Goal: Task Accomplishment & Management: Use online tool/utility

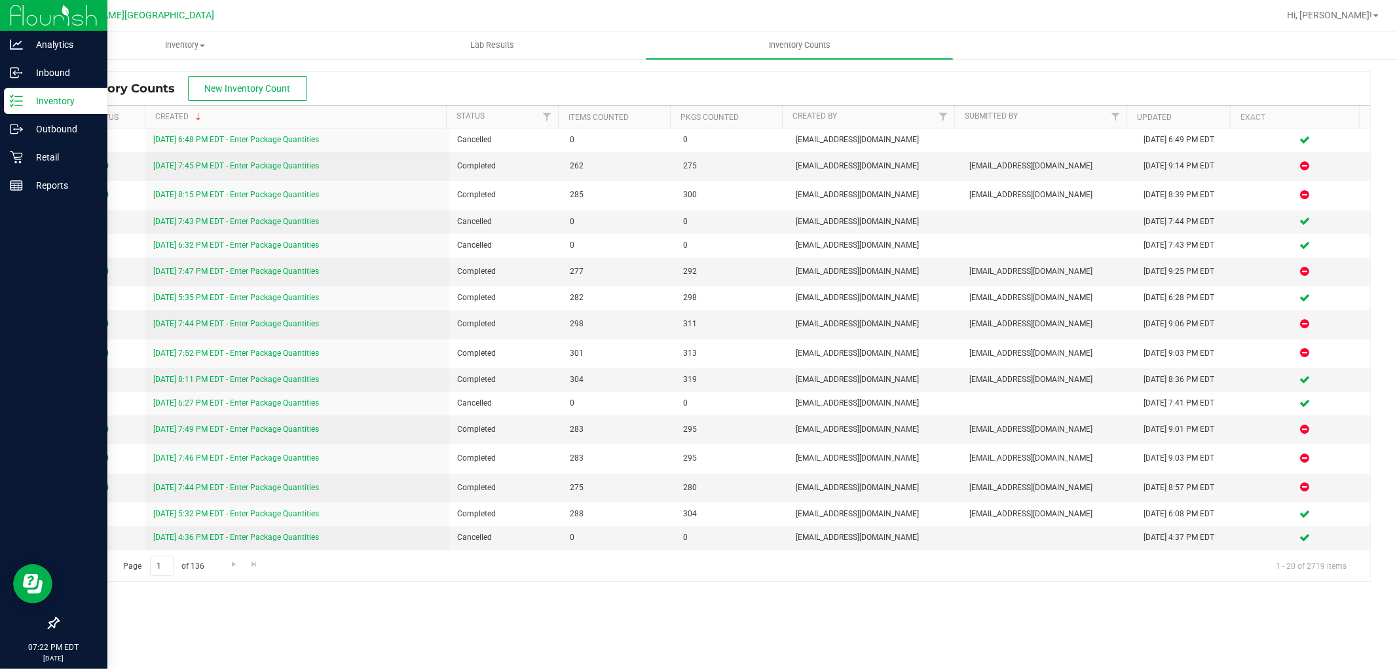
click at [28, 113] on div "Inventory" at bounding box center [56, 101] width 104 height 26
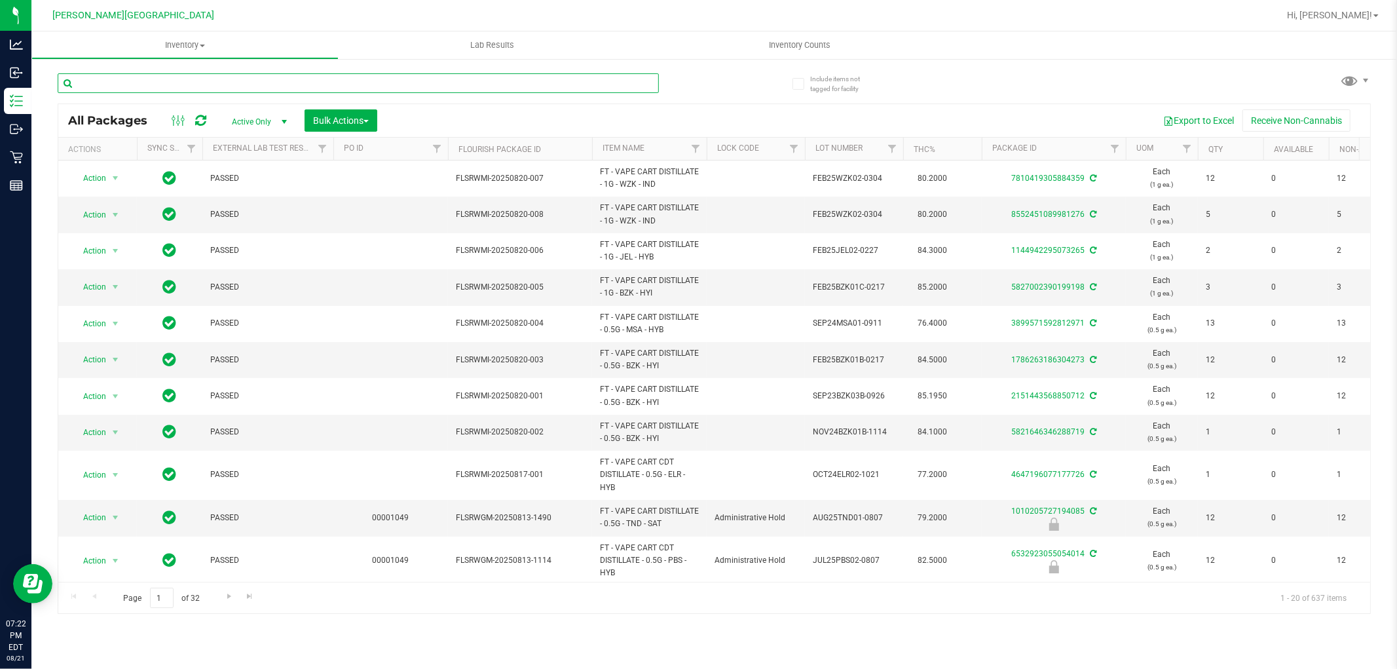
click at [405, 83] on input "text" at bounding box center [358, 83] width 601 height 20
type input "bzk"
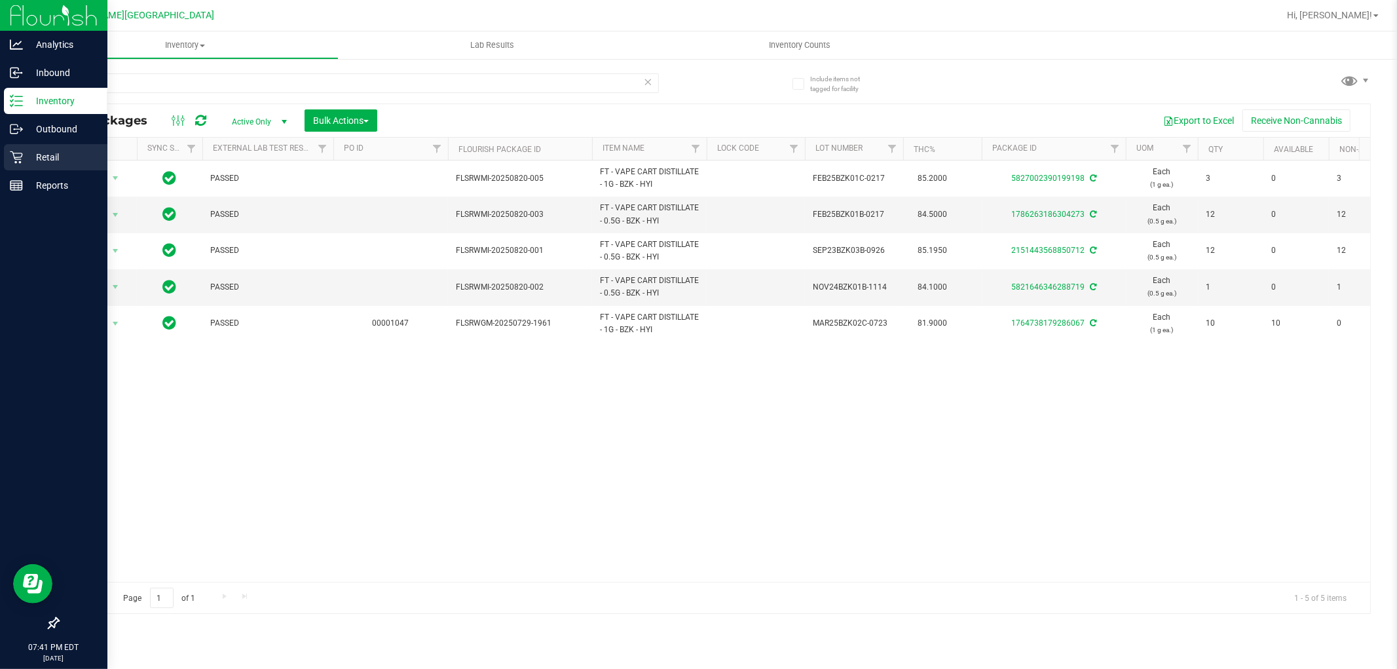
click at [18, 153] on icon at bounding box center [16, 157] width 12 height 12
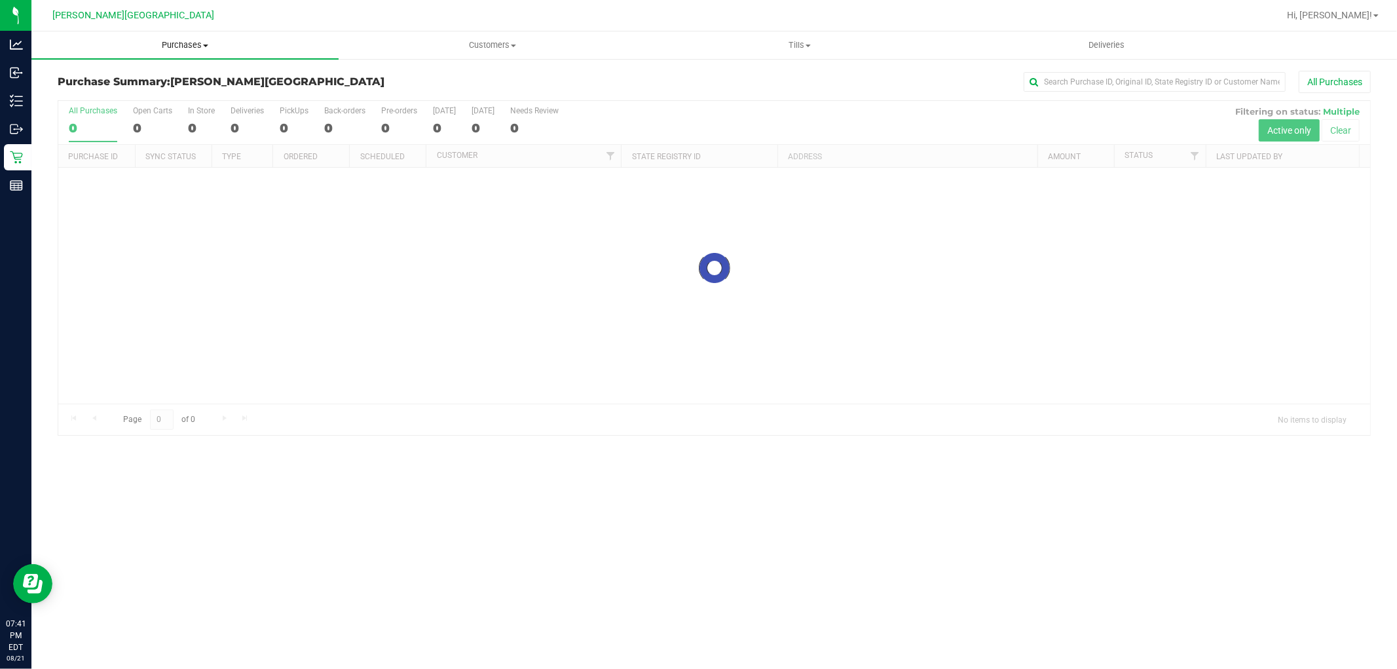
click at [192, 47] on span "Purchases" at bounding box center [184, 45] width 307 height 12
click at [100, 92] on span "Fulfillment" at bounding box center [71, 94] width 81 height 11
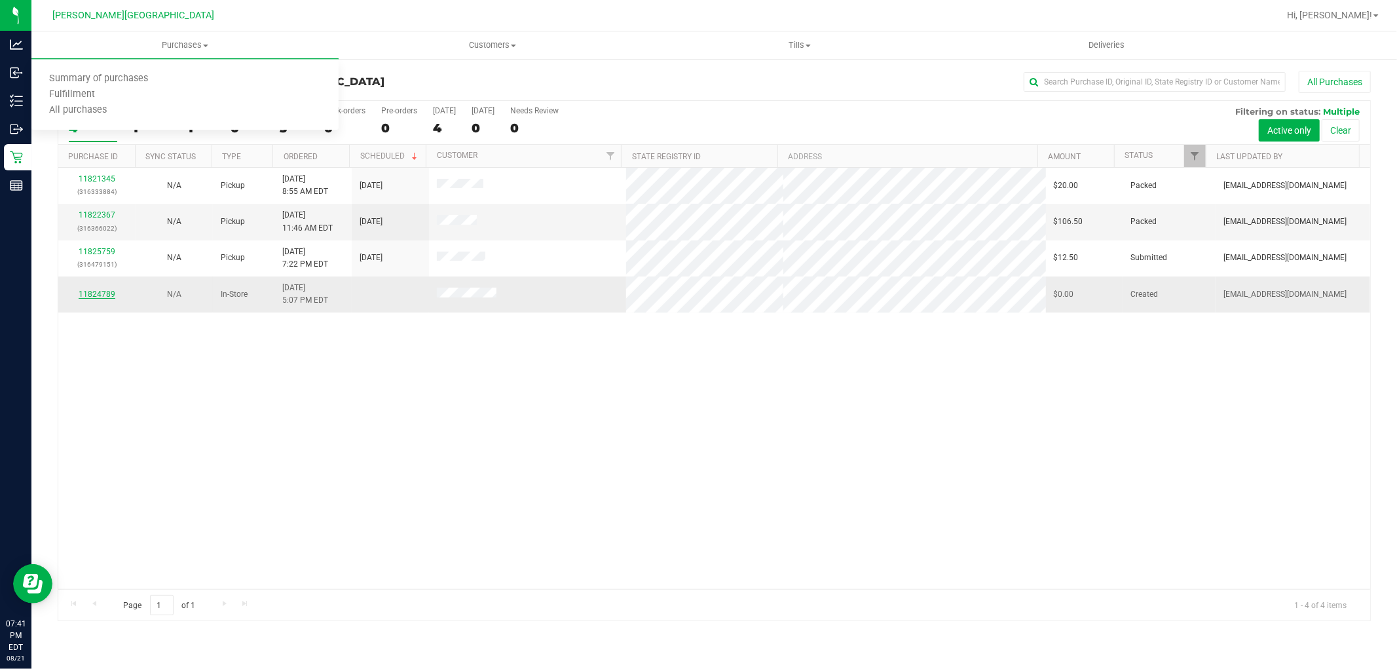
click at [100, 295] on link "11824789" at bounding box center [97, 294] width 37 height 9
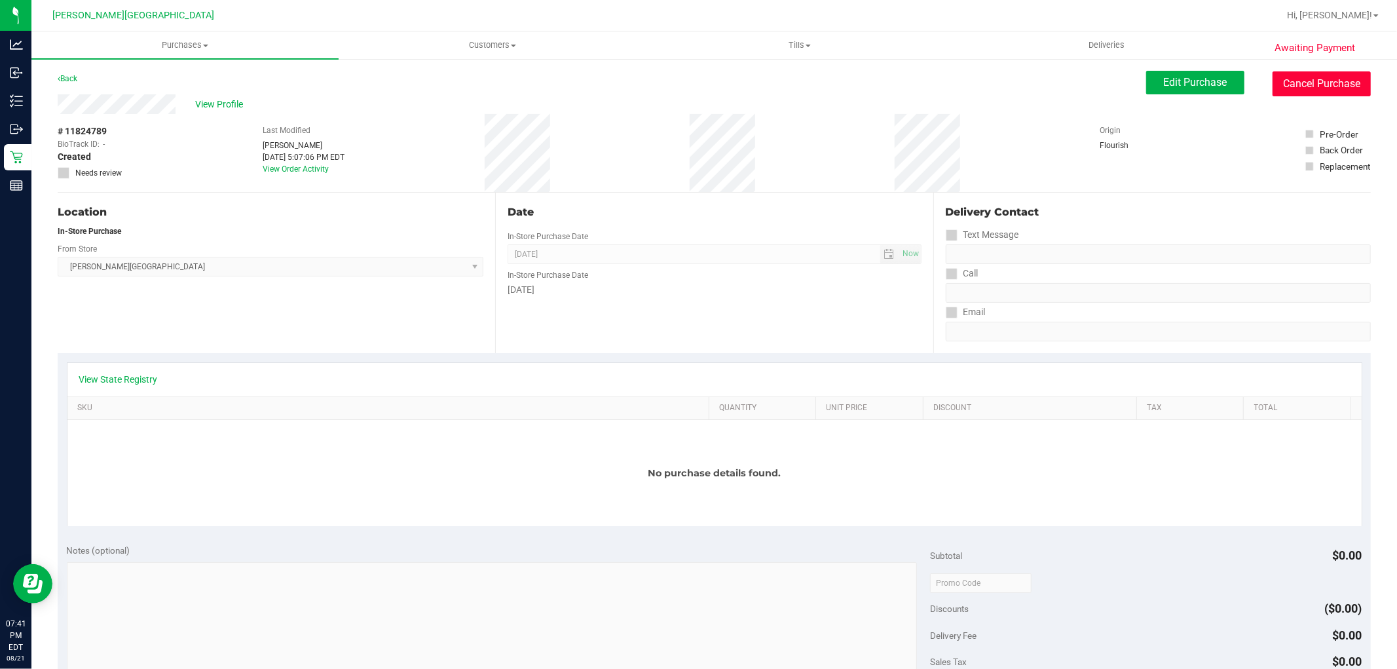
click at [1278, 89] on button "Cancel Purchase" at bounding box center [1322, 83] width 98 height 25
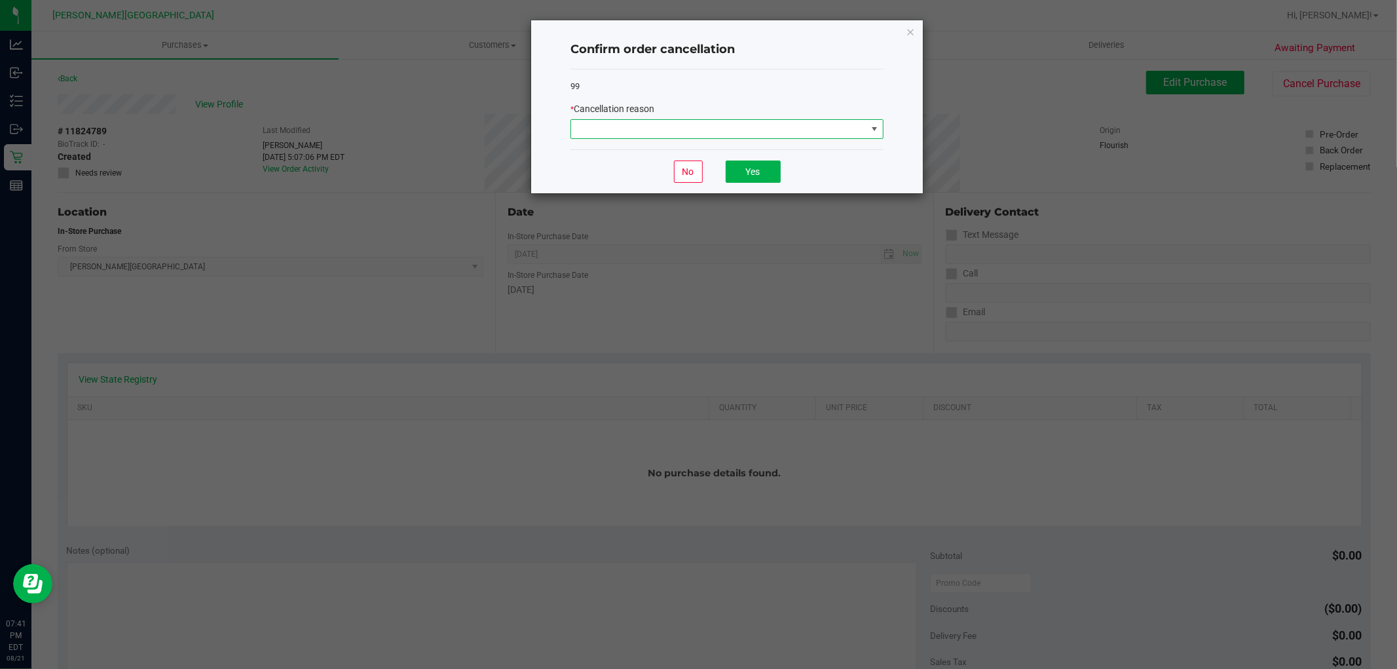
click at [807, 135] on span at bounding box center [718, 129] width 295 height 18
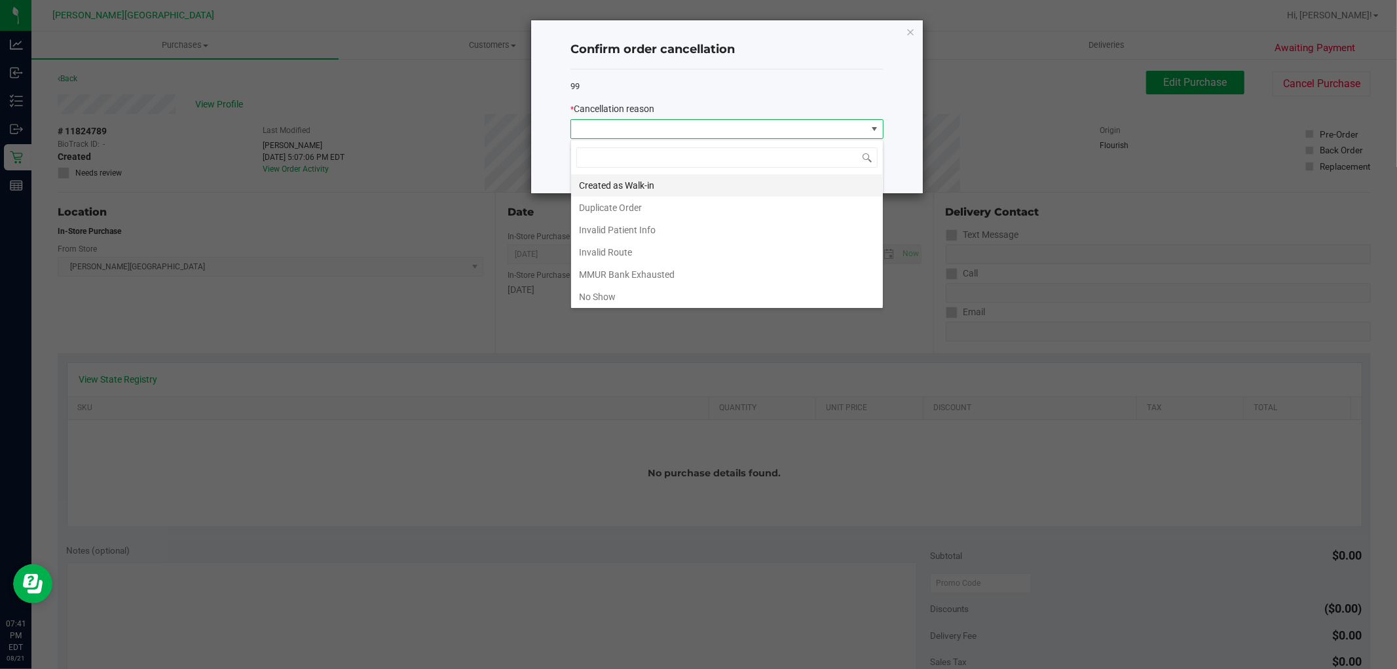
click at [655, 181] on li "Created as Walk-in" at bounding box center [727, 185] width 312 height 22
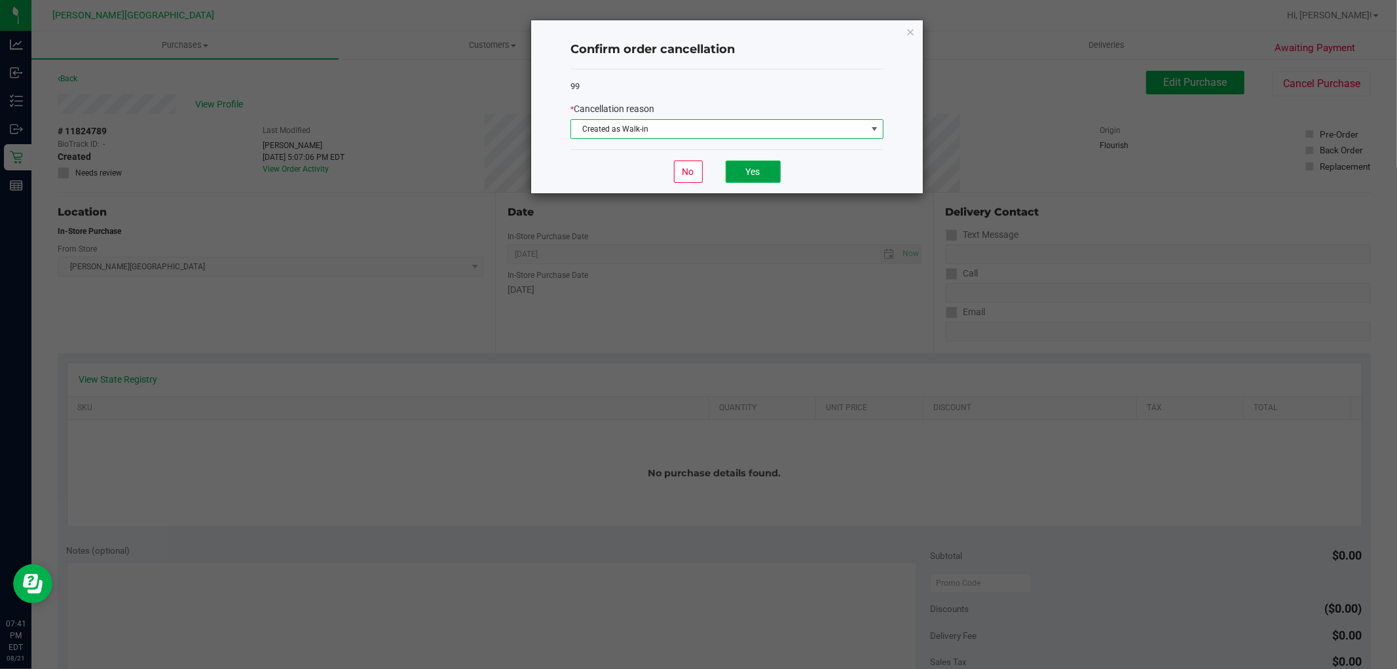
click at [750, 174] on button "Yes" at bounding box center [753, 172] width 55 height 22
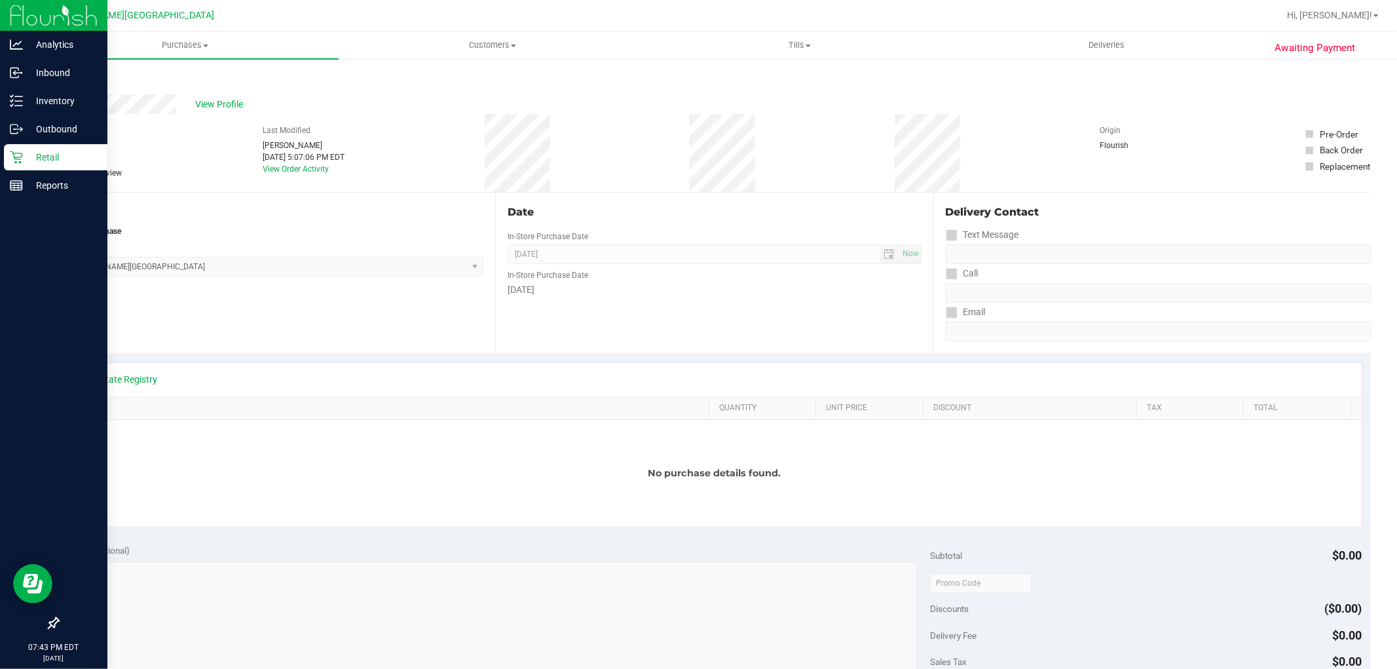
click at [37, 154] on p "Retail" at bounding box center [62, 157] width 79 height 16
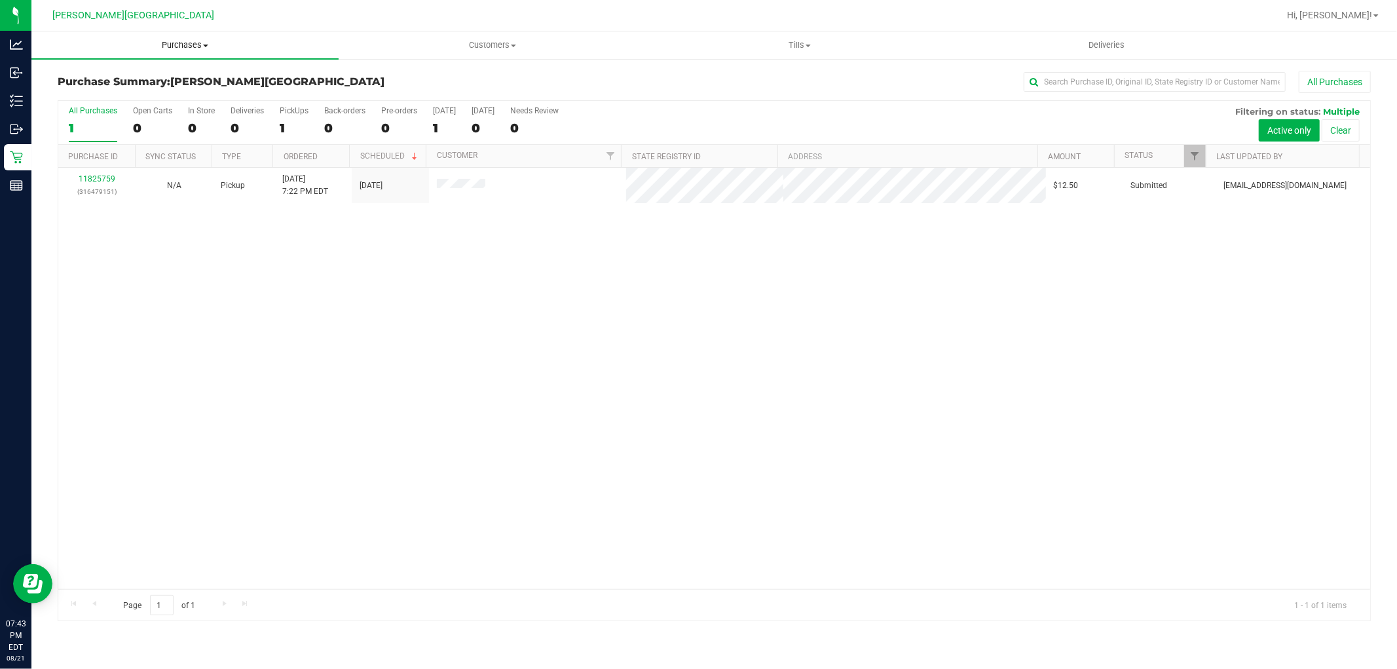
click at [181, 41] on span "Purchases" at bounding box center [184, 45] width 307 height 12
click at [95, 100] on span "Fulfillment" at bounding box center [71, 94] width 81 height 11
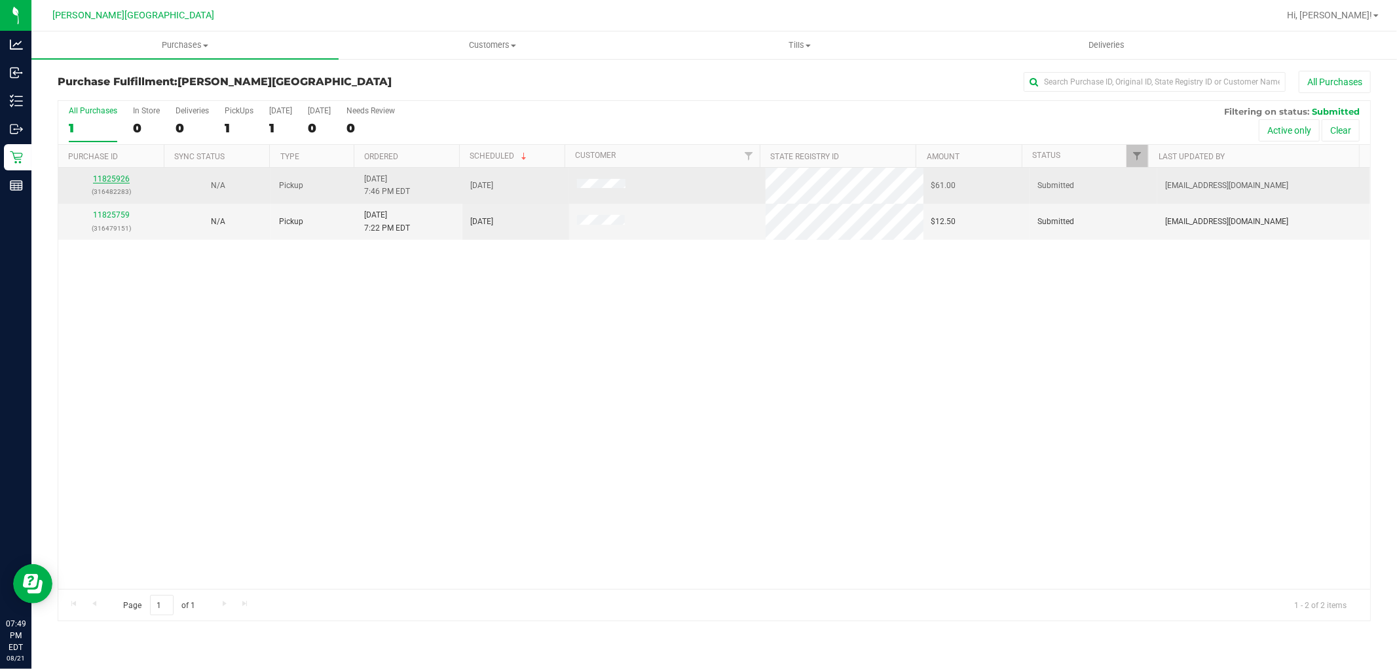
click at [123, 180] on link "11825926" at bounding box center [111, 178] width 37 height 9
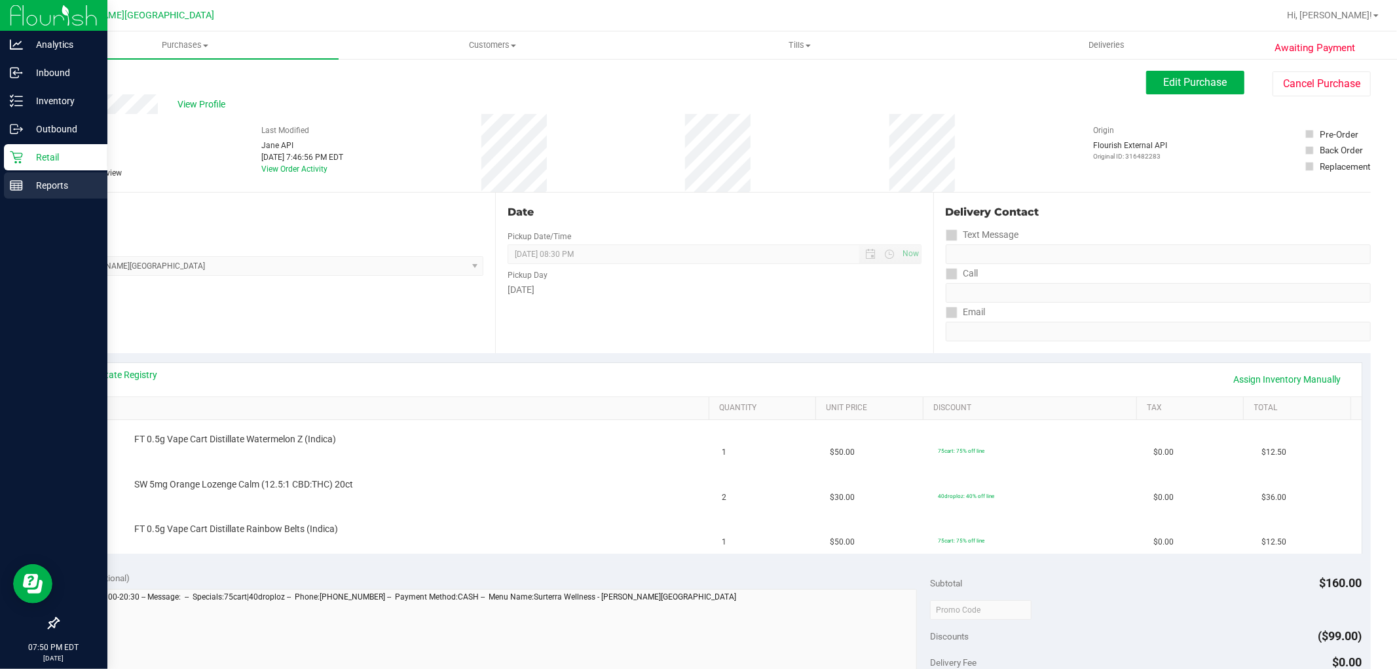
click at [48, 187] on p "Reports" at bounding box center [62, 186] width 79 height 16
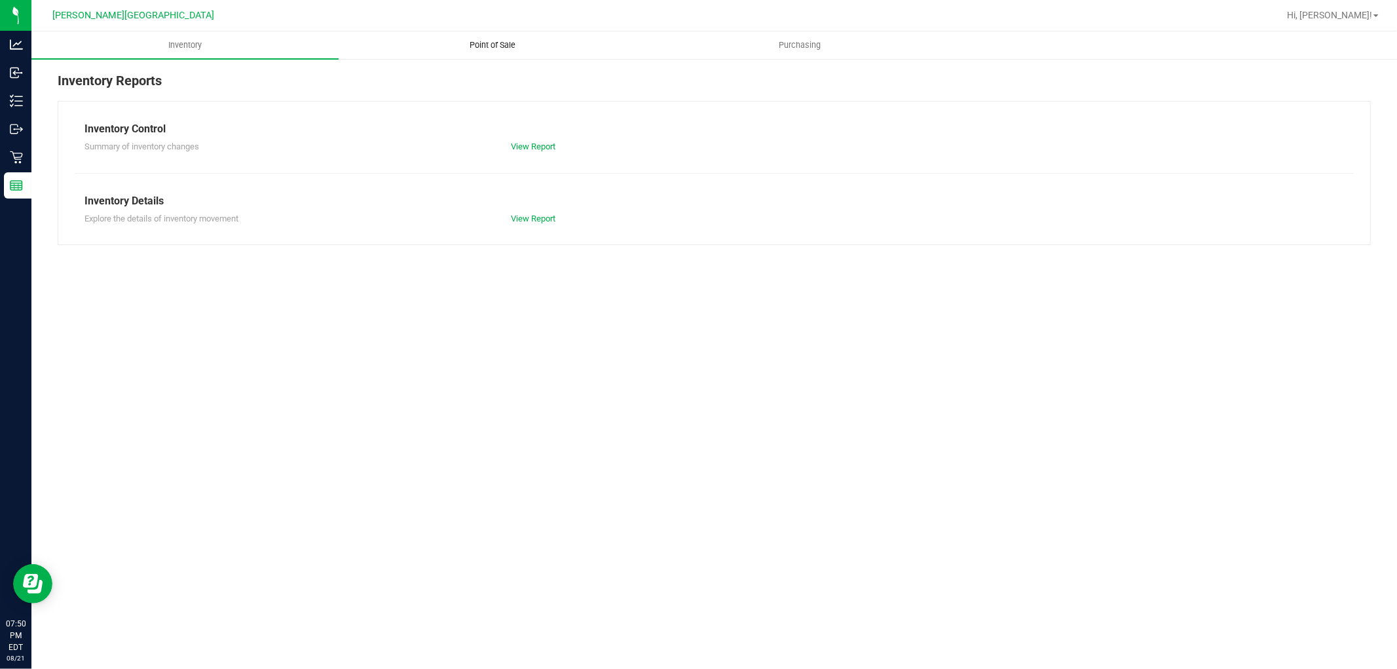
click at [508, 36] on uib-tab-heading "Point of Sale" at bounding box center [492, 45] width 306 height 26
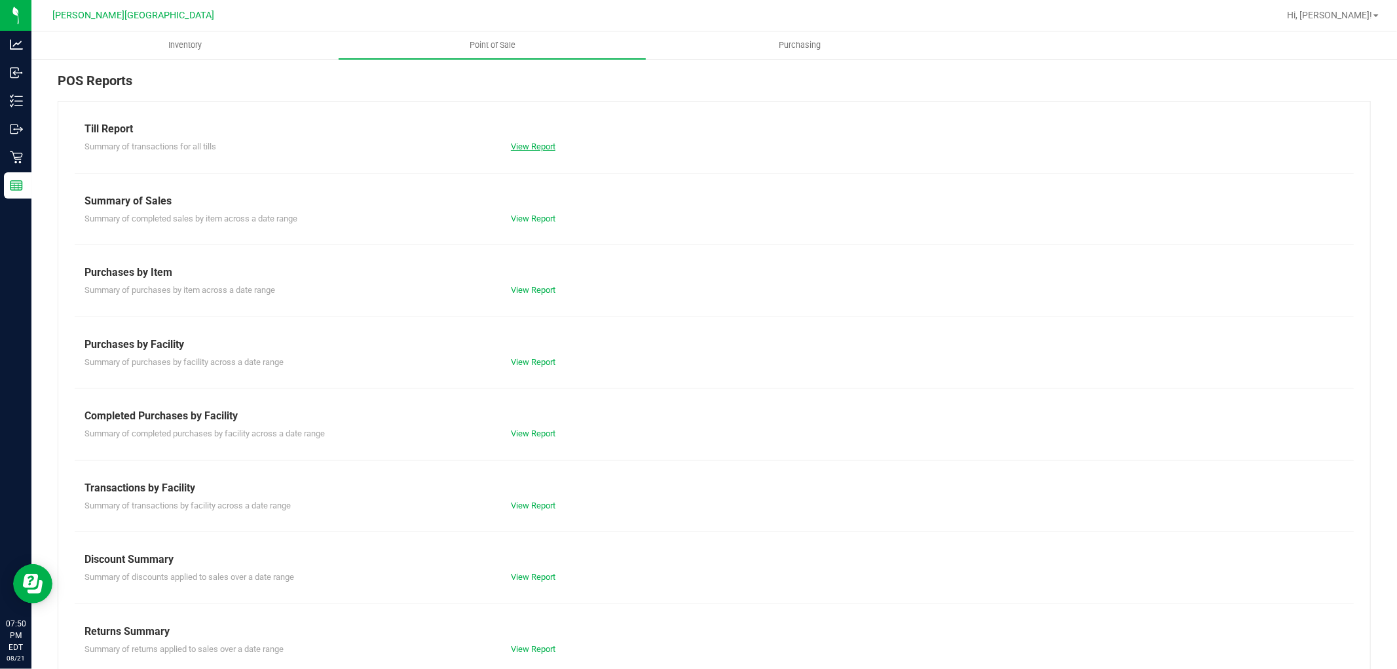
click at [531, 146] on link "View Report" at bounding box center [533, 147] width 45 height 10
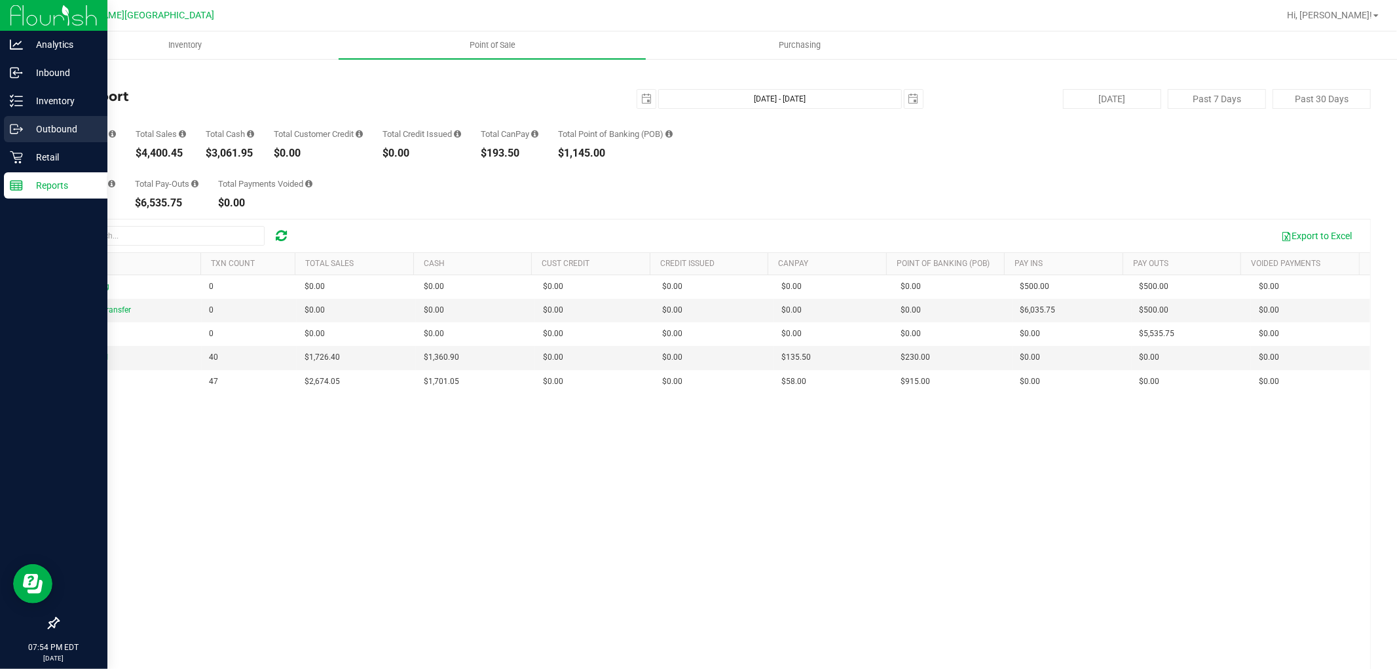
click at [57, 126] on p "Outbound" at bounding box center [62, 129] width 79 height 16
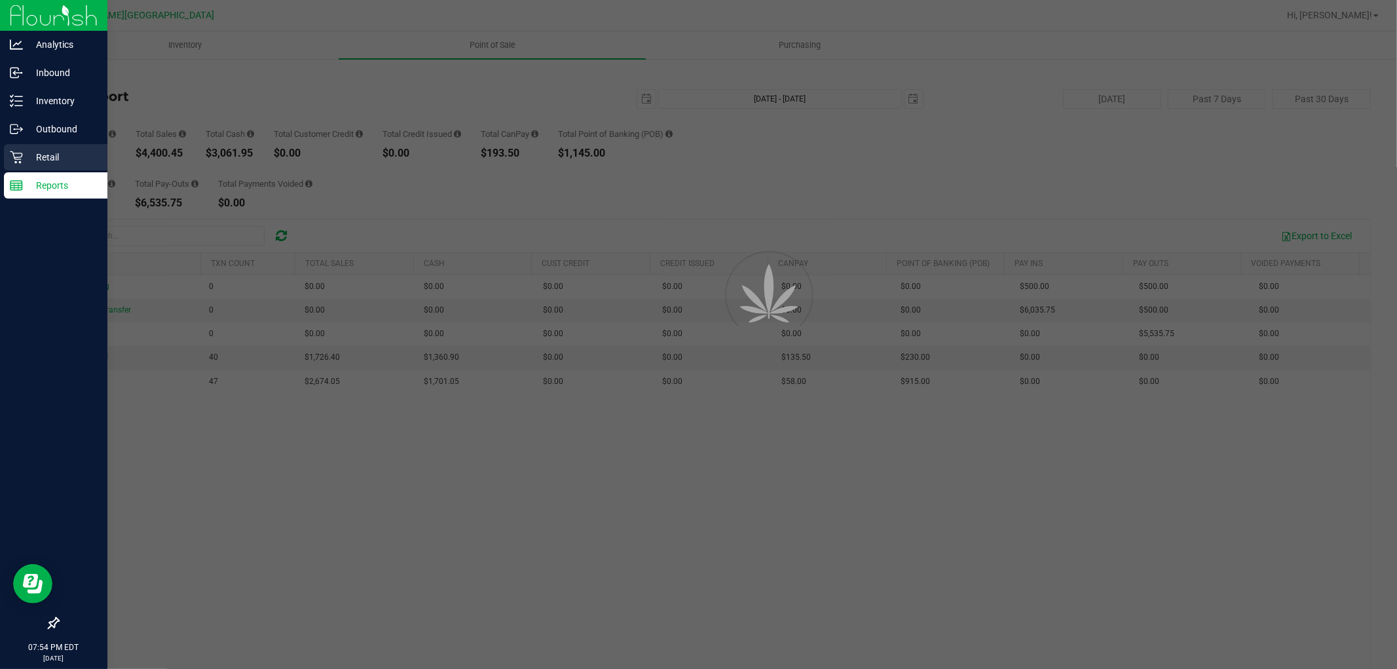
click at [49, 155] on p "Retail" at bounding box center [62, 157] width 79 height 16
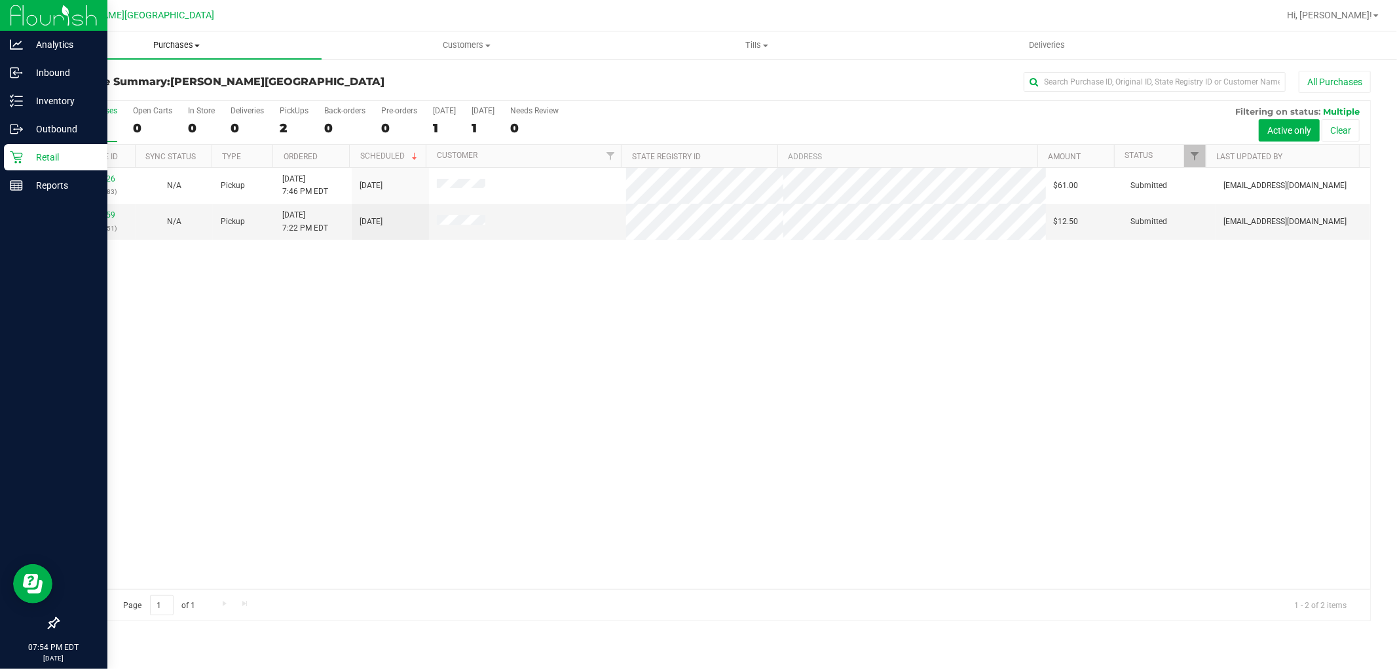
click at [168, 43] on span "Purchases" at bounding box center [176, 45] width 290 height 12
click at [119, 90] on li "Fulfillment" at bounding box center [176, 95] width 290 height 16
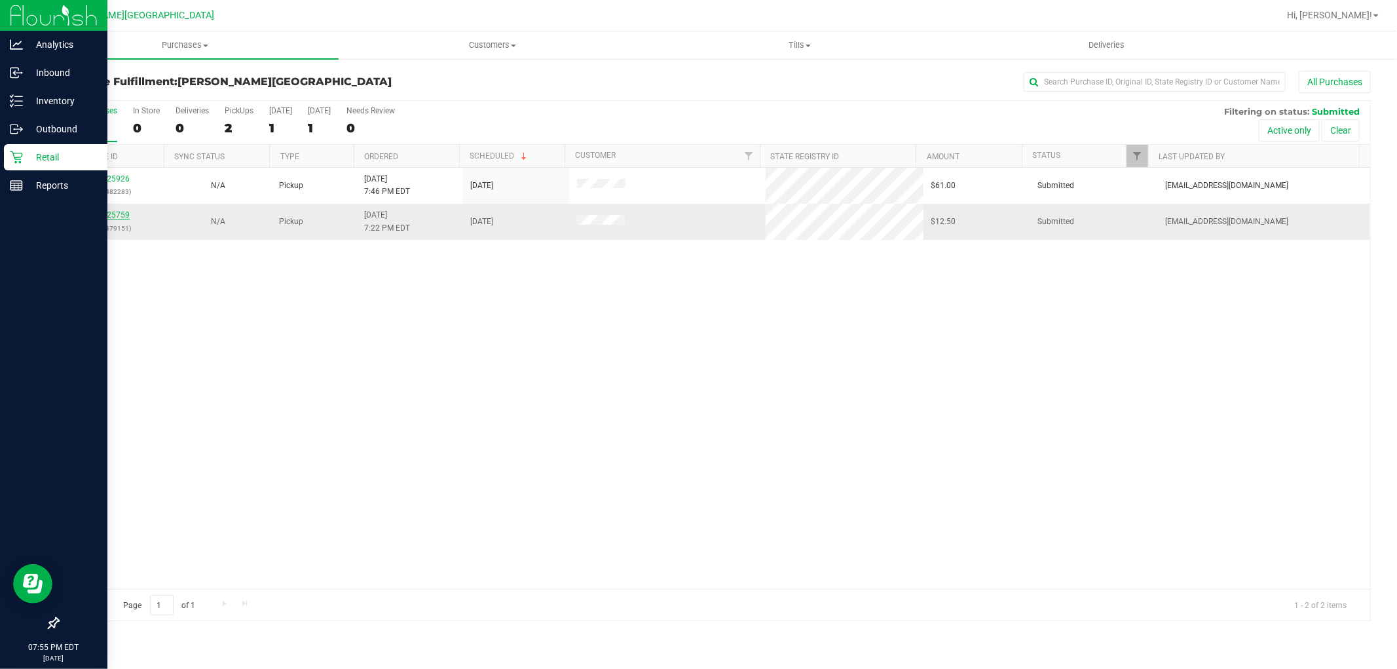
click at [105, 214] on link "11825759" at bounding box center [111, 214] width 37 height 9
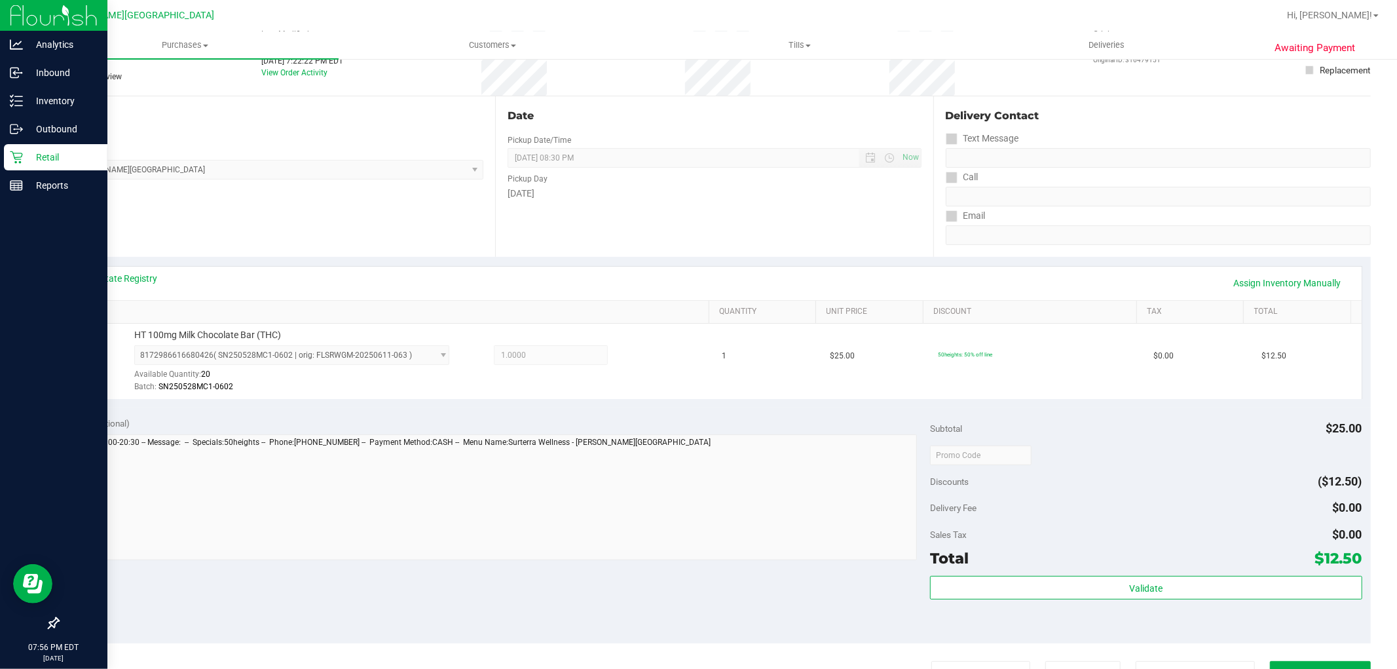
scroll to position [218, 0]
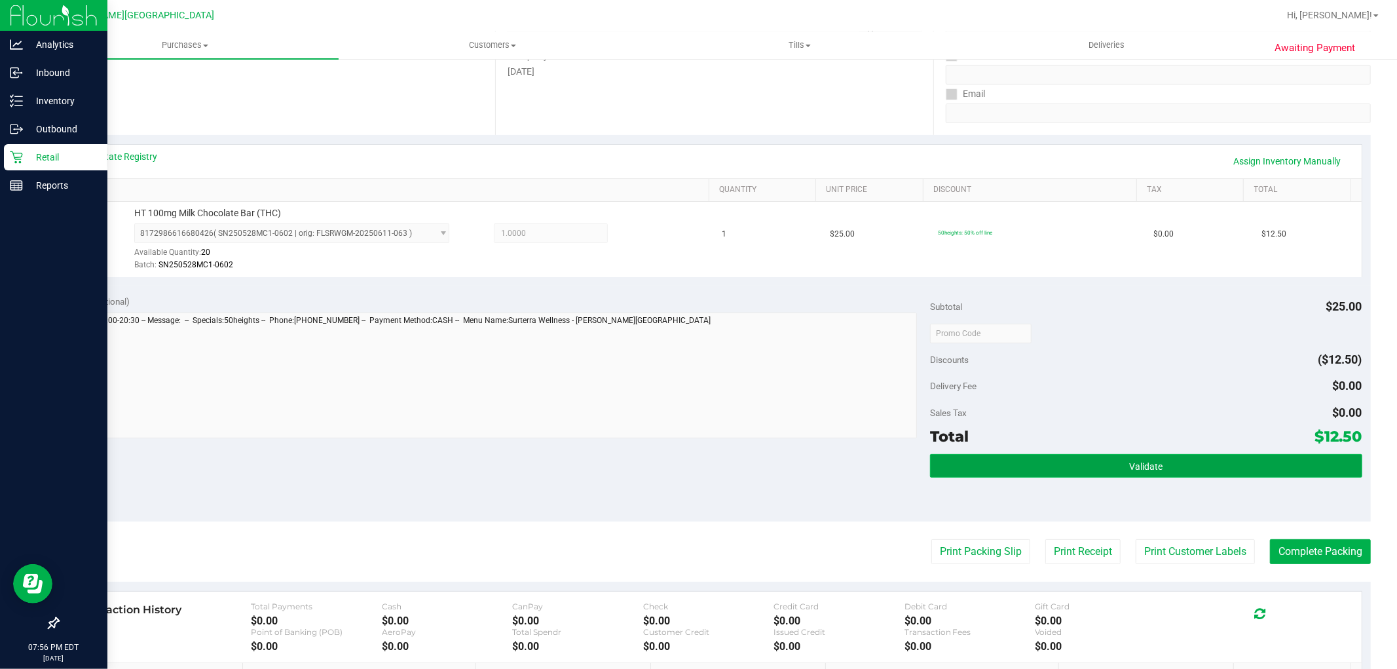
click at [1199, 466] on button "Validate" at bounding box center [1146, 466] width 432 height 24
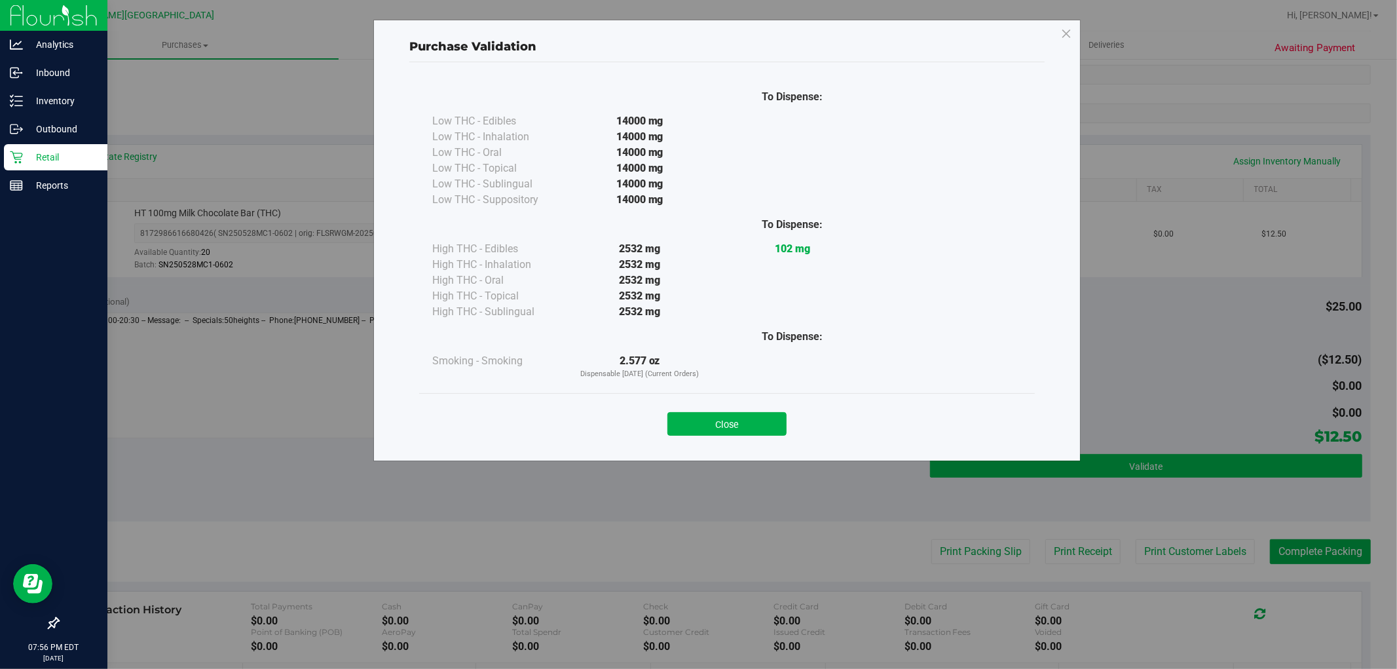
drag, startPoint x: 762, startPoint y: 417, endPoint x: 975, endPoint y: 454, distance: 216.2
click at [761, 417] on button "Close" at bounding box center [727, 424] width 119 height 24
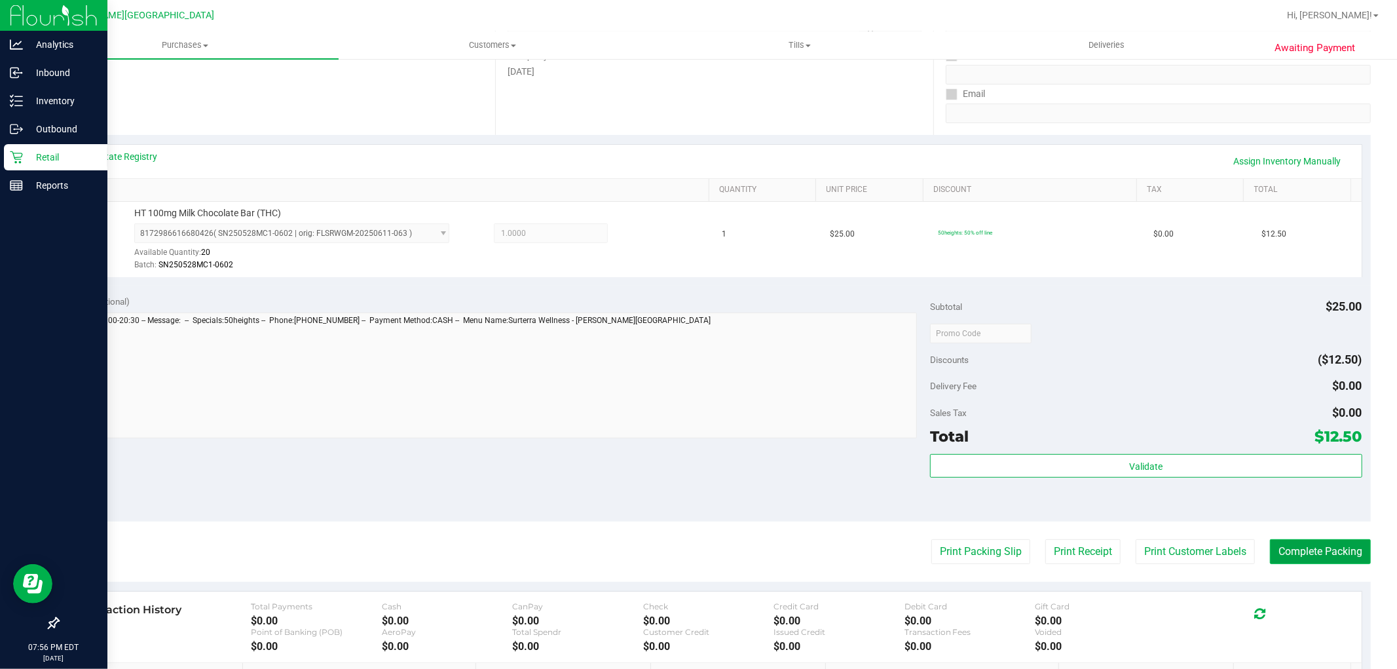
click at [1311, 547] on button "Complete Packing" at bounding box center [1320, 551] width 101 height 25
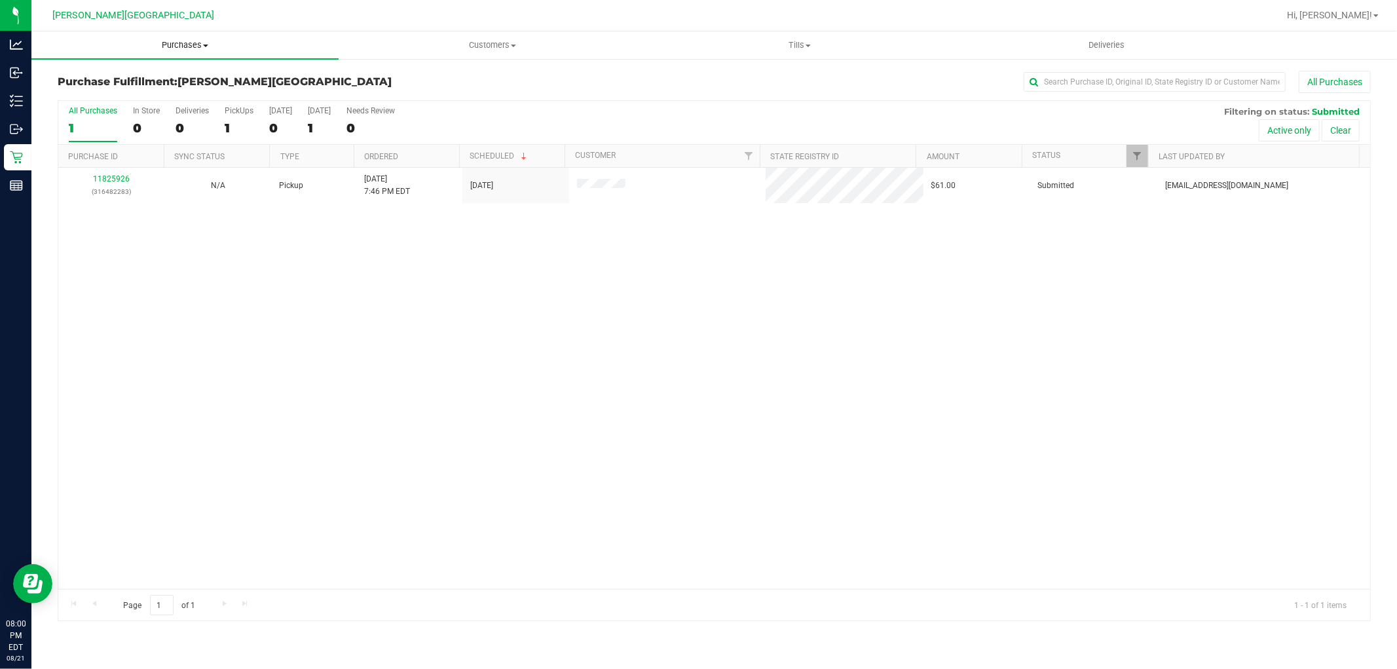
click at [190, 42] on span "Purchases" at bounding box center [184, 45] width 307 height 12
click at [123, 95] on li "Fulfillment" at bounding box center [184, 95] width 307 height 16
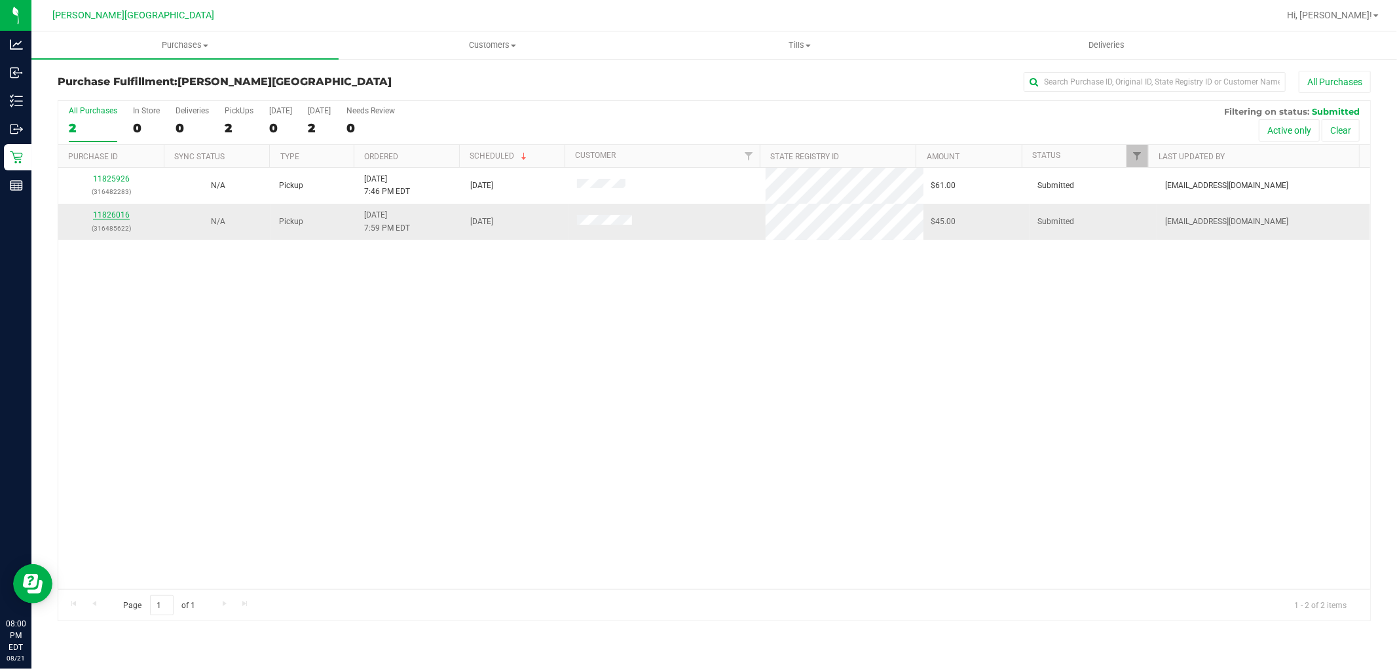
click at [112, 216] on link "11826016" at bounding box center [111, 214] width 37 height 9
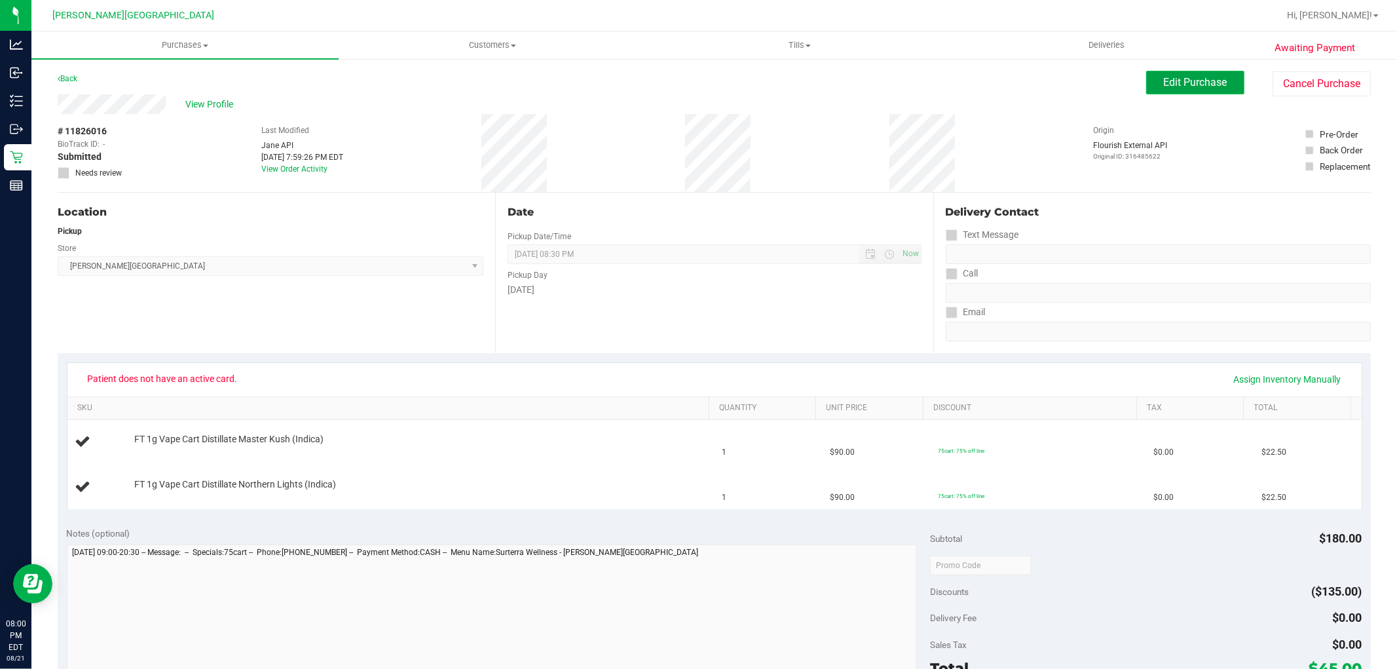
click at [1179, 84] on span "Edit Purchase" at bounding box center [1196, 82] width 64 height 12
click at [67, 173] on icon at bounding box center [64, 173] width 9 height 0
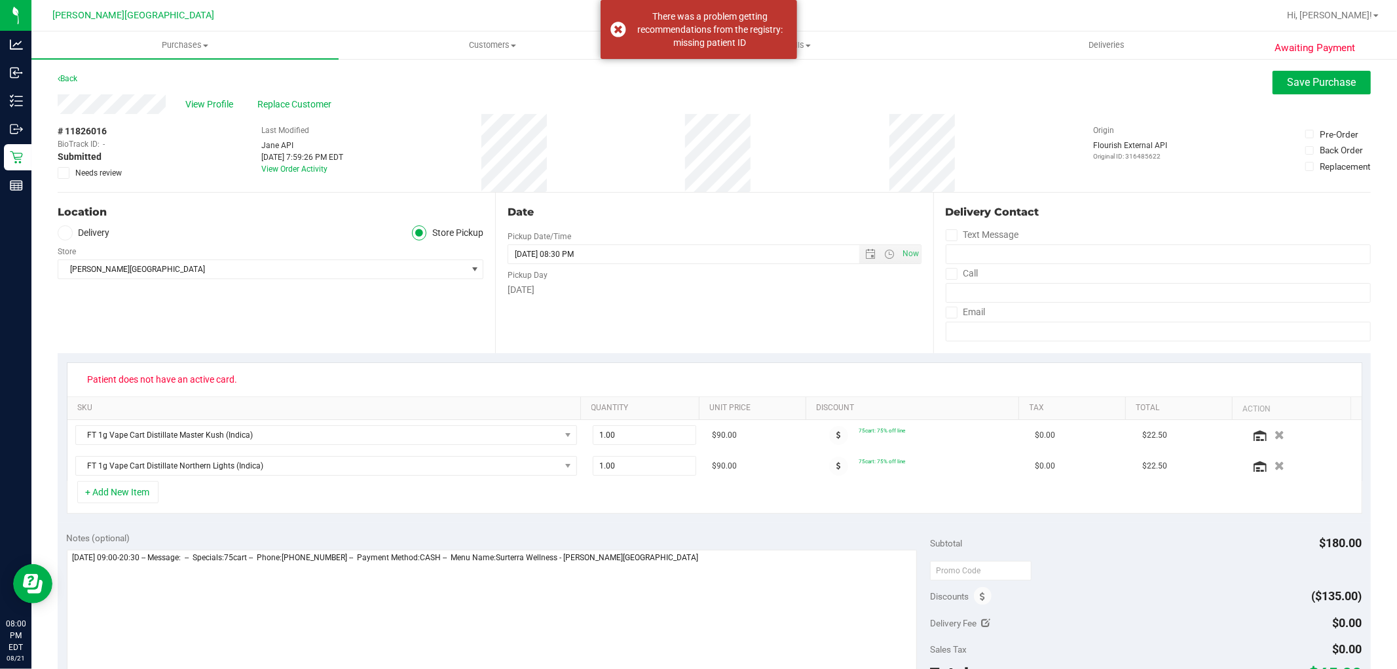
click at [62, 173] on icon at bounding box center [64, 173] width 9 height 0
click at [0, 0] on input "Needs review" at bounding box center [0, 0] width 0 height 0
click at [1300, 81] on span "Save Purchase" at bounding box center [1322, 82] width 69 height 12
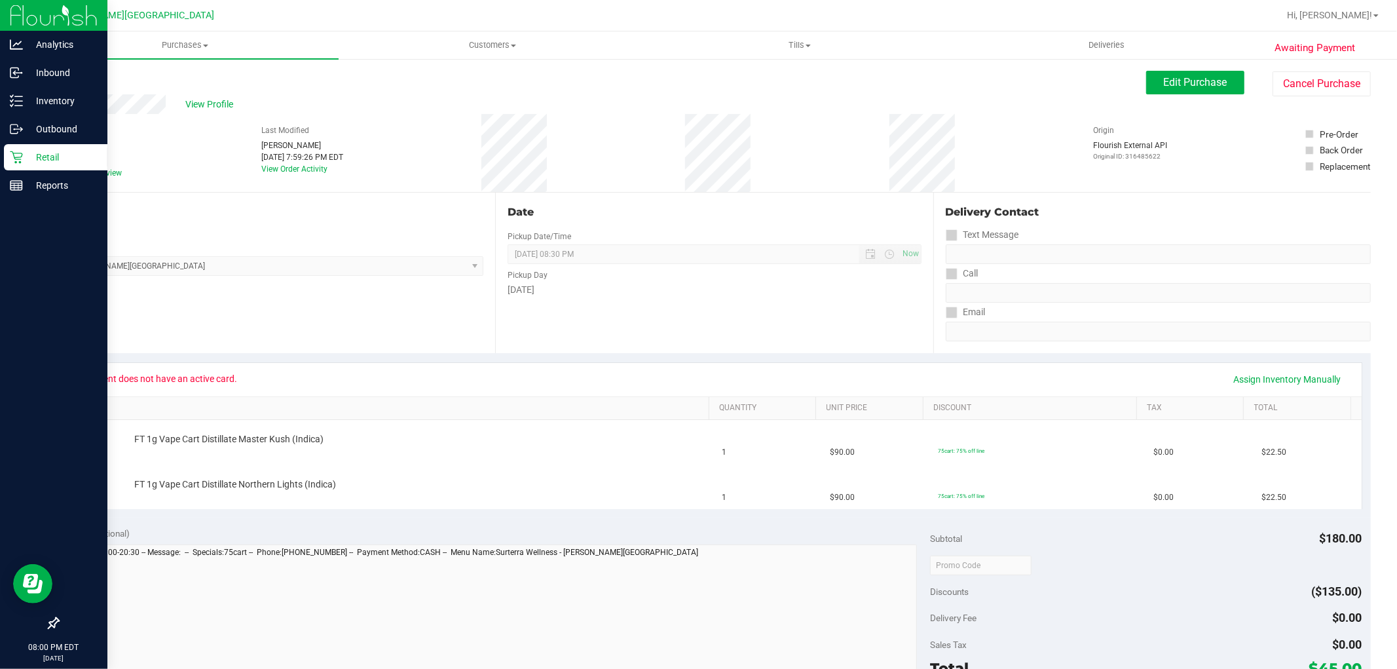
click at [20, 157] on icon at bounding box center [16, 157] width 12 height 12
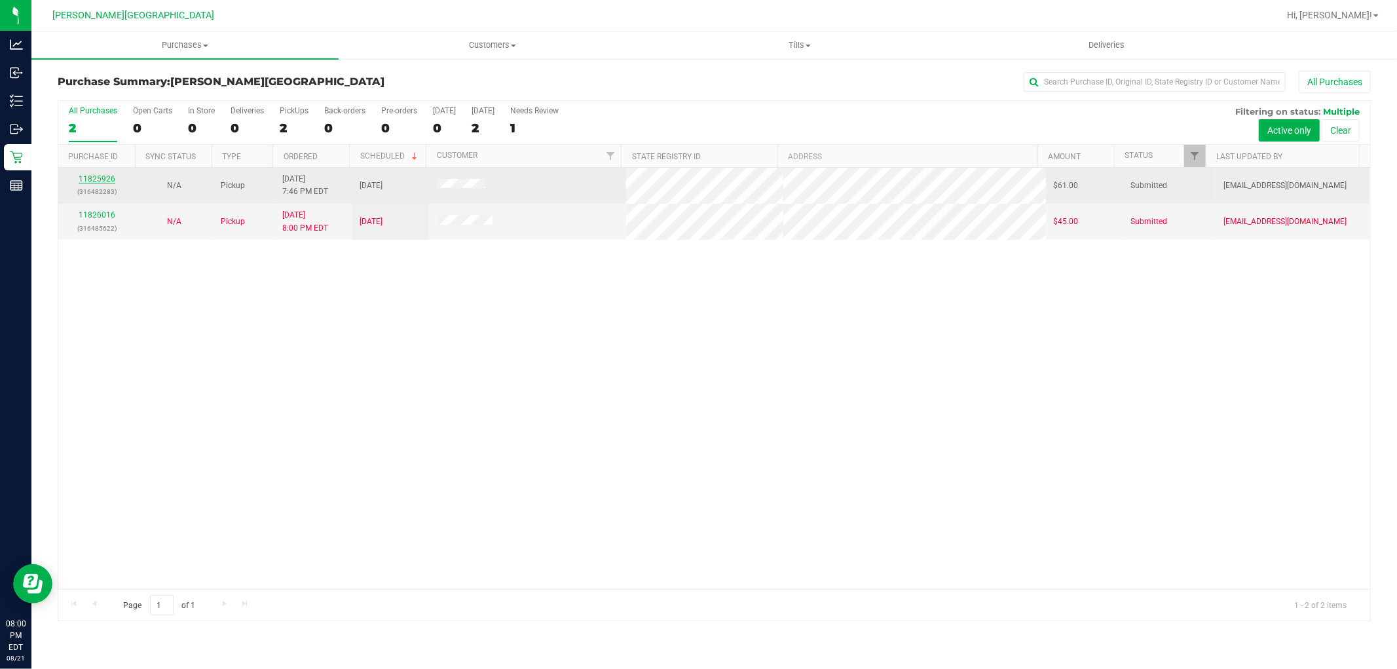
click at [111, 181] on link "11825926" at bounding box center [97, 178] width 37 height 9
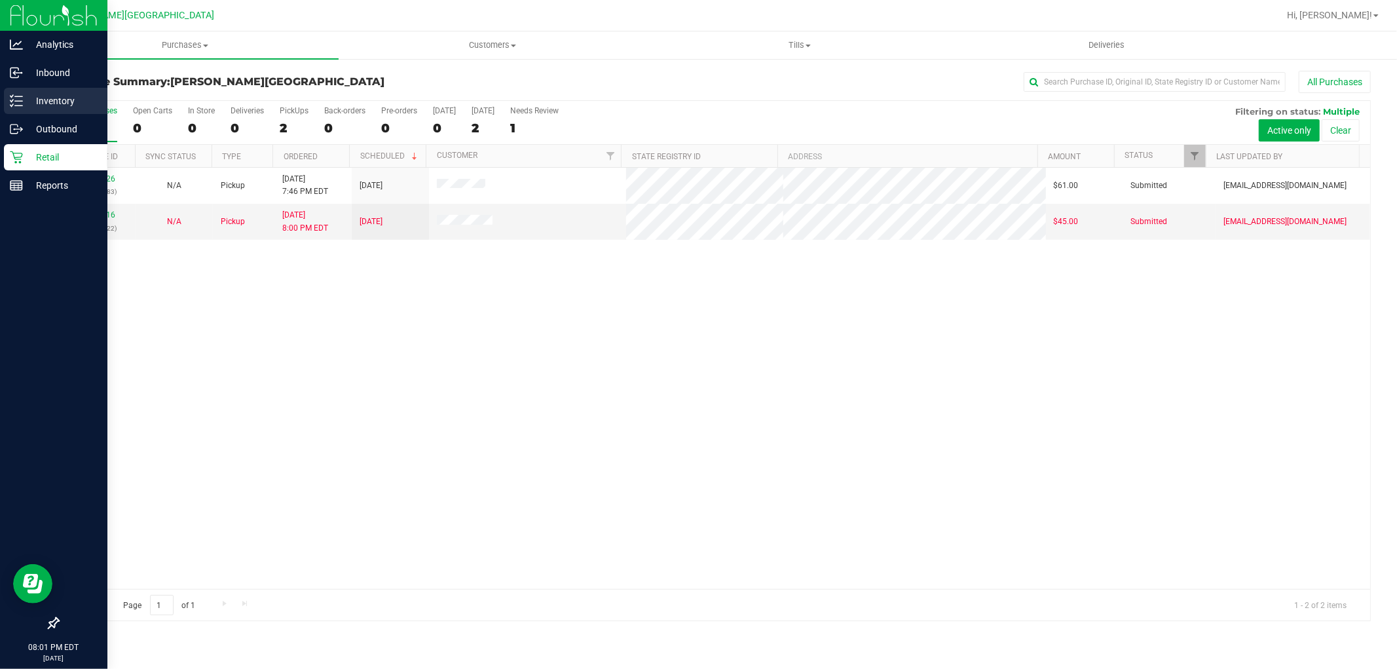
click at [68, 101] on p "Inventory" at bounding box center [62, 101] width 79 height 16
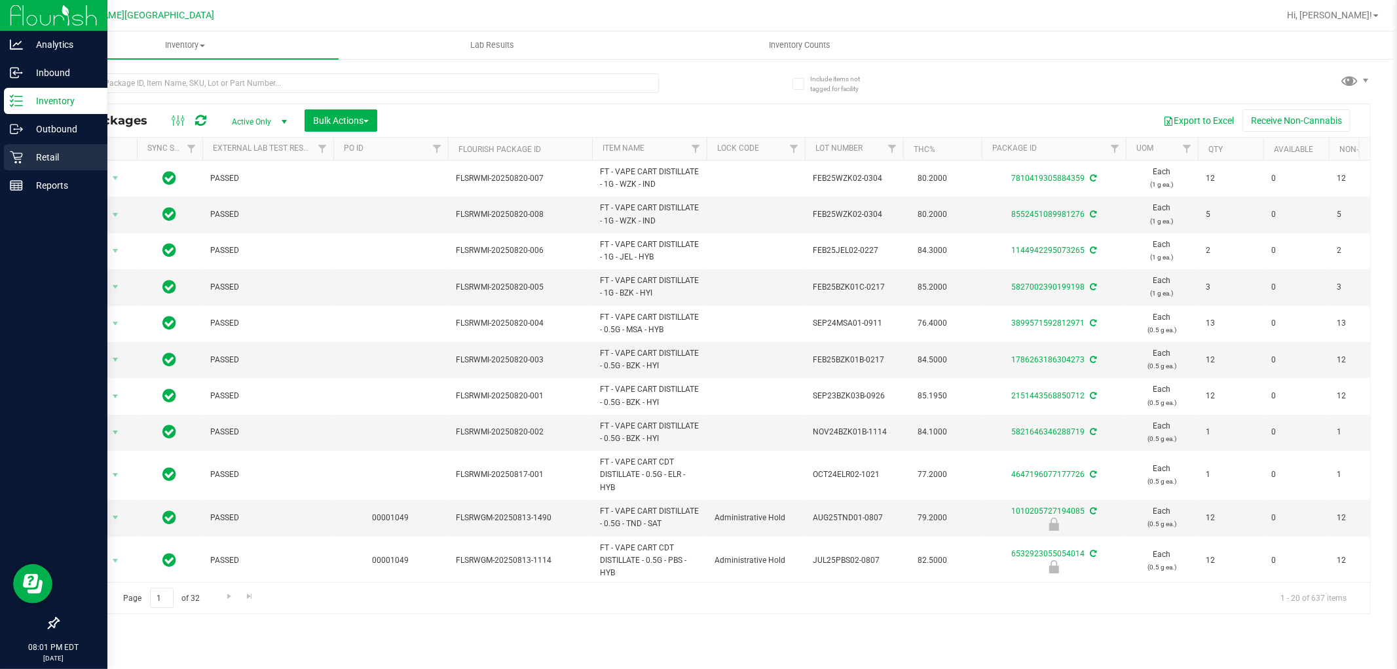
click at [44, 157] on p "Retail" at bounding box center [62, 157] width 79 height 16
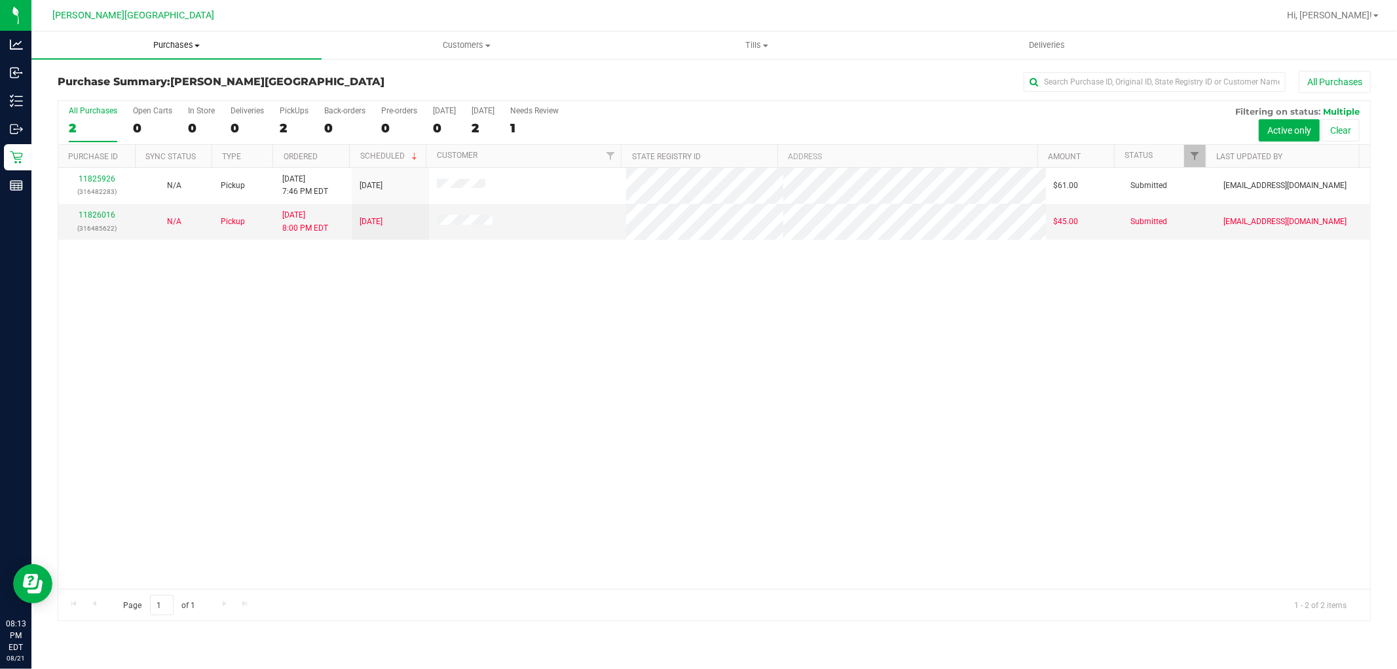
click at [164, 40] on span "Purchases" at bounding box center [176, 45] width 290 height 12
click at [115, 92] on li "Fulfillment" at bounding box center [176, 95] width 290 height 16
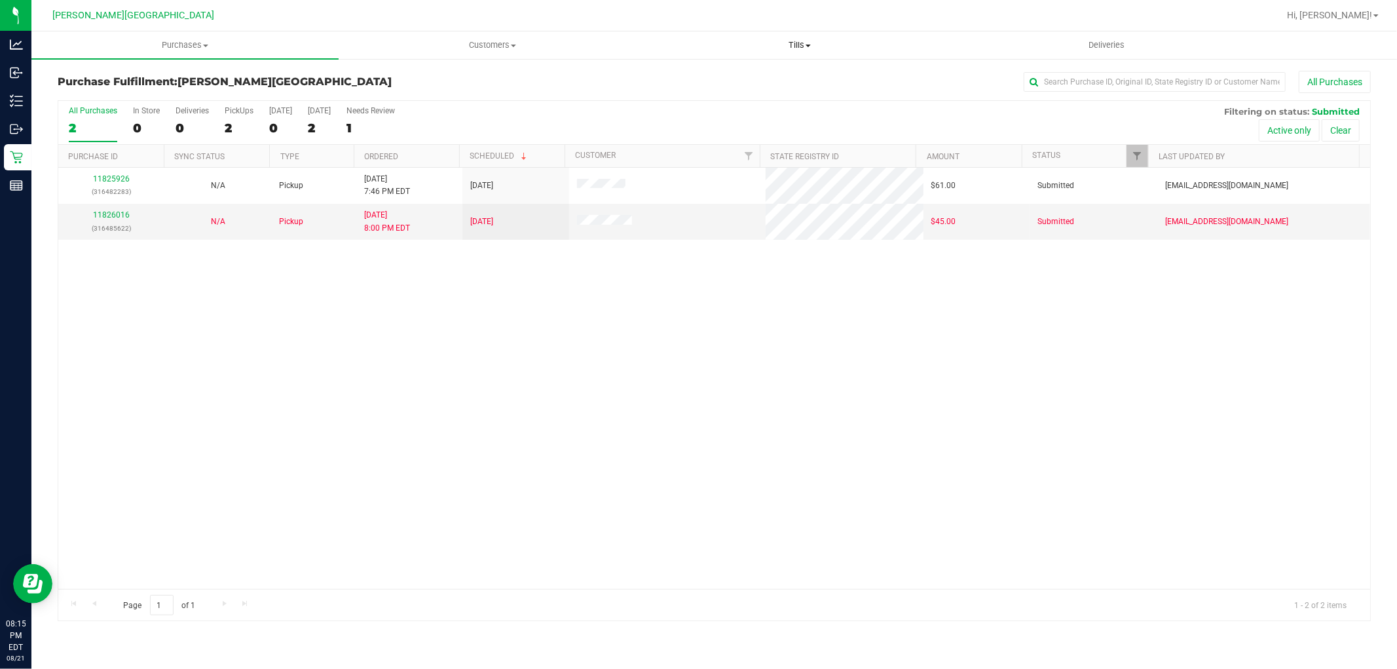
click at [797, 42] on span "Tills" at bounding box center [800, 45] width 306 height 12
click at [710, 75] on span "Manage tills" at bounding box center [690, 78] width 88 height 11
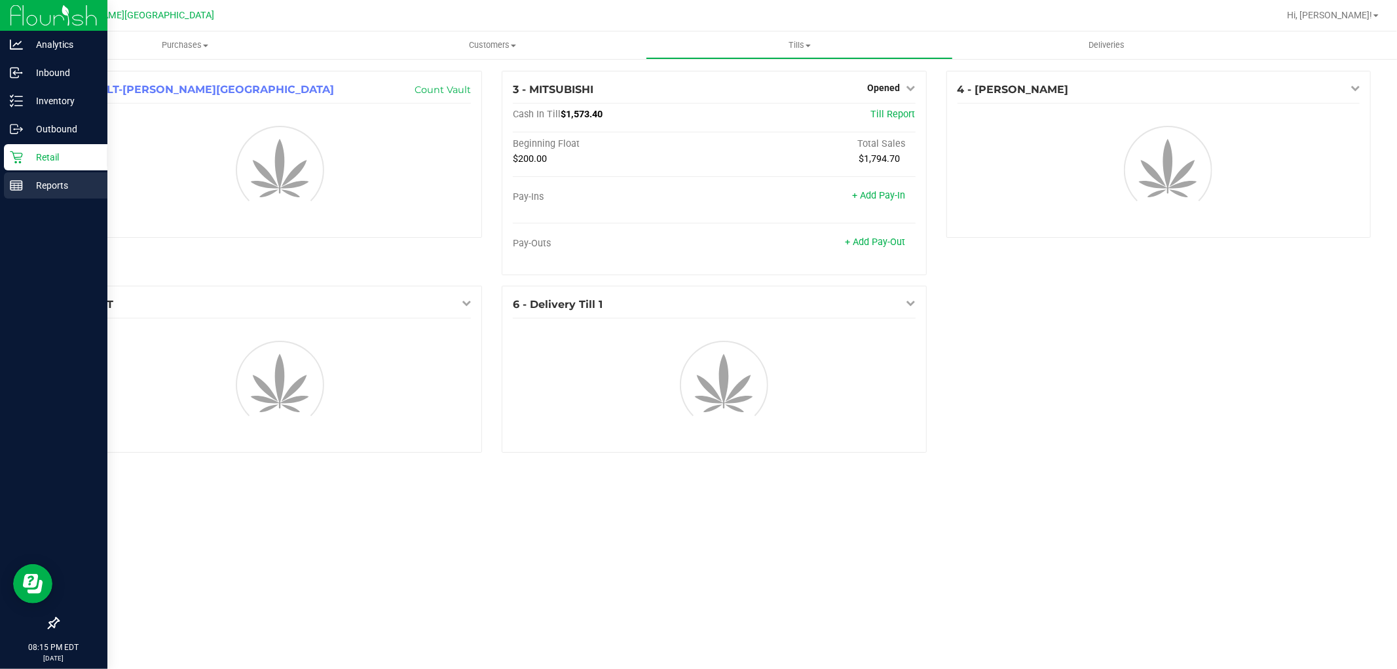
click at [54, 180] on p "Reports" at bounding box center [62, 186] width 79 height 16
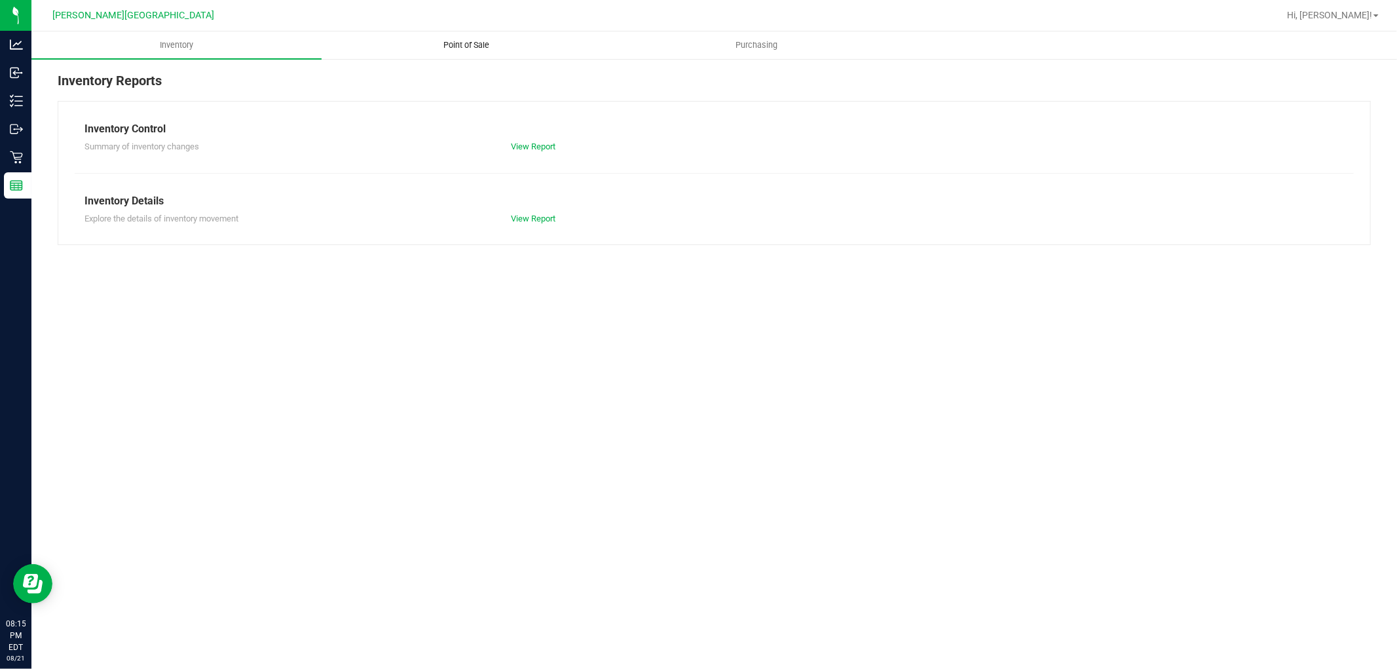
click at [480, 41] on span "Point of Sale" at bounding box center [466, 45] width 81 height 12
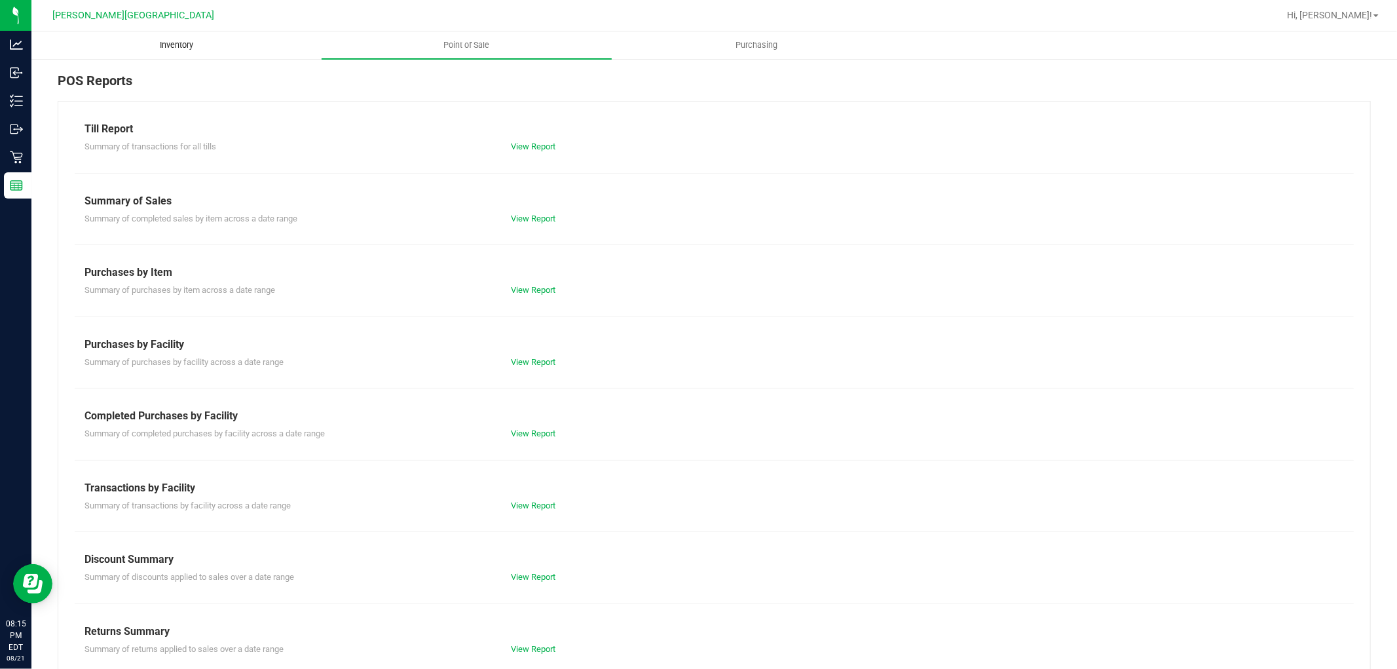
click at [179, 41] on span "Inventory" at bounding box center [176, 45] width 69 height 12
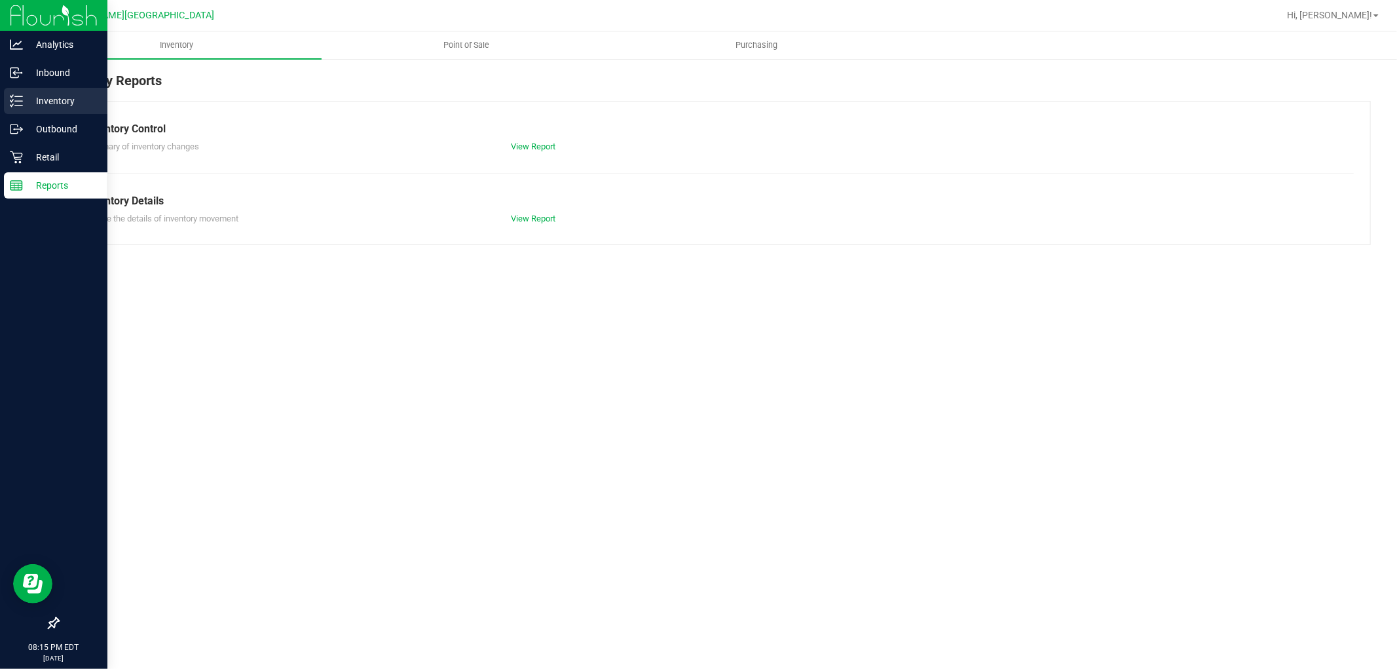
click at [62, 104] on p "Inventory" at bounding box center [62, 101] width 79 height 16
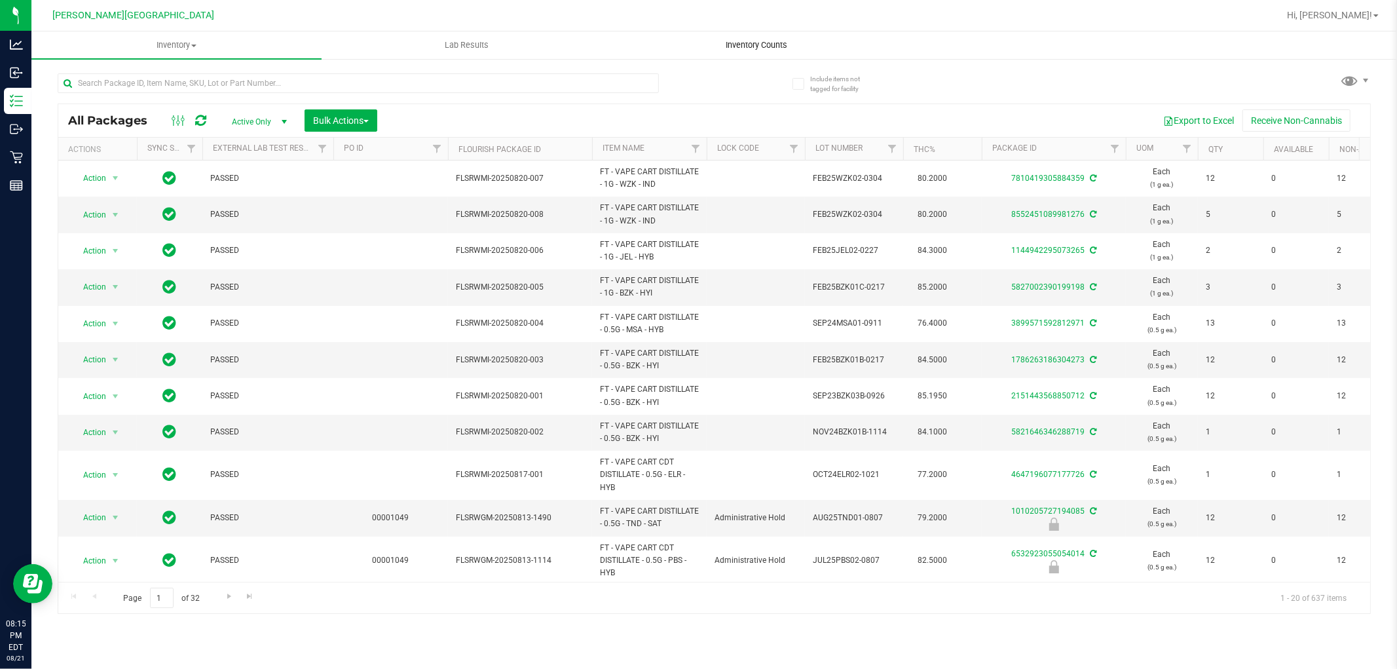
click at [763, 46] on span "Inventory Counts" at bounding box center [757, 45] width 97 height 12
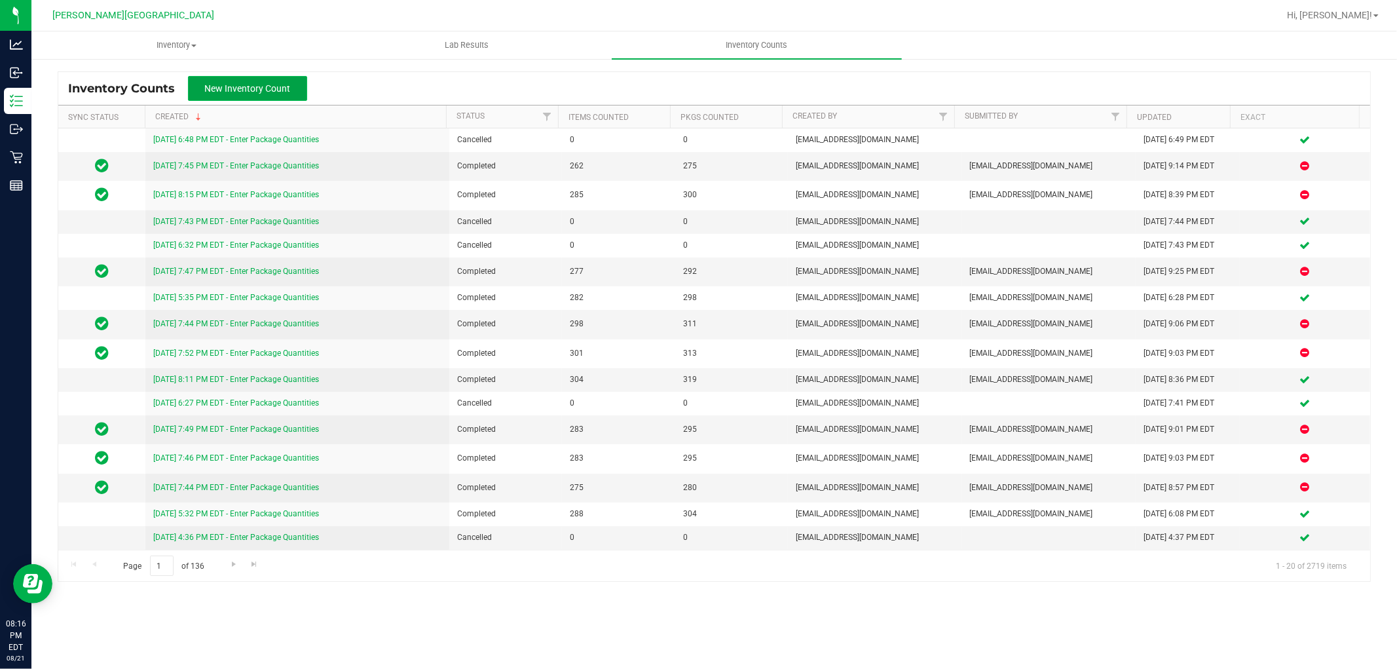
click at [253, 89] on span "New Inventory Count" at bounding box center [248, 88] width 86 height 10
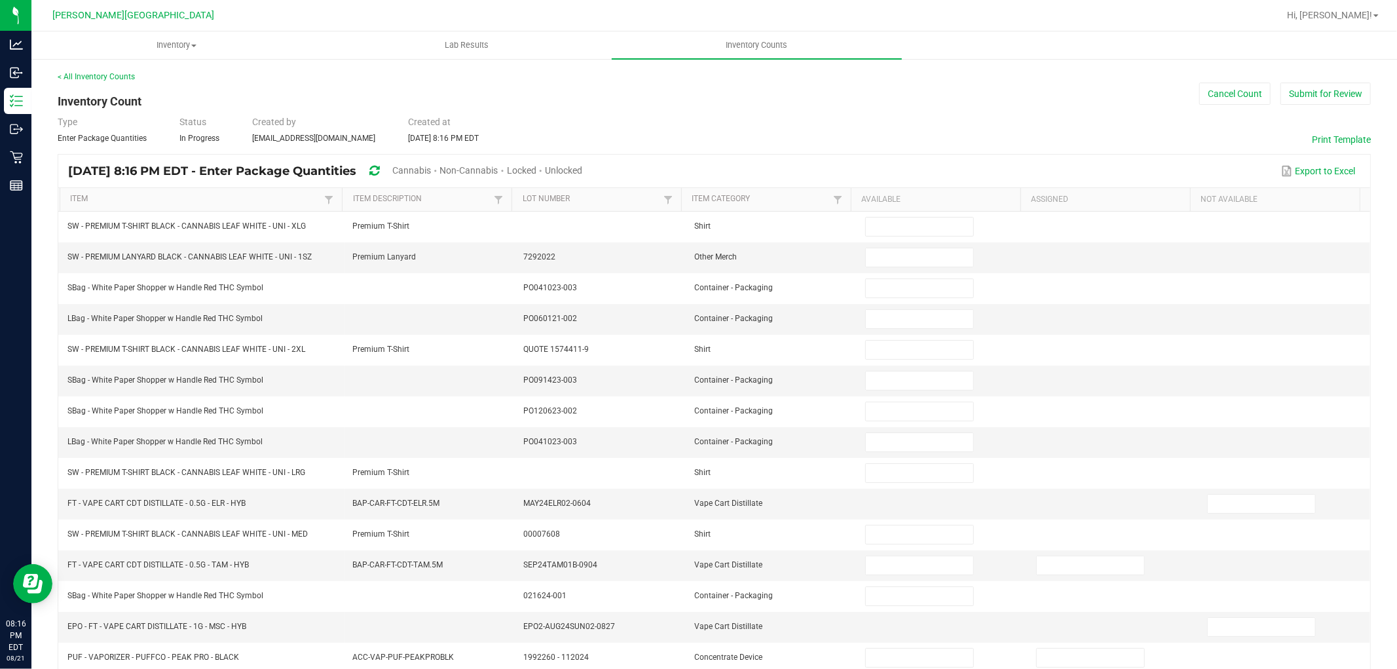
click at [582, 165] on span "Unlocked" at bounding box center [563, 170] width 37 height 10
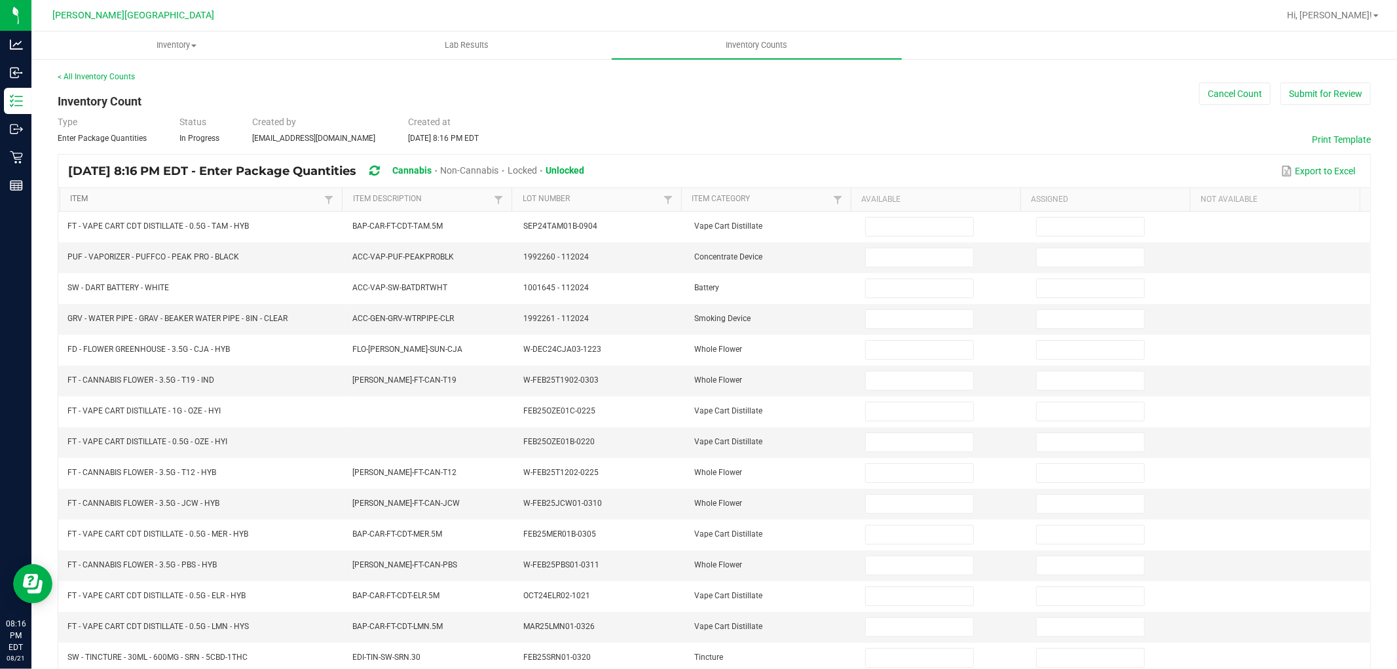
click at [97, 198] on link "Item" at bounding box center [195, 199] width 251 height 10
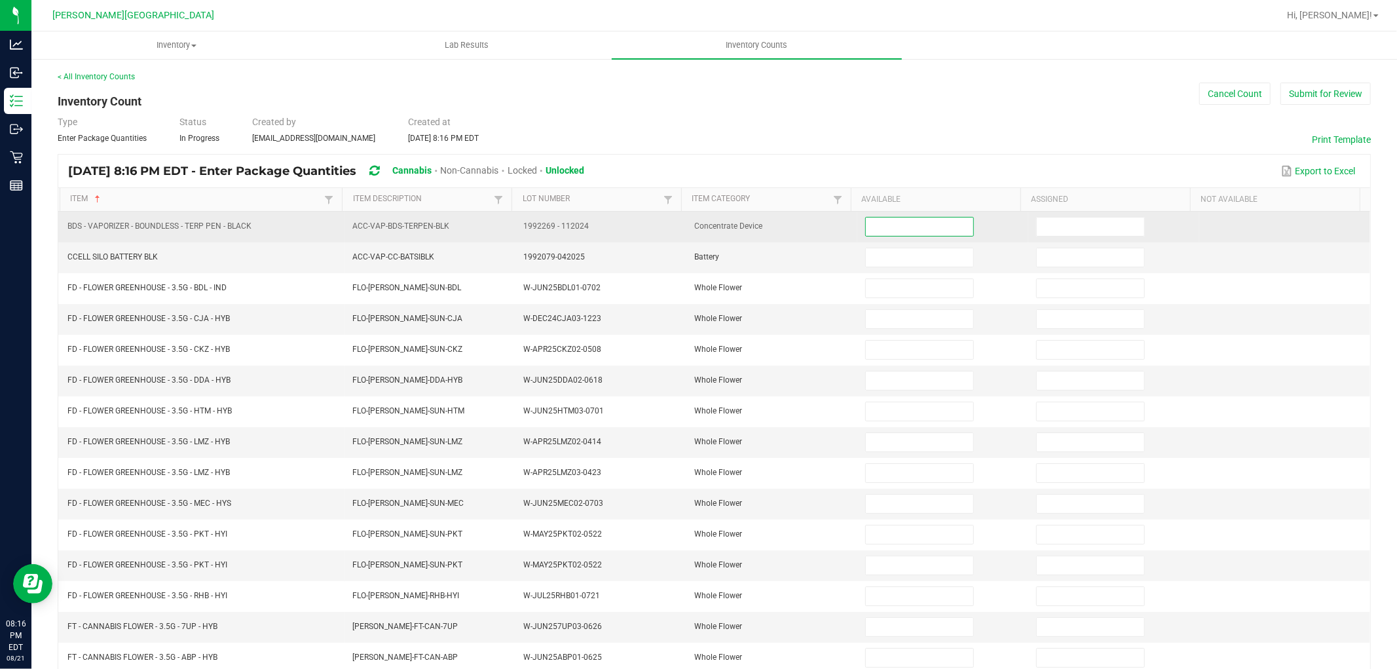
click at [893, 229] on input at bounding box center [919, 227] width 107 height 18
type input "0"
type input "15"
type input "2"
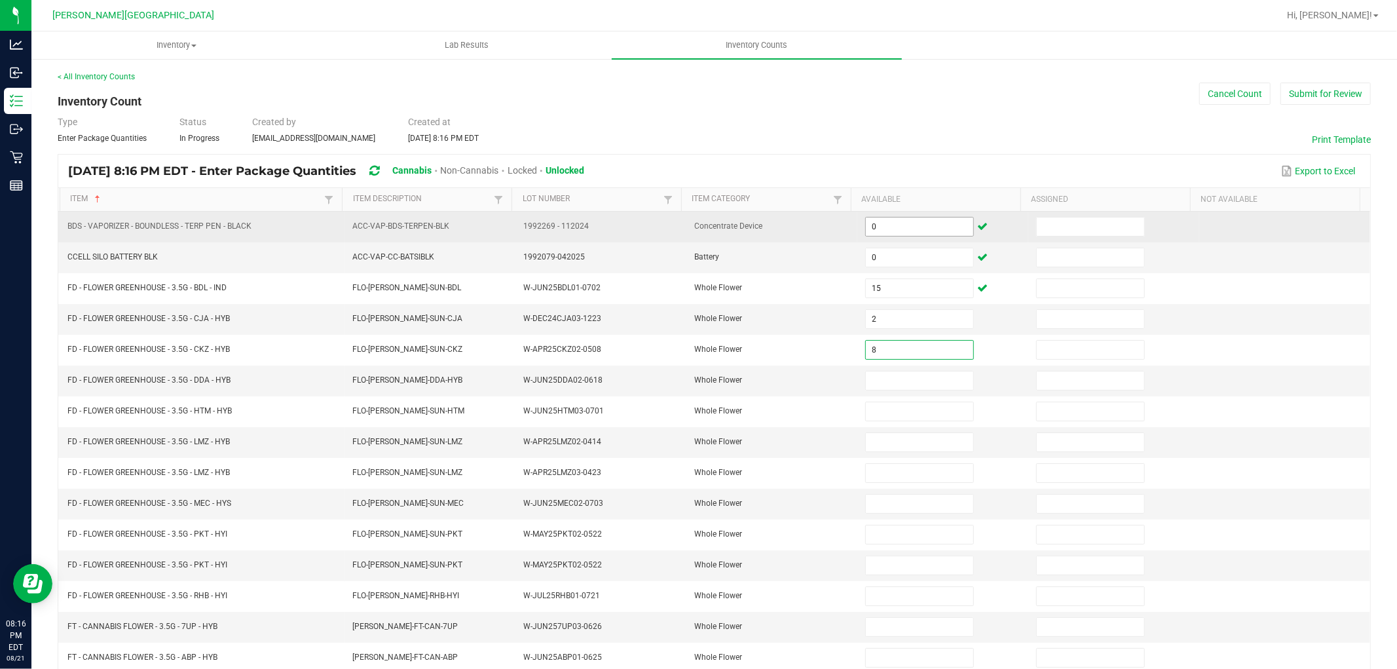
type input "8"
type input "17"
type input "7"
type input "12"
type input "0"
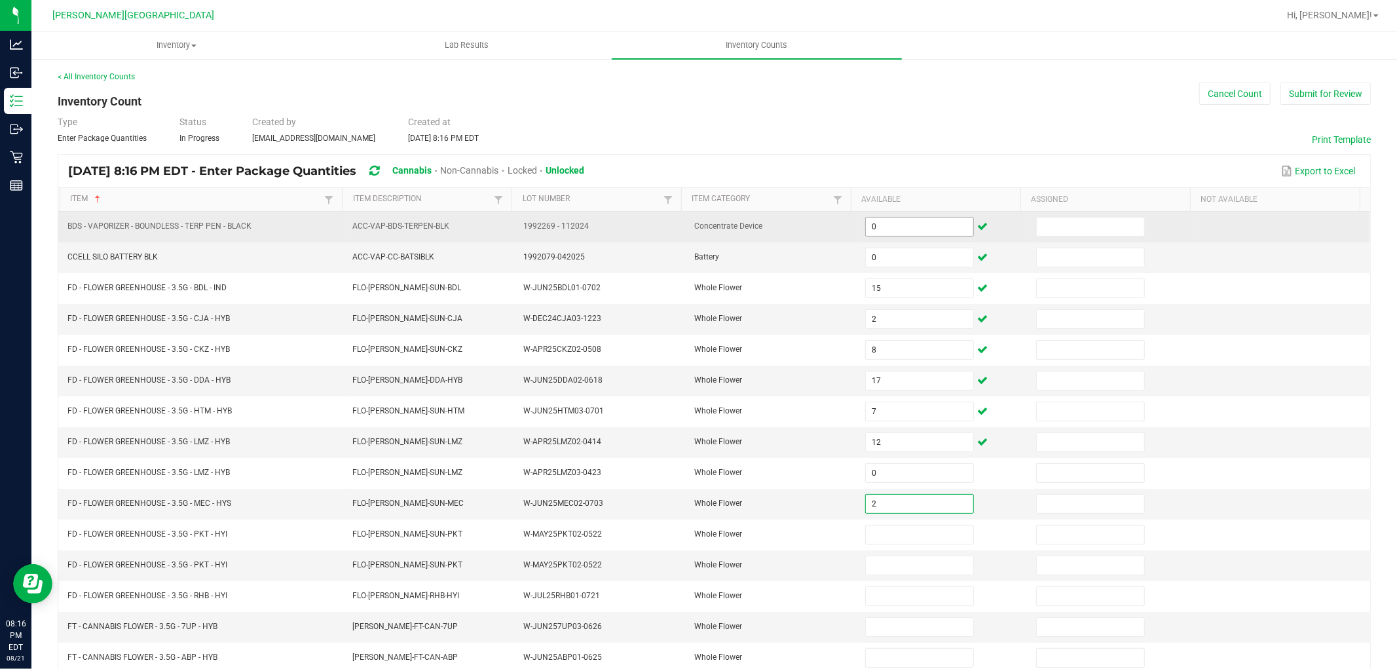
type input "2"
type input "19"
type input "0"
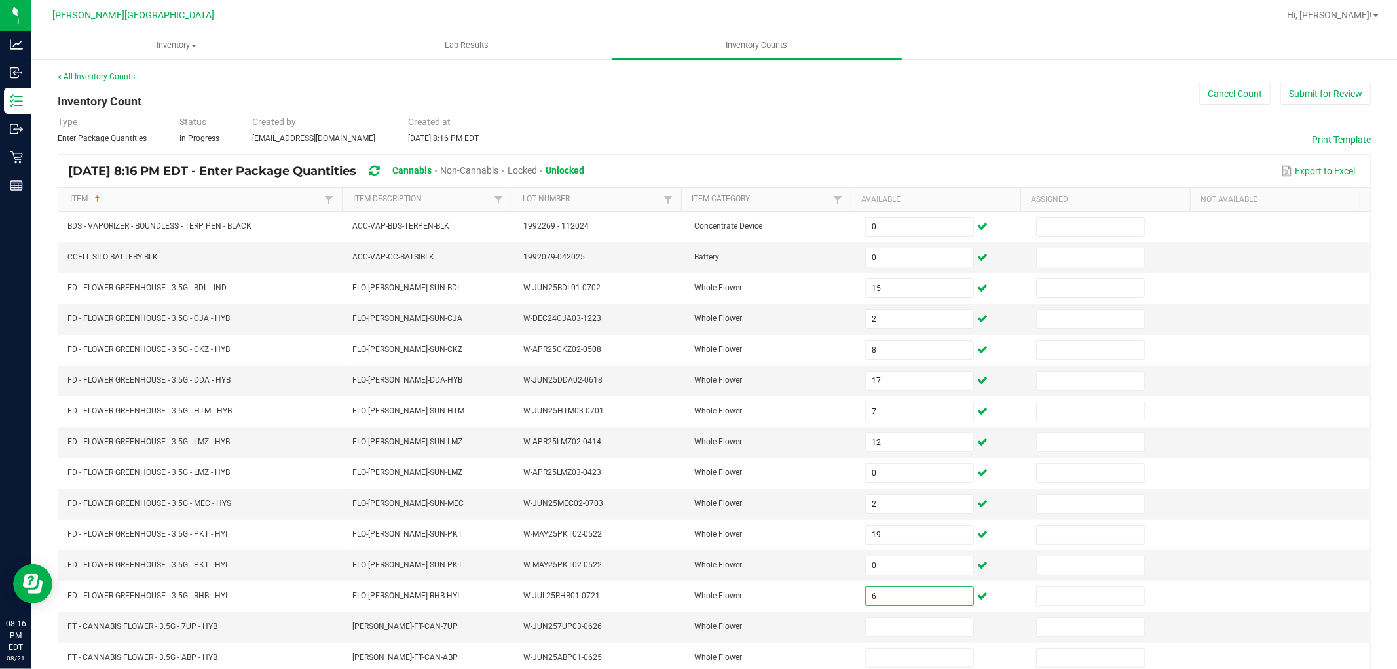
type input "6"
click at [873, 626] on input at bounding box center [919, 627] width 107 height 18
type input "17"
type input "10"
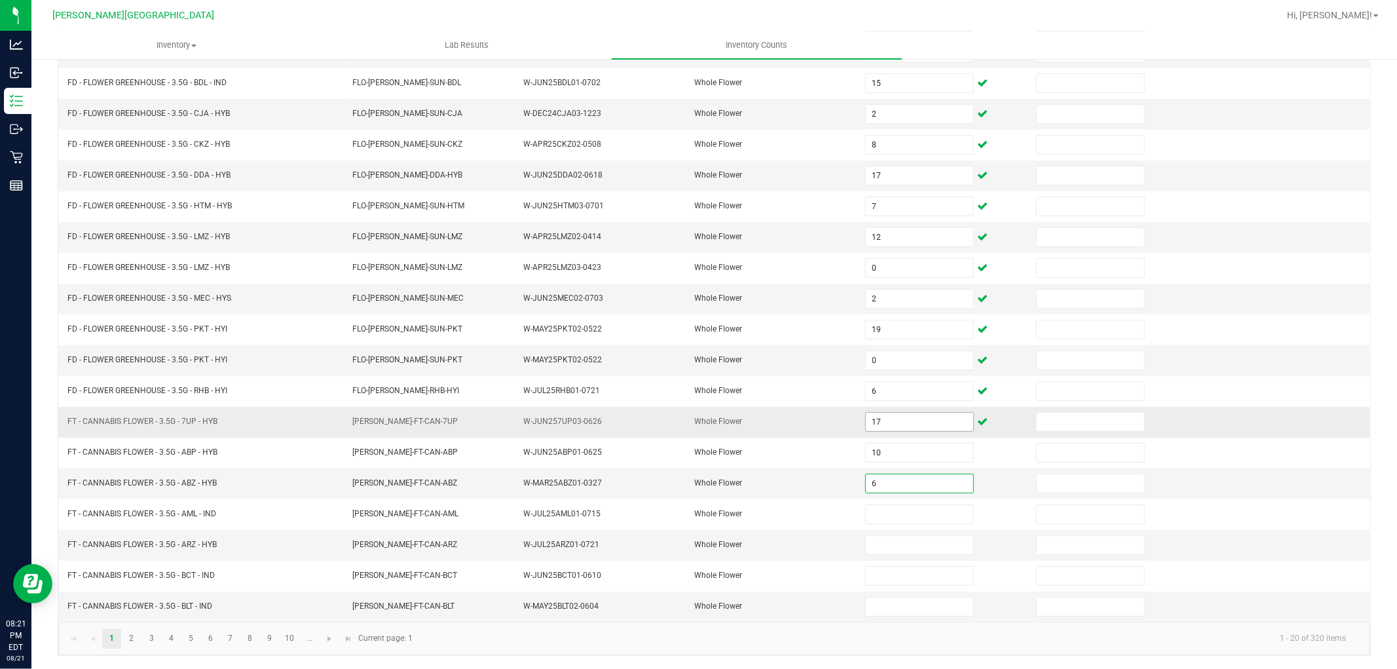
type input "6"
type input "12"
type input "2"
type input "17"
type input "15"
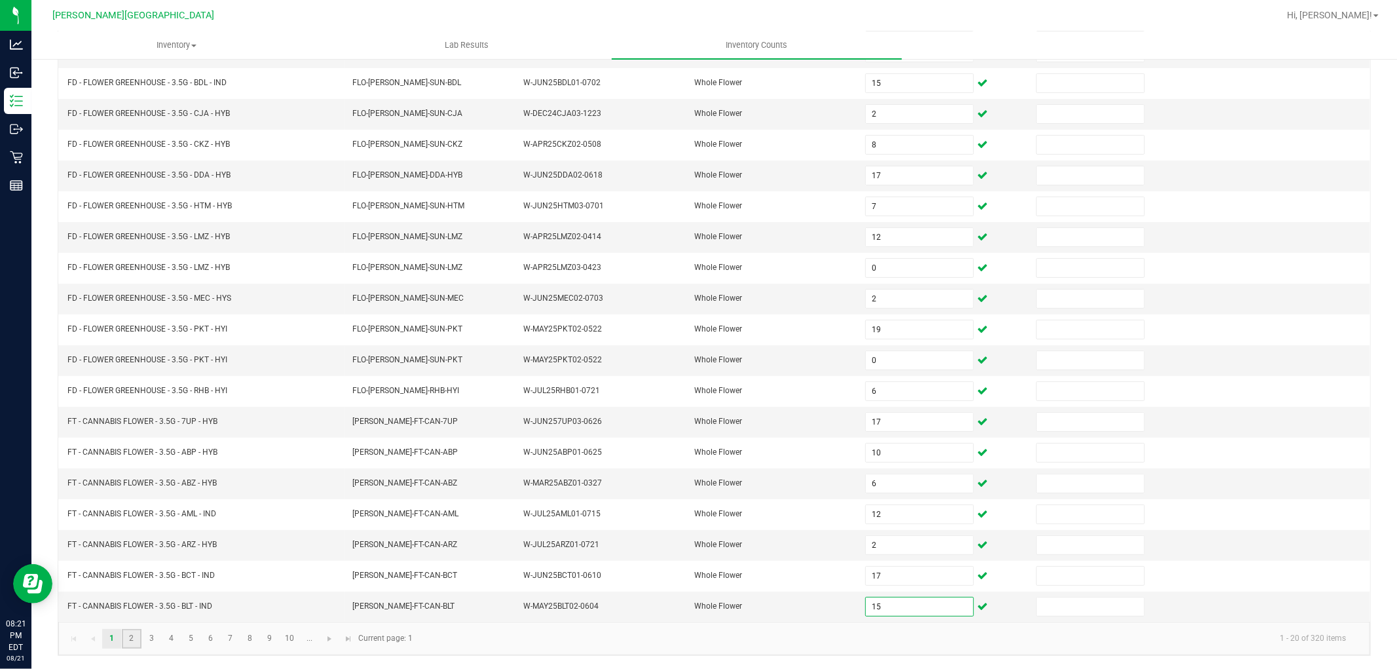
click at [134, 642] on link "2" at bounding box center [131, 639] width 19 height 20
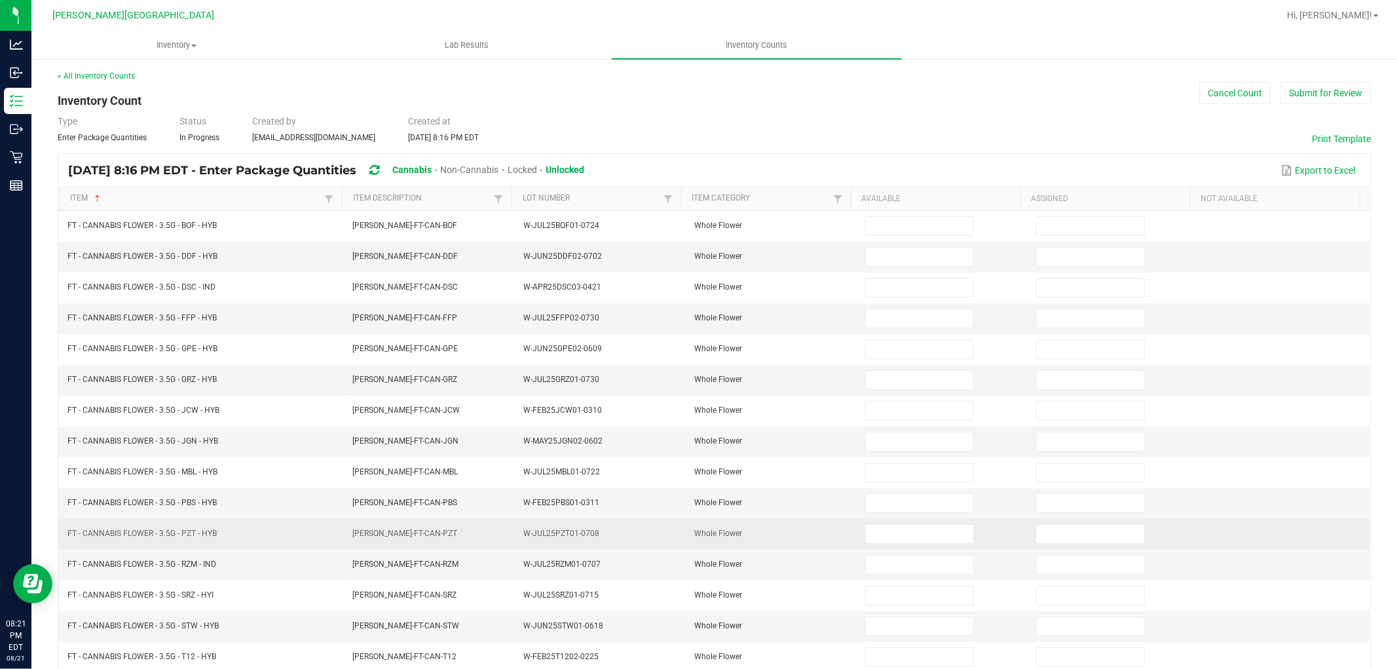
scroll to position [0, 0]
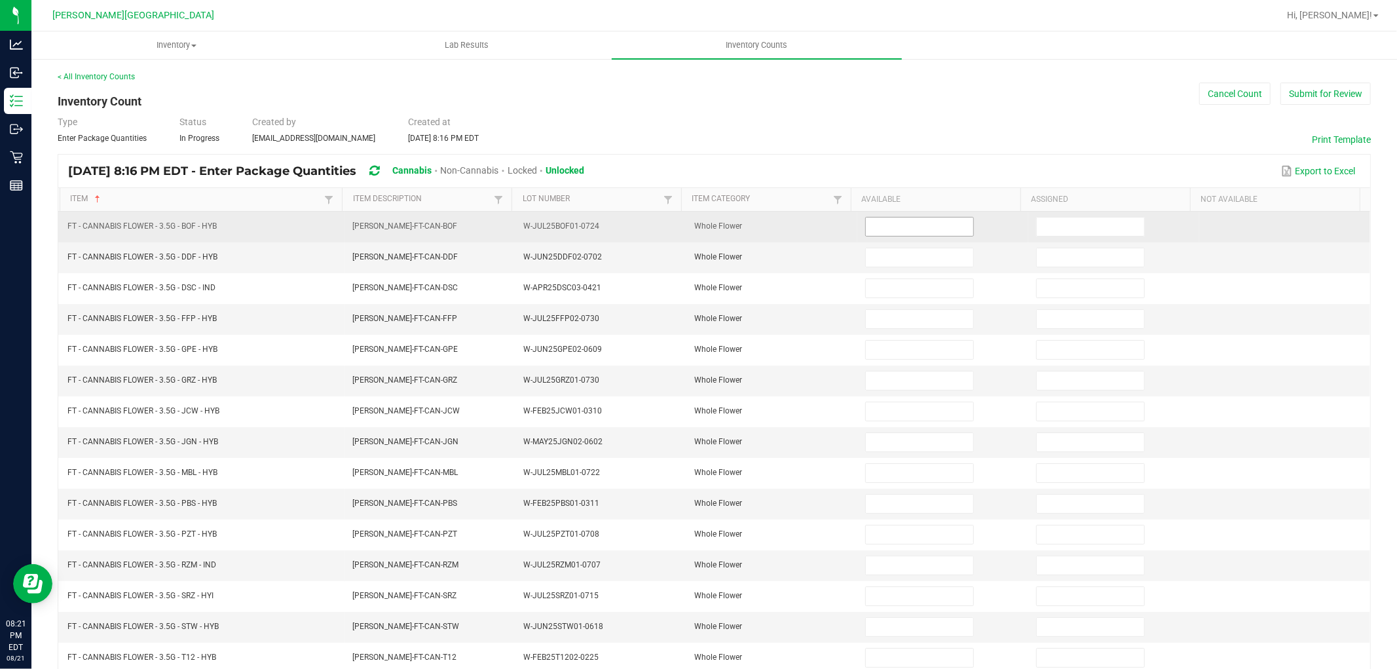
click at [898, 223] on input at bounding box center [919, 227] width 107 height 18
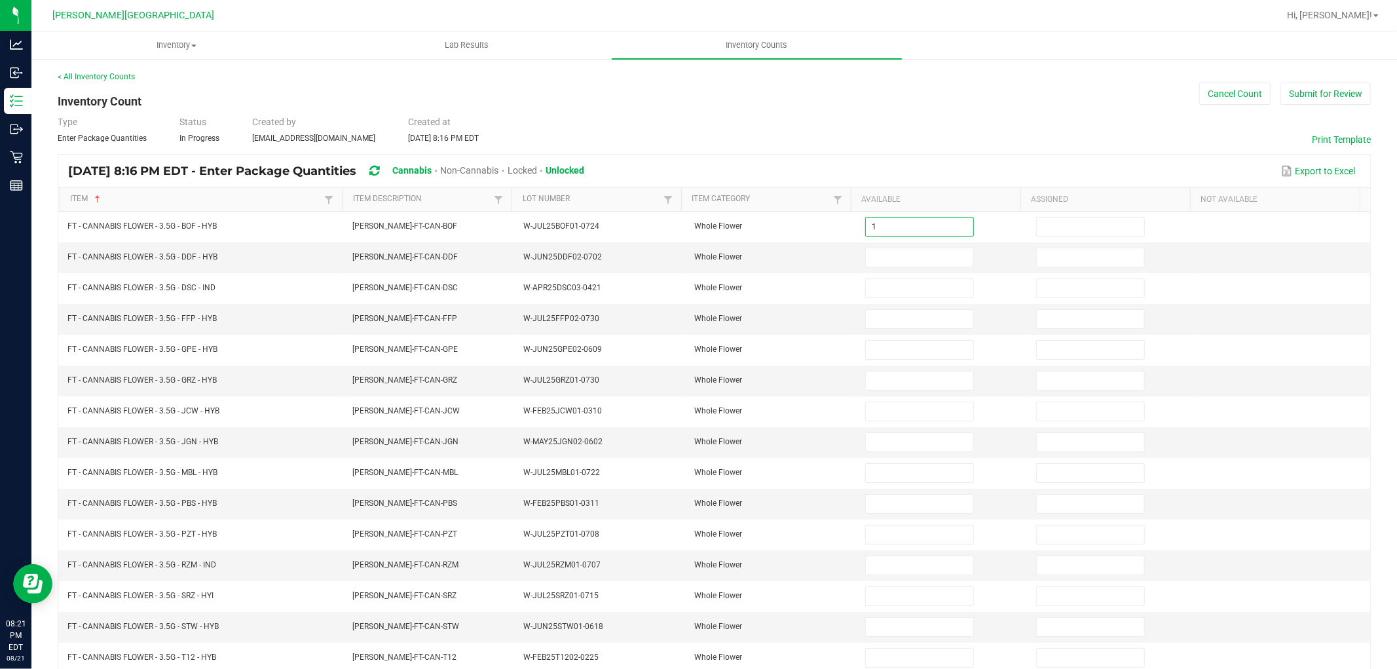
type input "1"
type input "3"
type input "20"
type input "1"
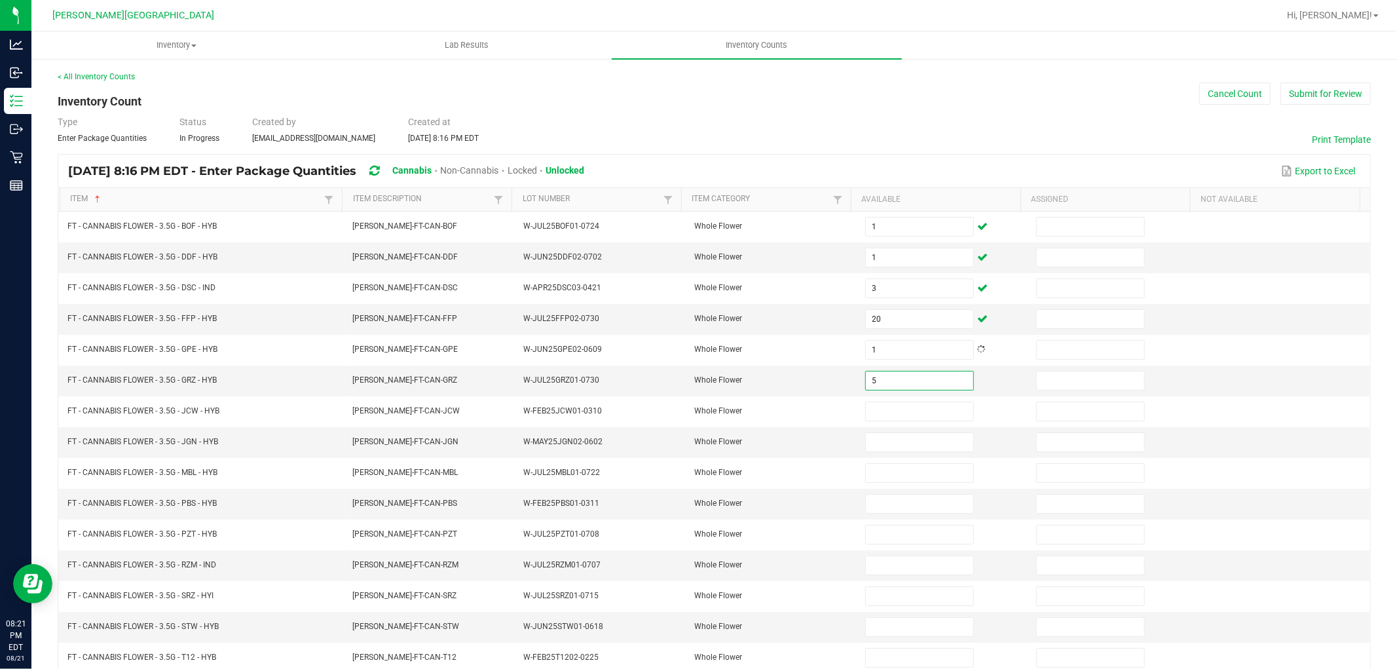
type input "5"
click at [883, 447] on input "152" at bounding box center [919, 442] width 107 height 18
type input "12"
type input "10"
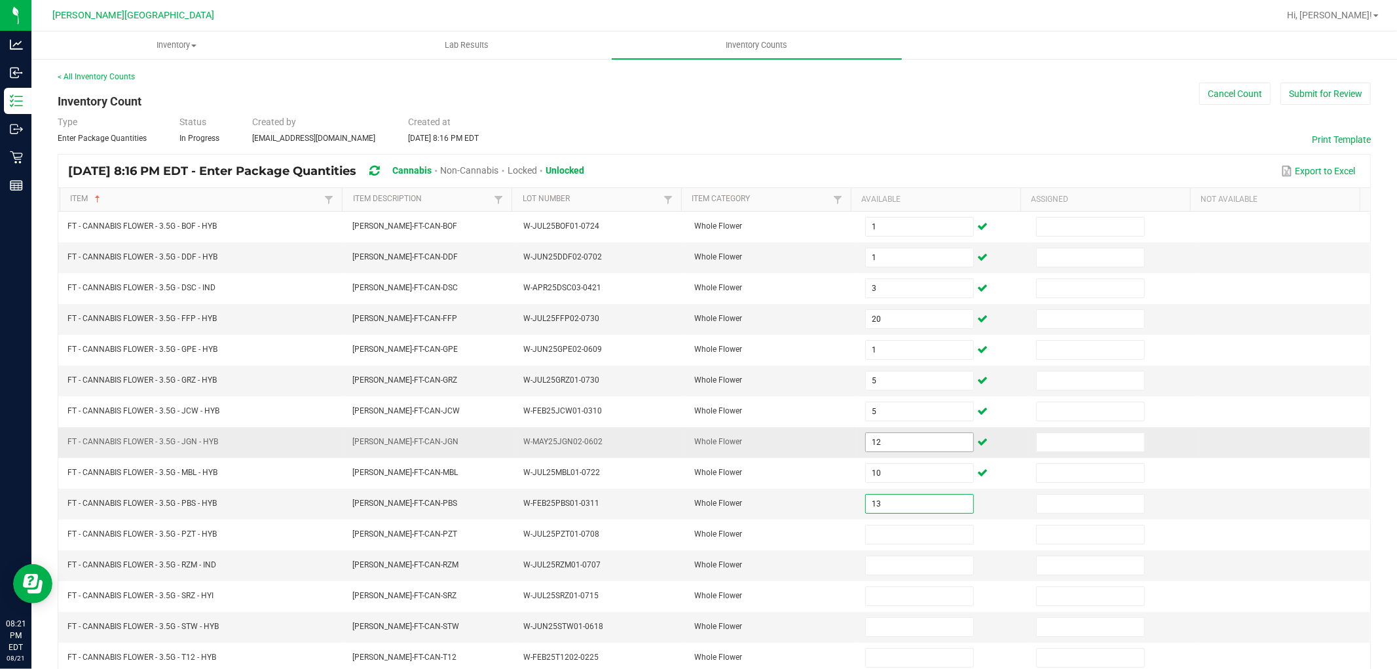
type input "13"
type input "8"
type input "5"
type input "8"
type input "2"
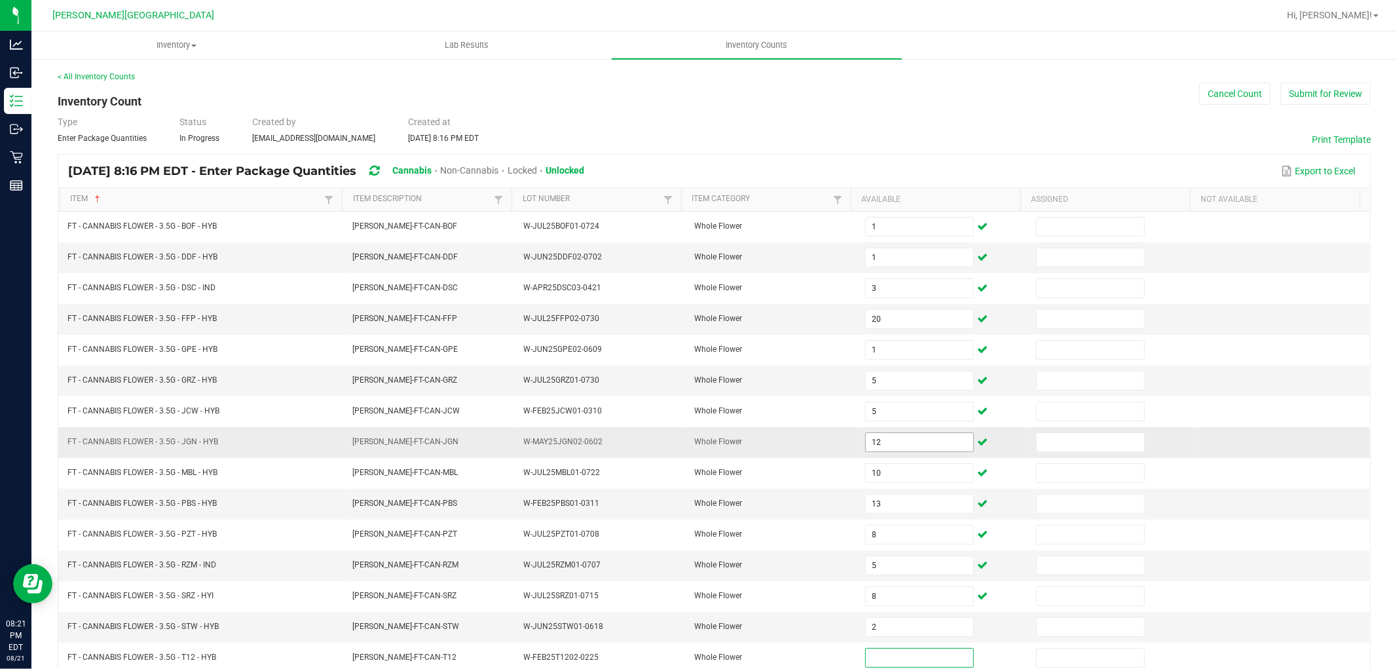
scroll to position [1, 0]
type input "6"
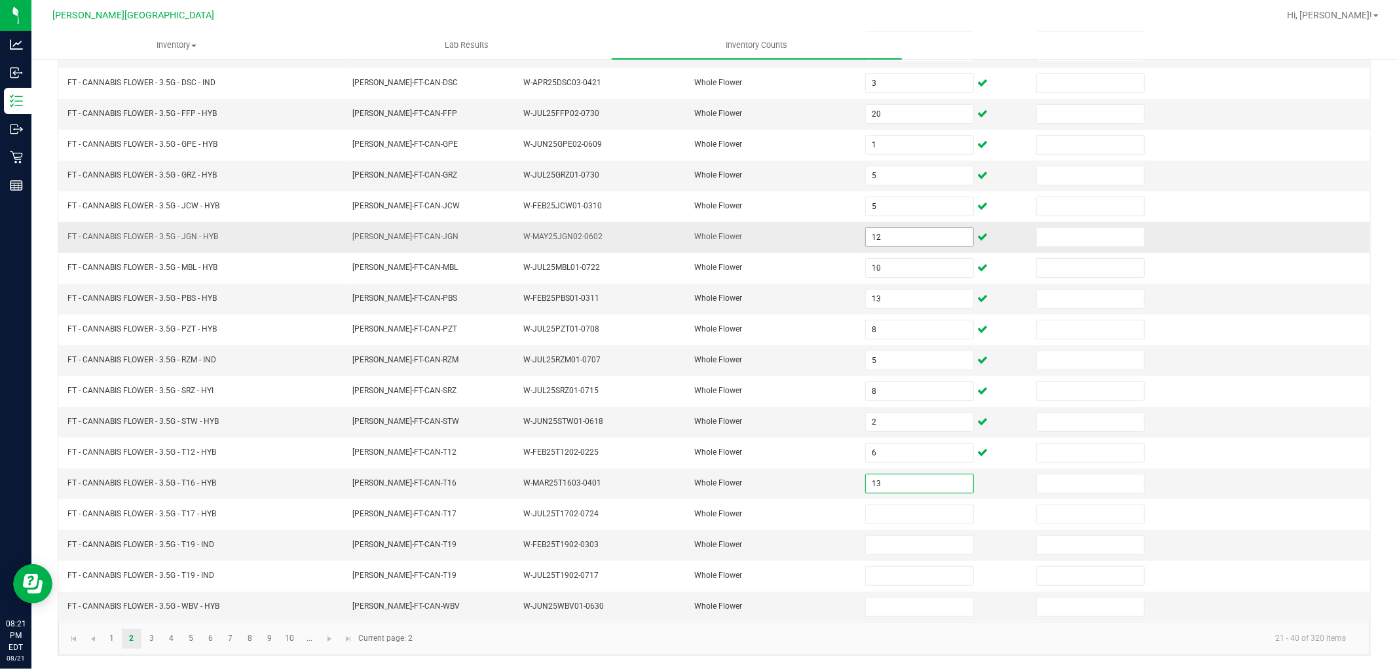
type input "13"
type input "20"
type input "17"
type input "0"
type input "1"
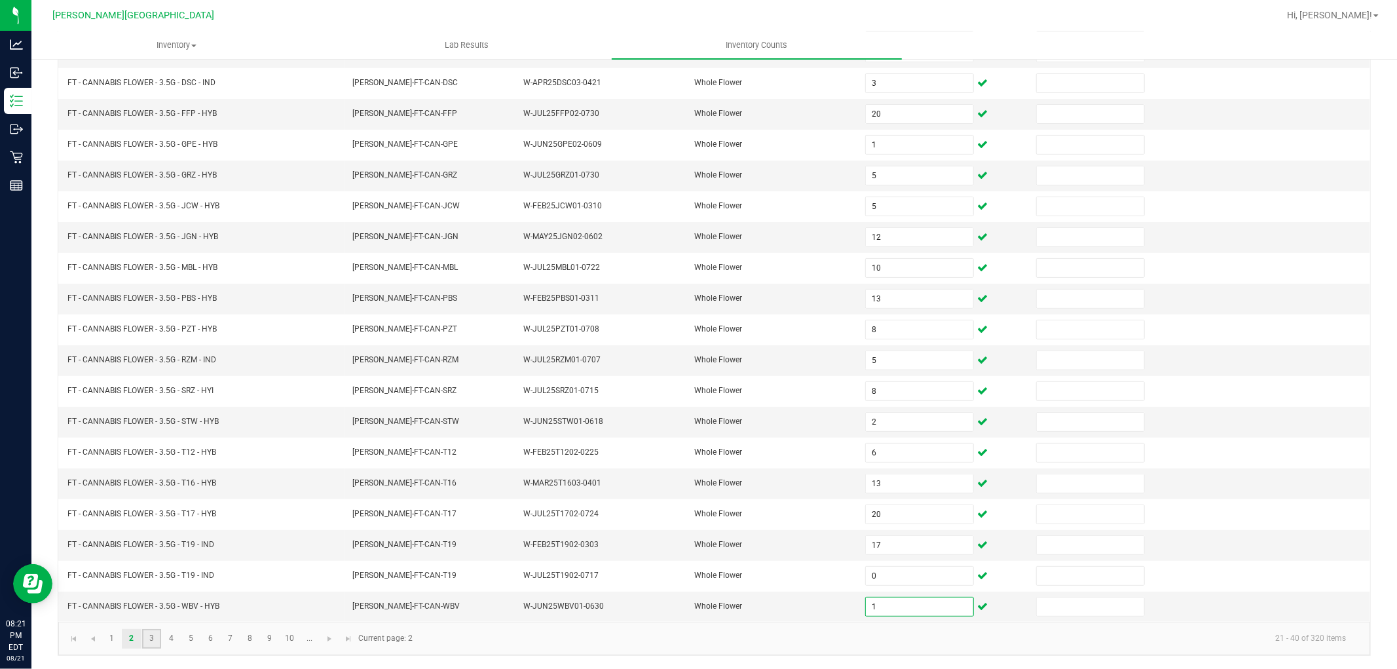
click at [156, 639] on link "3" at bounding box center [151, 639] width 19 height 20
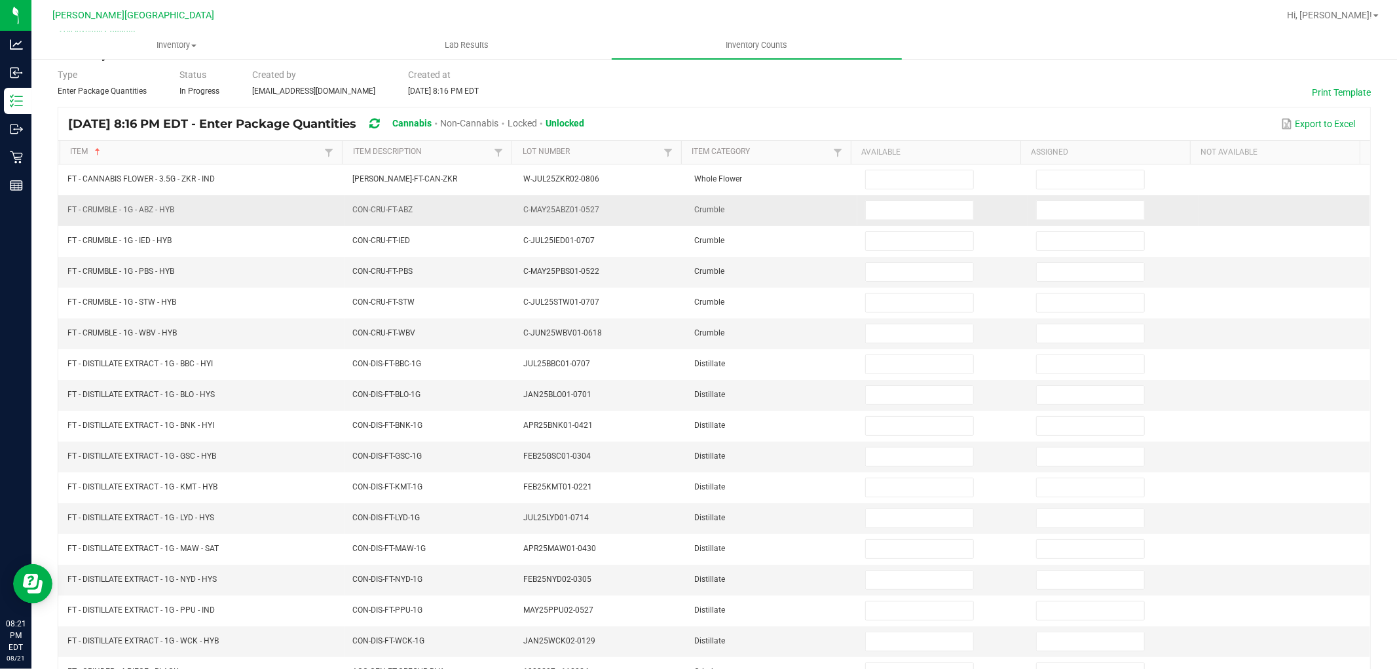
scroll to position [0, 0]
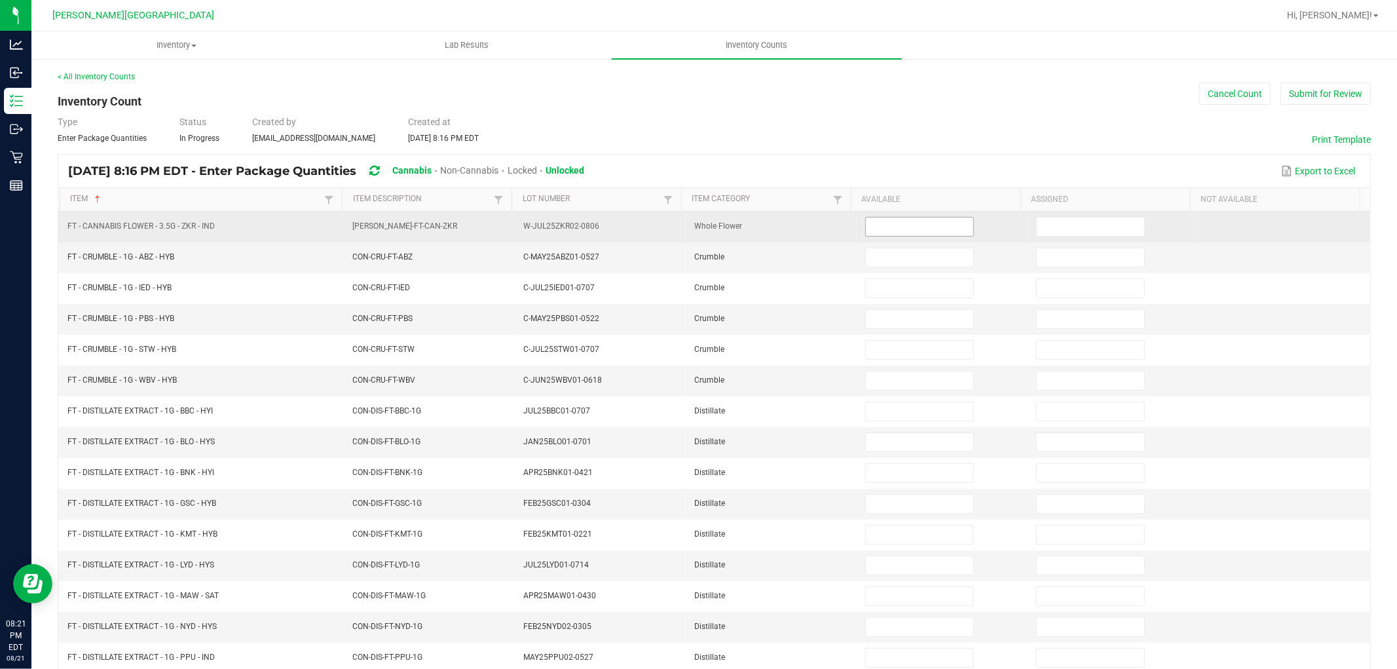
click at [913, 227] on input at bounding box center [919, 227] width 107 height 18
type input "20"
type input "5"
type input "4"
type input "7"
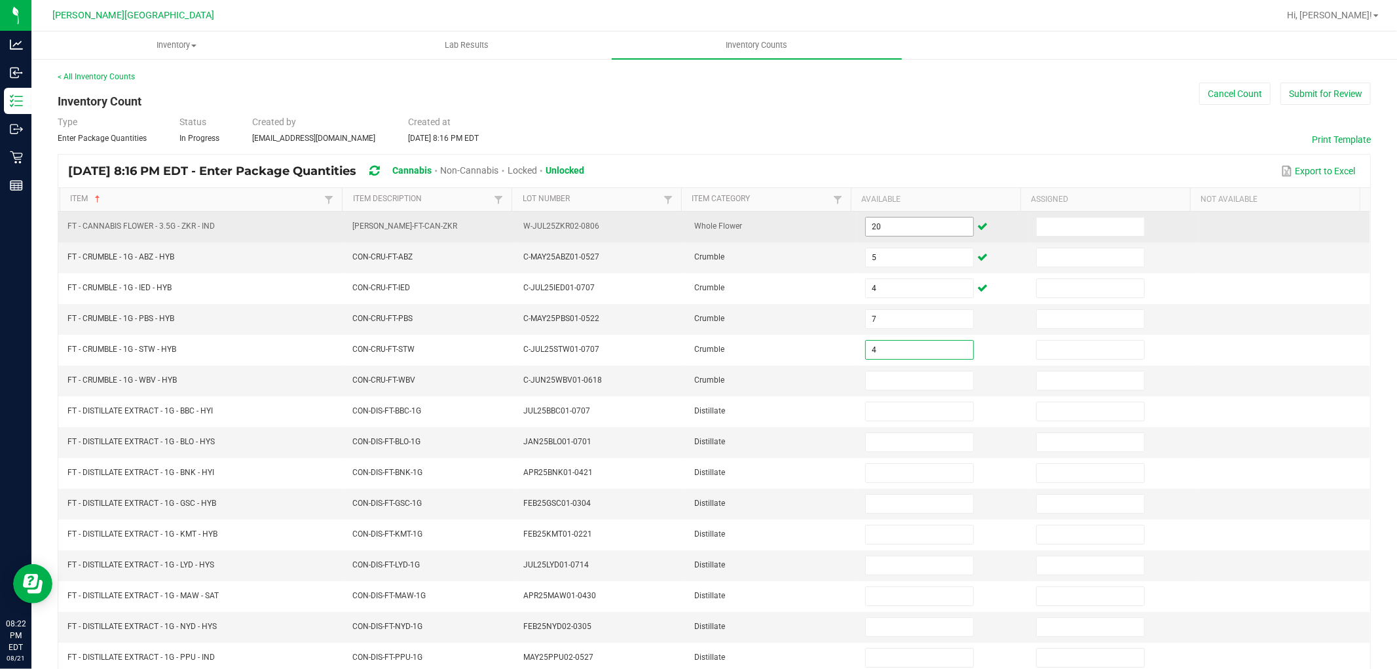
type input "4"
type input "5"
type input "3"
type input "9"
type input "3"
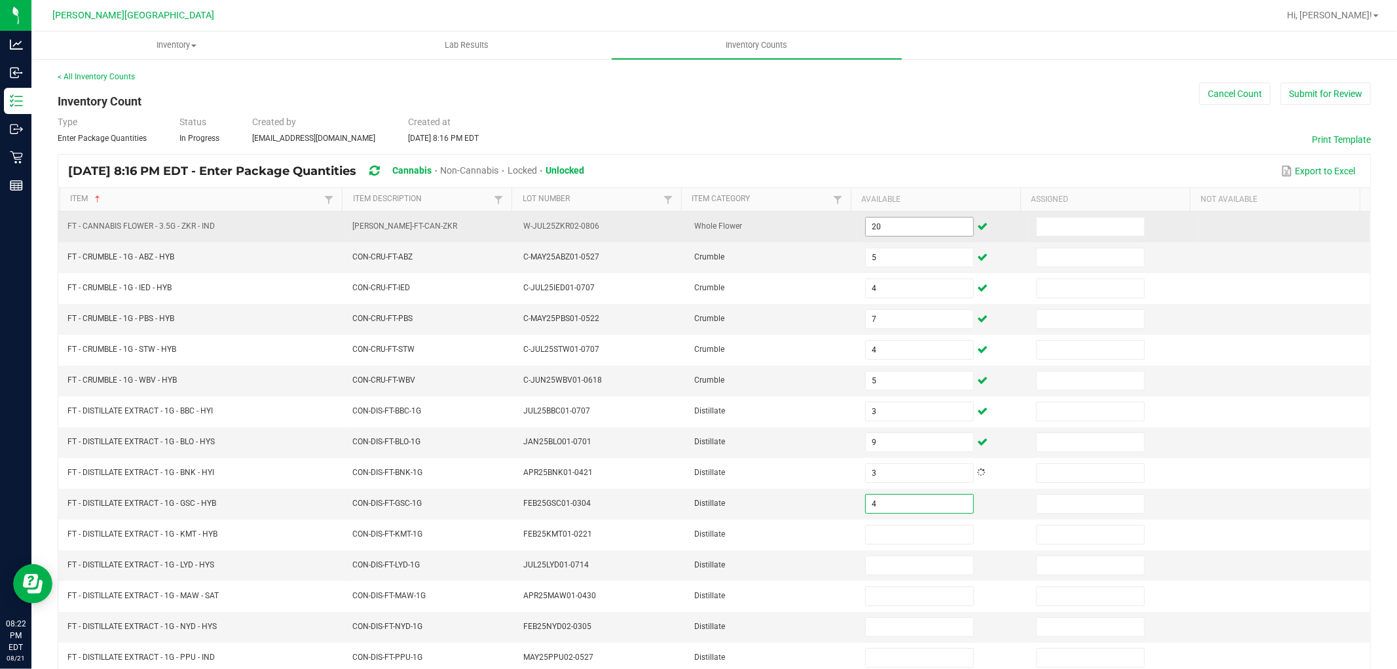
type input "4"
type input "12"
type input "11"
type input "1"
type input "9"
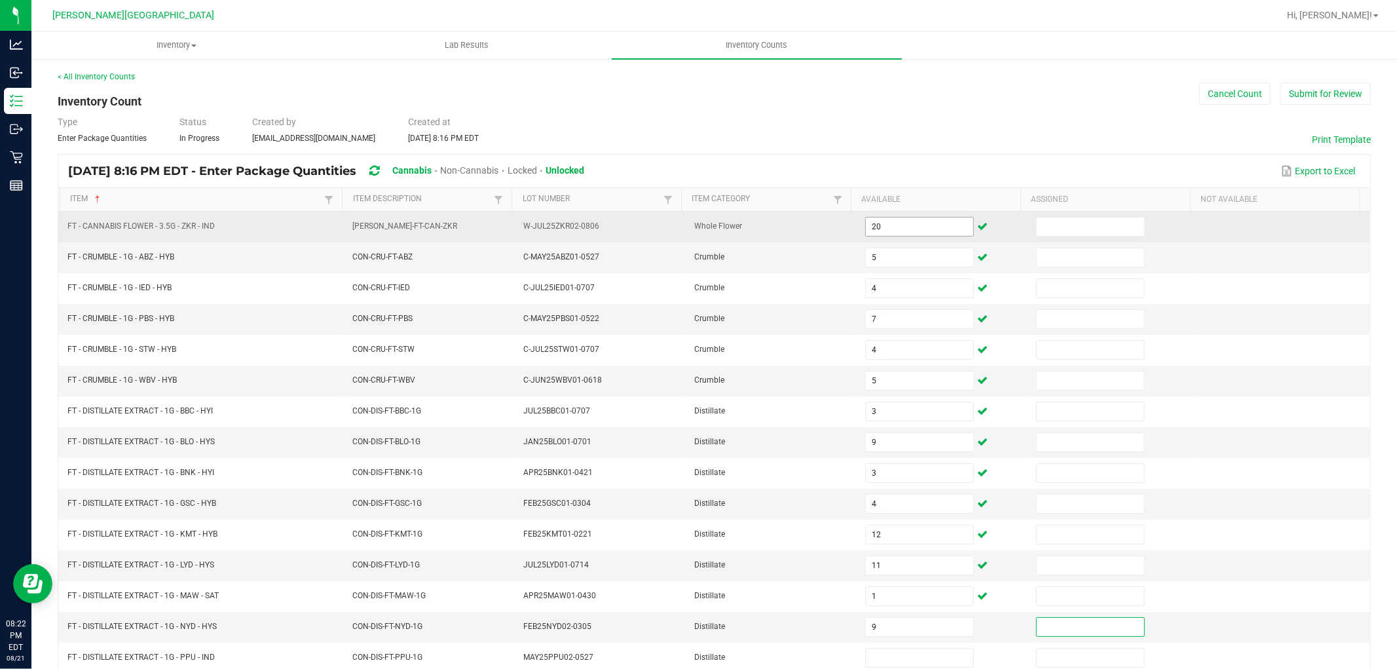
scroll to position [1, 0]
type input "10"
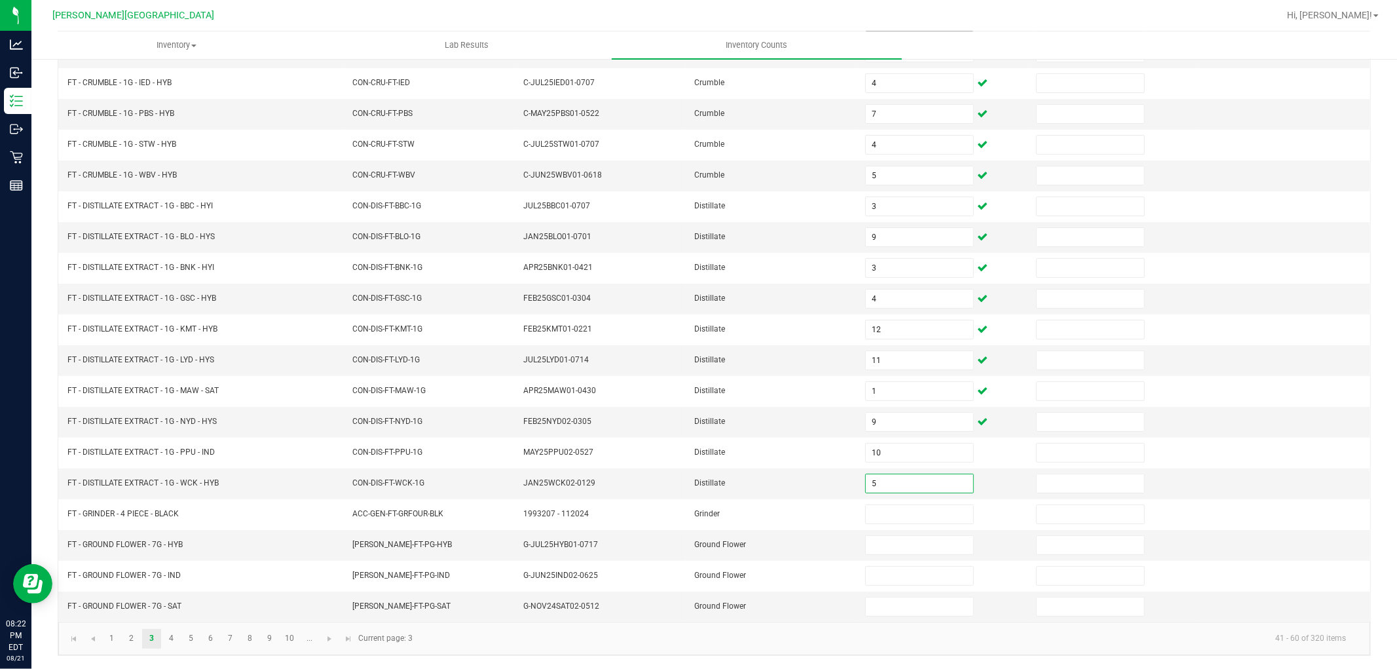
type input "5"
type input "0"
type input "13"
type input "1"
type input "16"
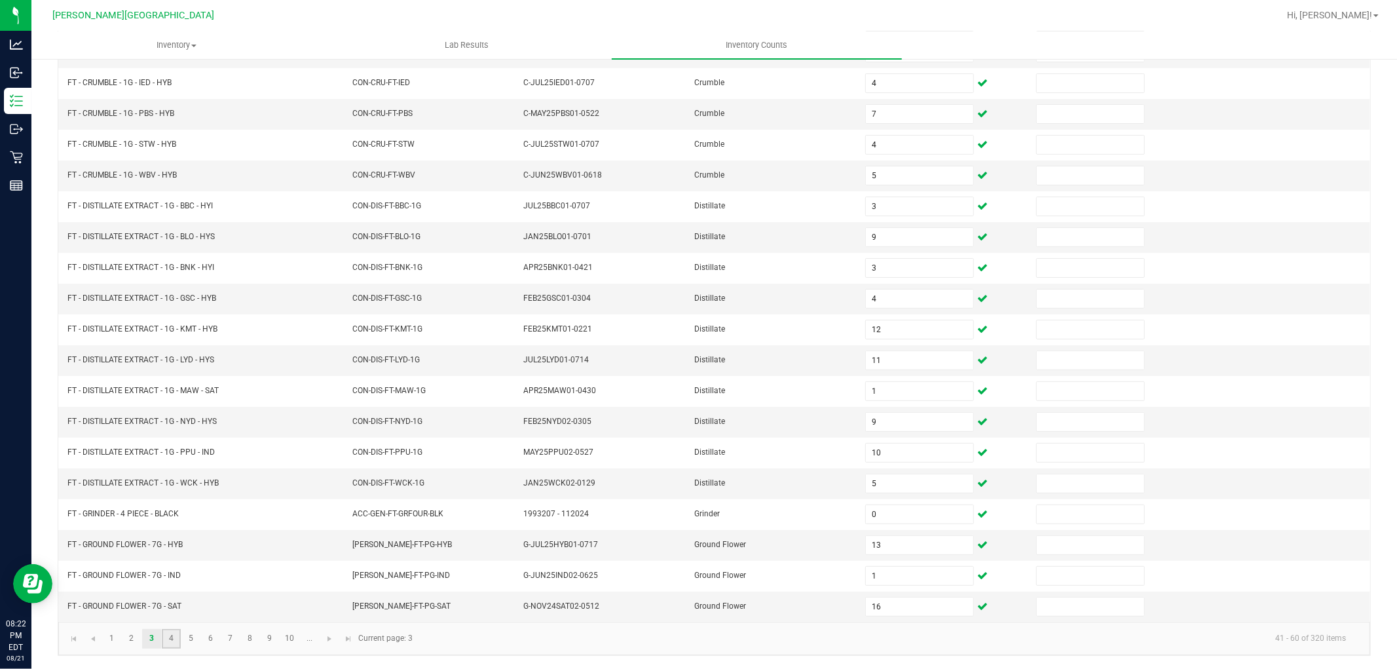
click at [170, 643] on link "4" at bounding box center [171, 639] width 19 height 20
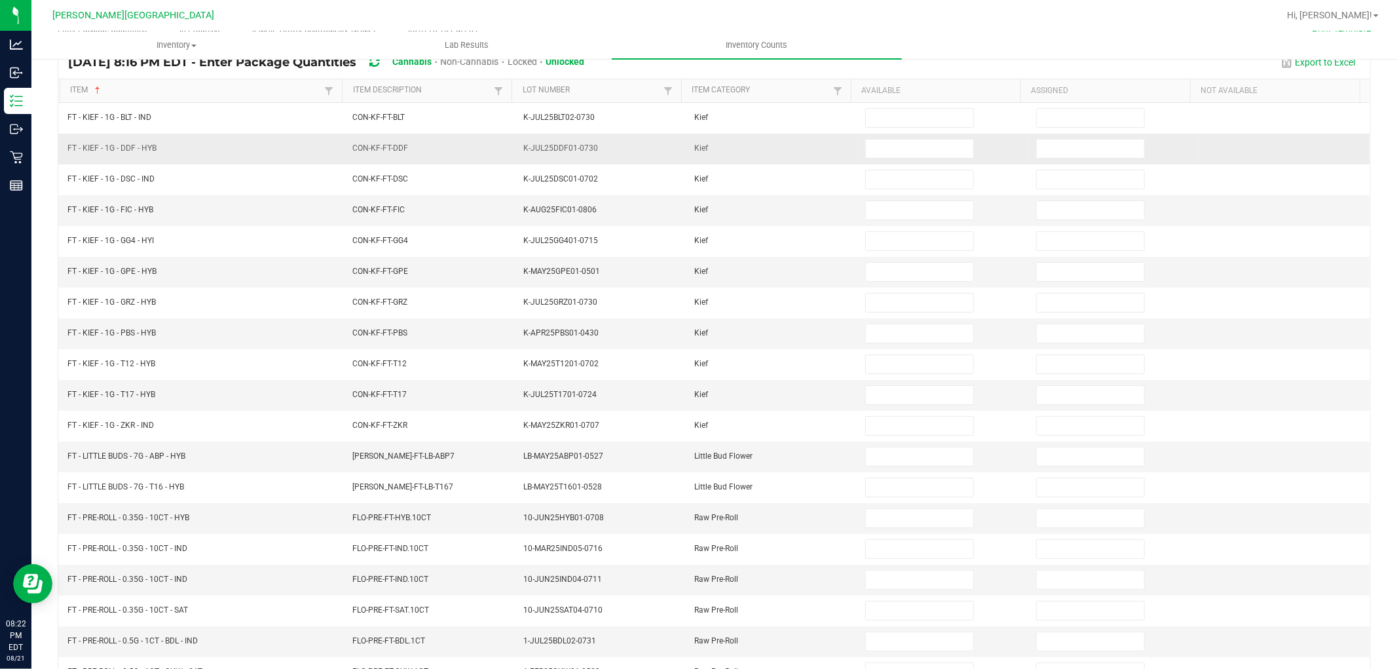
scroll to position [0, 0]
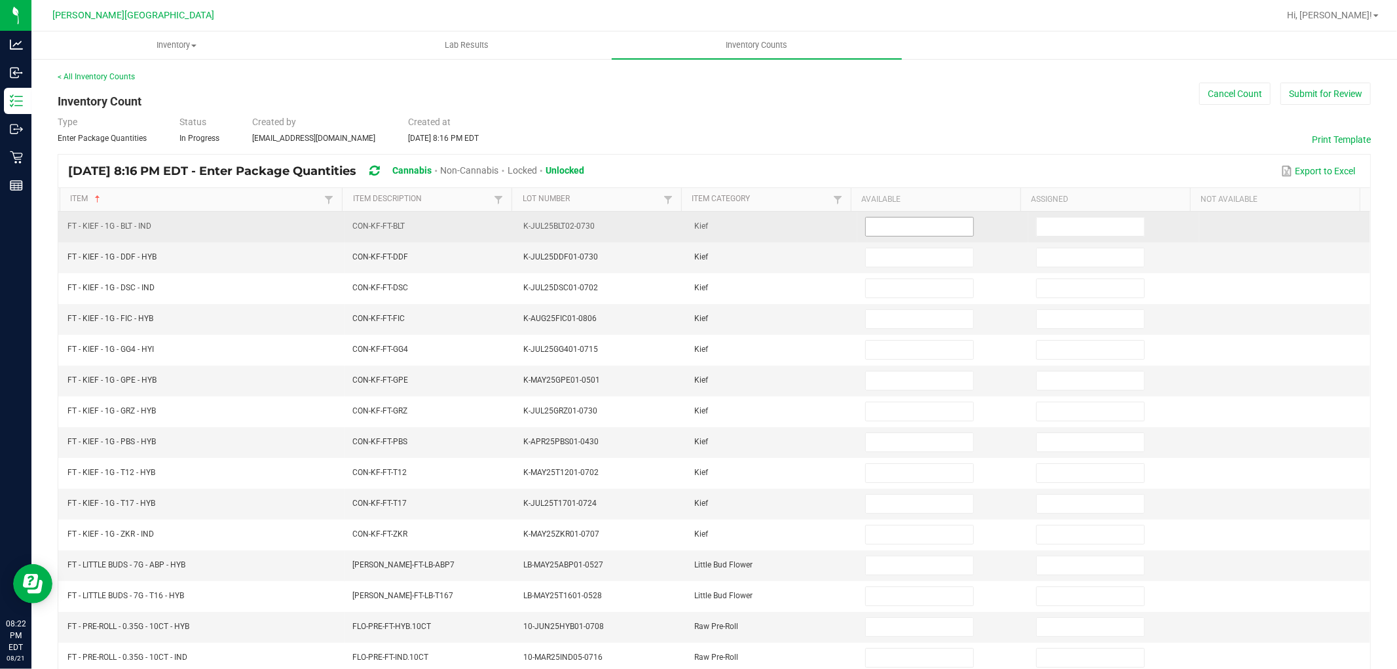
click at [881, 225] on input at bounding box center [919, 227] width 107 height 18
type input "6"
type input "3"
type input "6"
type input "8"
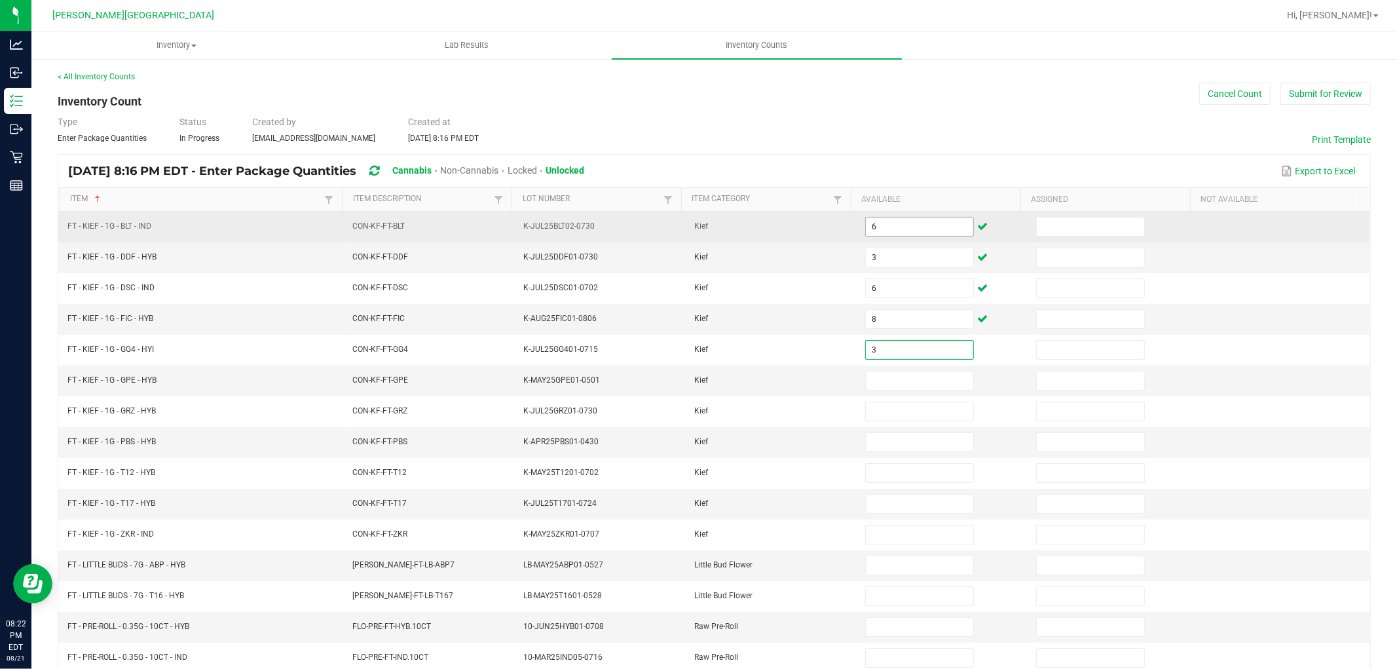
type input "3"
type input "6"
type input "4"
type input "2"
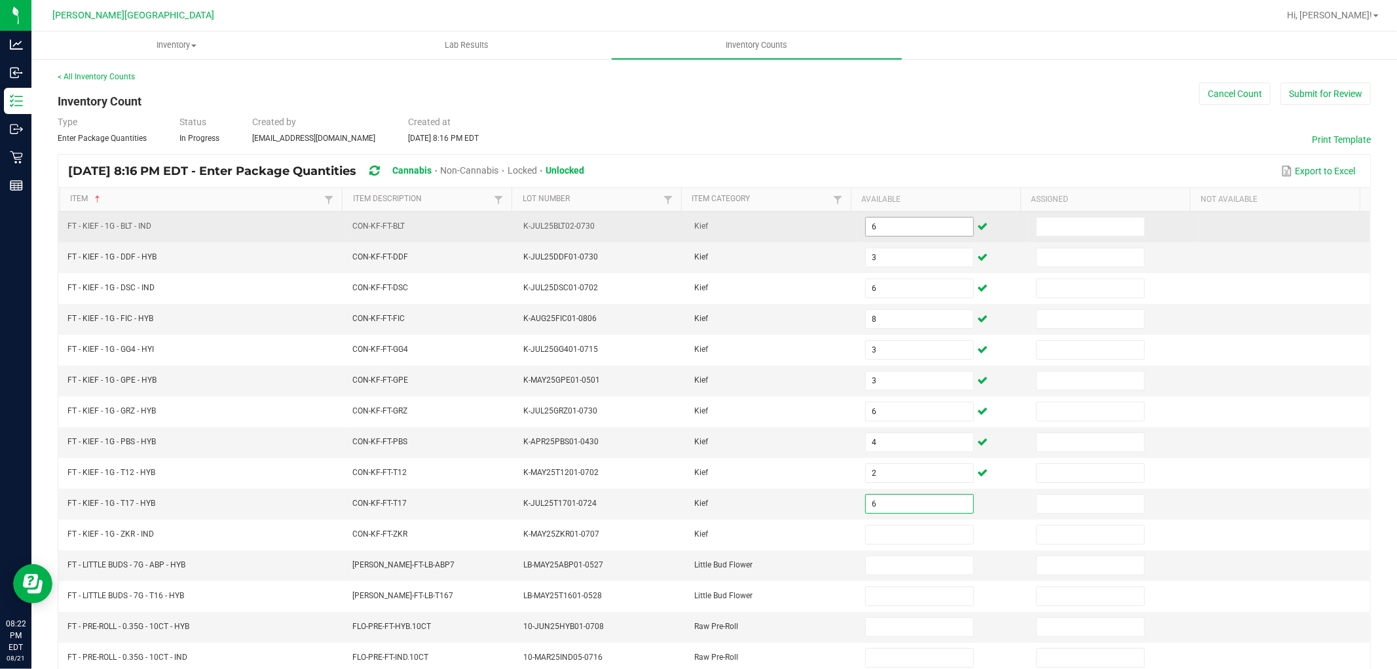
type input "6"
type input "8"
type input "2"
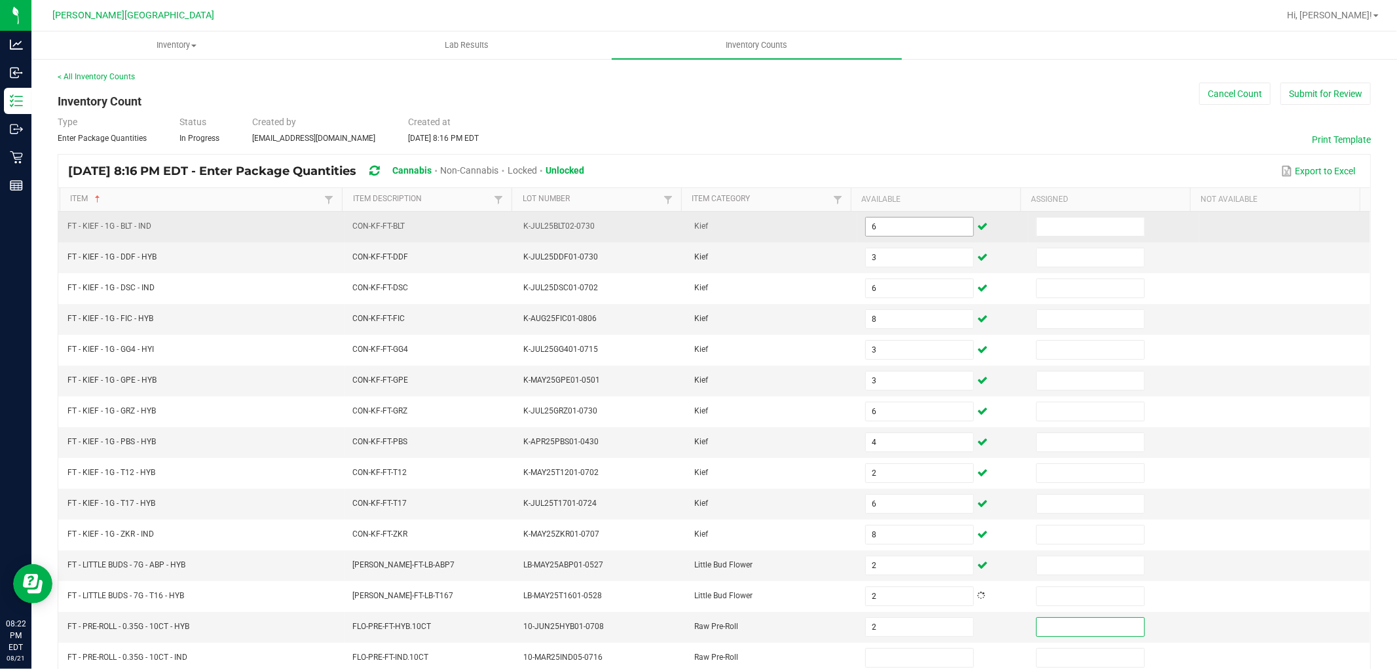
scroll to position [1, 0]
type input "13"
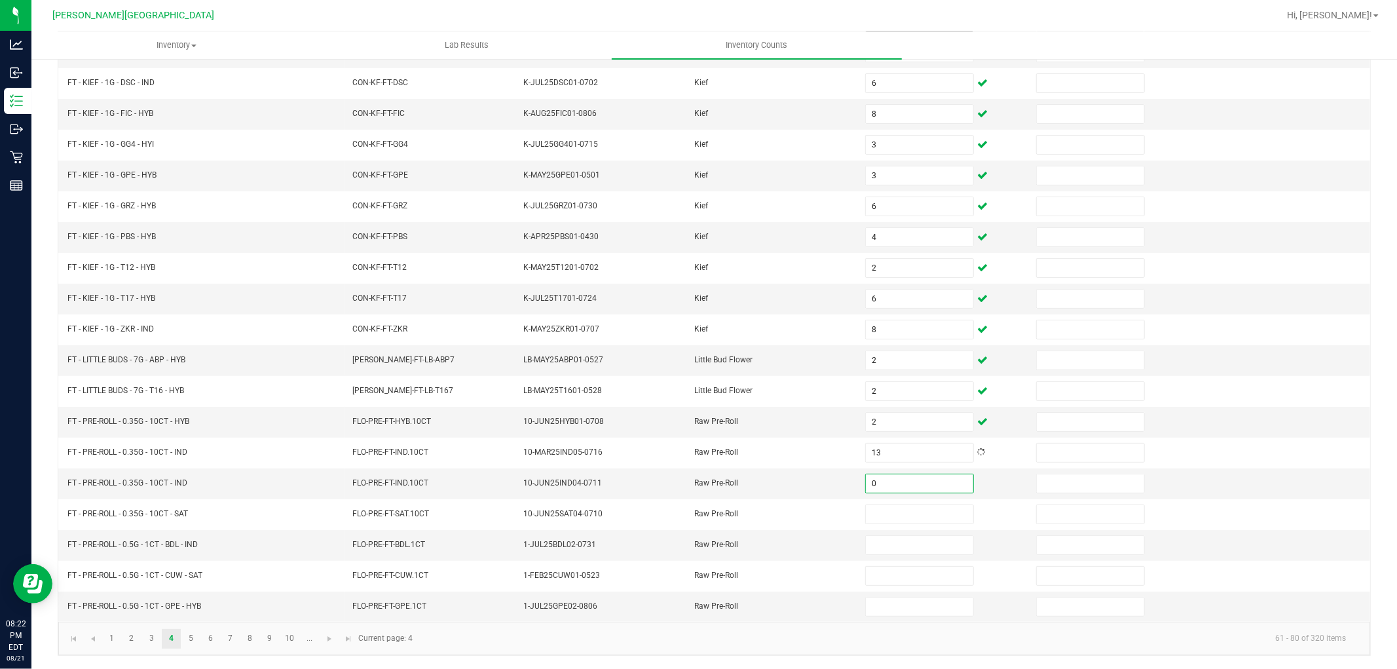
type input "0"
type input "4"
type input "3"
type input "6"
type input "8"
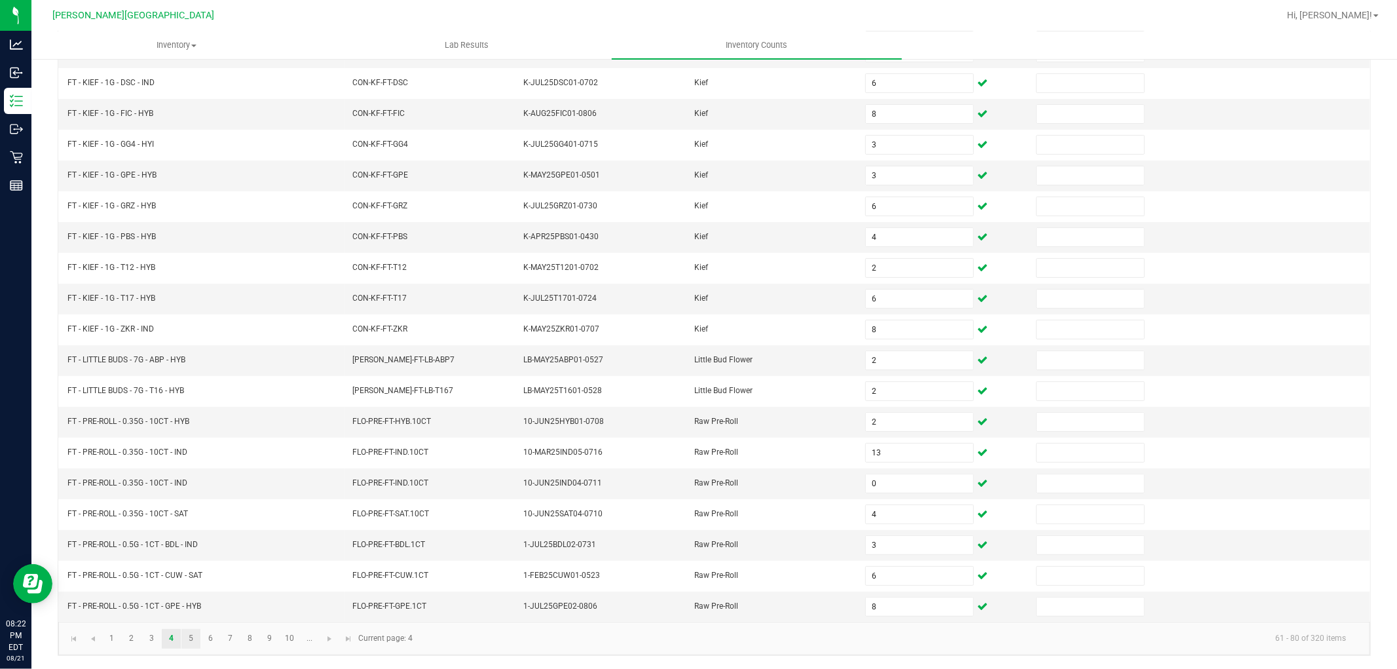
click at [193, 632] on link "5" at bounding box center [190, 639] width 19 height 20
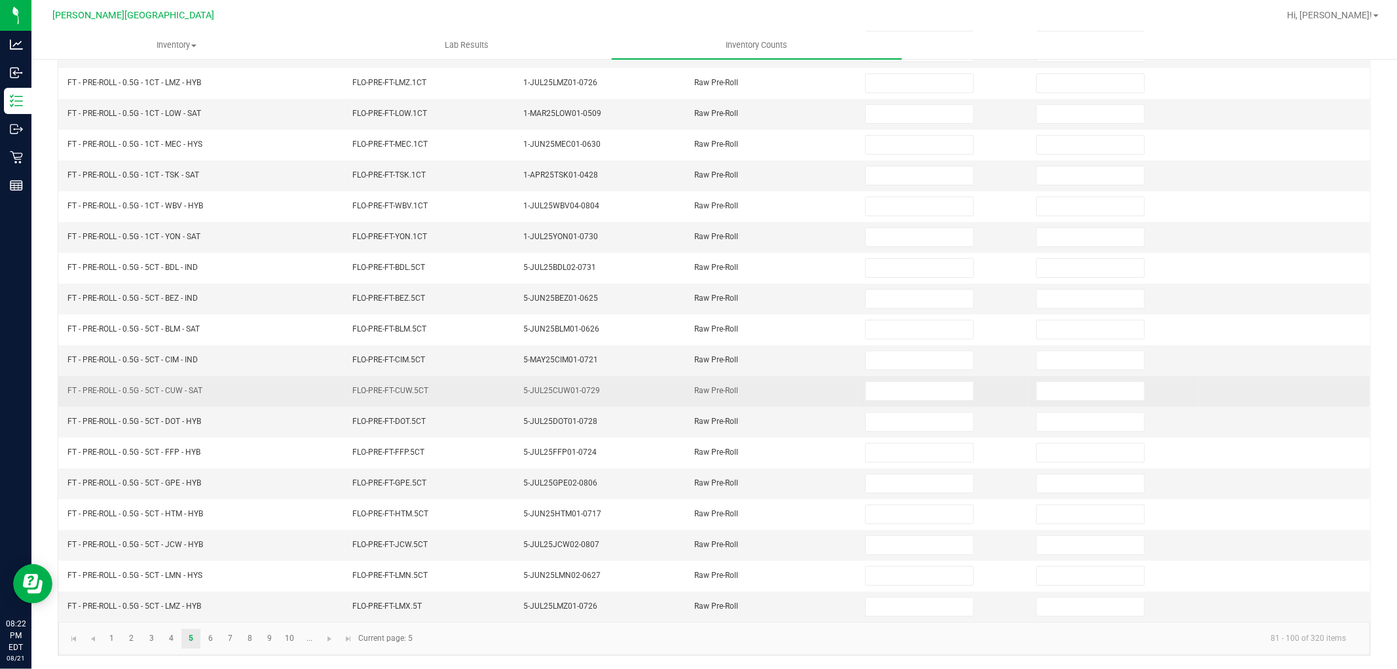
scroll to position [0, 0]
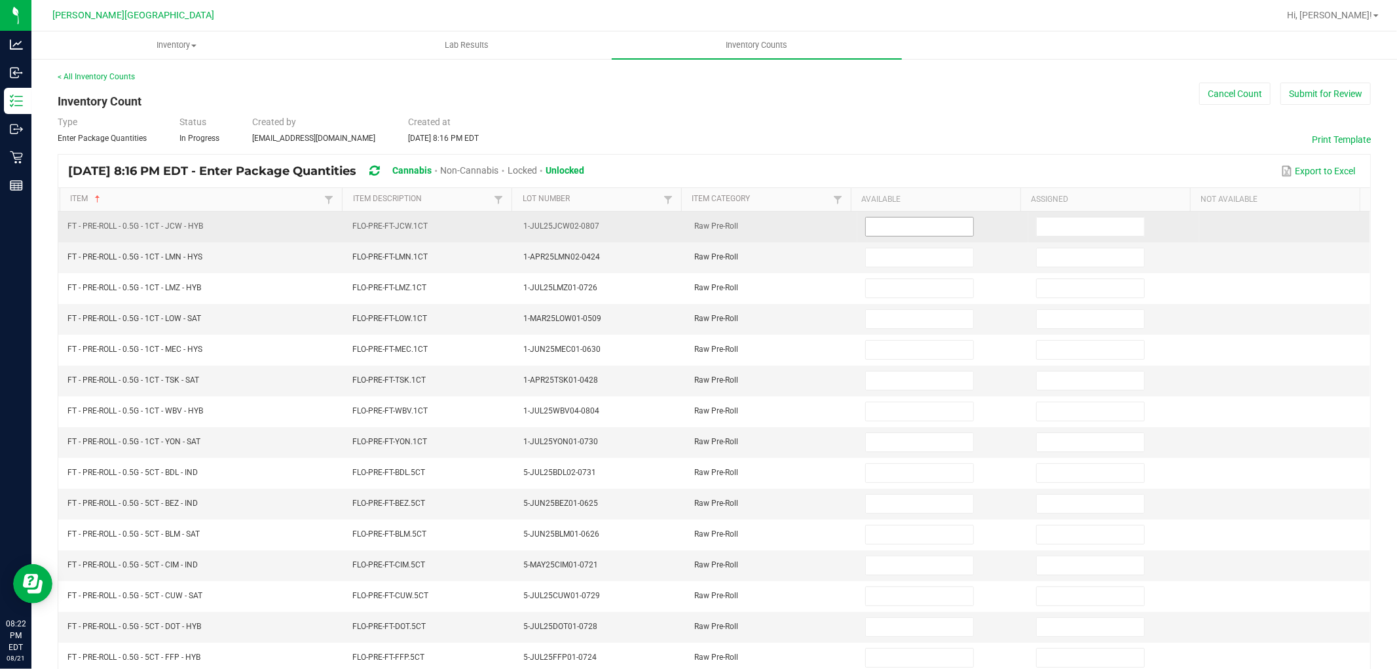
click at [883, 227] on input at bounding box center [919, 227] width 107 height 18
type input "22"
type input "9"
type input "15"
type input "5"
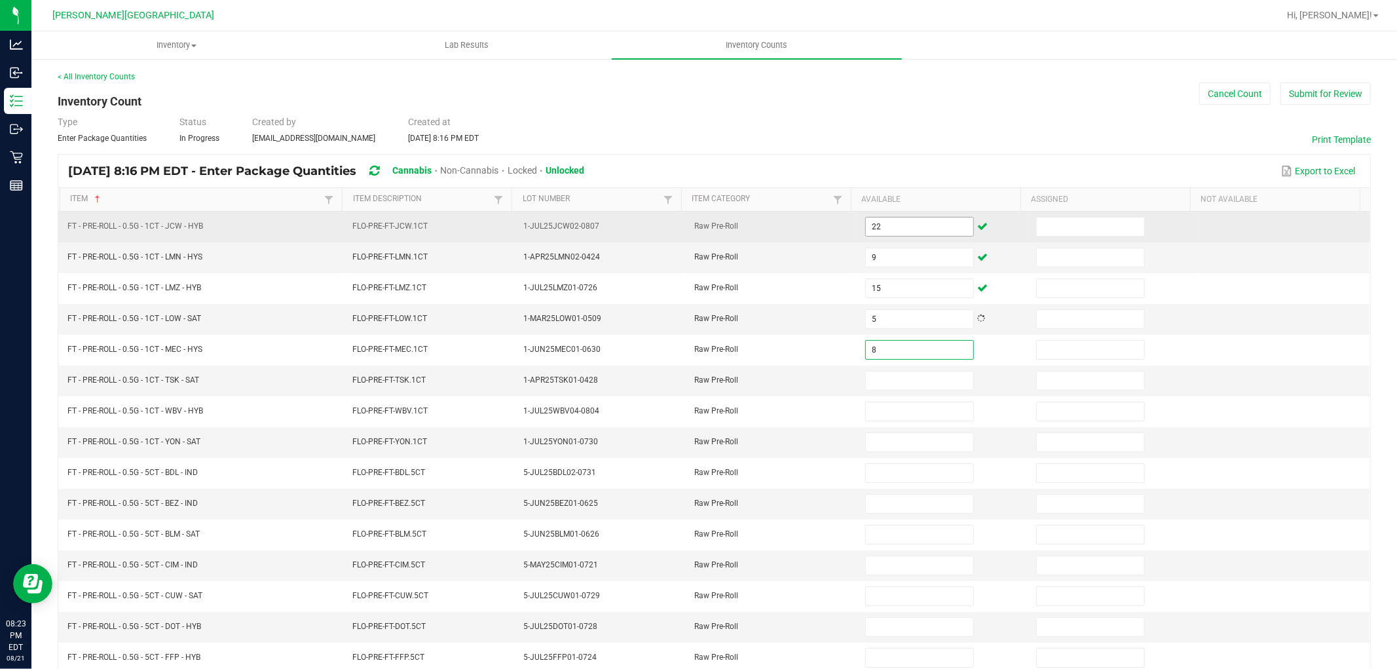
type input "8"
type input "16"
type input "25"
type input "16"
type input "11"
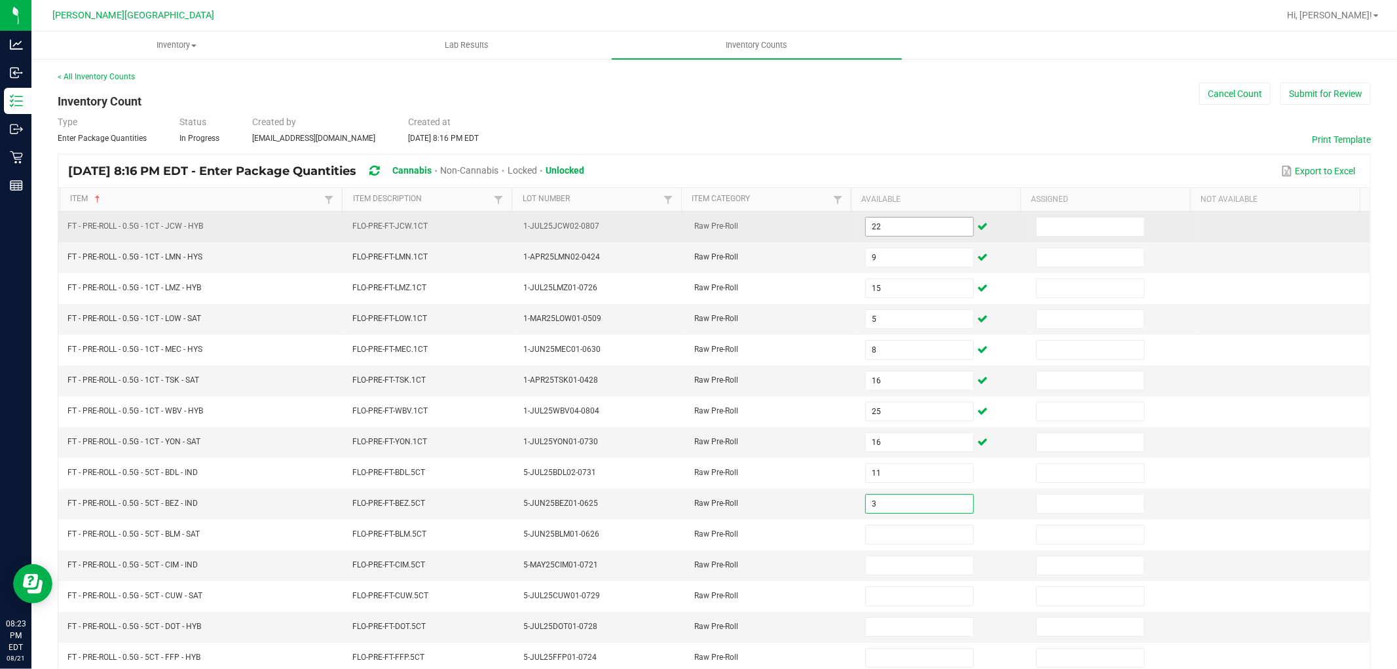
type input "3"
type input "9"
type input "8"
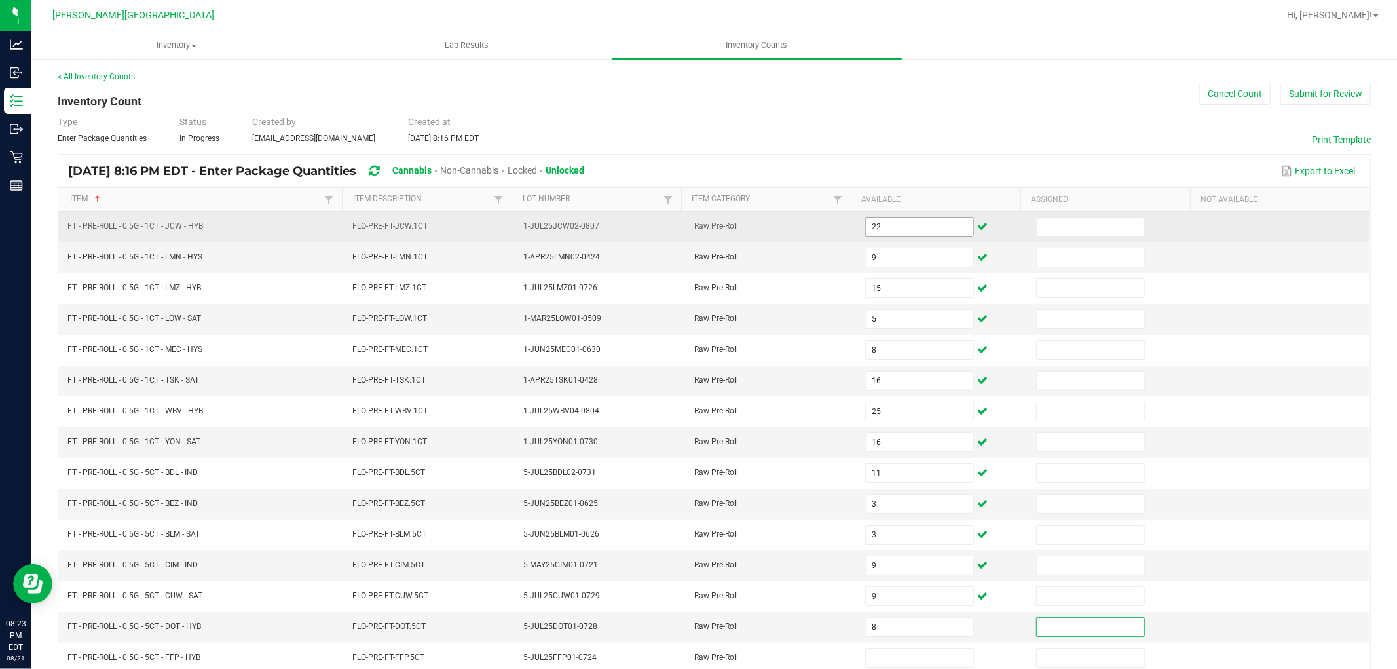
scroll to position [1, 0]
type input "12"
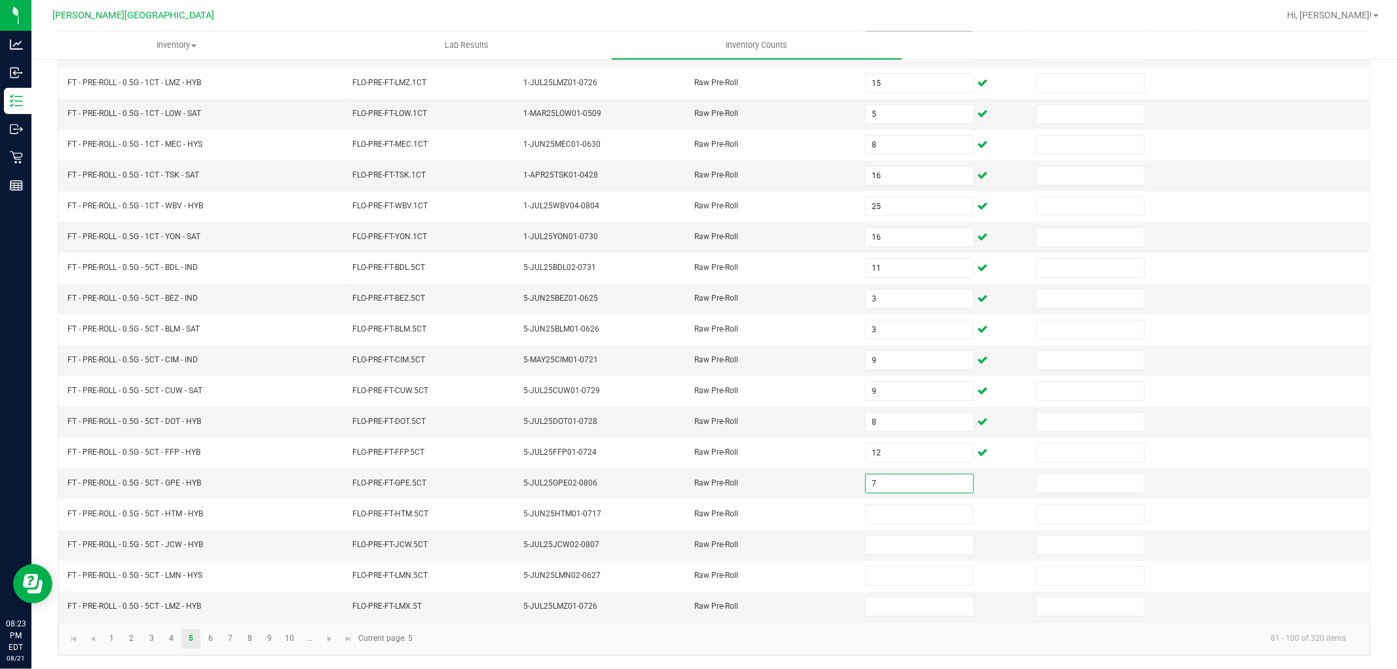
type input "7"
type input "3"
type input "12"
type input "8"
type input "9"
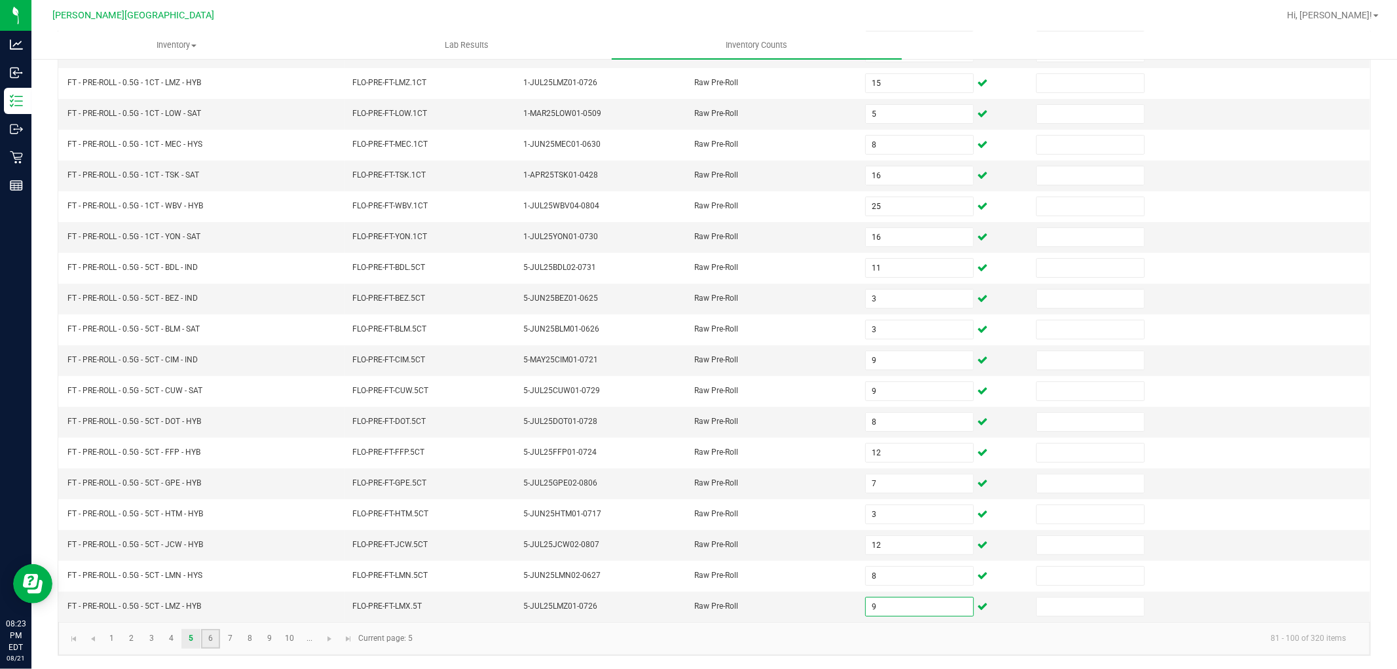
click at [212, 637] on link "6" at bounding box center [210, 639] width 19 height 20
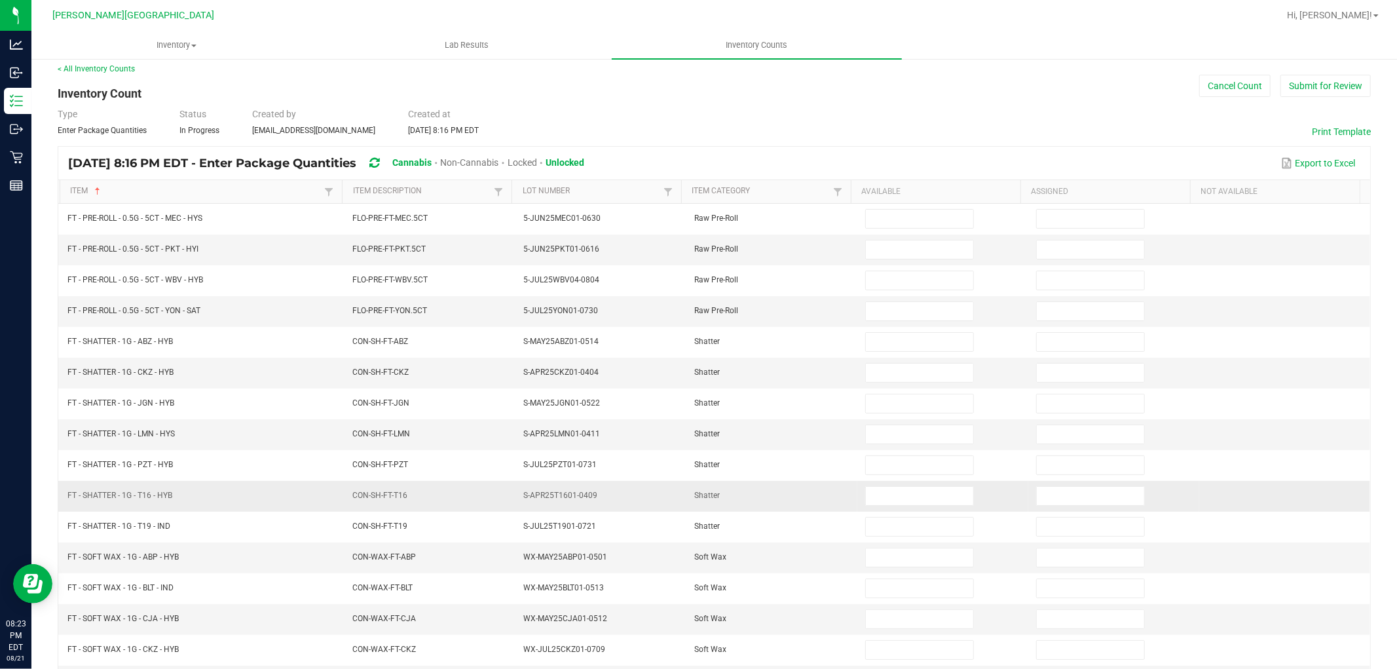
scroll to position [0, 0]
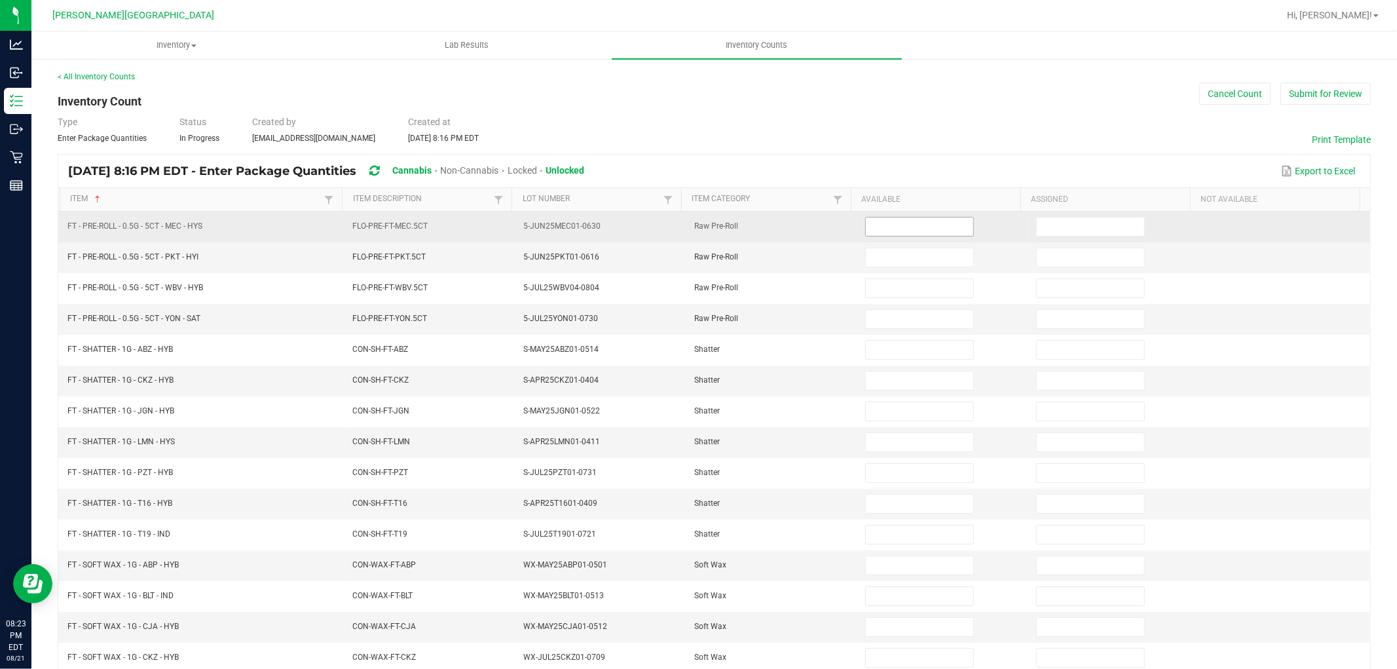
click at [891, 223] on input at bounding box center [919, 227] width 107 height 18
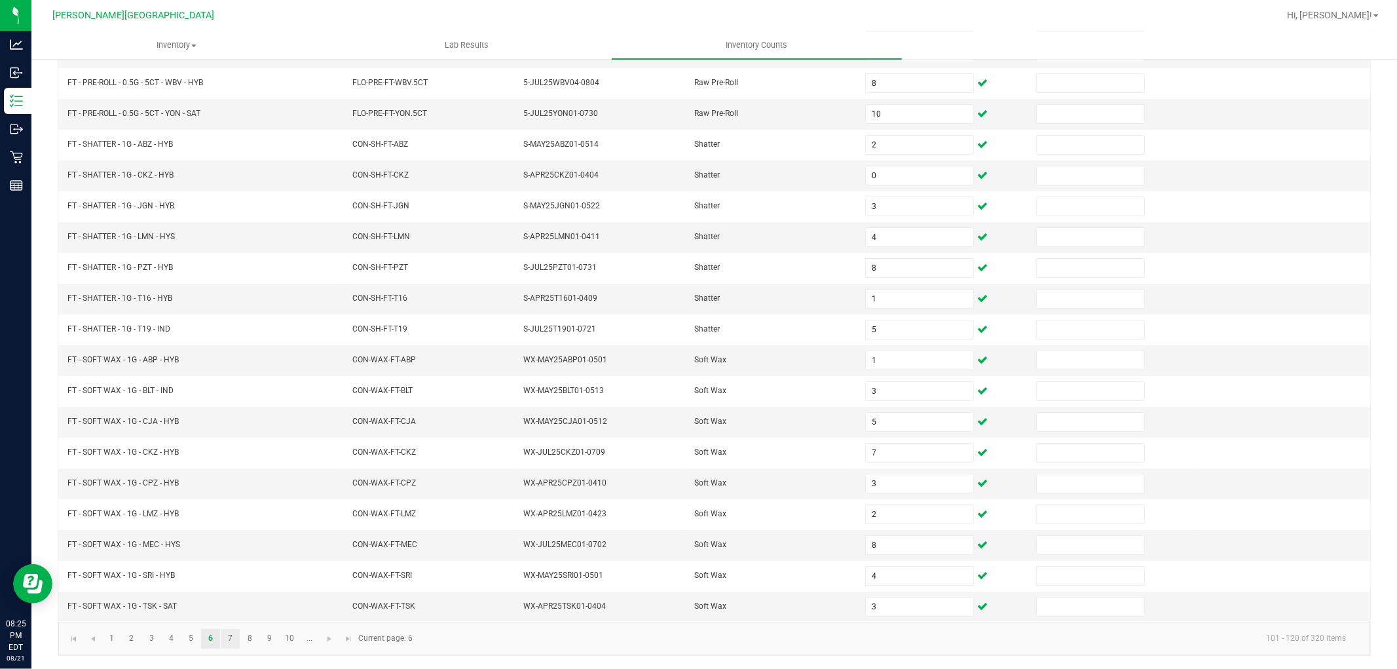
click at [235, 634] on link "7" at bounding box center [230, 639] width 19 height 20
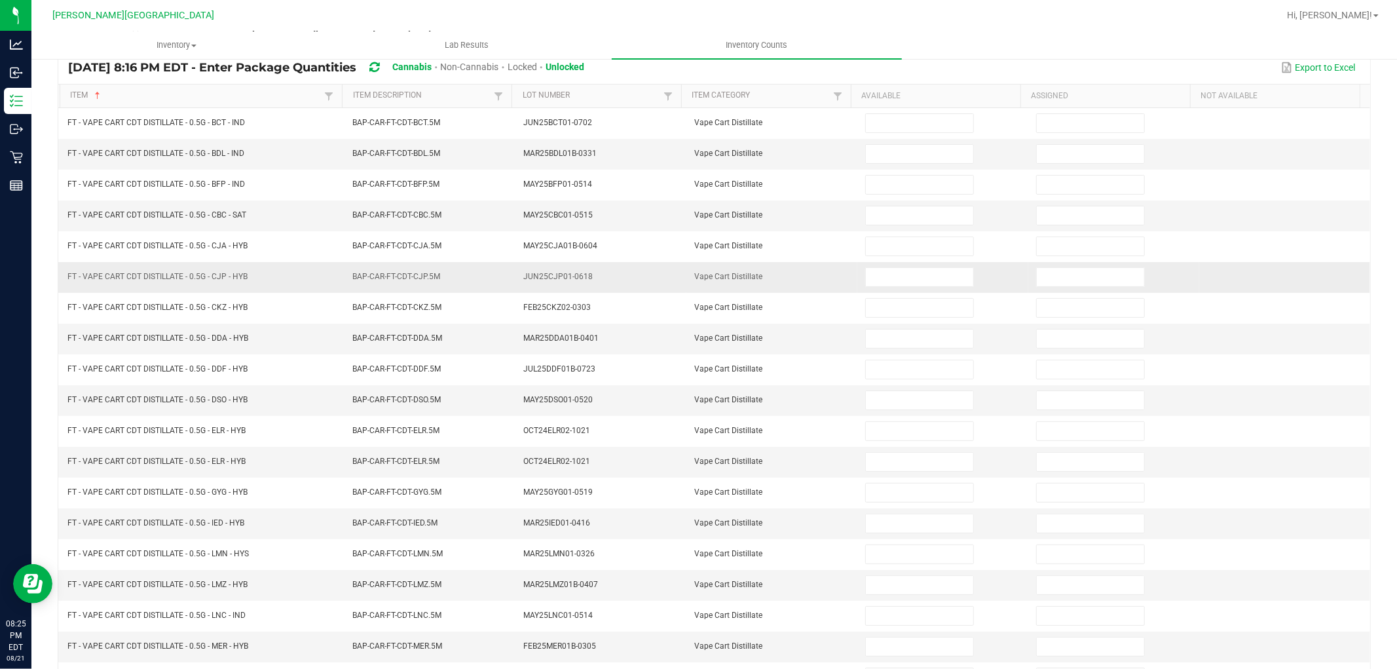
scroll to position [0, 0]
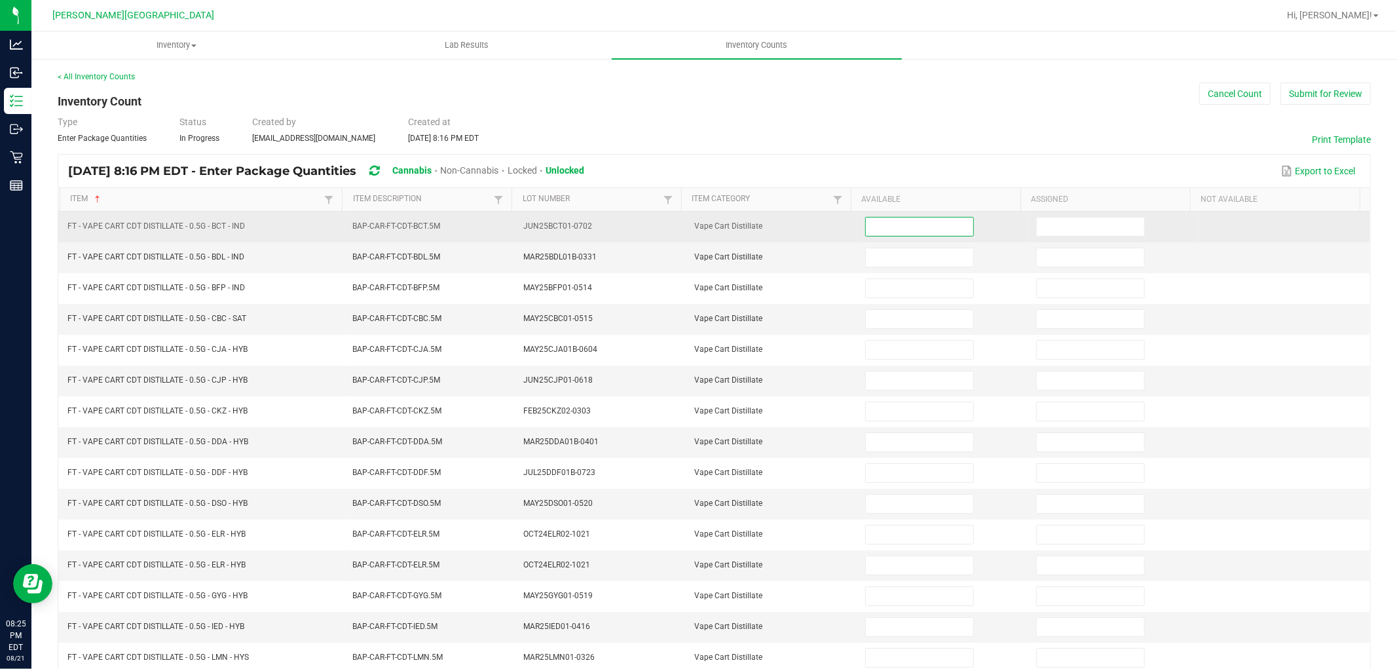
click at [873, 231] on input at bounding box center [919, 227] width 107 height 18
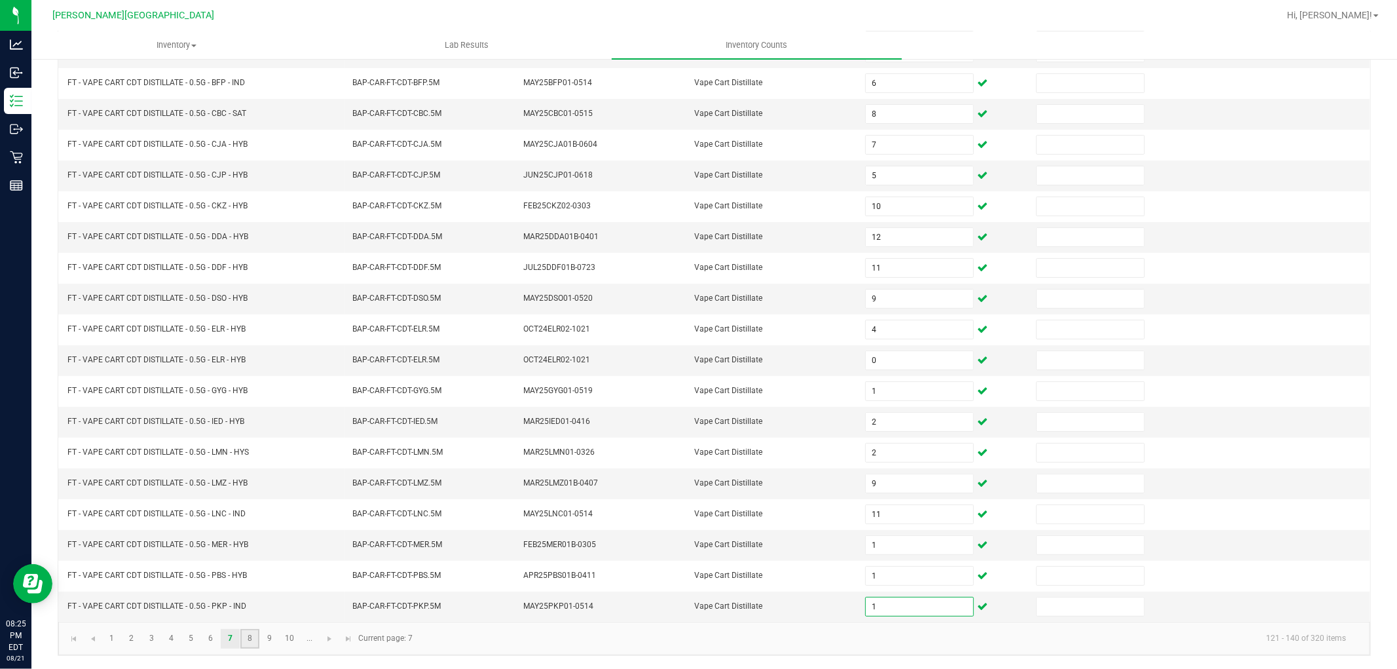
click at [253, 639] on link "8" at bounding box center [249, 639] width 19 height 20
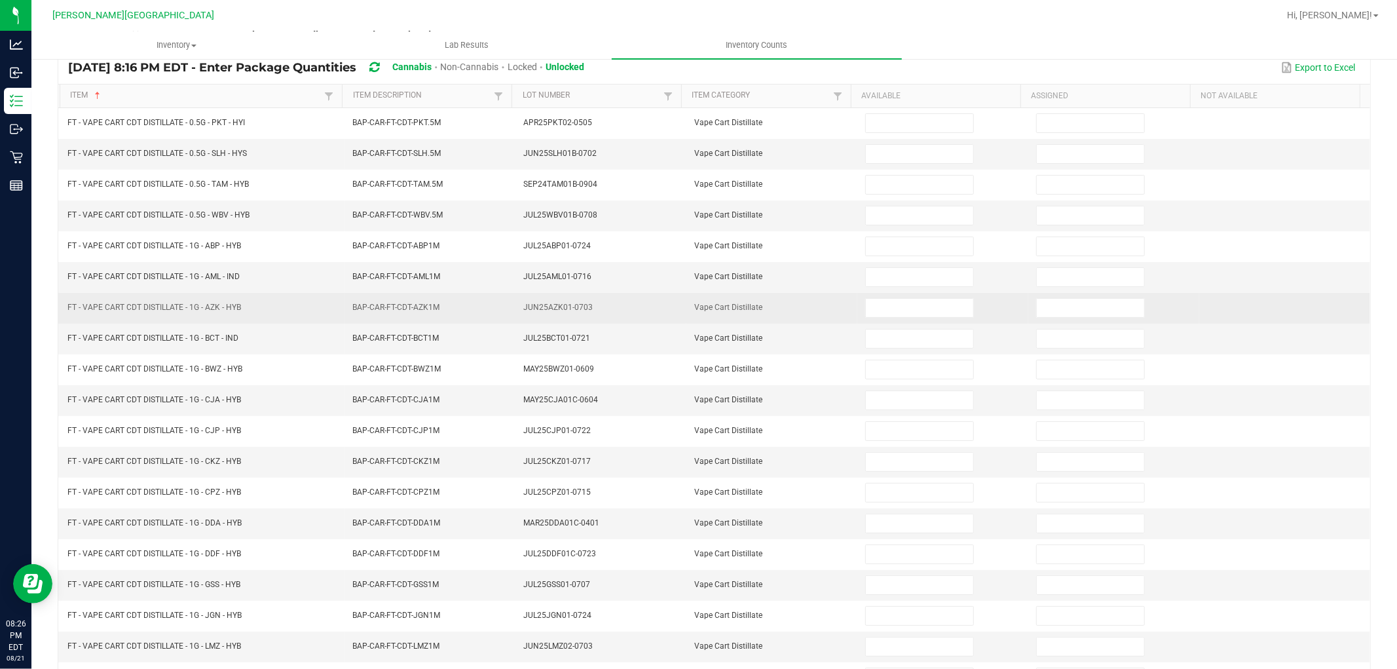
scroll to position [0, 0]
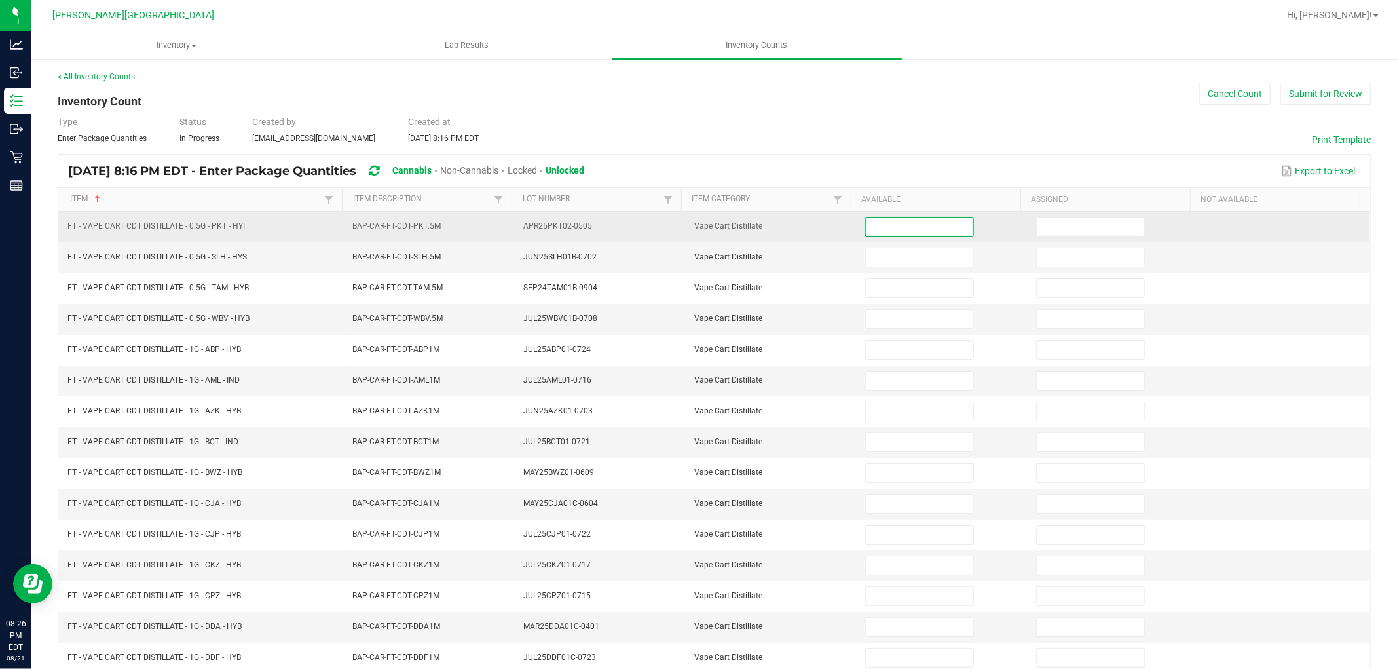
click at [920, 231] on input at bounding box center [919, 227] width 107 height 18
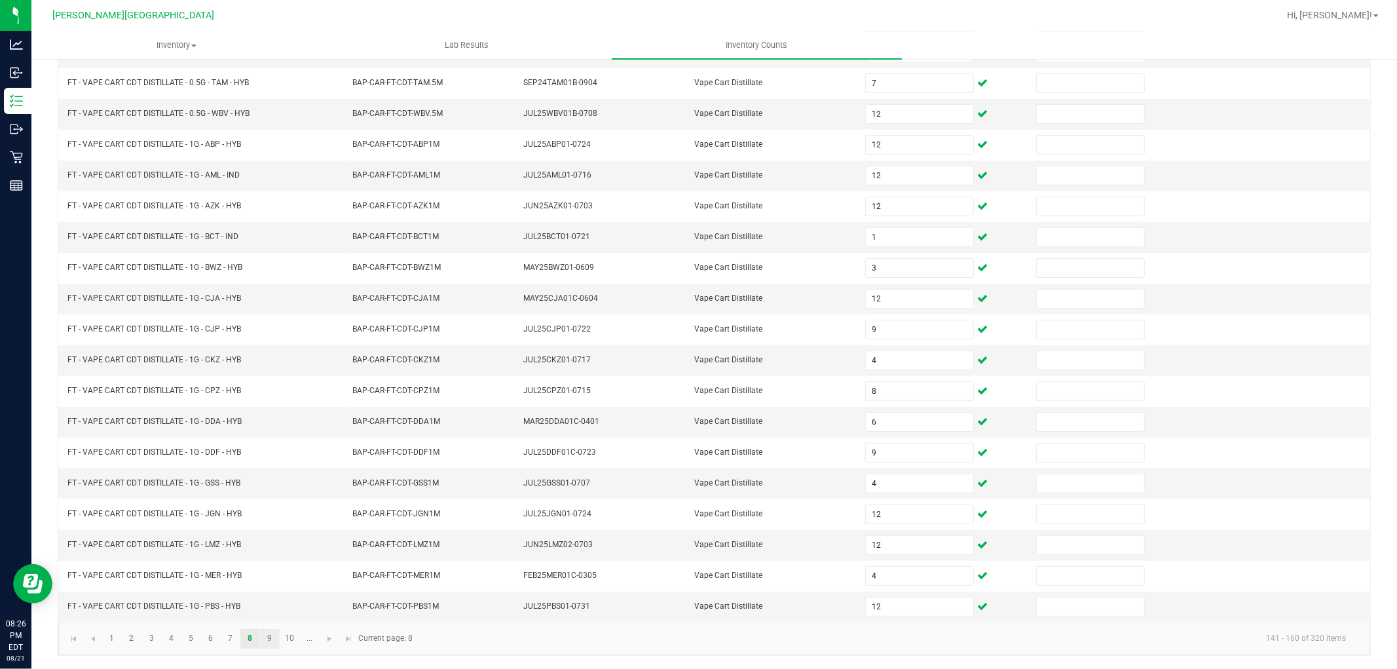
click at [275, 639] on link "9" at bounding box center [269, 639] width 19 height 20
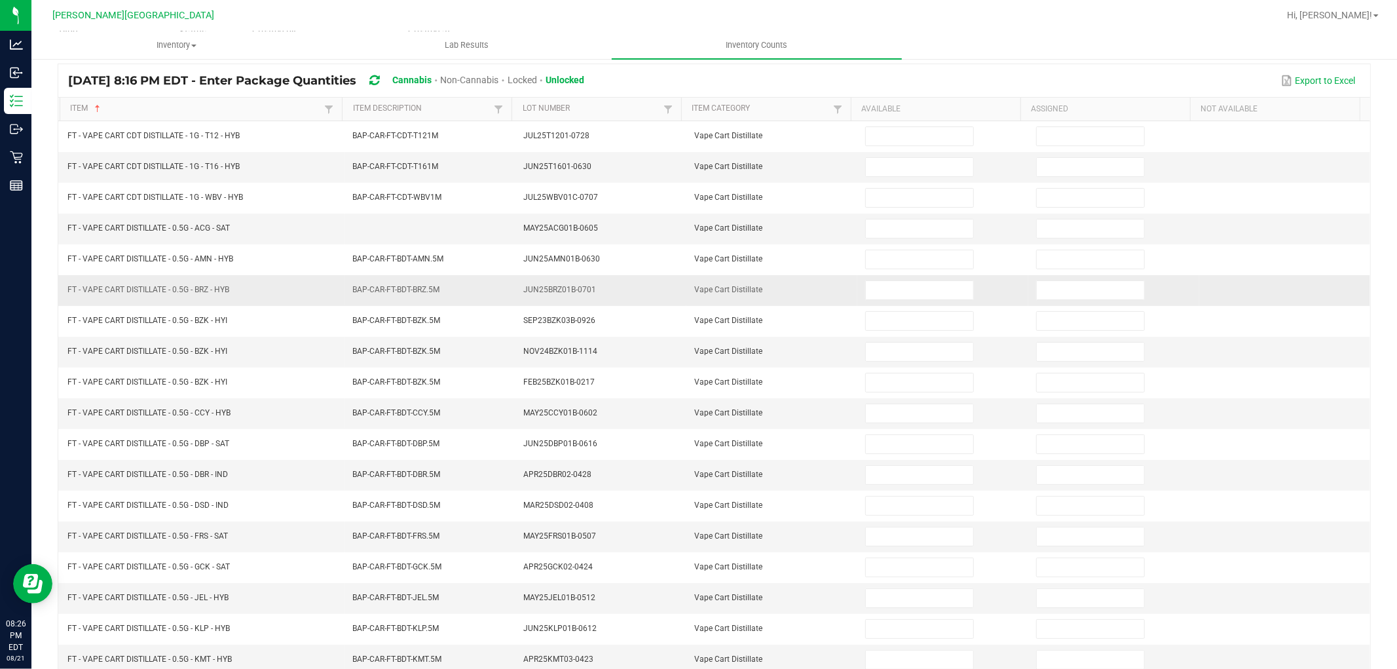
scroll to position [0, 0]
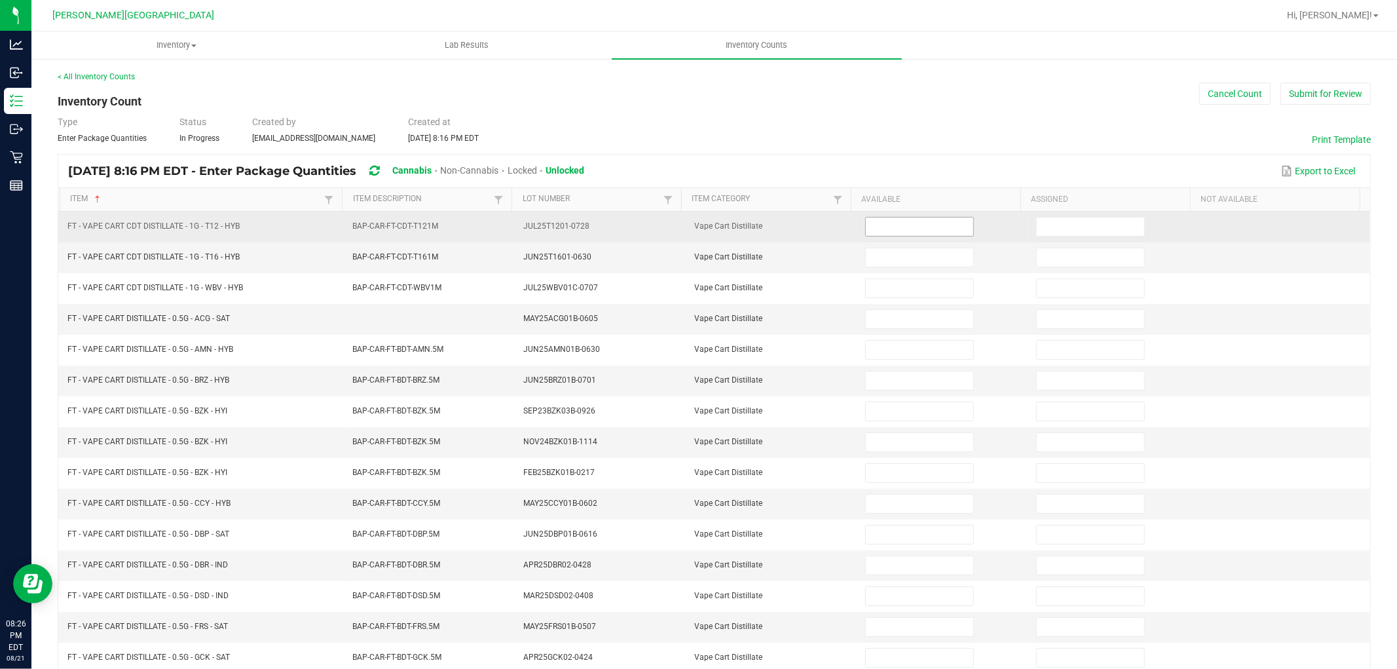
click at [887, 236] on span at bounding box center [919, 227] width 109 height 20
click at [881, 221] on input at bounding box center [919, 227] width 107 height 18
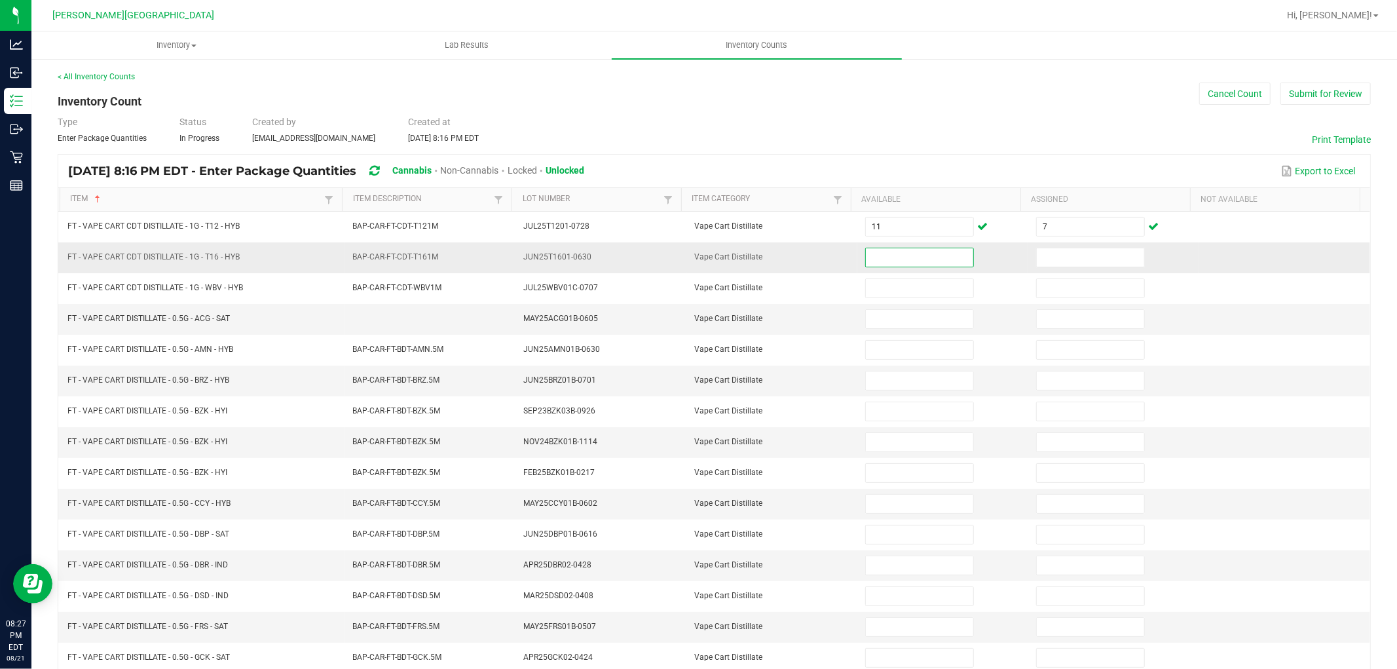
click at [899, 254] on input at bounding box center [919, 257] width 107 height 18
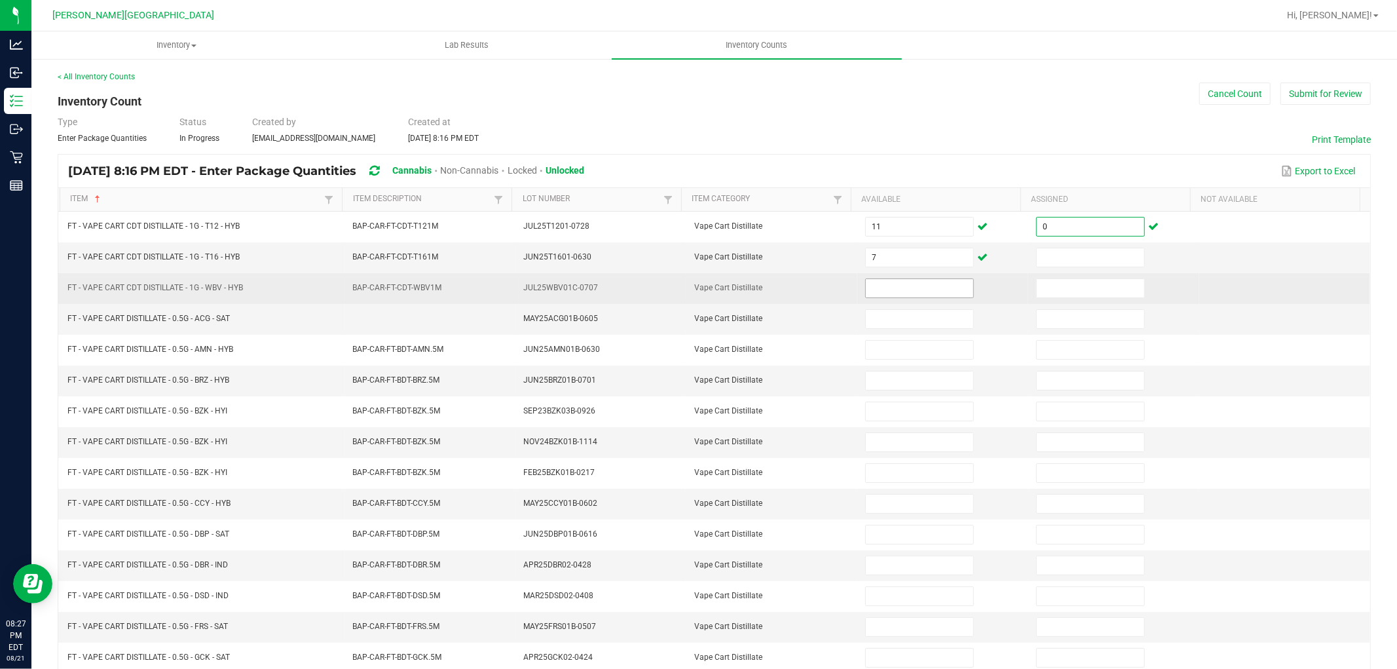
click at [907, 279] on input at bounding box center [919, 288] width 107 height 18
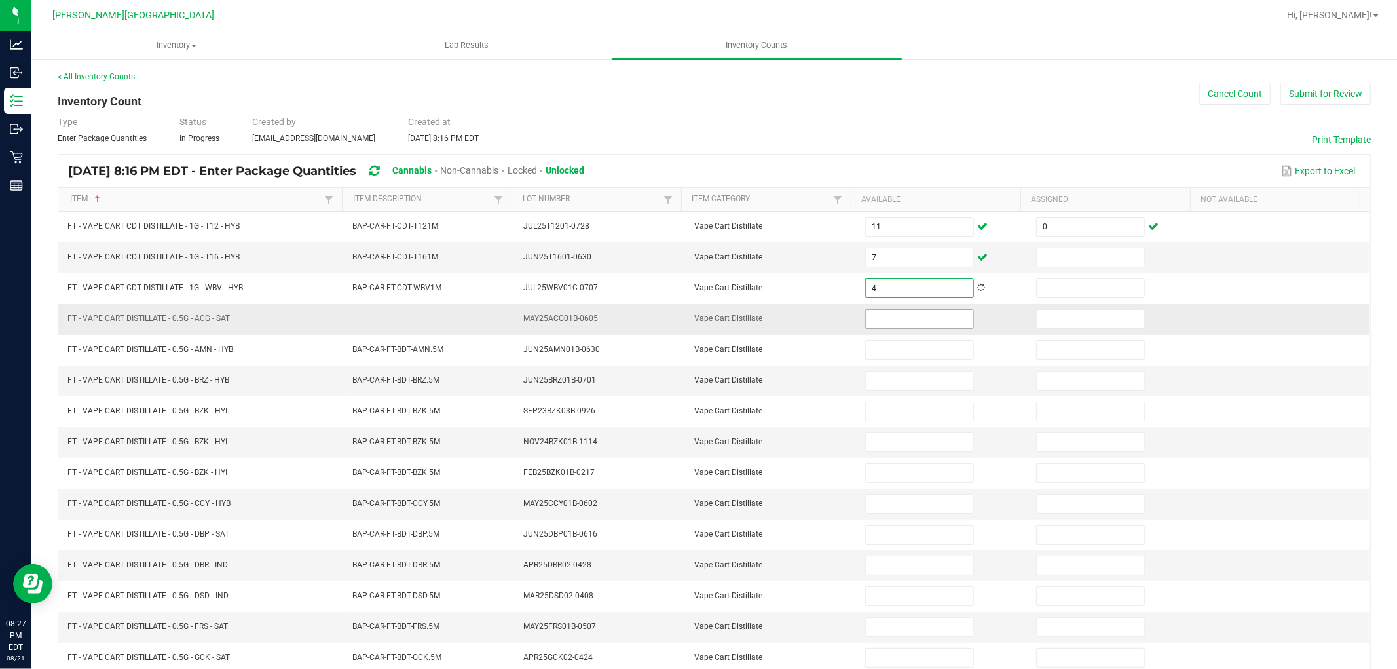
click at [916, 322] on input at bounding box center [919, 319] width 107 height 18
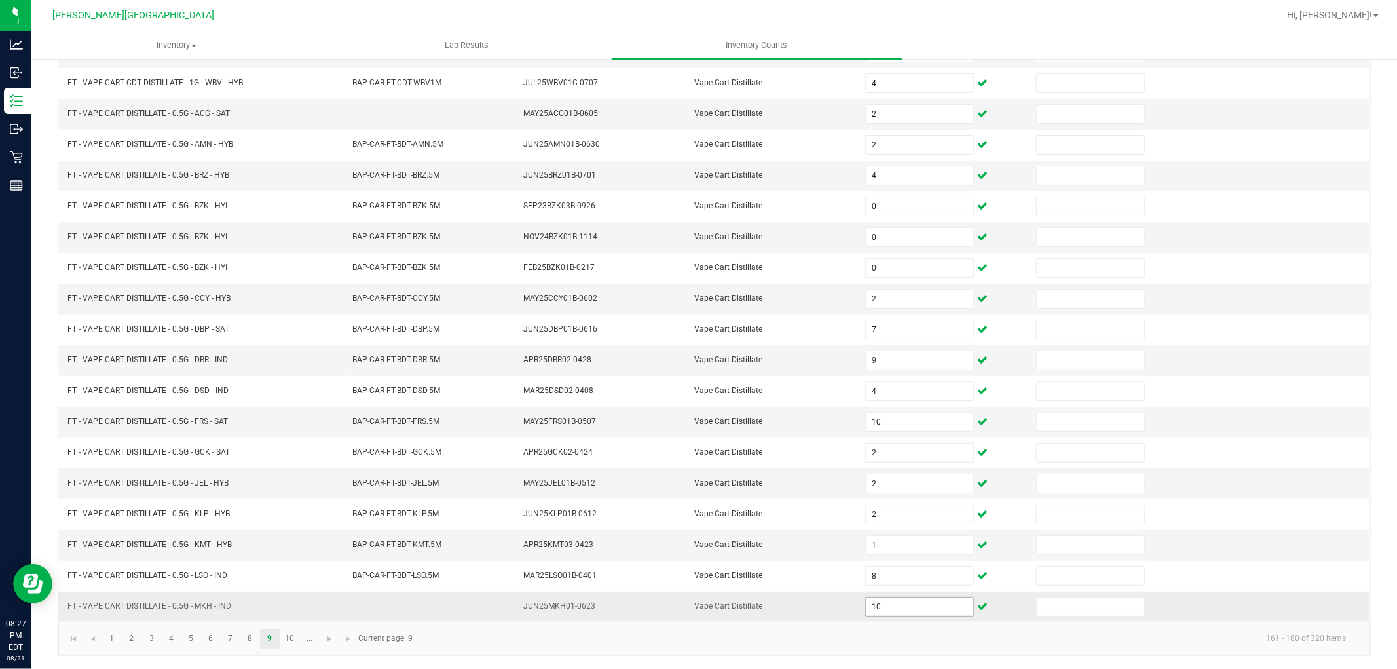
click at [912, 613] on input "10" at bounding box center [919, 606] width 107 height 18
click at [290, 641] on link "10" at bounding box center [289, 639] width 19 height 20
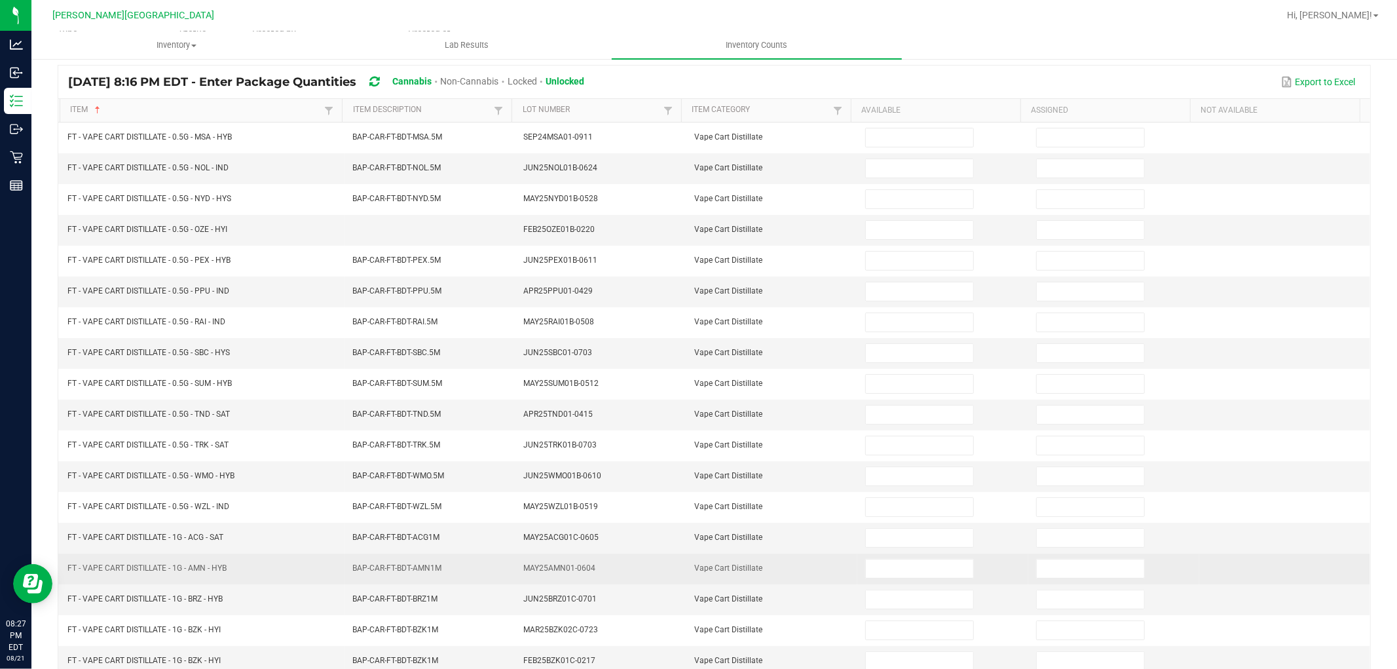
scroll to position [0, 0]
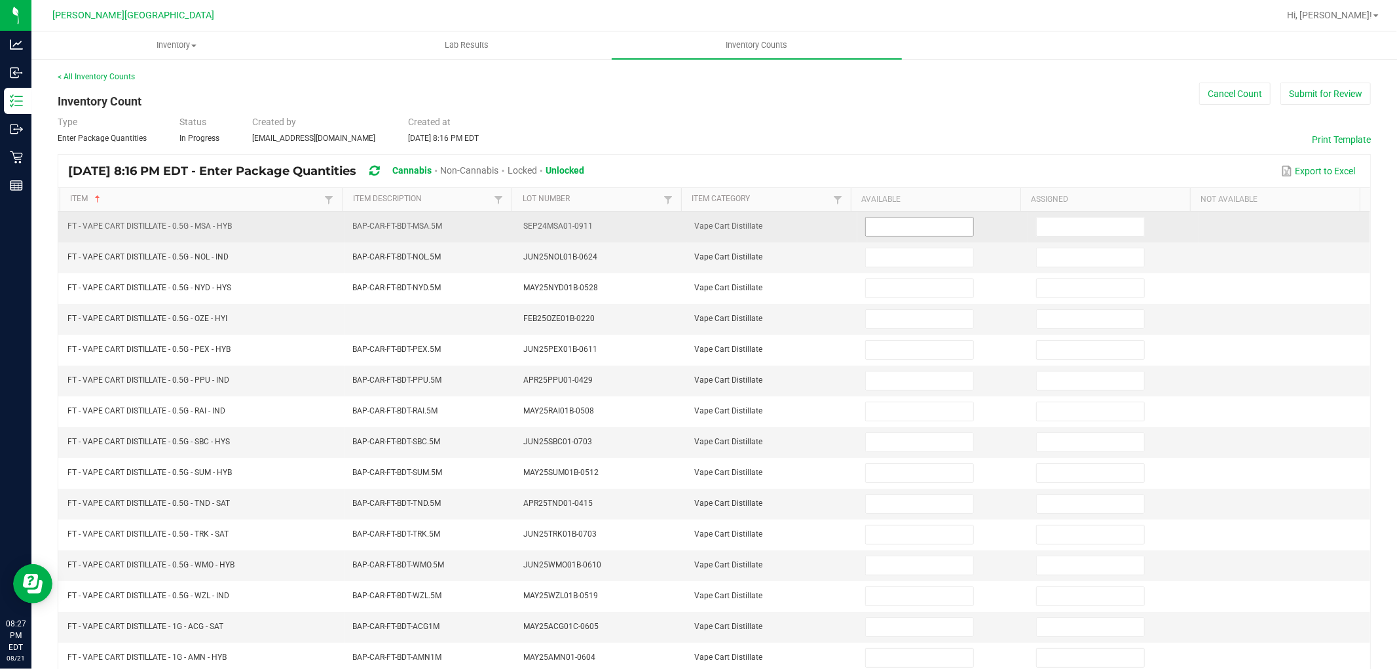
click at [896, 227] on input at bounding box center [919, 227] width 107 height 18
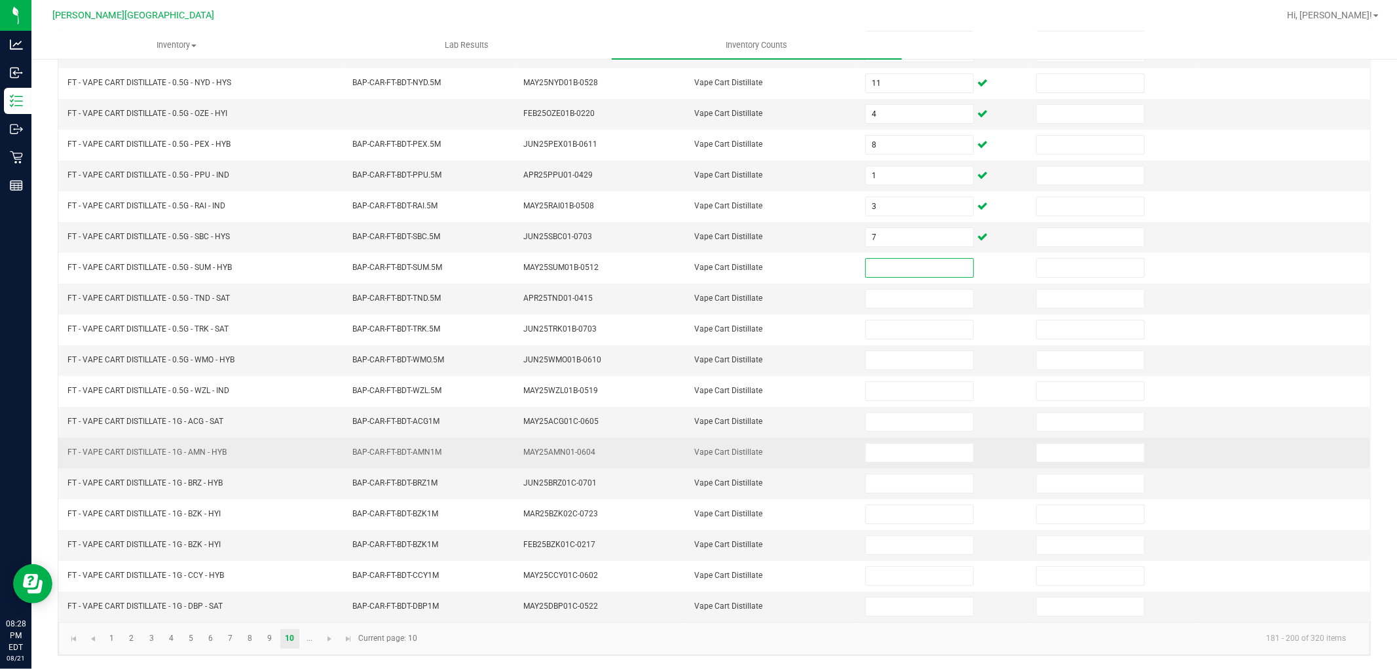
scroll to position [208, 0]
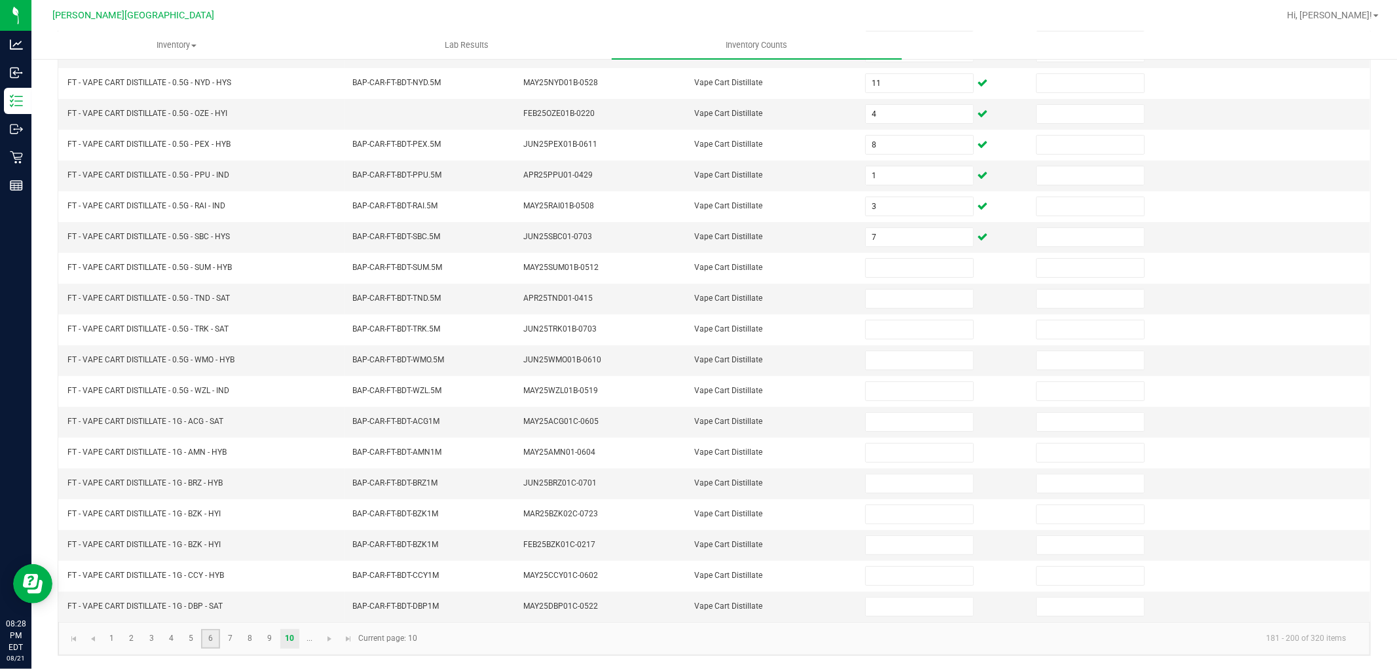
click at [211, 638] on link "6" at bounding box center [210, 639] width 19 height 20
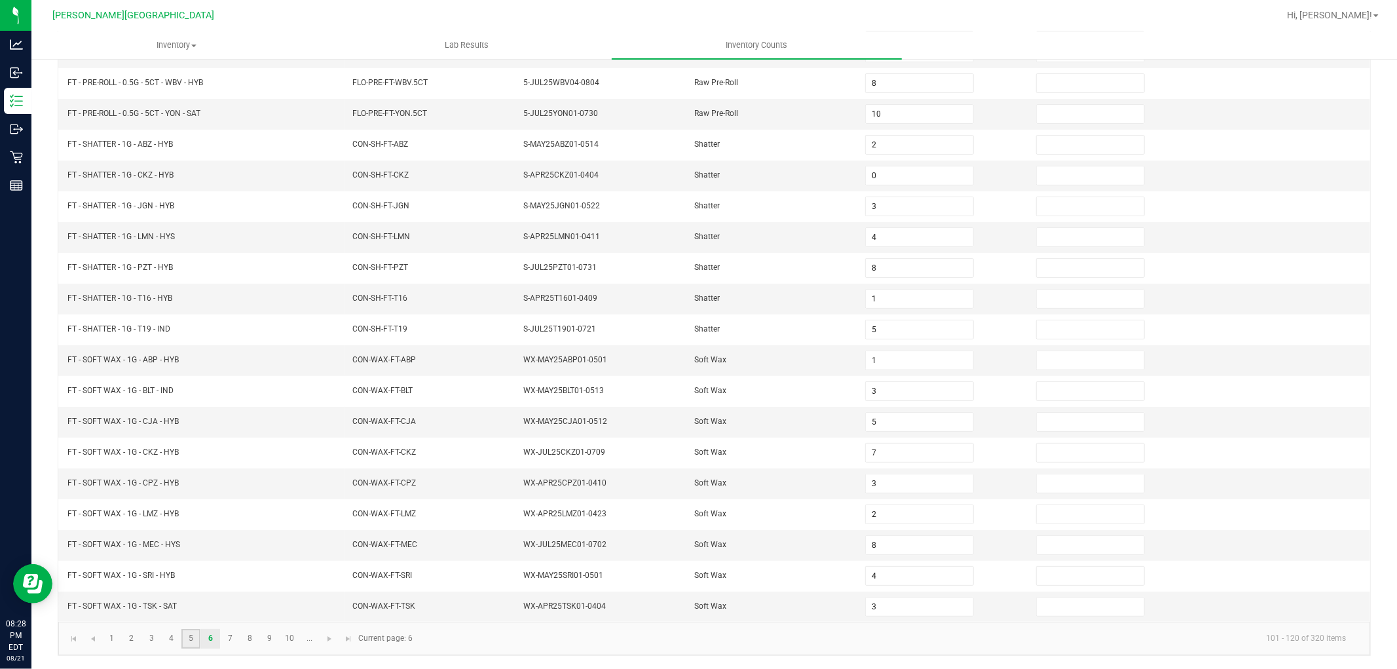
click at [193, 635] on link "5" at bounding box center [190, 639] width 19 height 20
click at [168, 641] on link "4" at bounding box center [171, 639] width 19 height 20
click at [202, 643] on link "6" at bounding box center [210, 639] width 19 height 20
click at [223, 639] on link "7" at bounding box center [230, 639] width 19 height 20
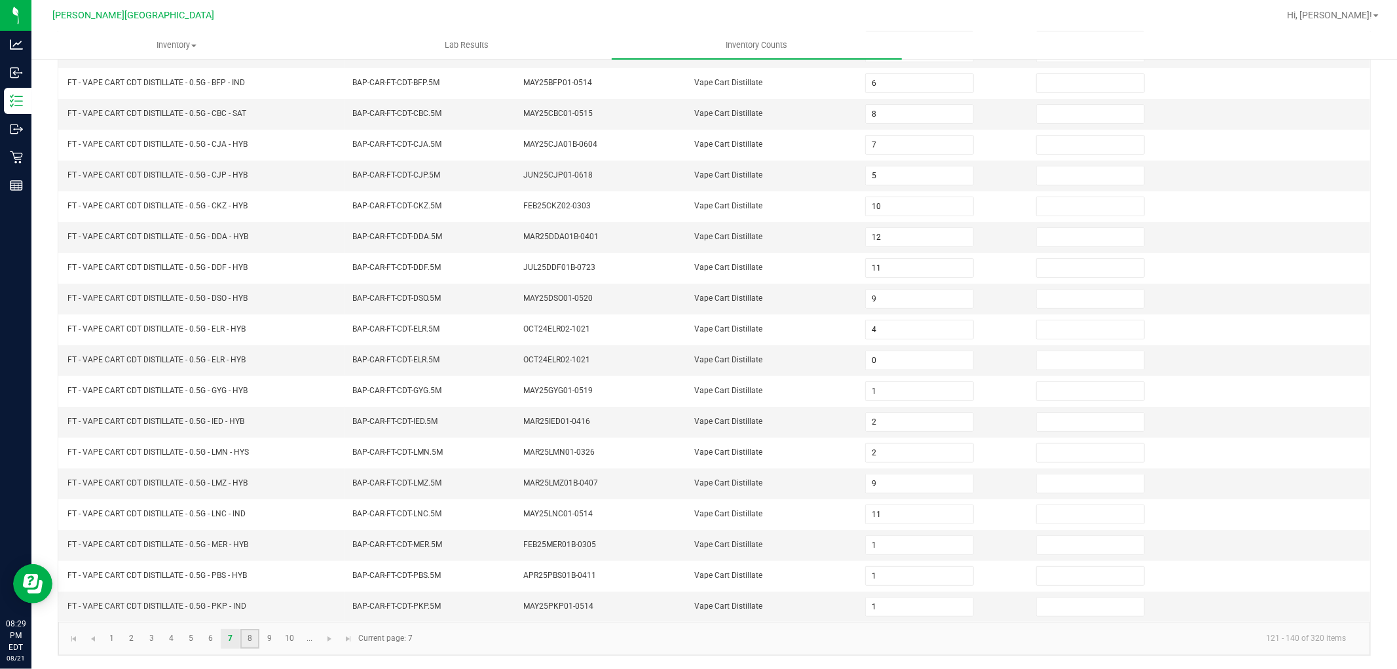
click at [250, 641] on link "8" at bounding box center [249, 639] width 19 height 20
click at [274, 640] on link "9" at bounding box center [269, 639] width 19 height 20
click at [291, 638] on link "10" at bounding box center [289, 639] width 19 height 20
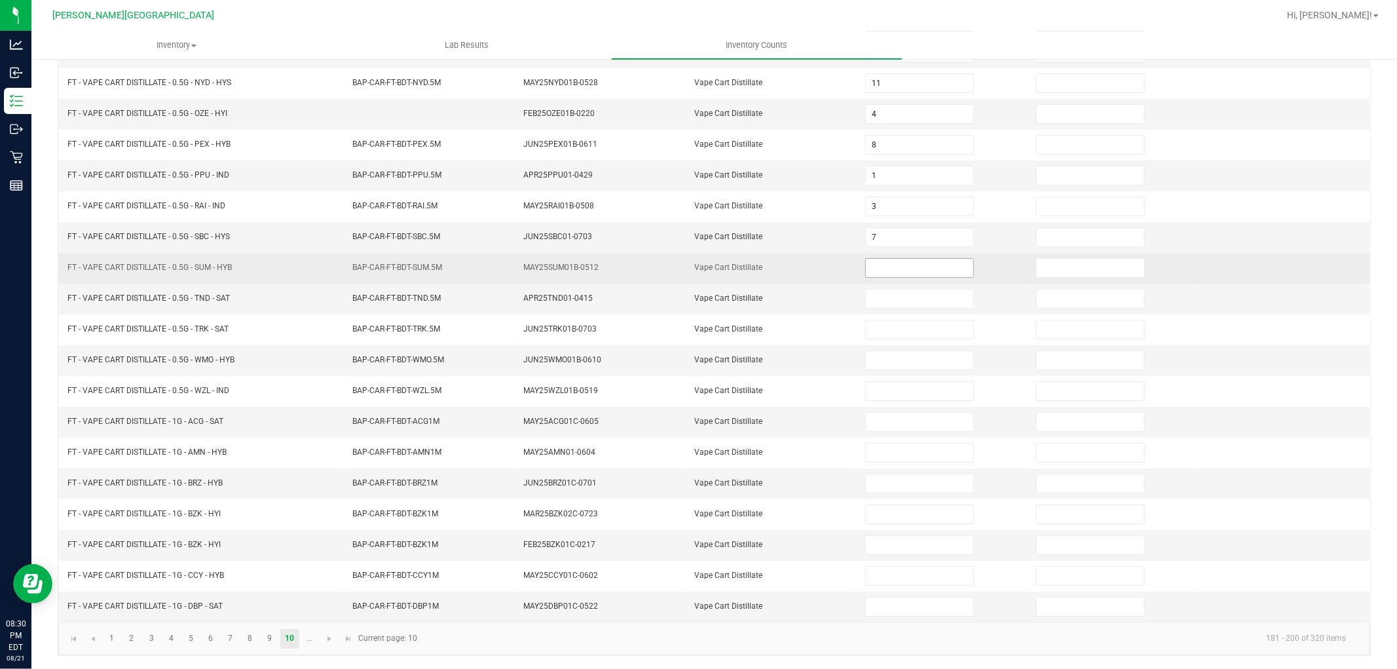
click at [880, 267] on input at bounding box center [919, 268] width 107 height 18
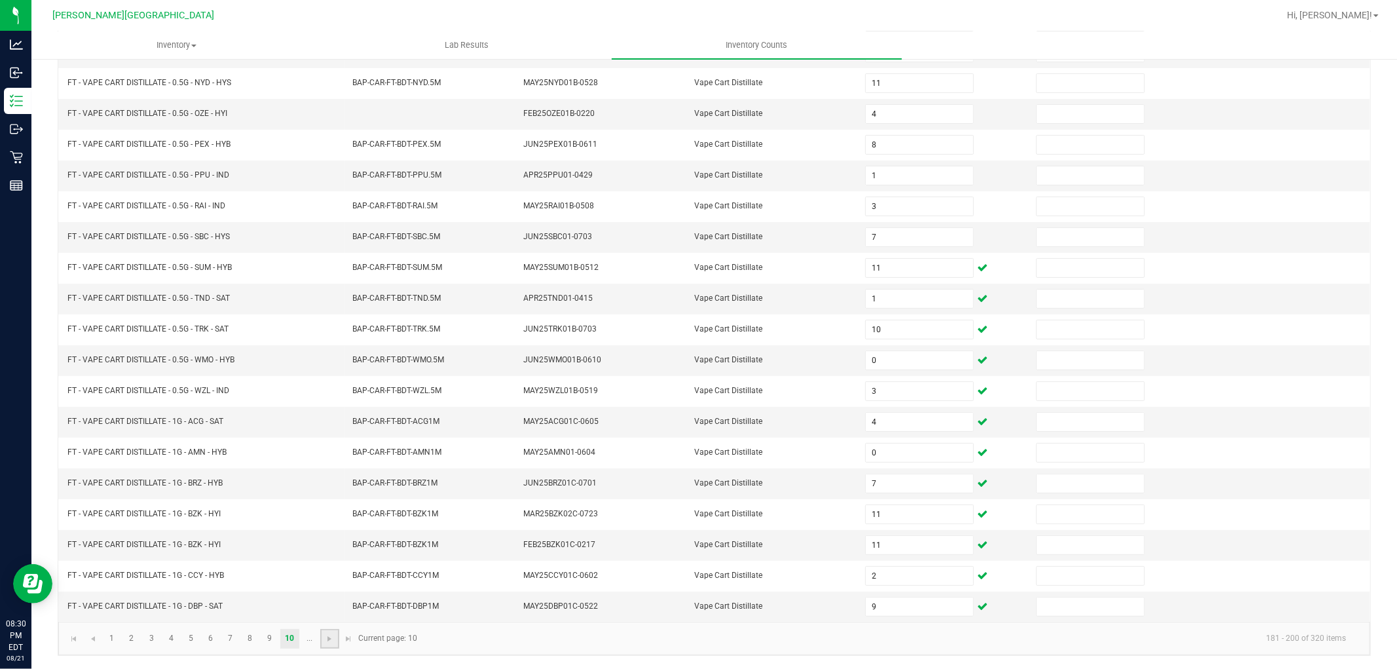
click at [328, 644] on link at bounding box center [329, 639] width 19 height 20
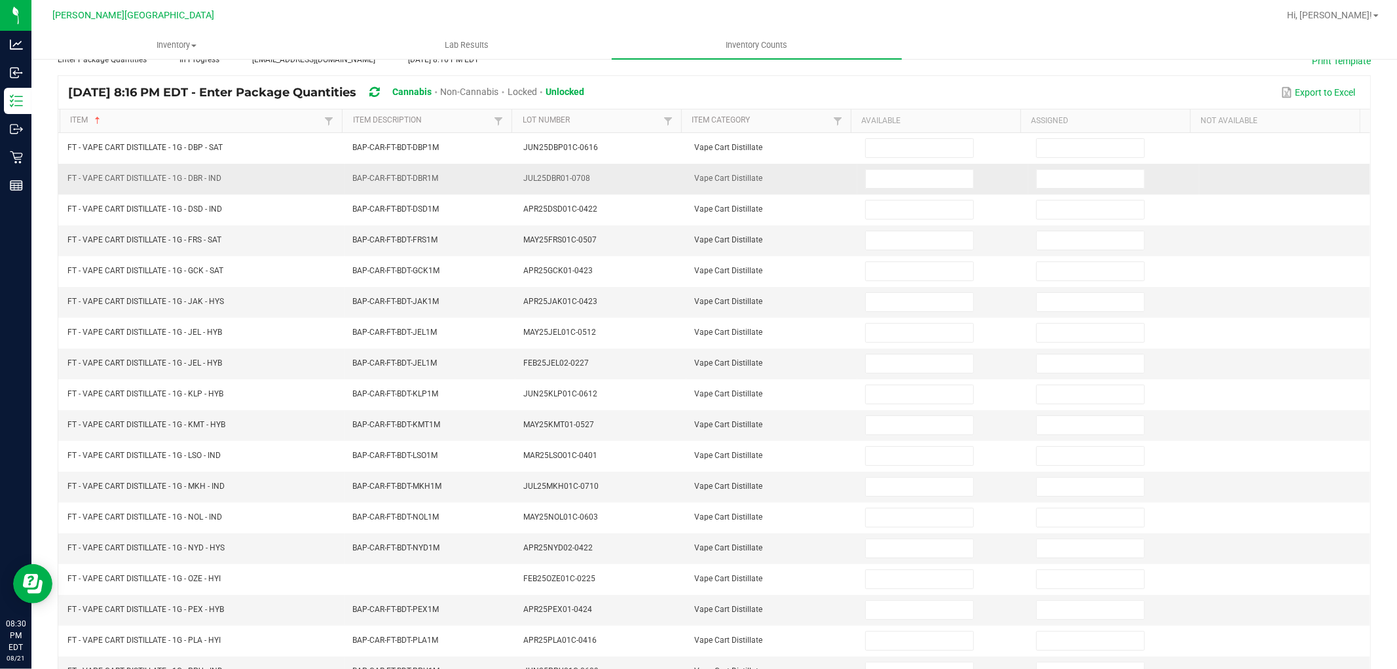
scroll to position [0, 0]
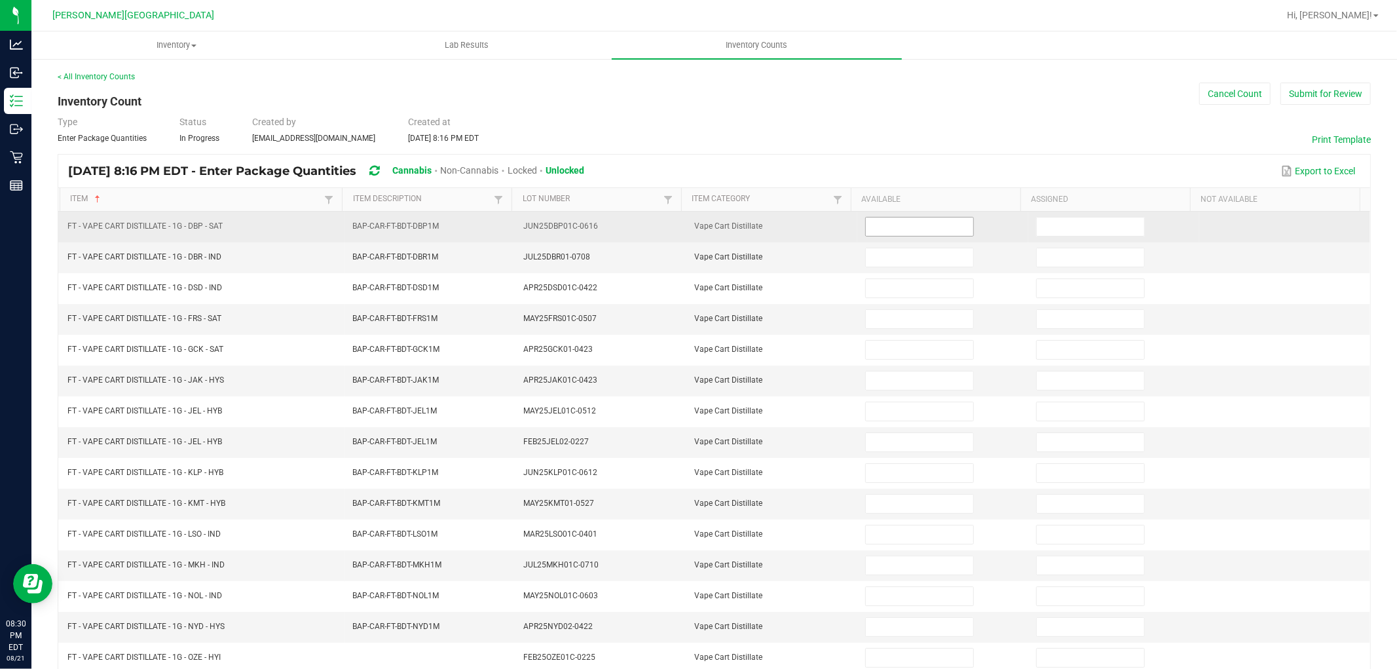
click at [888, 223] on input at bounding box center [919, 227] width 107 height 18
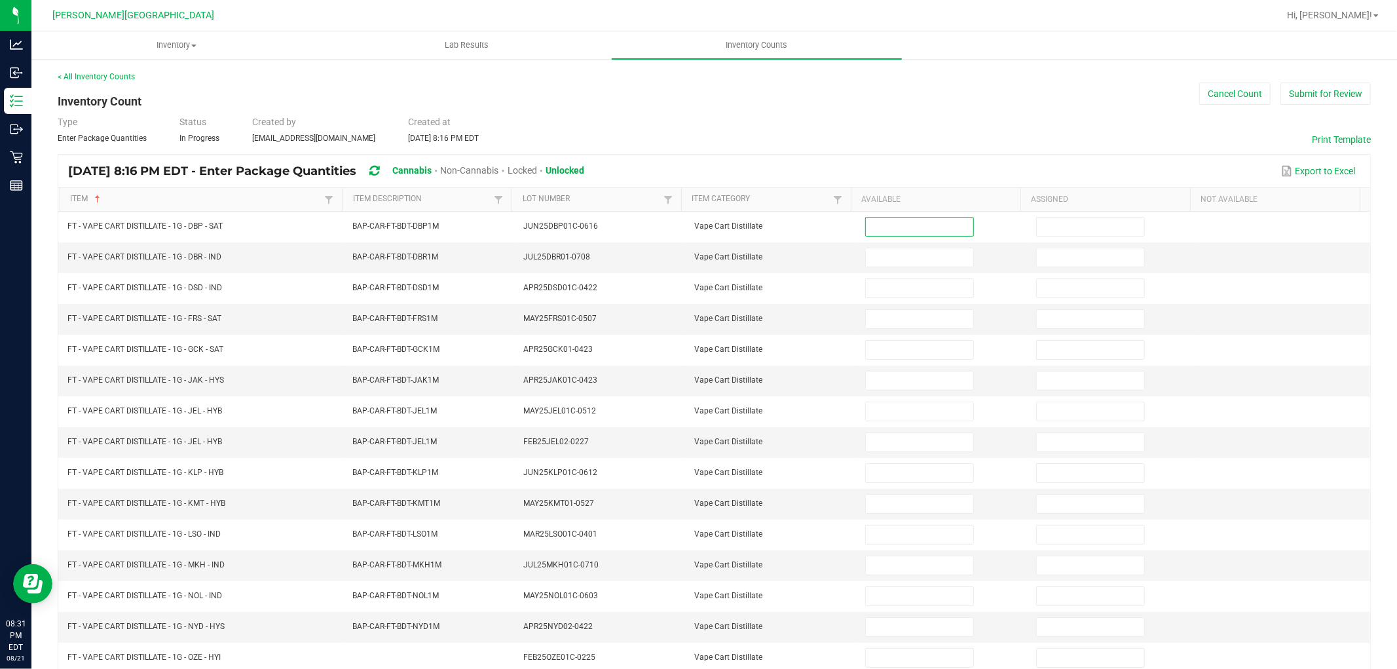
scroll to position [208, 0]
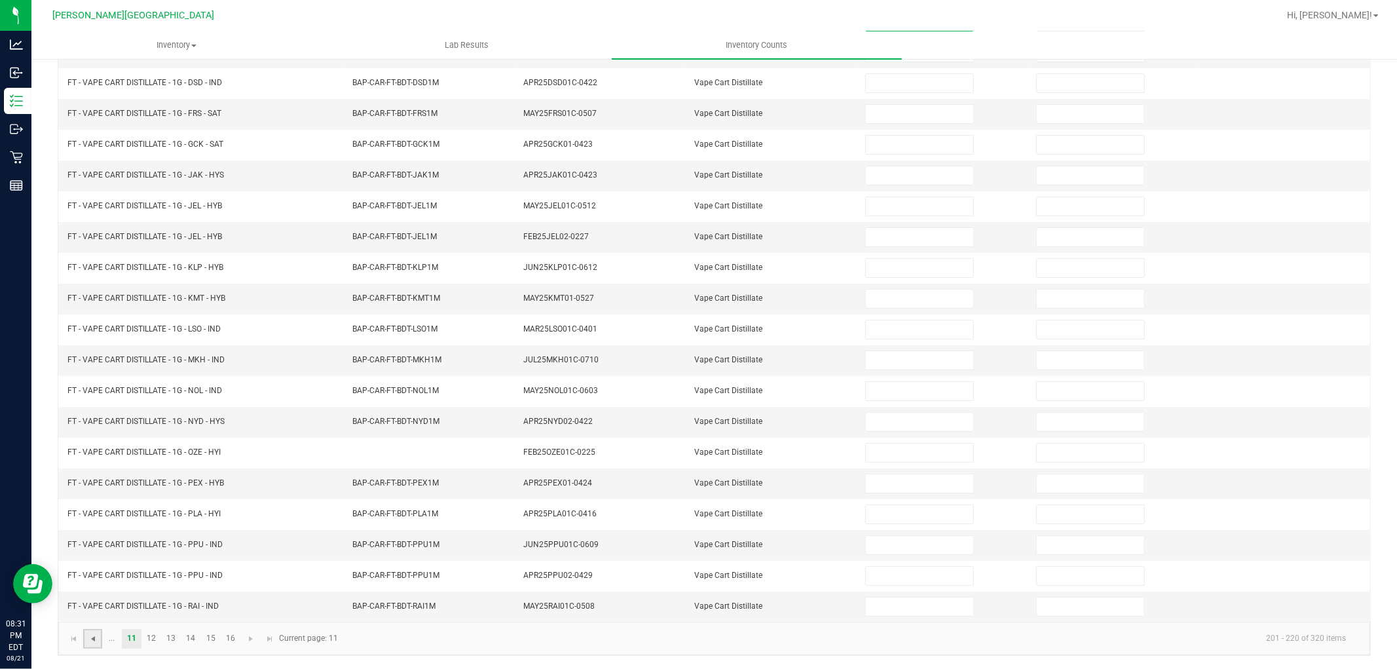
click at [94, 639] on span "Go to the previous page" at bounding box center [93, 639] width 10 height 10
click at [326, 645] on link at bounding box center [329, 639] width 19 height 20
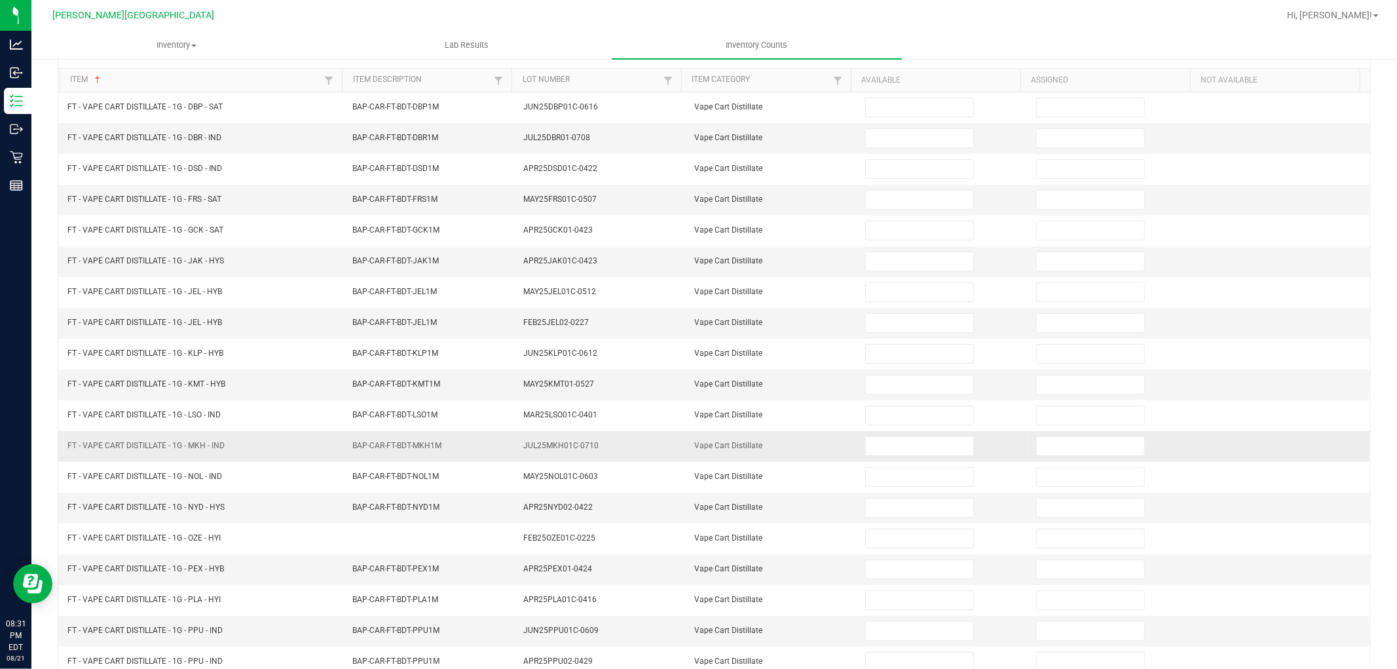
scroll to position [0, 0]
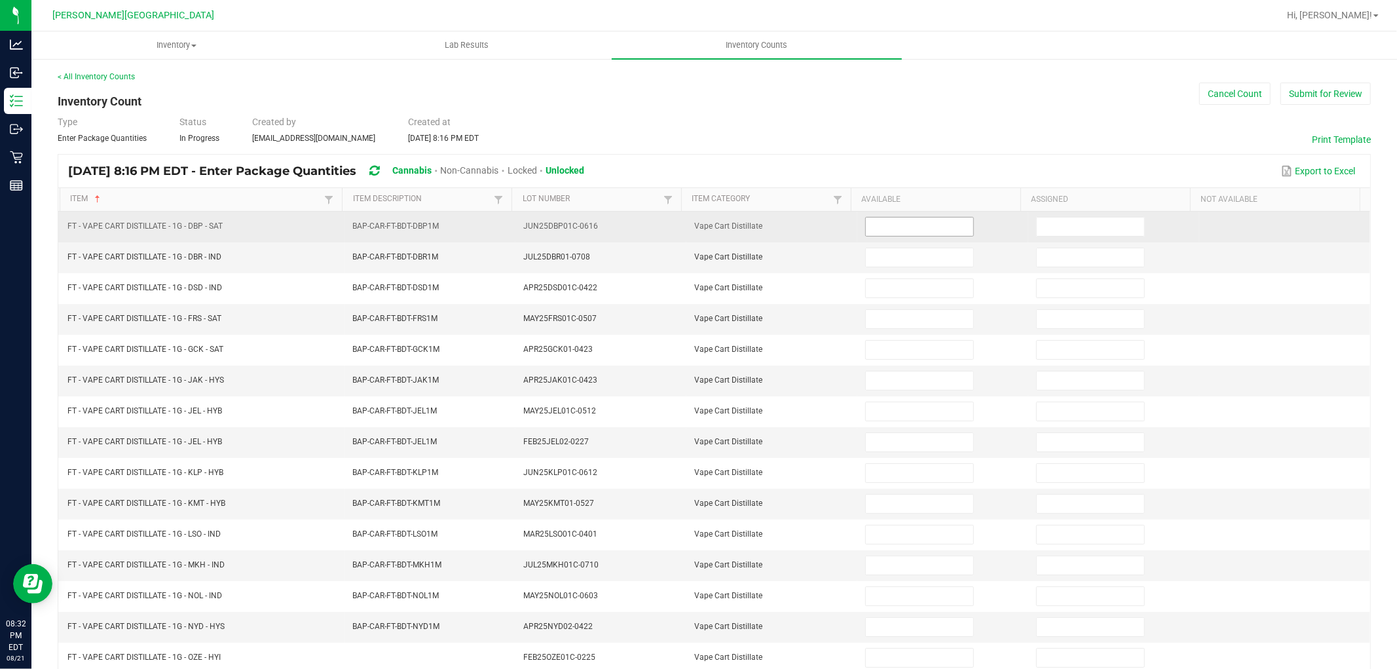
click at [869, 230] on input at bounding box center [919, 227] width 107 height 18
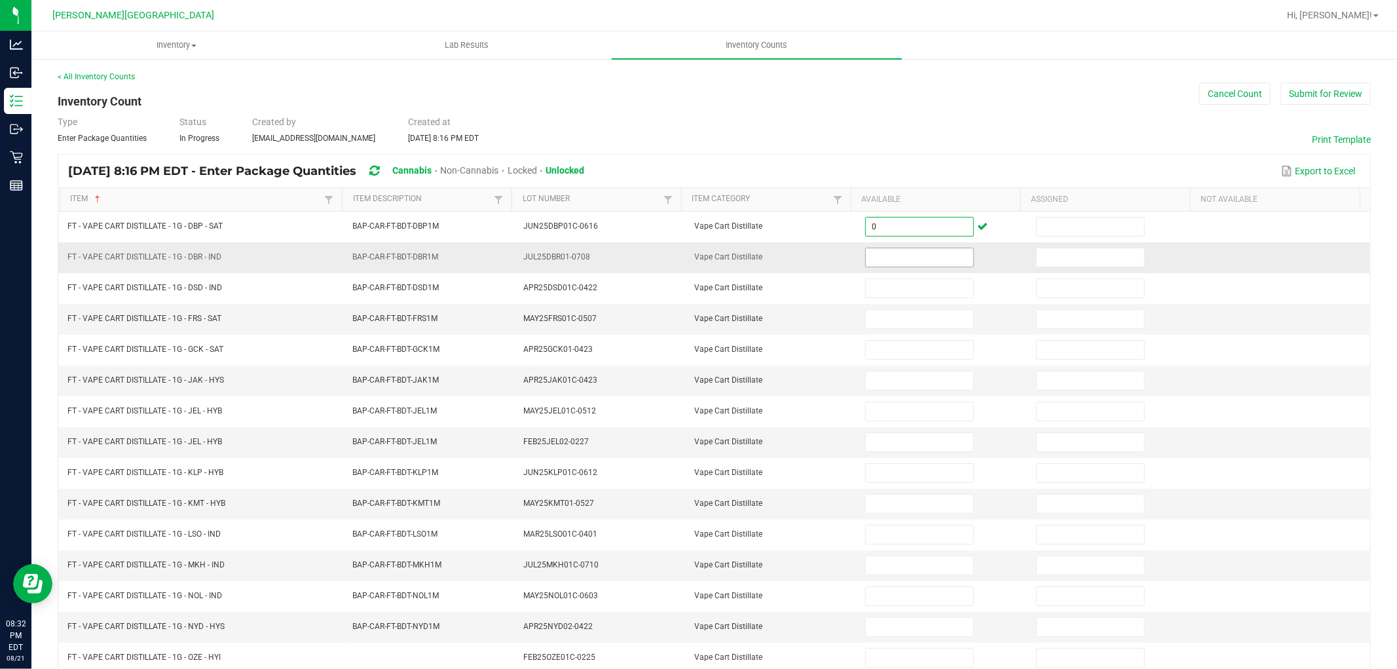
click at [879, 260] on input at bounding box center [919, 257] width 107 height 18
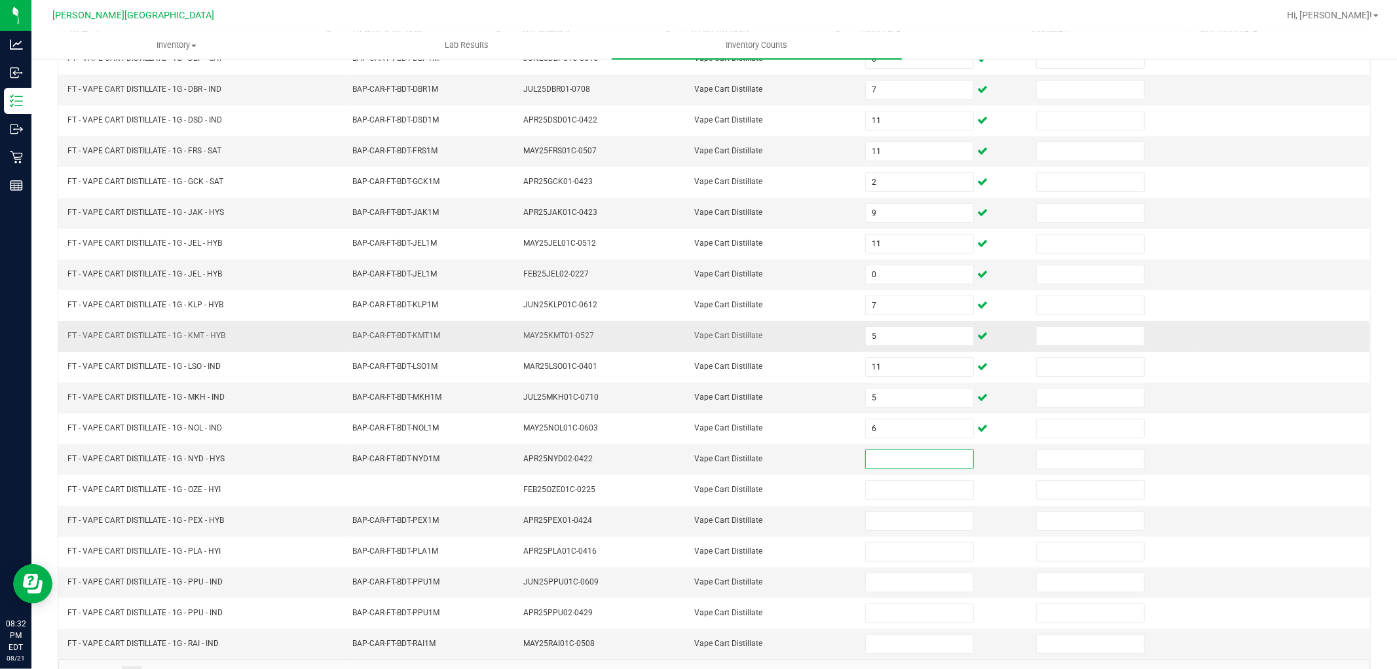
scroll to position [173, 0]
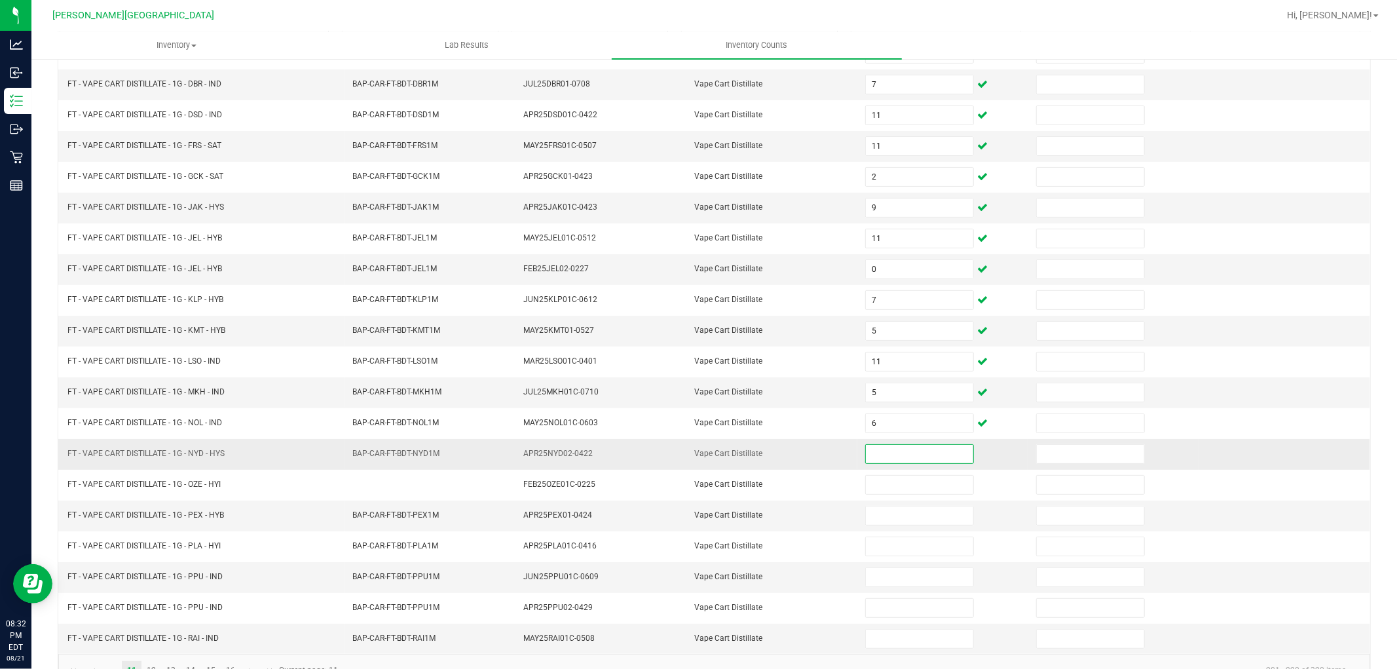
click at [882, 457] on input at bounding box center [919, 454] width 107 height 18
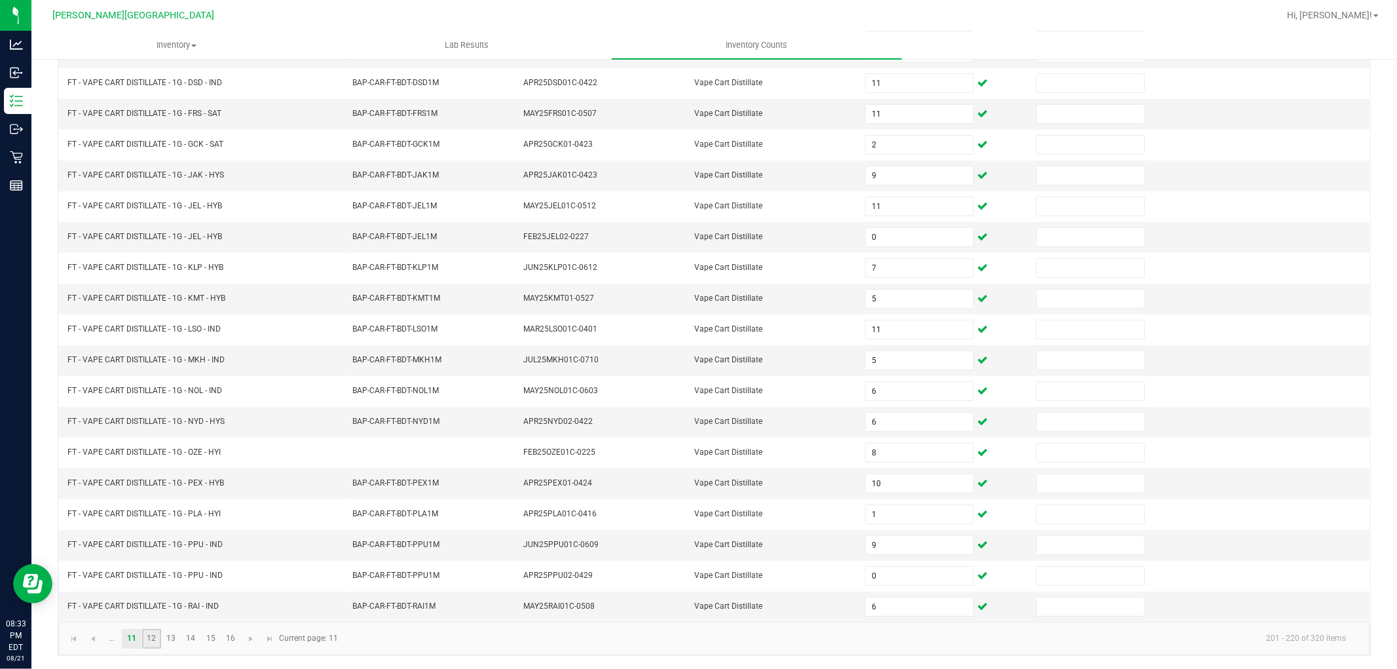
click at [159, 639] on link "12" at bounding box center [151, 639] width 19 height 20
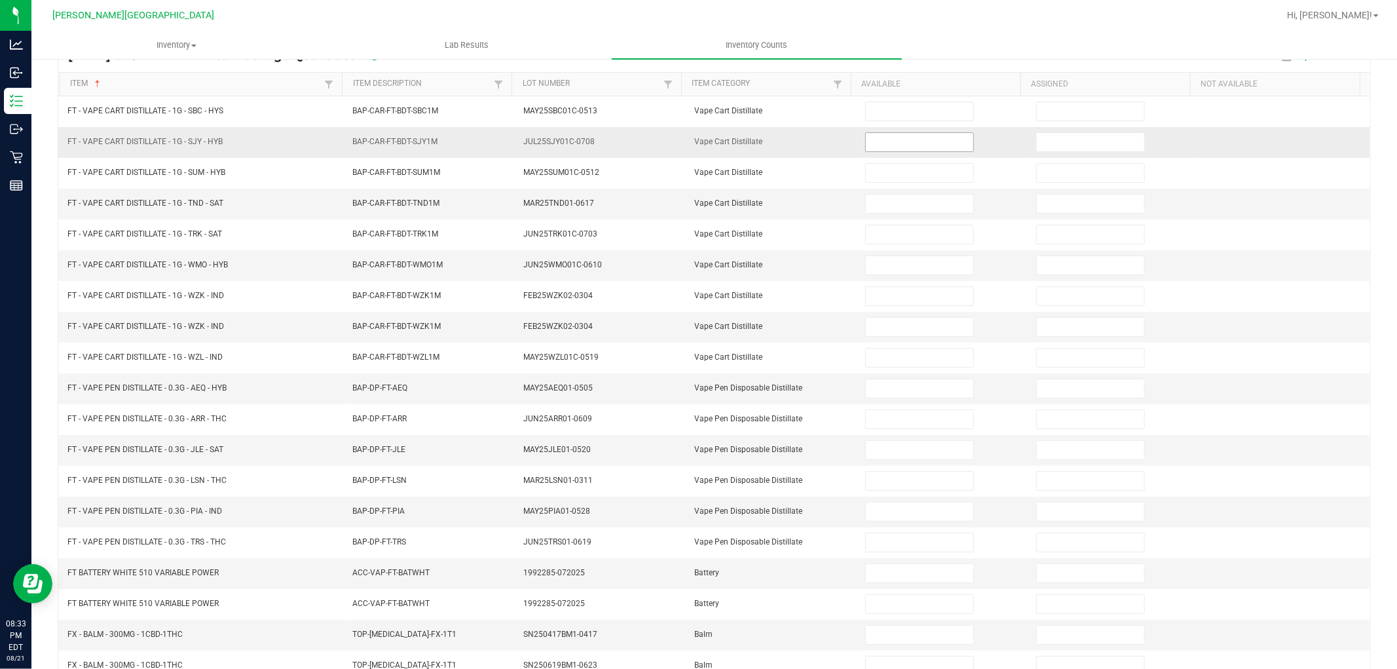
scroll to position [0, 0]
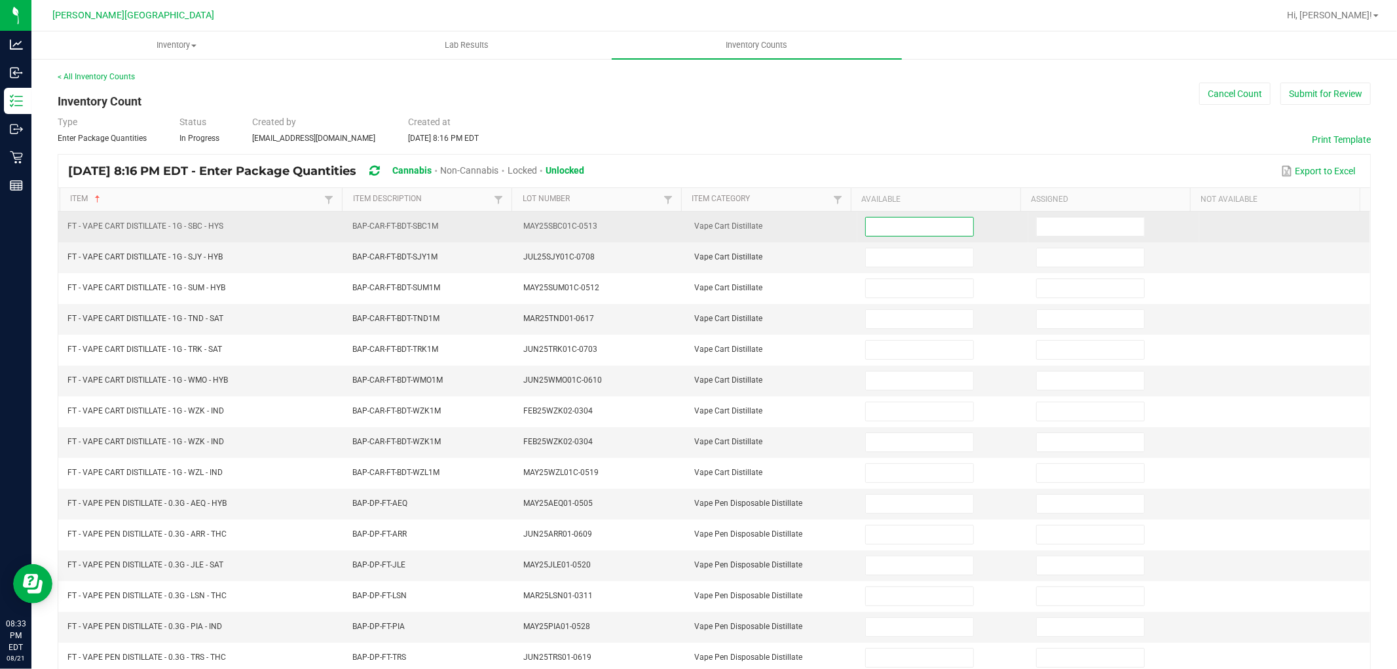
click at [905, 221] on input at bounding box center [919, 227] width 107 height 18
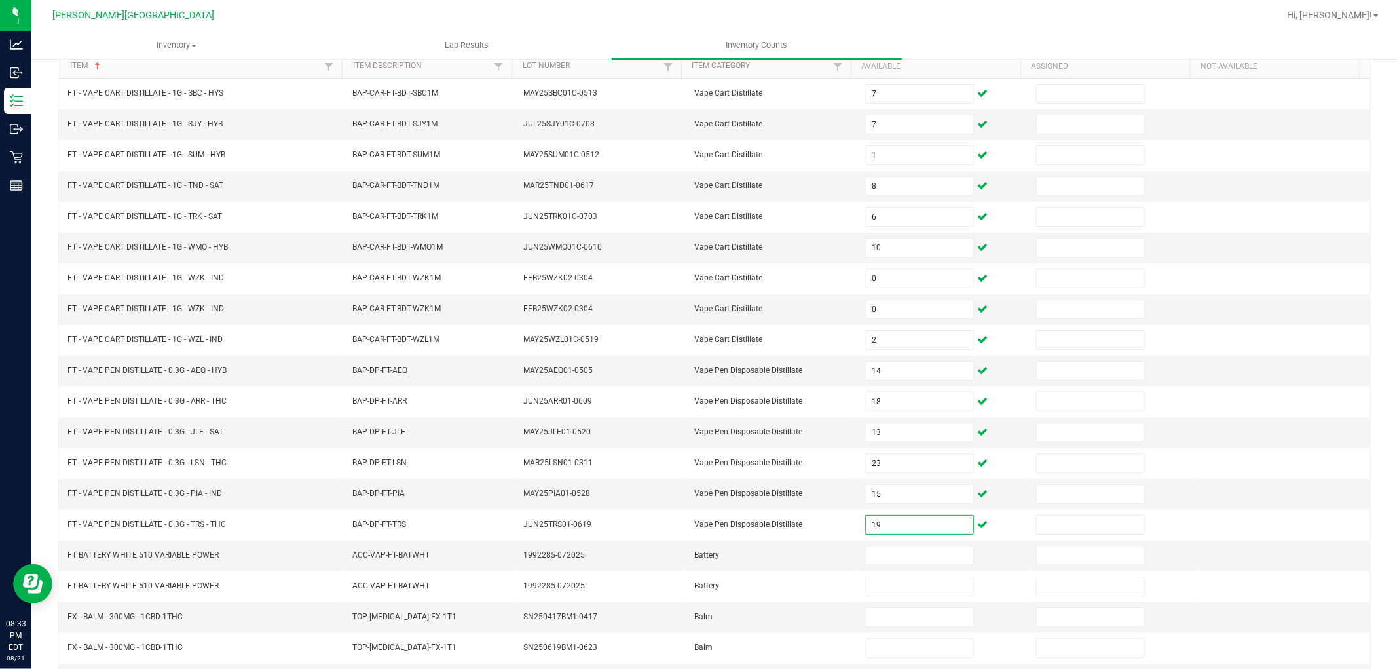
scroll to position [208, 0]
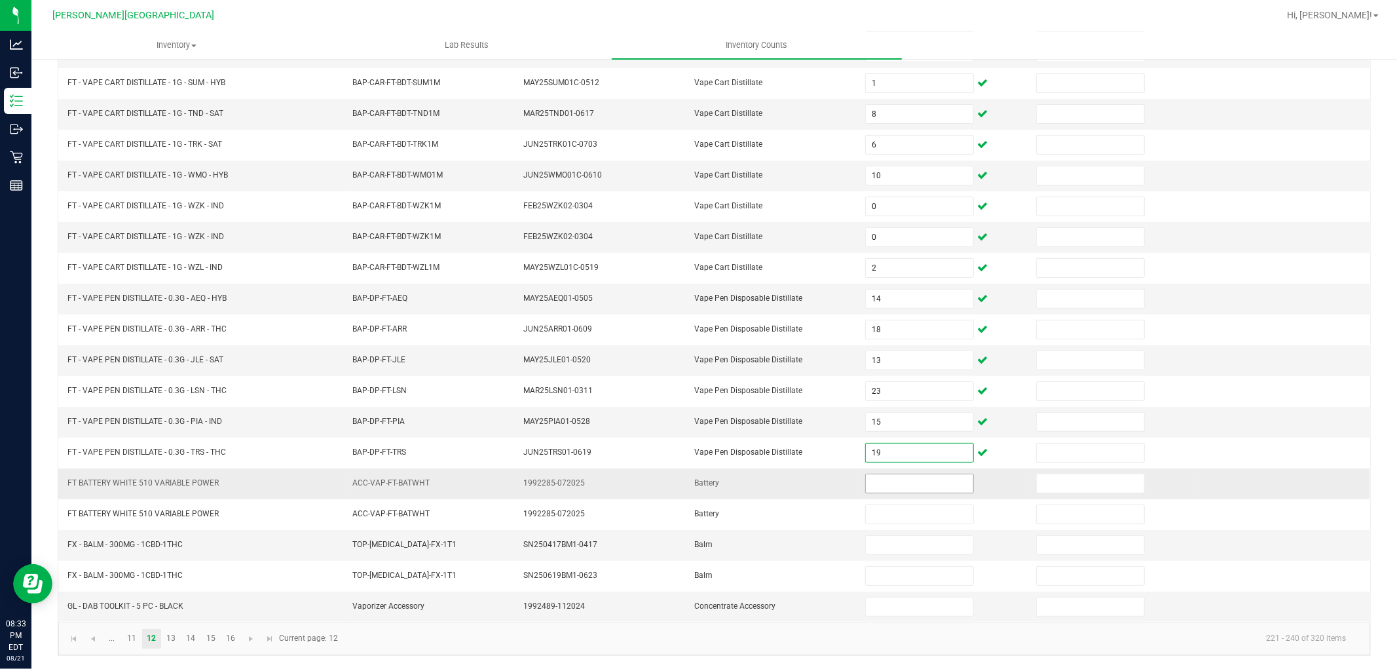
click at [911, 476] on input at bounding box center [919, 483] width 107 height 18
click at [171, 641] on link "13" at bounding box center [171, 639] width 19 height 20
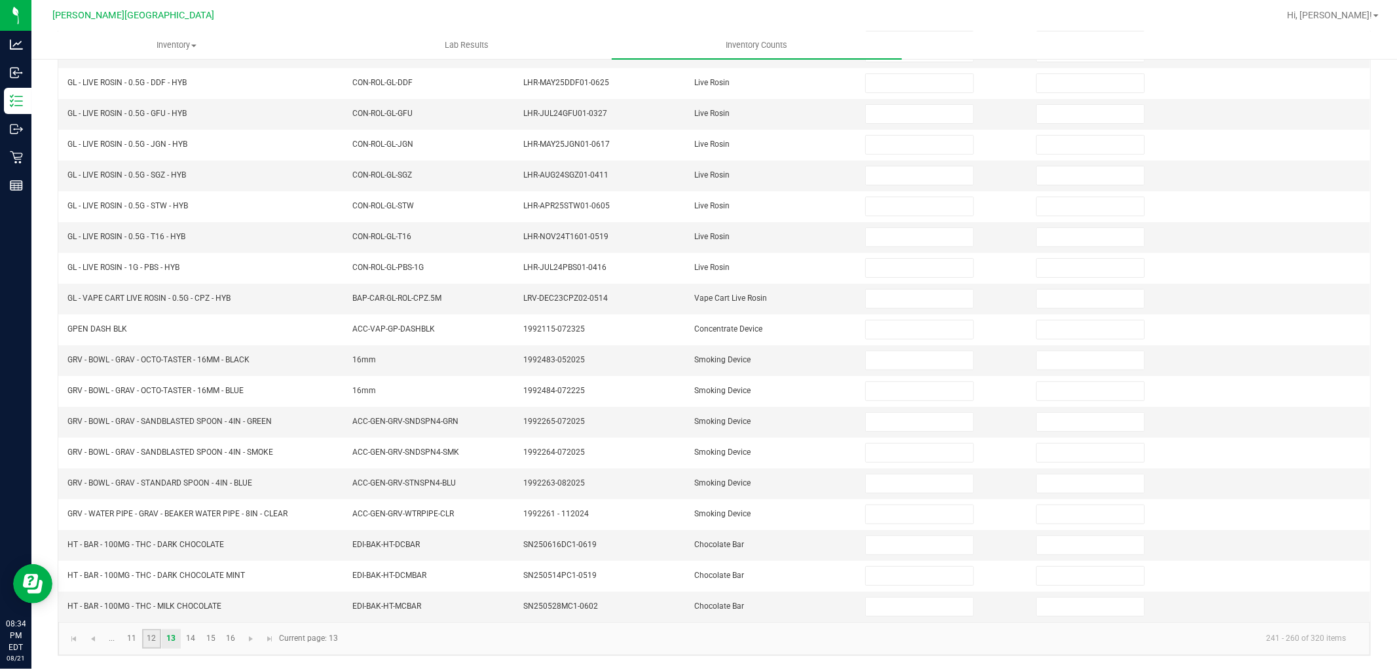
click at [151, 638] on link "12" at bounding box center [151, 639] width 19 height 20
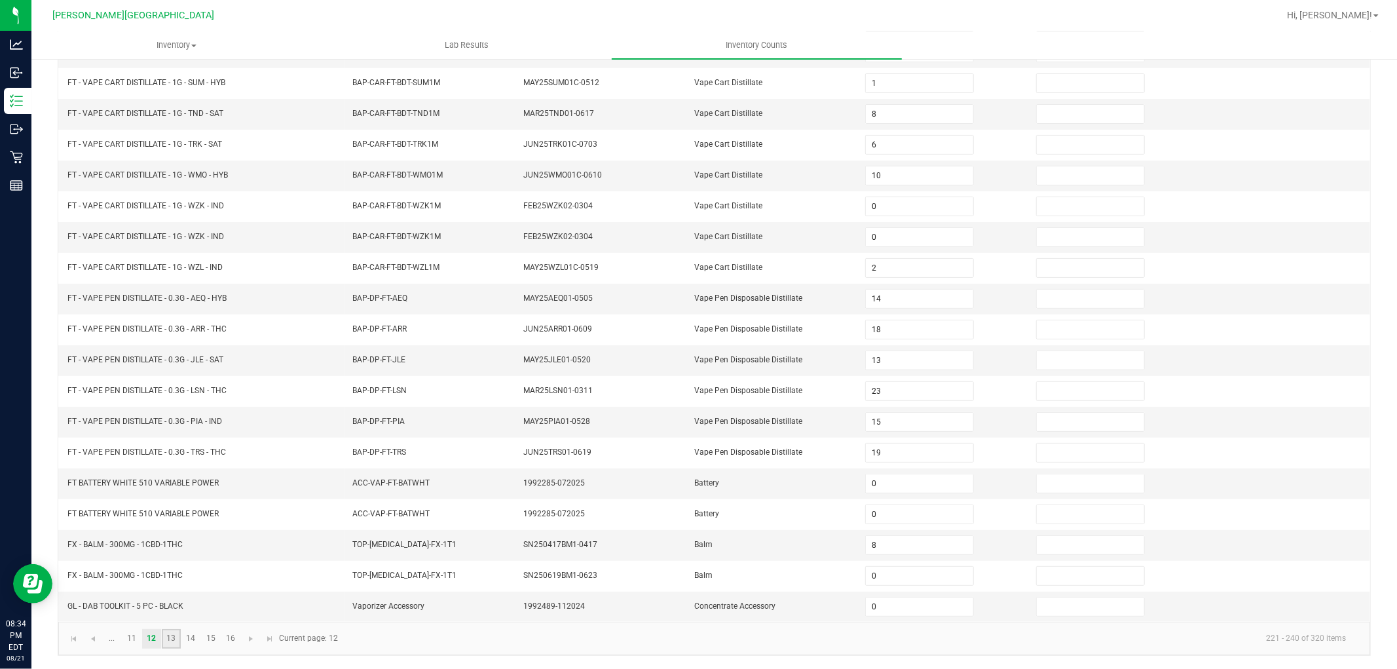
click at [177, 639] on link "13" at bounding box center [171, 639] width 19 height 20
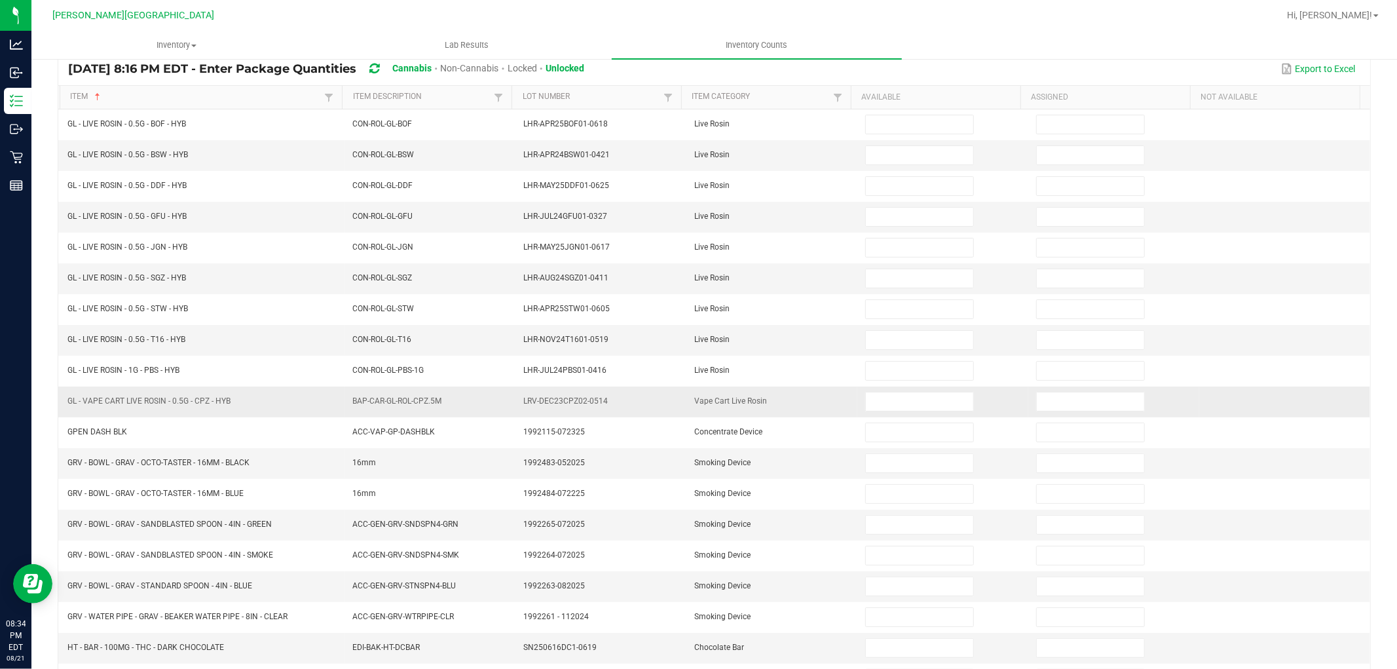
scroll to position [0, 0]
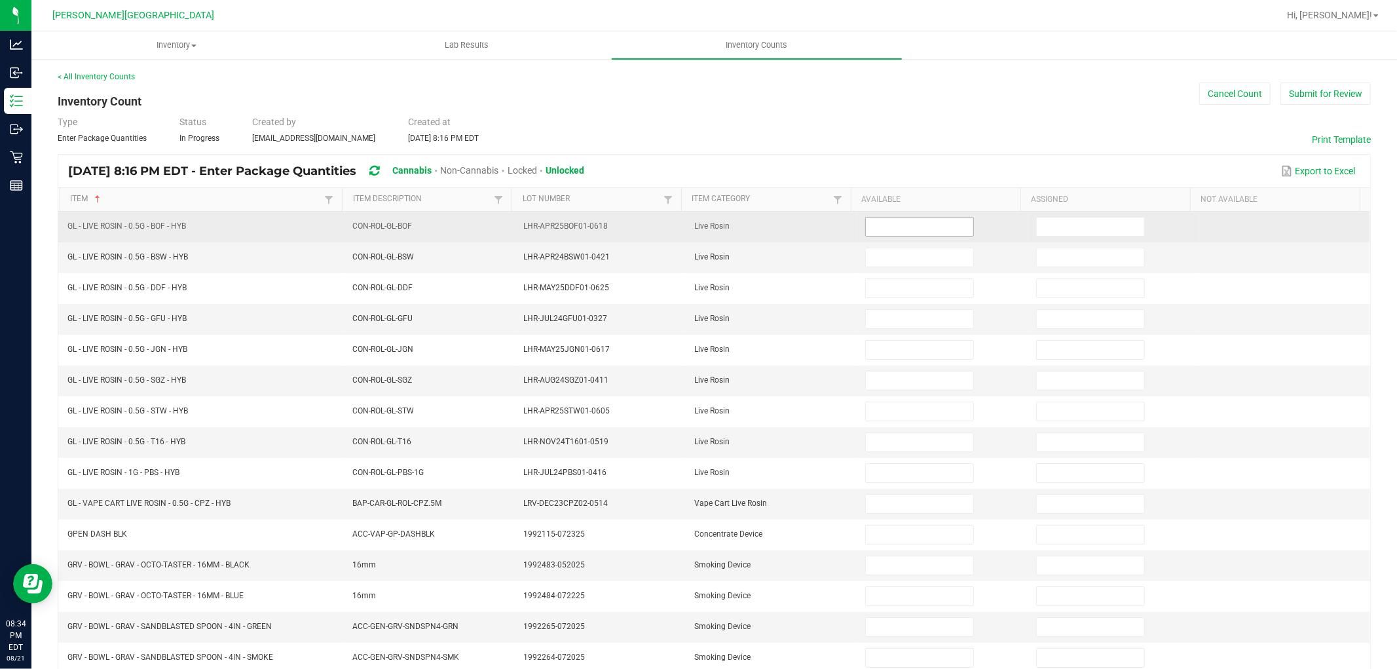
click at [886, 232] on input at bounding box center [919, 227] width 107 height 18
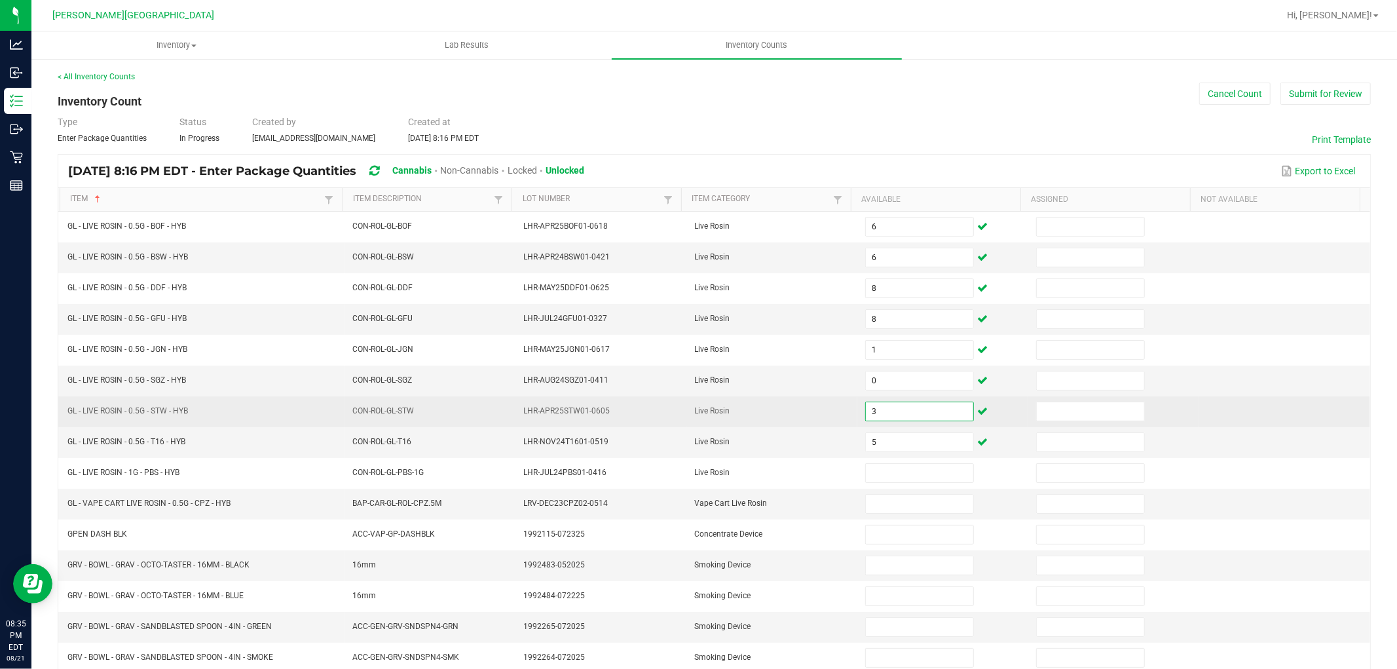
click at [892, 410] on input "3" at bounding box center [919, 411] width 107 height 18
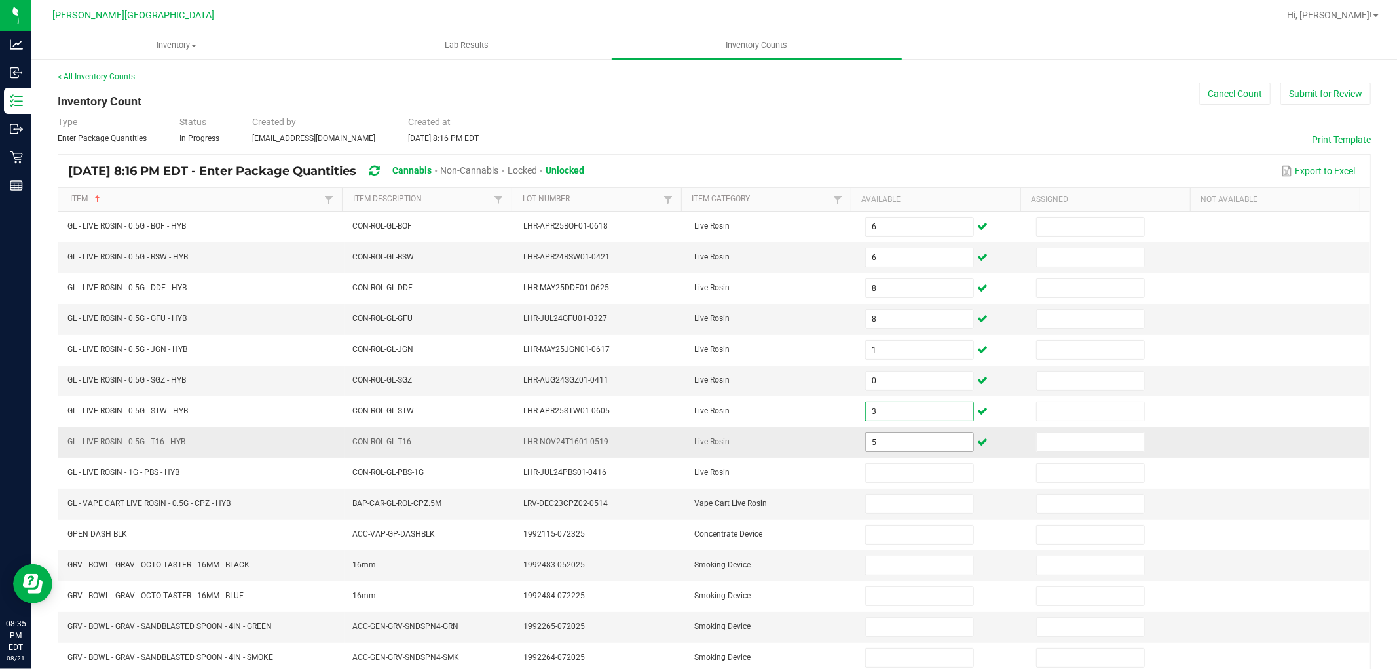
click at [892, 442] on input "5" at bounding box center [919, 442] width 107 height 18
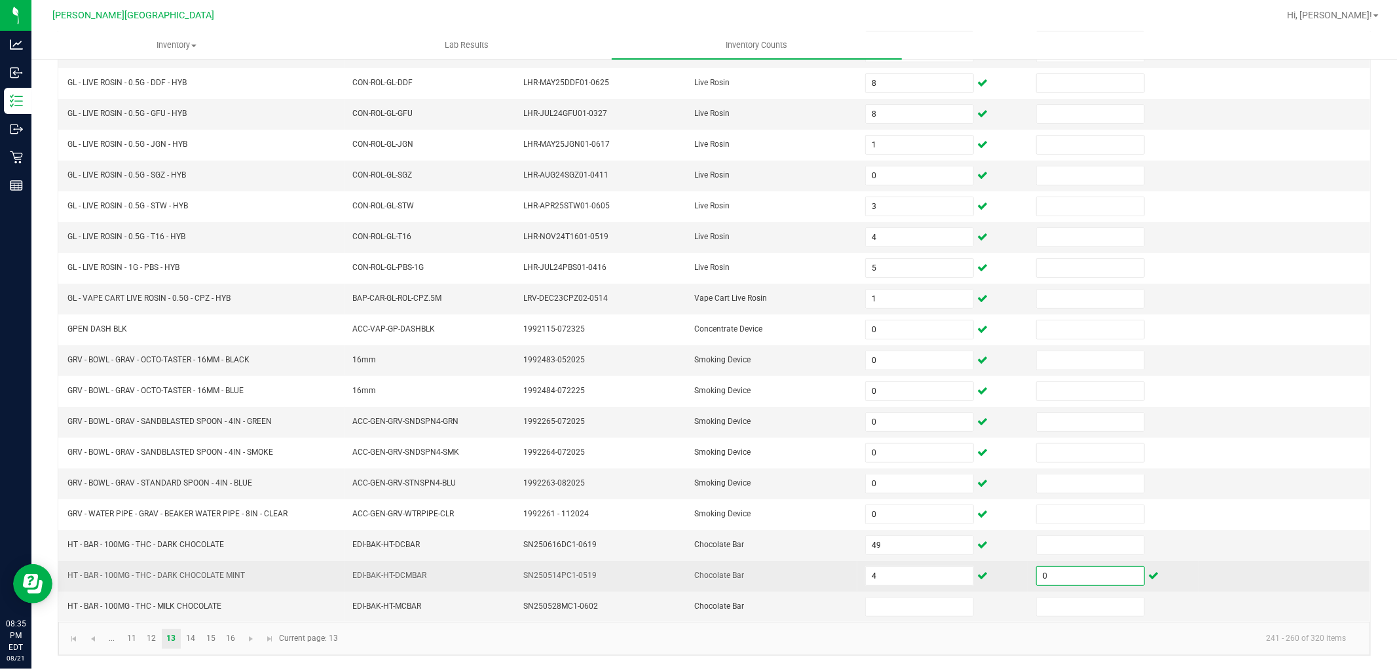
click at [871, 588] on td "4" at bounding box center [943, 576] width 171 height 31
click at [877, 582] on input "4" at bounding box center [919, 576] width 107 height 18
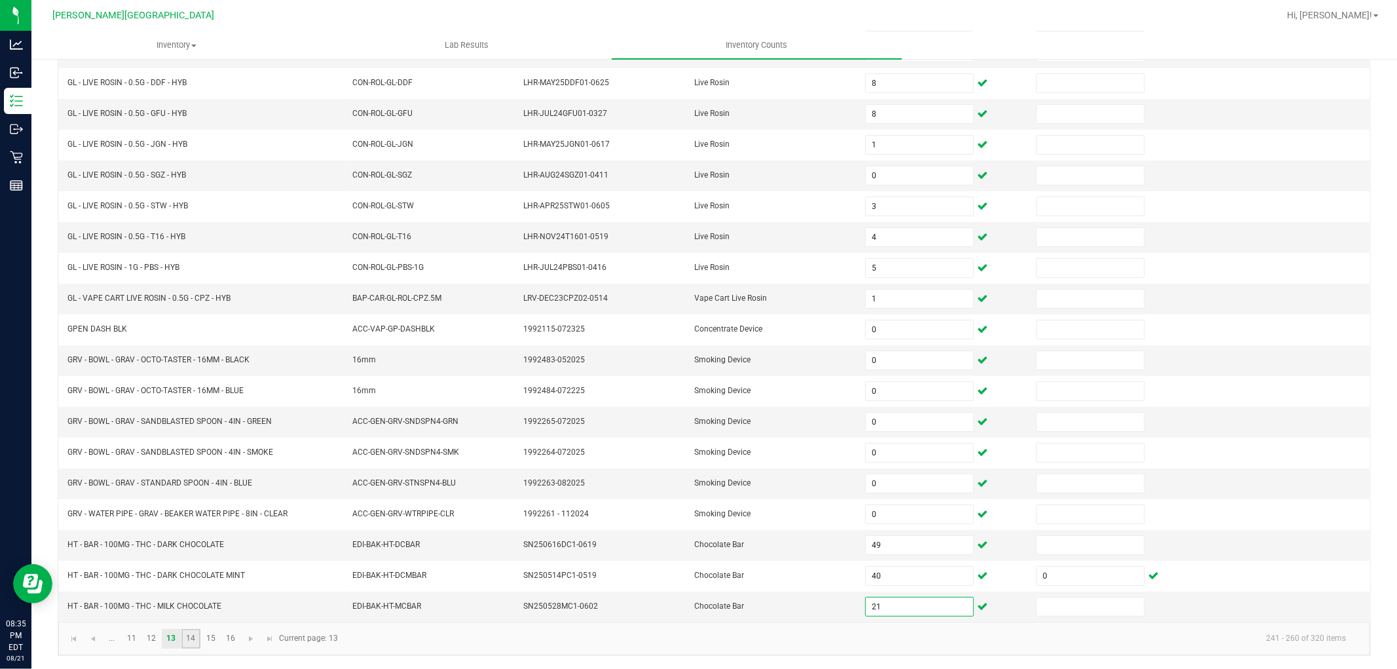
click at [199, 634] on link "14" at bounding box center [190, 639] width 19 height 20
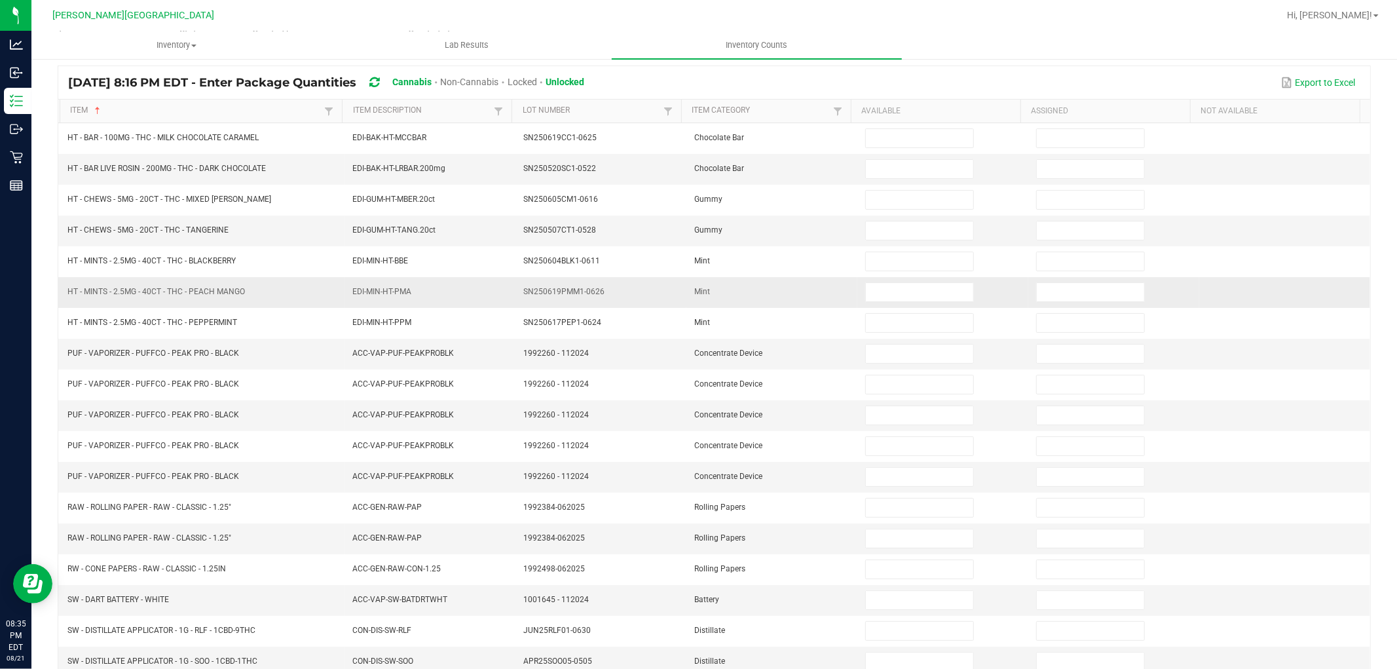
scroll to position [0, 0]
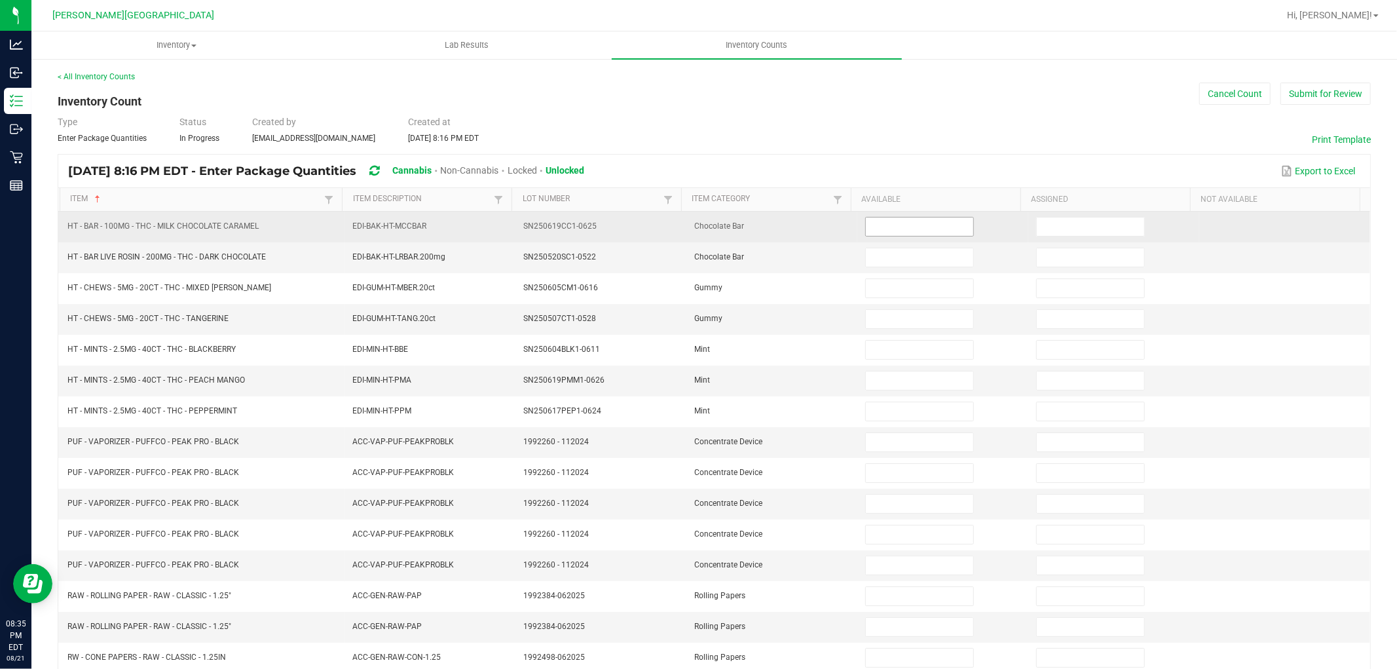
click at [876, 233] on input at bounding box center [919, 227] width 107 height 18
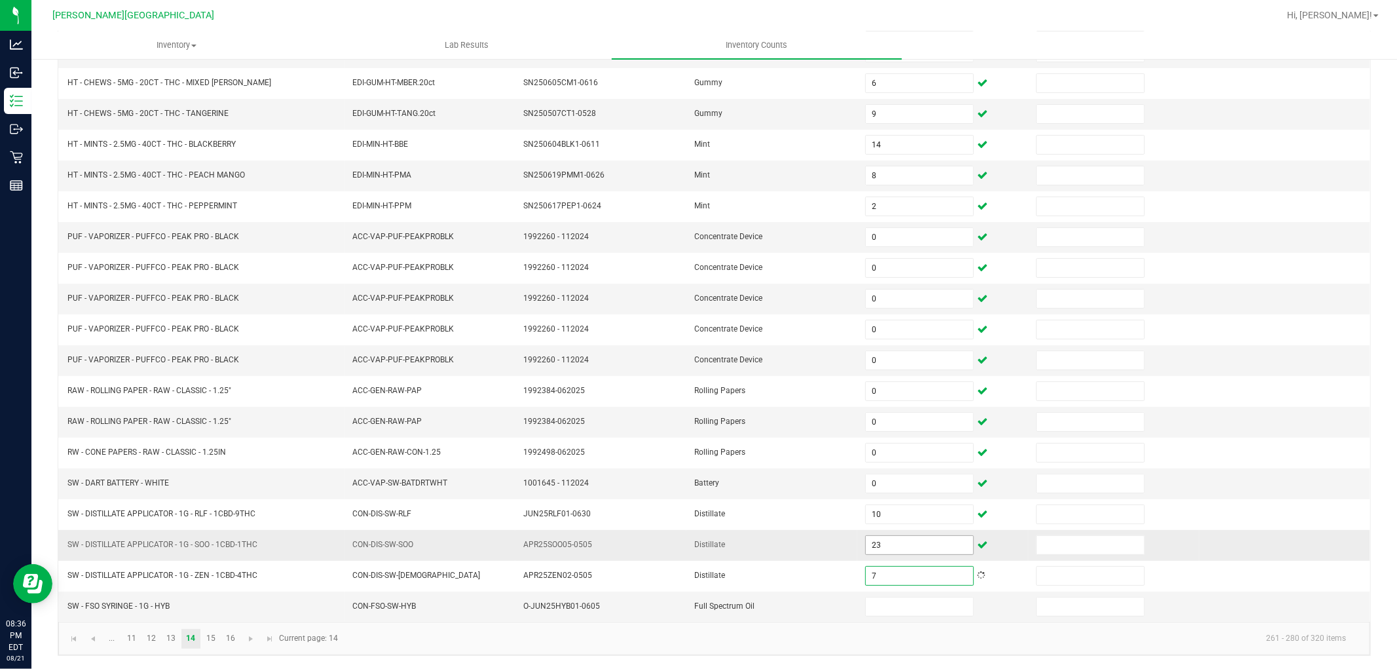
click at [890, 542] on input "23" at bounding box center [919, 545] width 107 height 18
click at [884, 605] on input at bounding box center [919, 606] width 107 height 18
click at [212, 633] on link "15" at bounding box center [210, 639] width 19 height 20
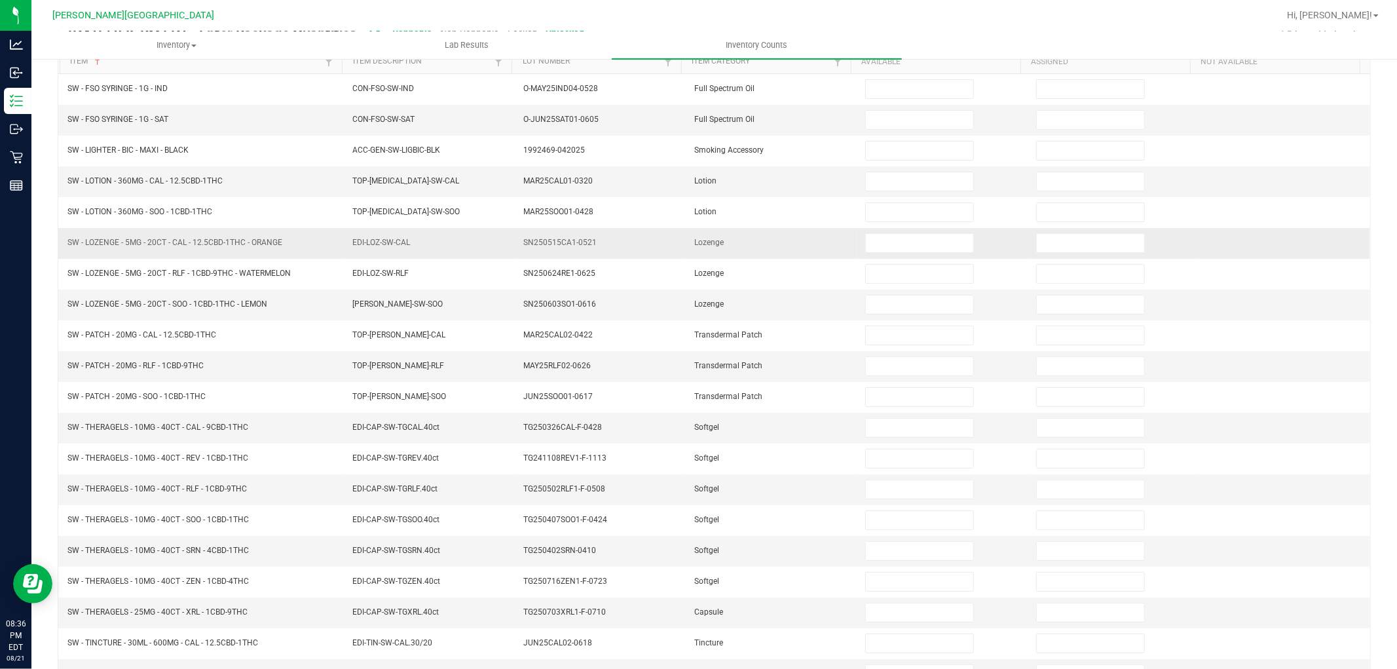
scroll to position [0, 0]
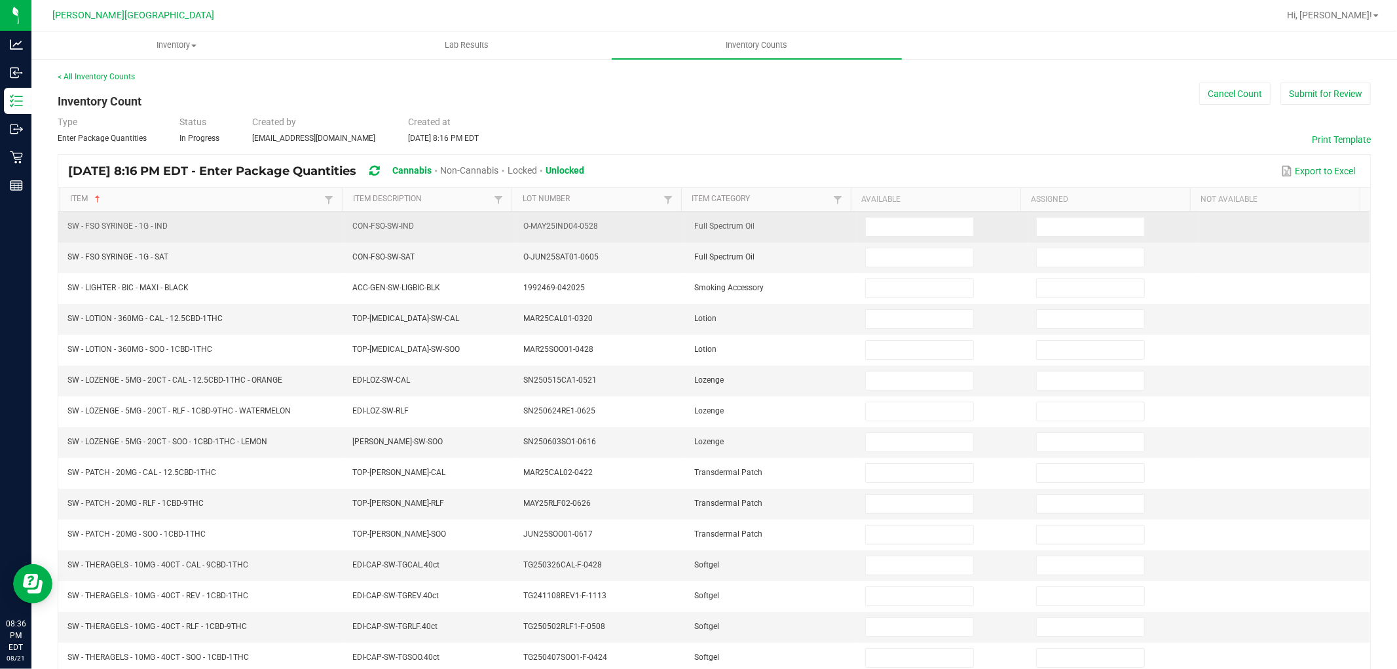
click at [874, 214] on td at bounding box center [943, 227] width 171 height 31
drag, startPoint x: 875, startPoint y: 224, endPoint x: 882, endPoint y: 229, distance: 8.4
click at [876, 225] on input at bounding box center [919, 227] width 107 height 18
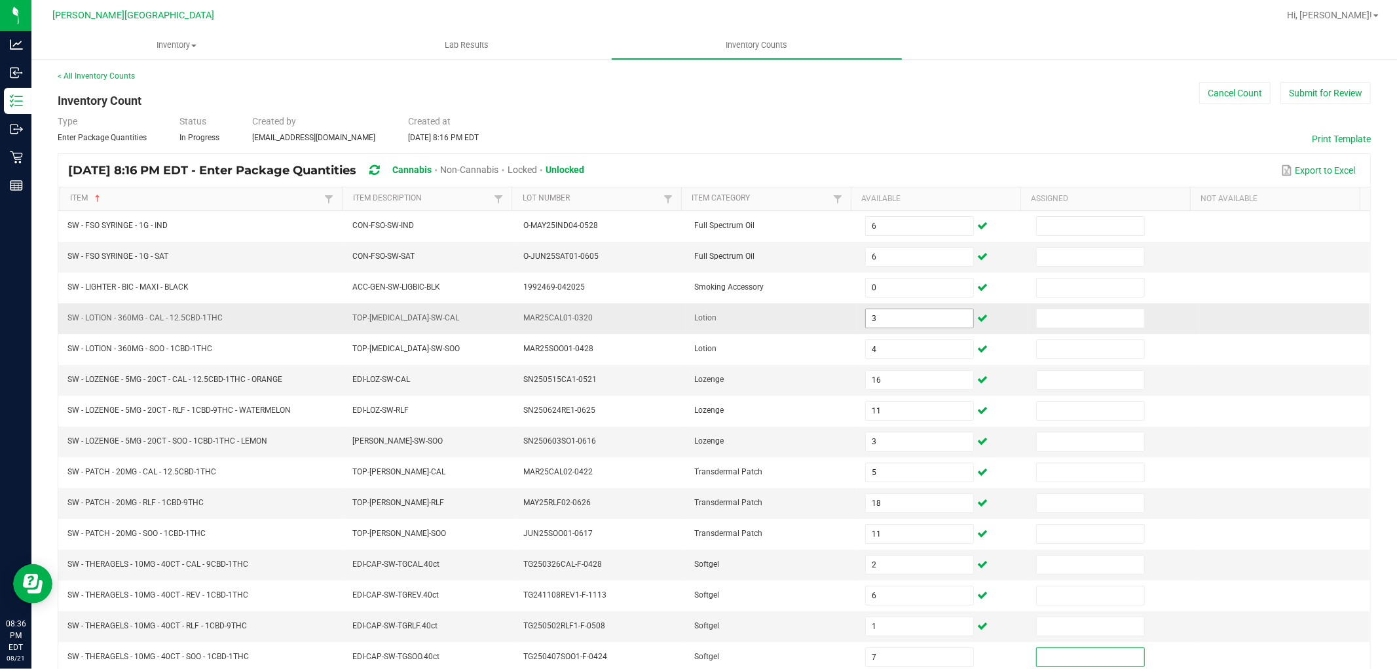
scroll to position [208, 0]
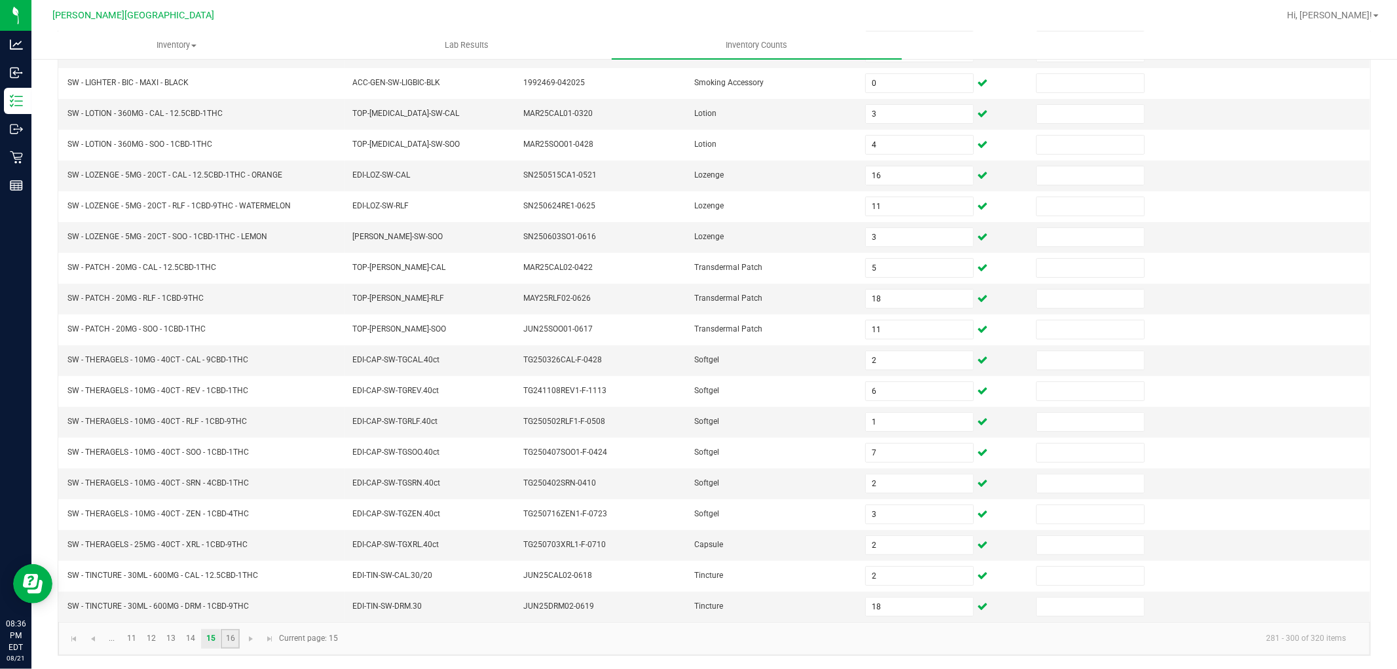
click at [234, 639] on link "16" at bounding box center [230, 639] width 19 height 20
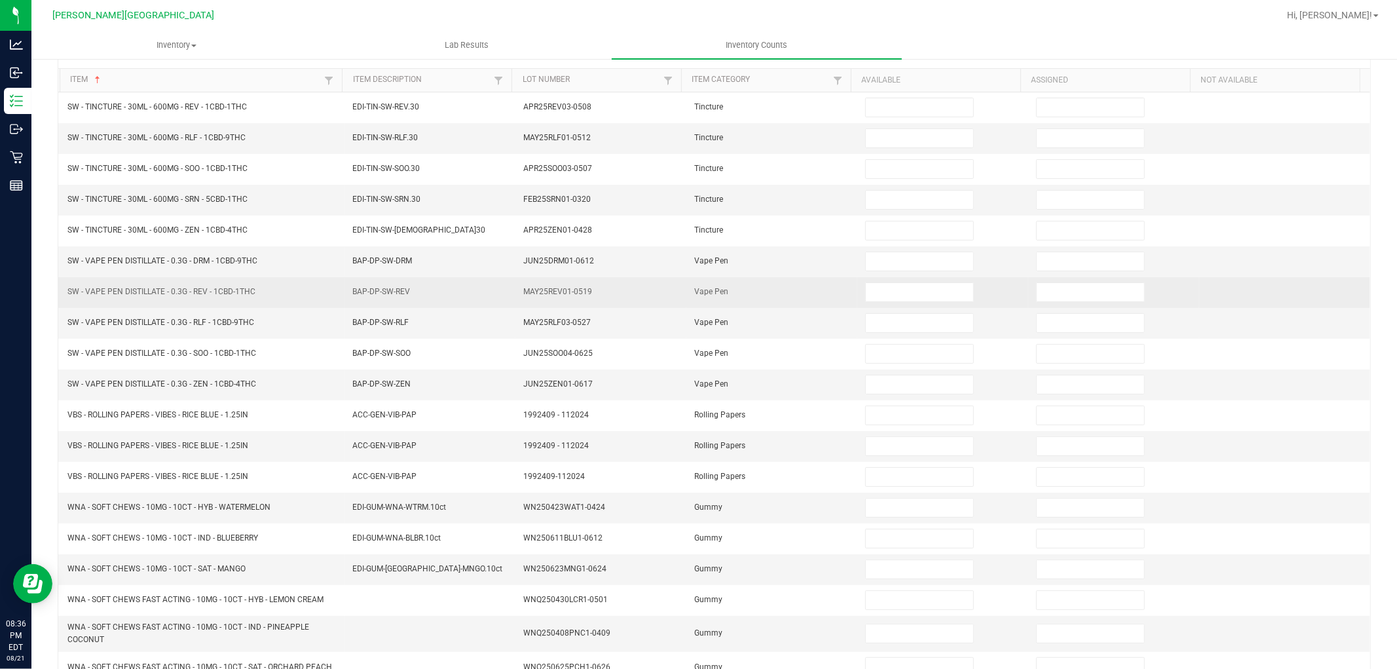
scroll to position [0, 0]
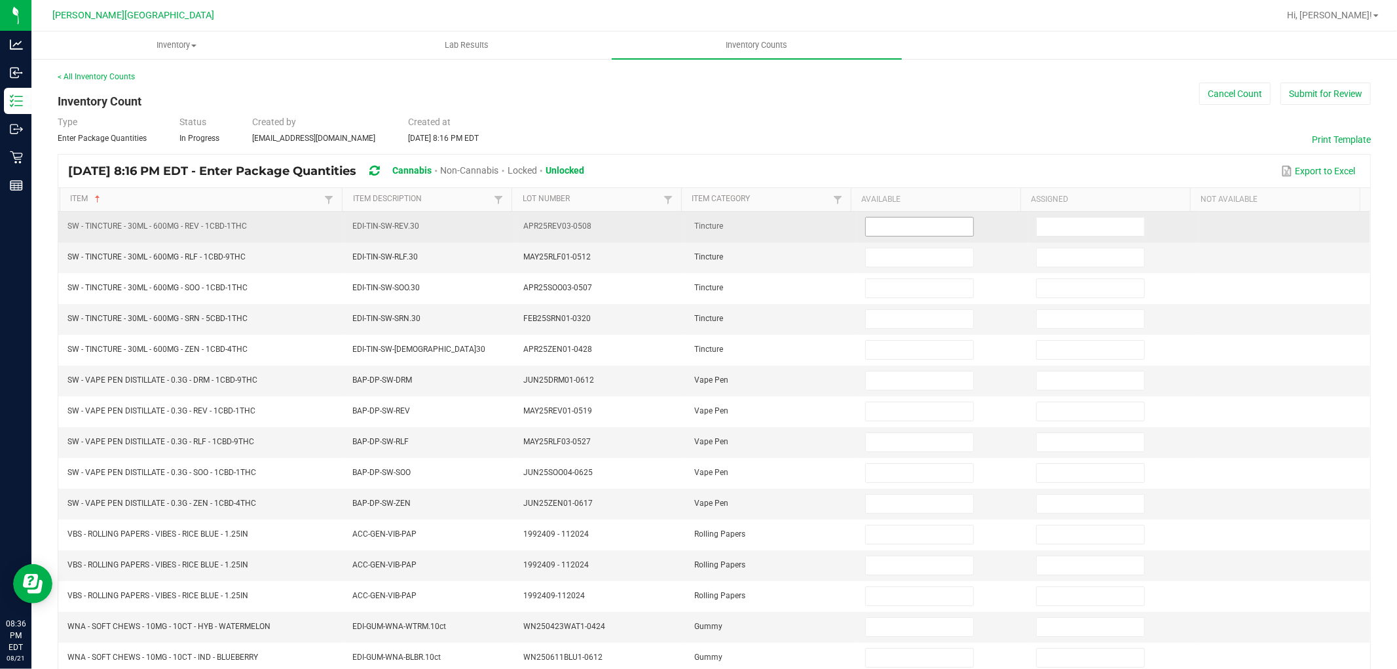
click at [876, 227] on input at bounding box center [919, 227] width 107 height 18
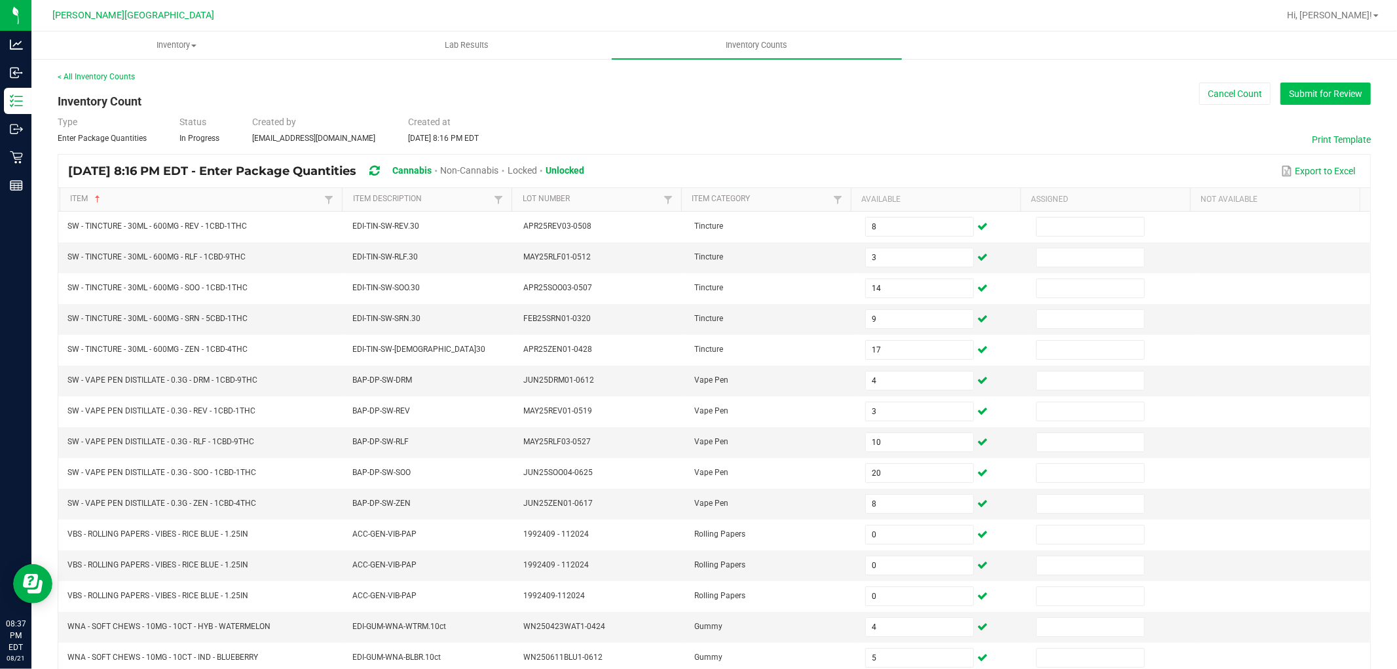
click at [1325, 94] on button "Submit for Review" at bounding box center [1326, 94] width 90 height 22
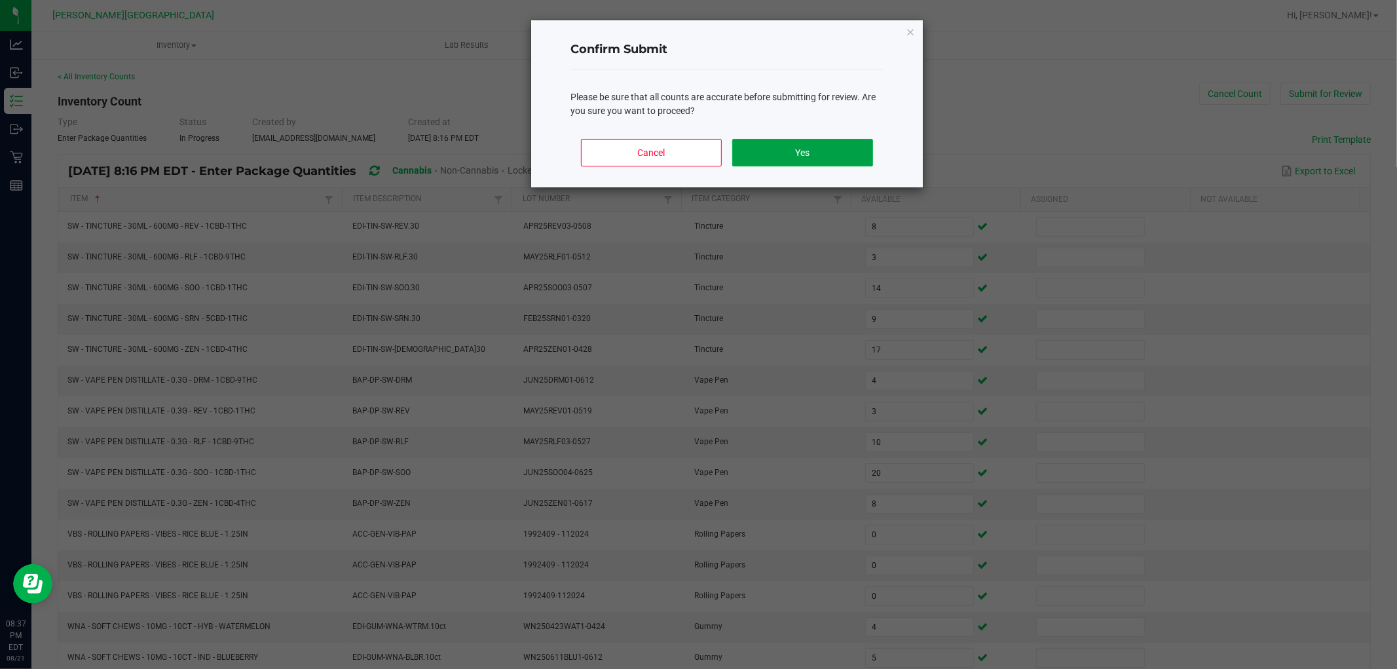
click at [833, 148] on button "Yes" at bounding box center [802, 153] width 141 height 28
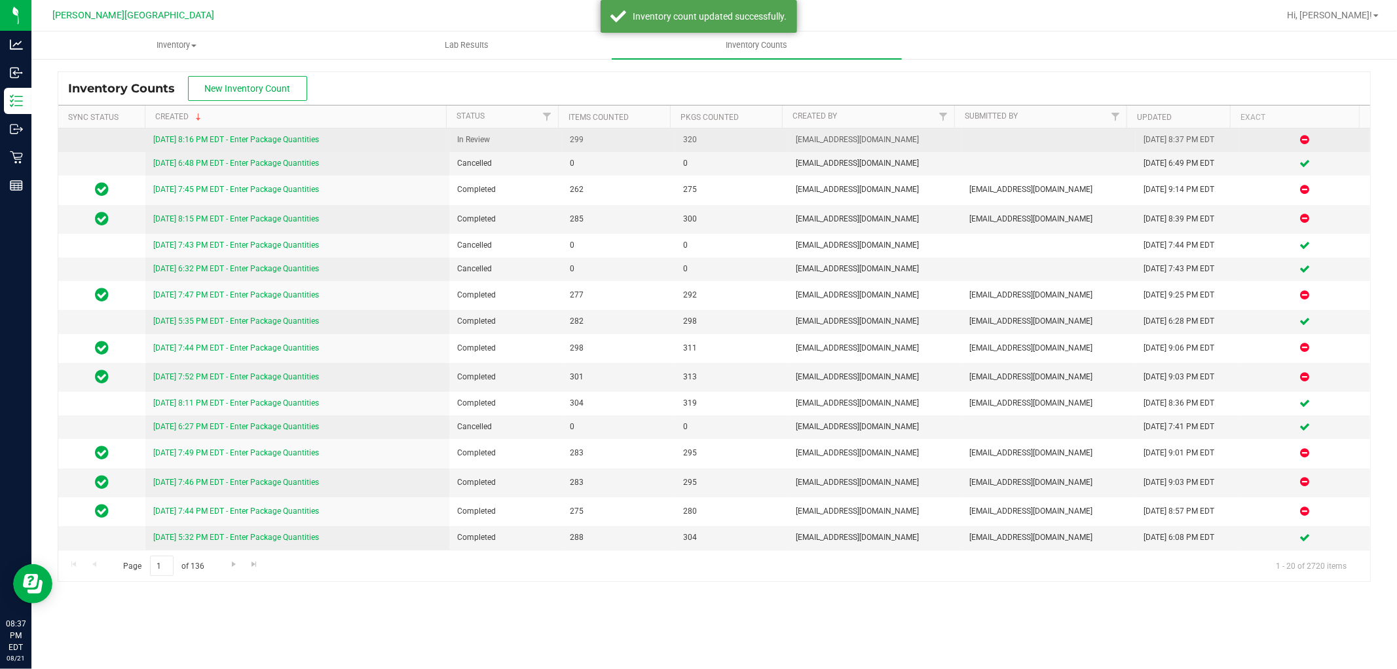
click at [256, 139] on link "[DATE] 8:16 PM EDT - Enter Package Quantities" at bounding box center [236, 139] width 166 height 9
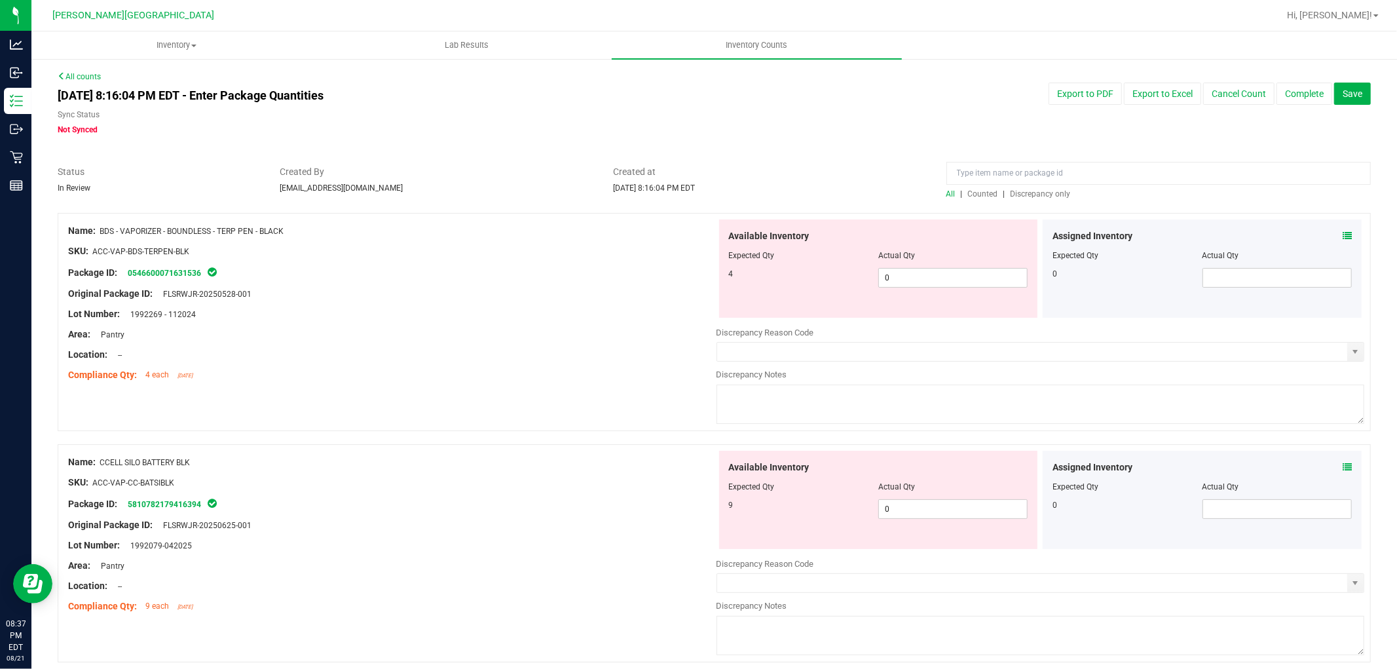
click at [1026, 195] on span "Discrepancy only" at bounding box center [1041, 193] width 60 height 9
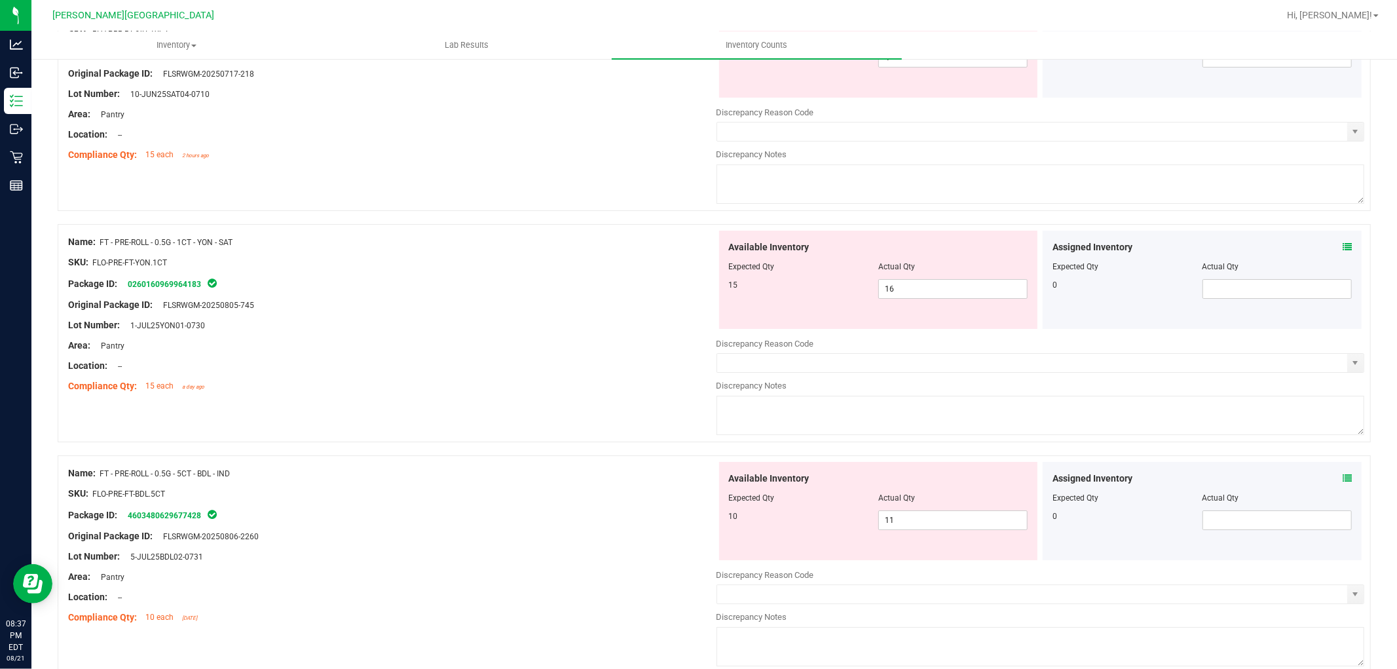
scroll to position [4156, 0]
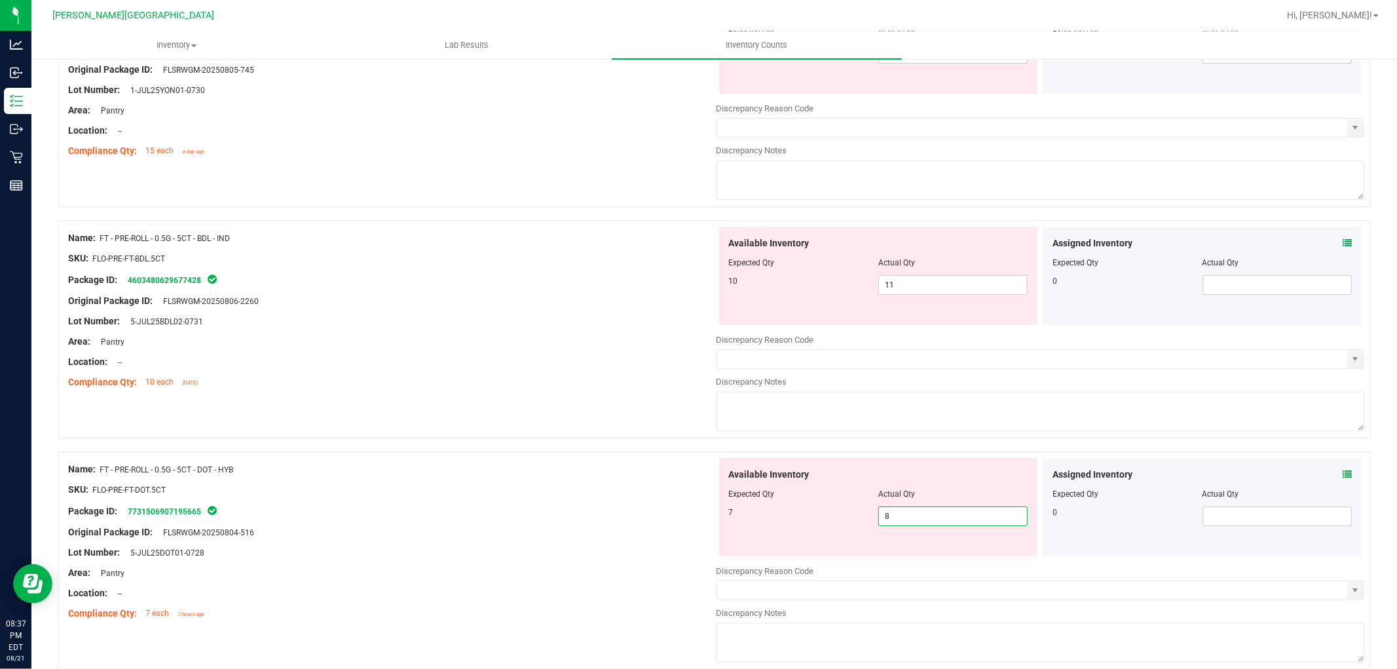
drag, startPoint x: 909, startPoint y: 535, endPoint x: 868, endPoint y: 533, distance: 40.7
click at [865, 526] on div "7 8 8" at bounding box center [878, 516] width 299 height 20
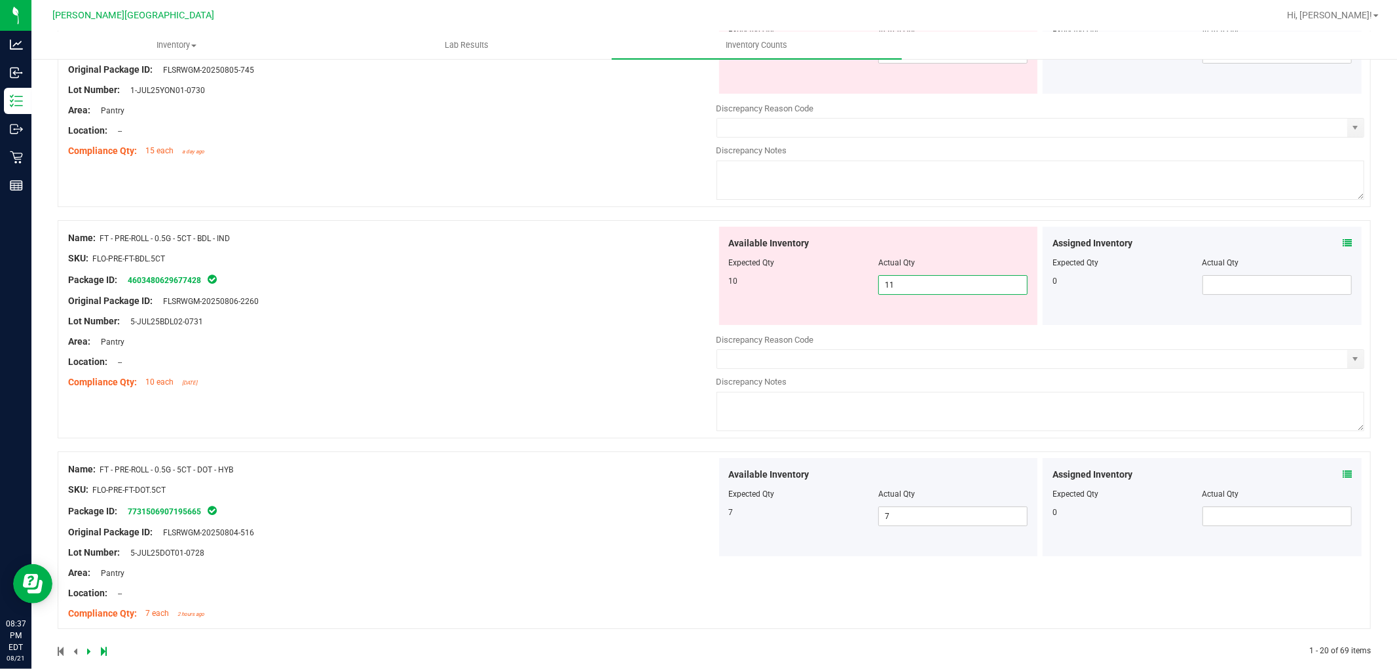
drag, startPoint x: 881, startPoint y: 296, endPoint x: 856, endPoint y: 299, distance: 25.1
click at [856, 295] on div "10 11 11" at bounding box center [878, 285] width 299 height 20
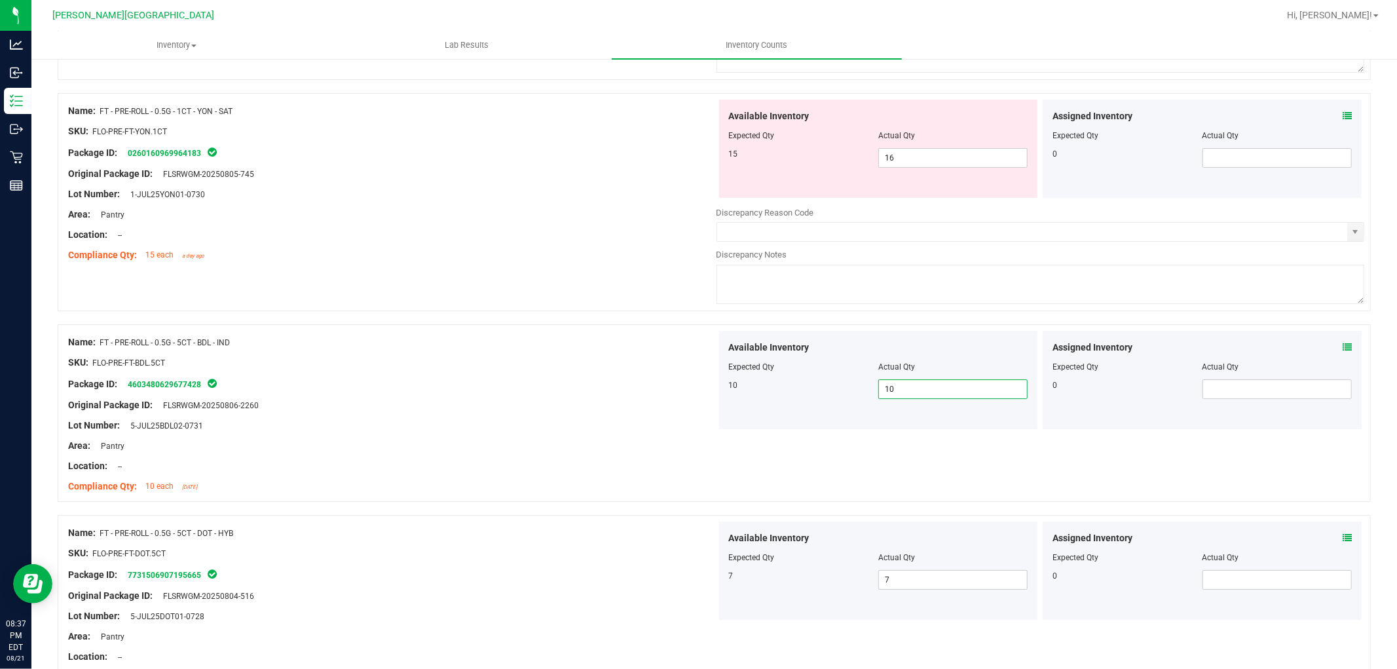
scroll to position [3928, 0]
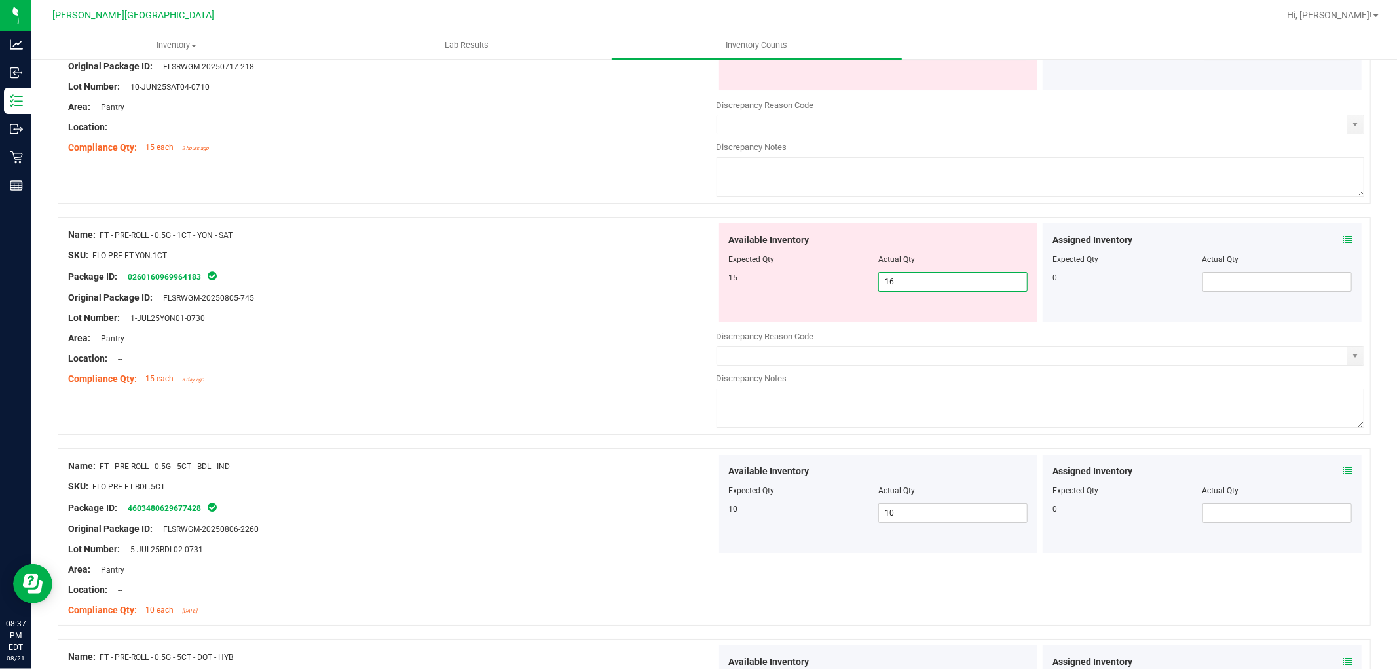
drag, startPoint x: 892, startPoint y: 294, endPoint x: 865, endPoint y: 299, distance: 26.7
click at [865, 292] on div "15 16 16" at bounding box center [878, 282] width 299 height 20
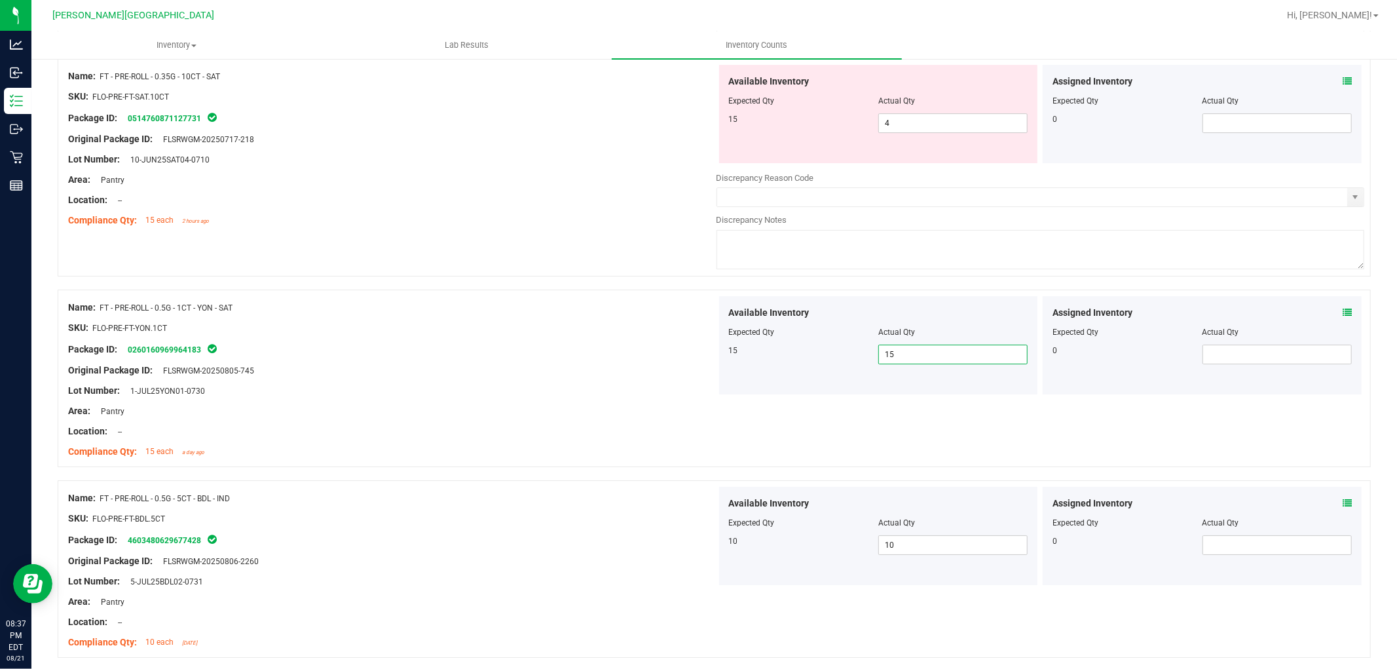
scroll to position [3637, 0]
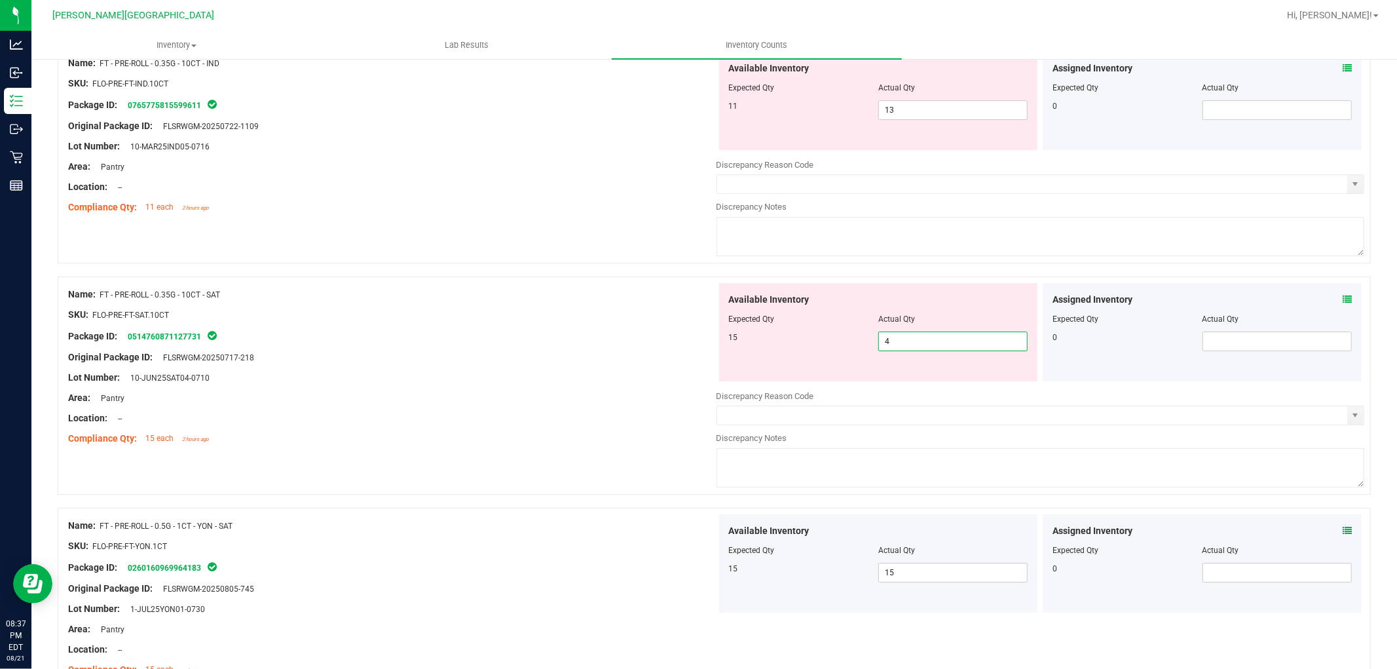
drag, startPoint x: 900, startPoint y: 362, endPoint x: 863, endPoint y: 364, distance: 36.7
click at [866, 364] on div "Available Inventory Expected Qty Actual Qty 15 4 4" at bounding box center [878, 332] width 319 height 98
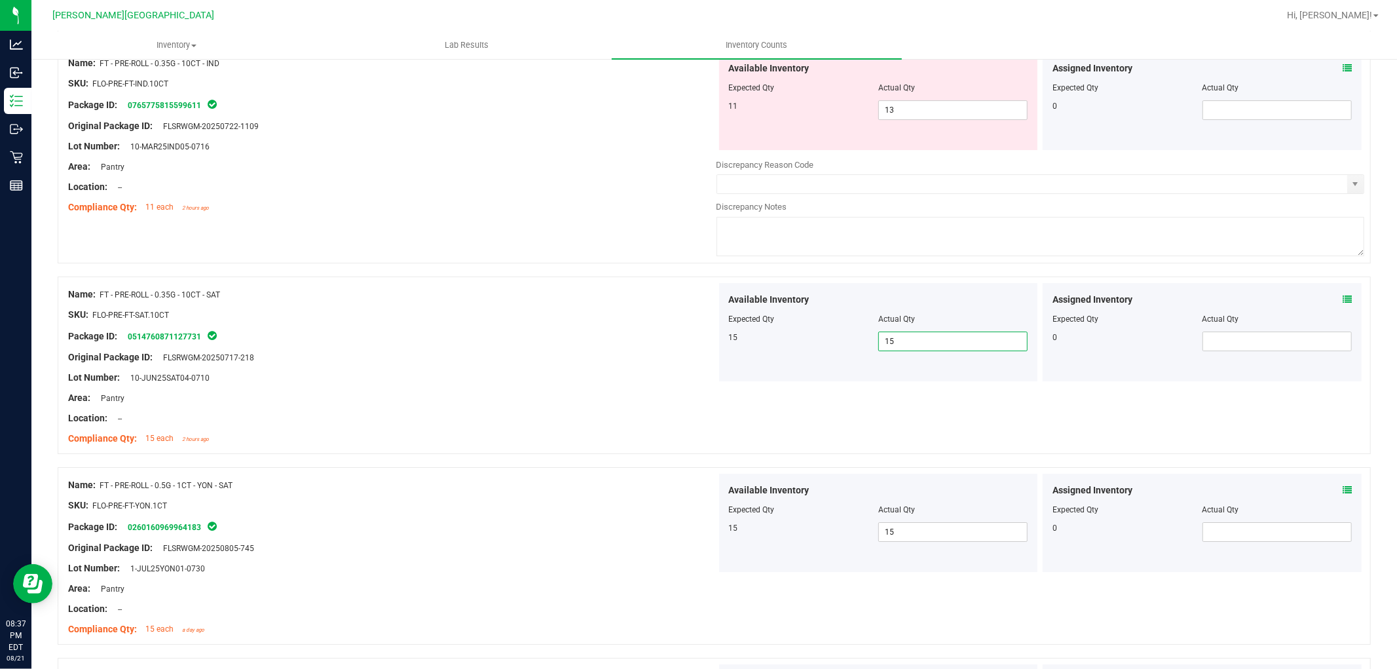
scroll to position [3418, 0]
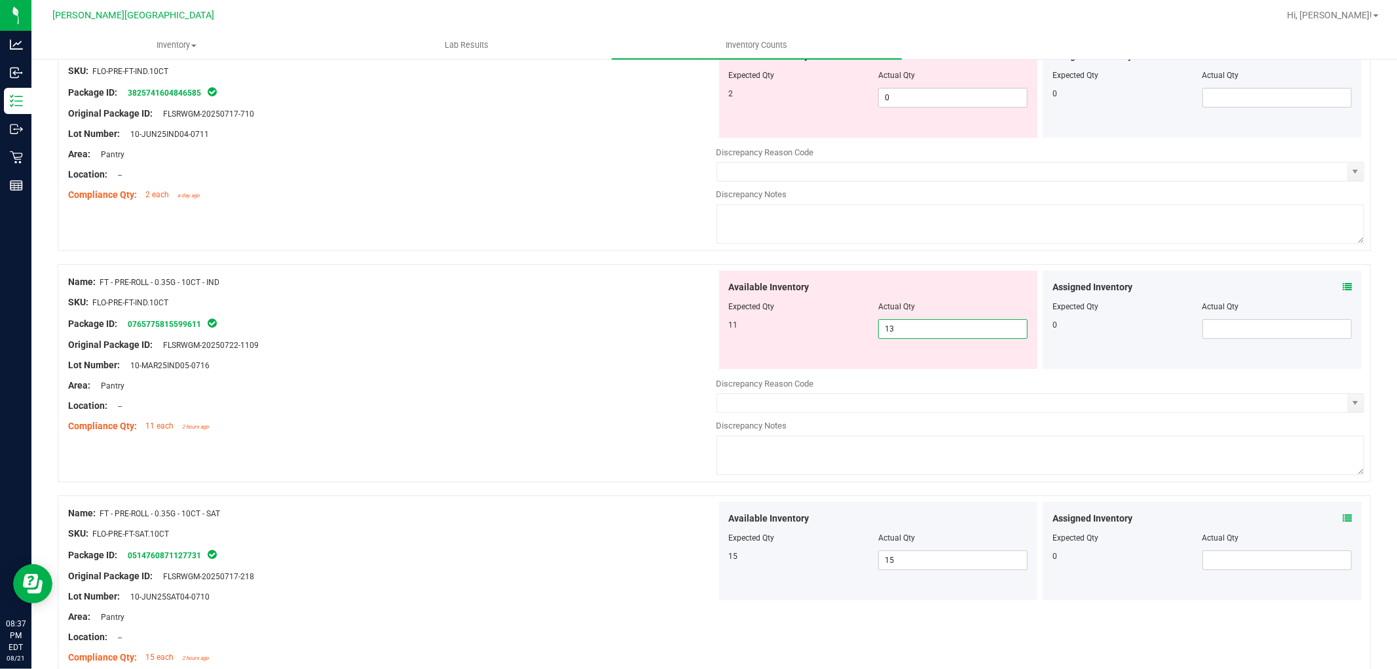
drag, startPoint x: 884, startPoint y: 341, endPoint x: 846, endPoint y: 346, distance: 38.3
click at [847, 339] on div "11 13 13" at bounding box center [878, 329] width 299 height 20
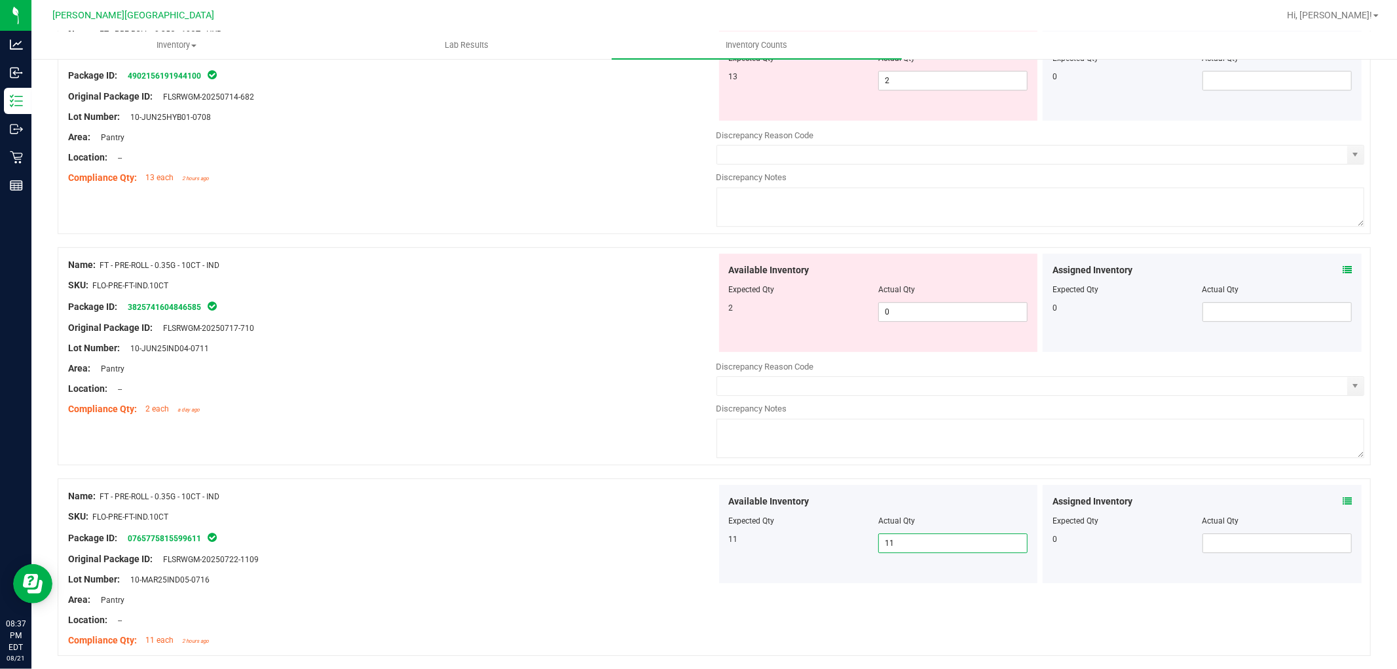
scroll to position [3200, 0]
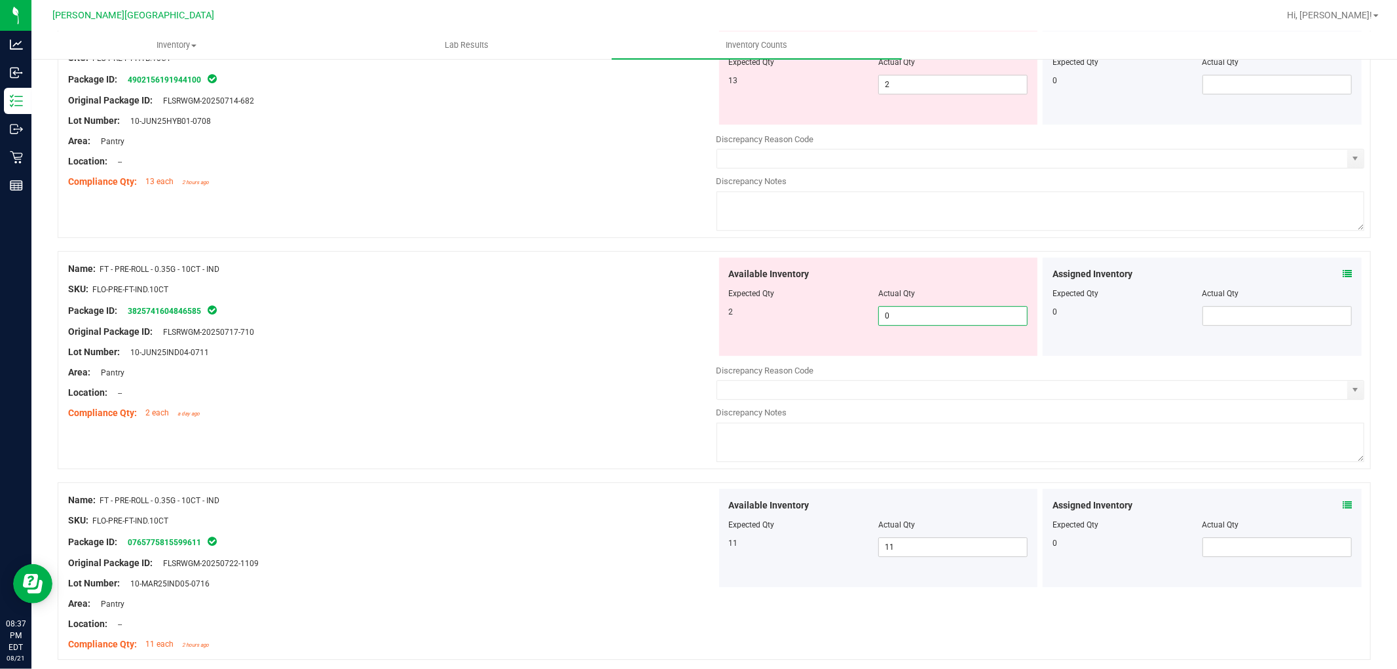
drag, startPoint x: 893, startPoint y: 321, endPoint x: 868, endPoint y: 318, distance: 25.0
click at [868, 318] on div "2 0 0" at bounding box center [878, 316] width 299 height 20
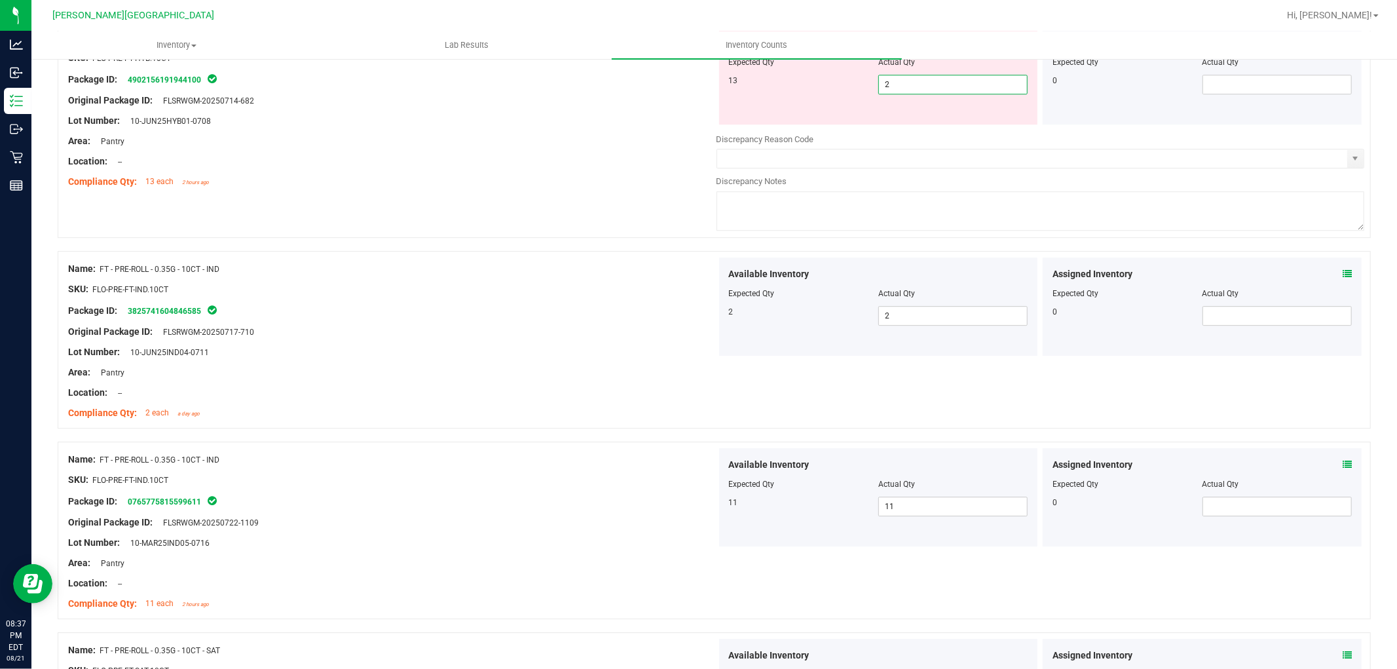
drag, startPoint x: 882, startPoint y: 94, endPoint x: 850, endPoint y: 93, distance: 32.1
click at [850, 92] on div "13 2 2" at bounding box center [878, 85] width 299 height 20
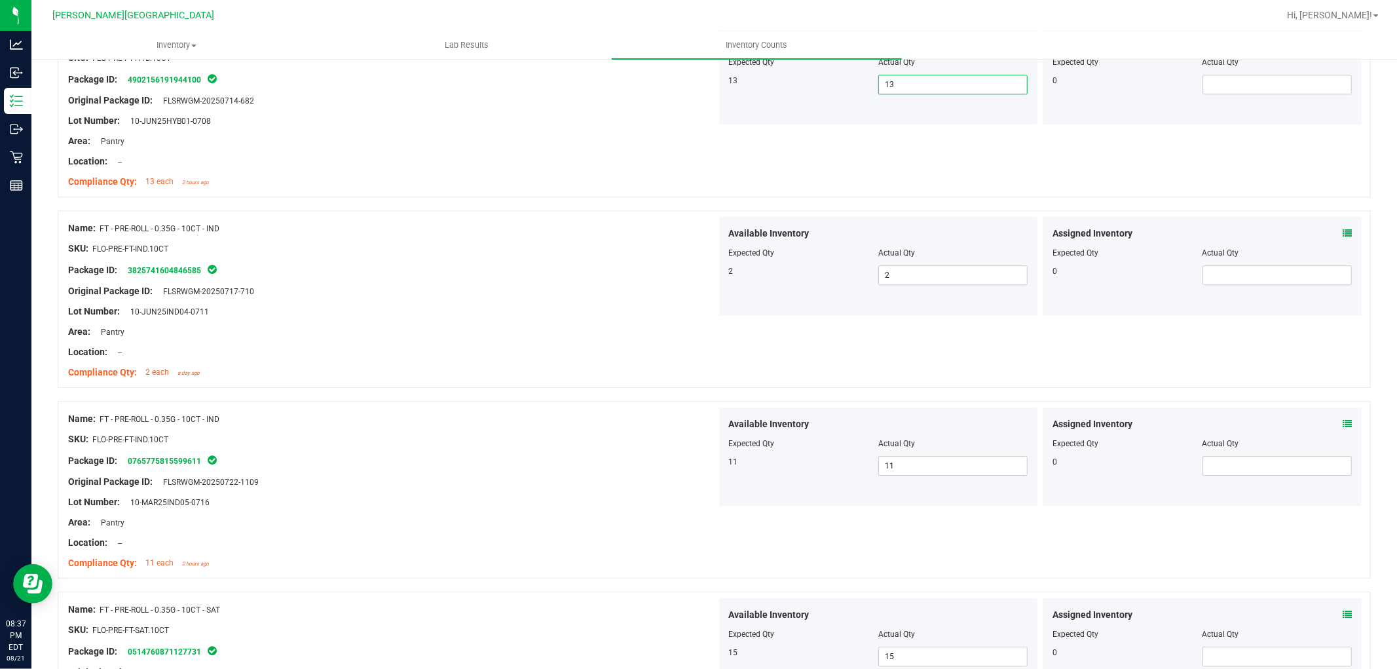
scroll to position [2835, 0]
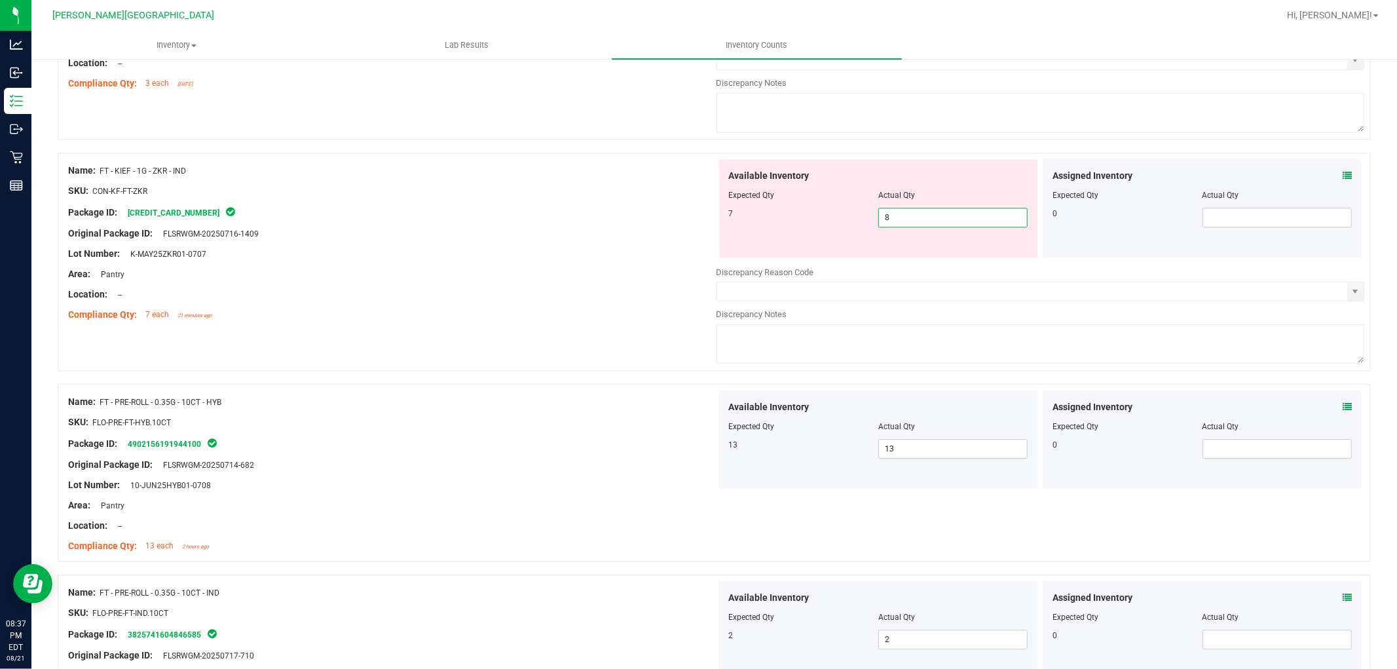
drag, startPoint x: 913, startPoint y: 224, endPoint x: 865, endPoint y: 216, distance: 49.1
click at [865, 216] on div "7 8 8" at bounding box center [878, 218] width 299 height 20
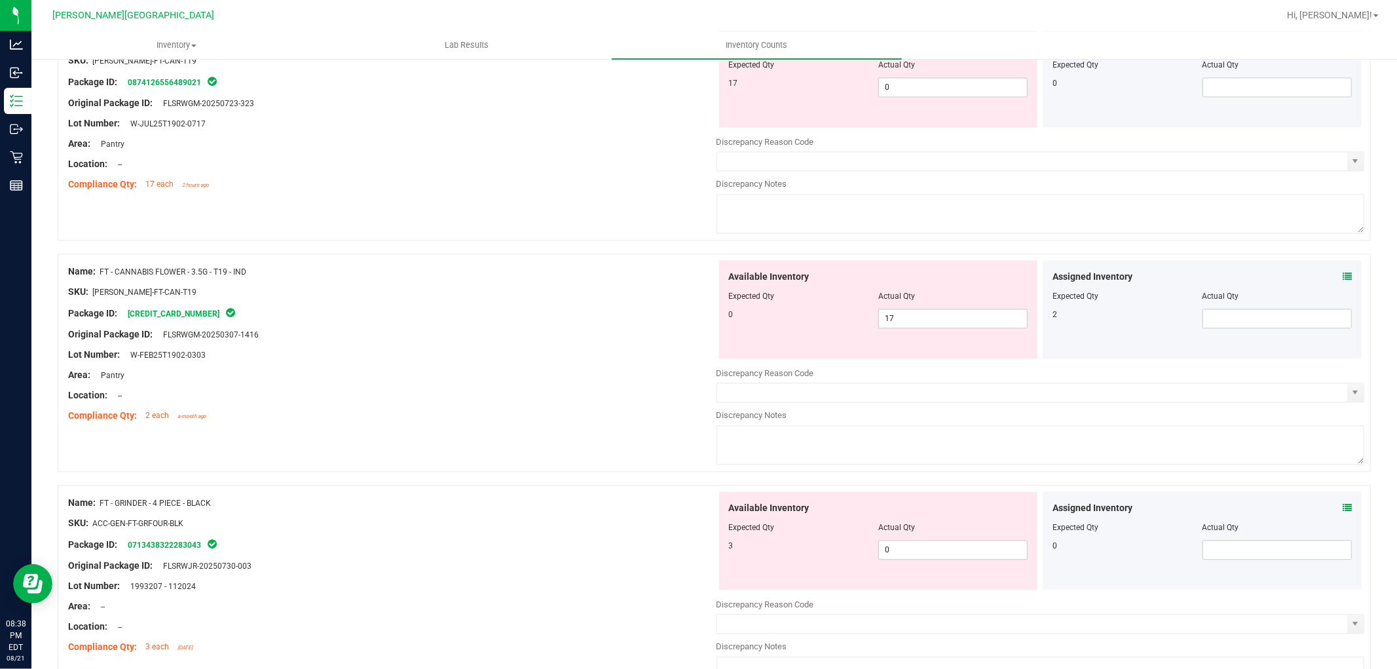
scroll to position [2254, 0]
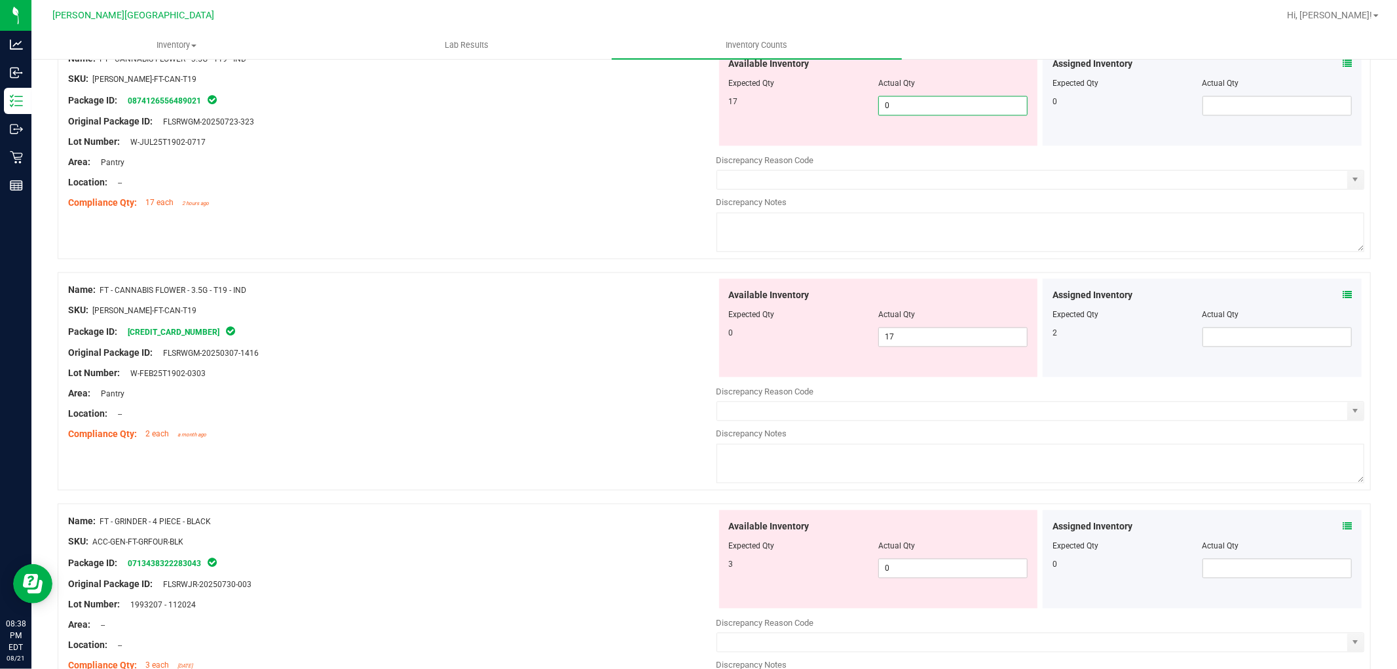
drag, startPoint x: 889, startPoint y: 114, endPoint x: 862, endPoint y: 110, distance: 27.1
click at [862, 110] on div "17 0 0" at bounding box center [878, 106] width 299 height 20
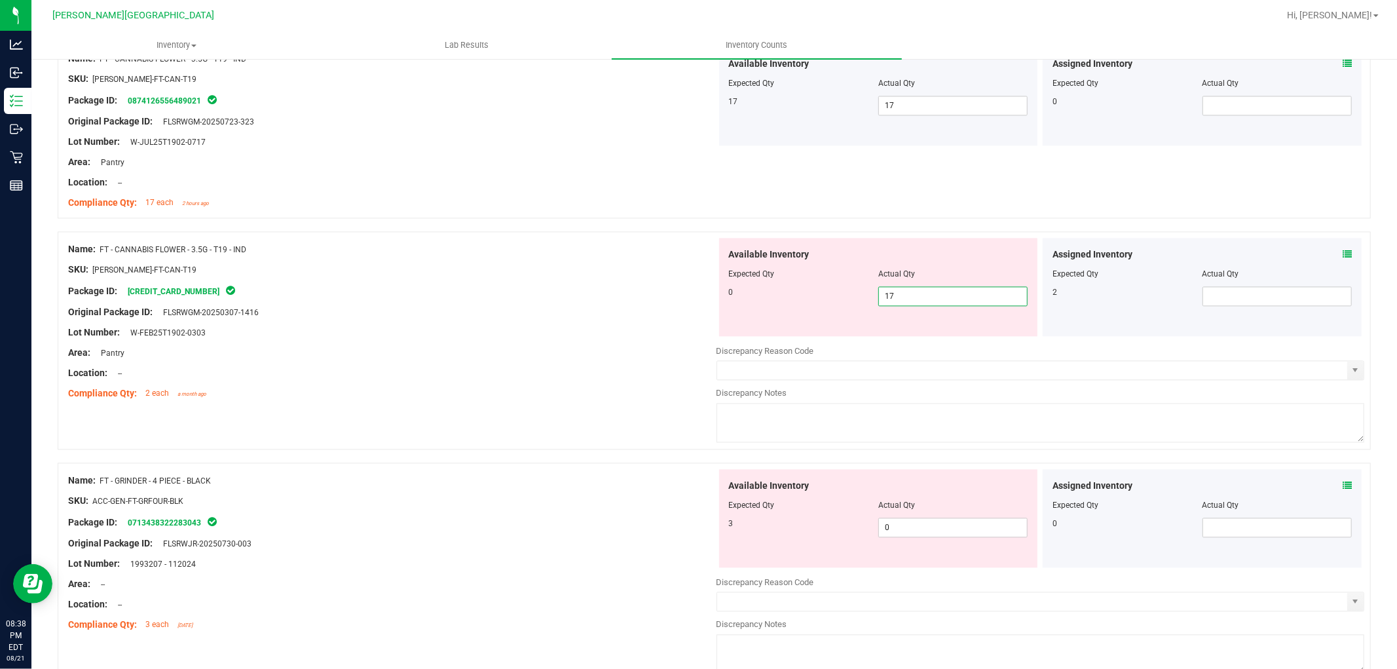
drag, startPoint x: 898, startPoint y: 337, endPoint x: 867, endPoint y: 342, distance: 31.1
click at [867, 336] on div "Available Inventory Expected Qty Actual Qty 0 17 17" at bounding box center [878, 287] width 319 height 98
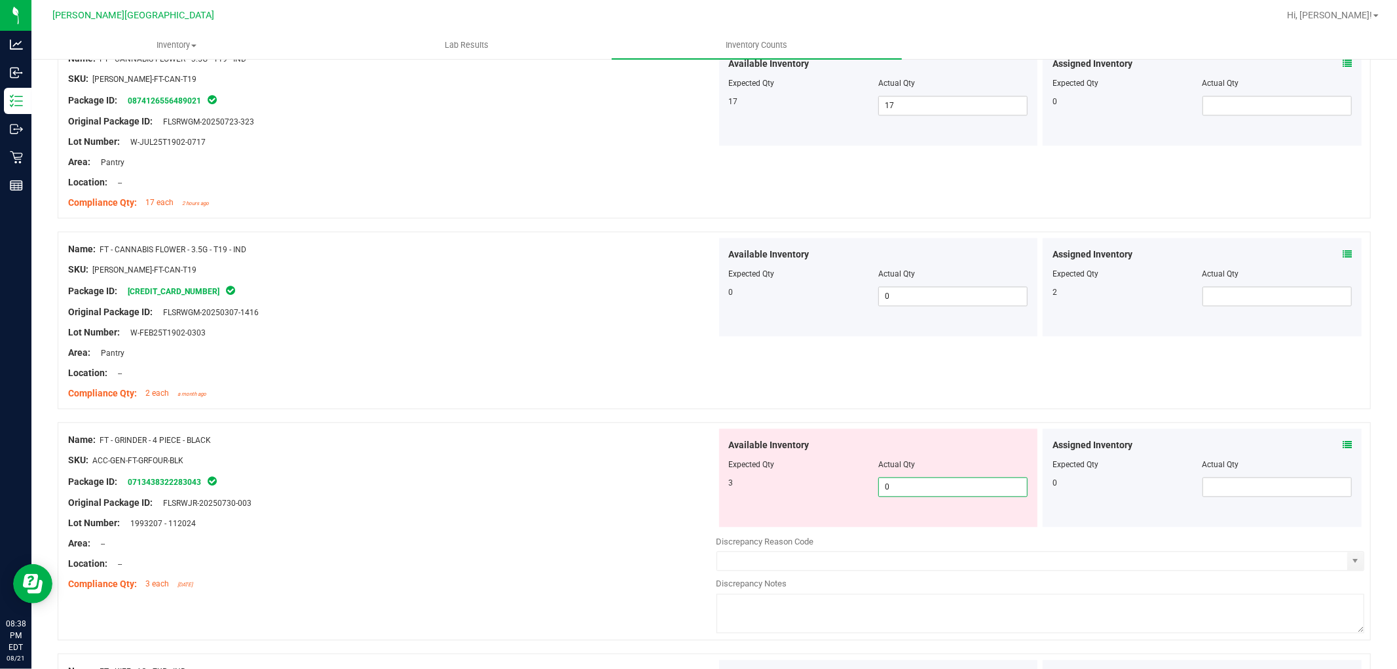
drag, startPoint x: 889, startPoint y: 492, endPoint x: 857, endPoint y: 501, distance: 33.2
click at [858, 497] on div "3 0 0" at bounding box center [878, 487] width 299 height 20
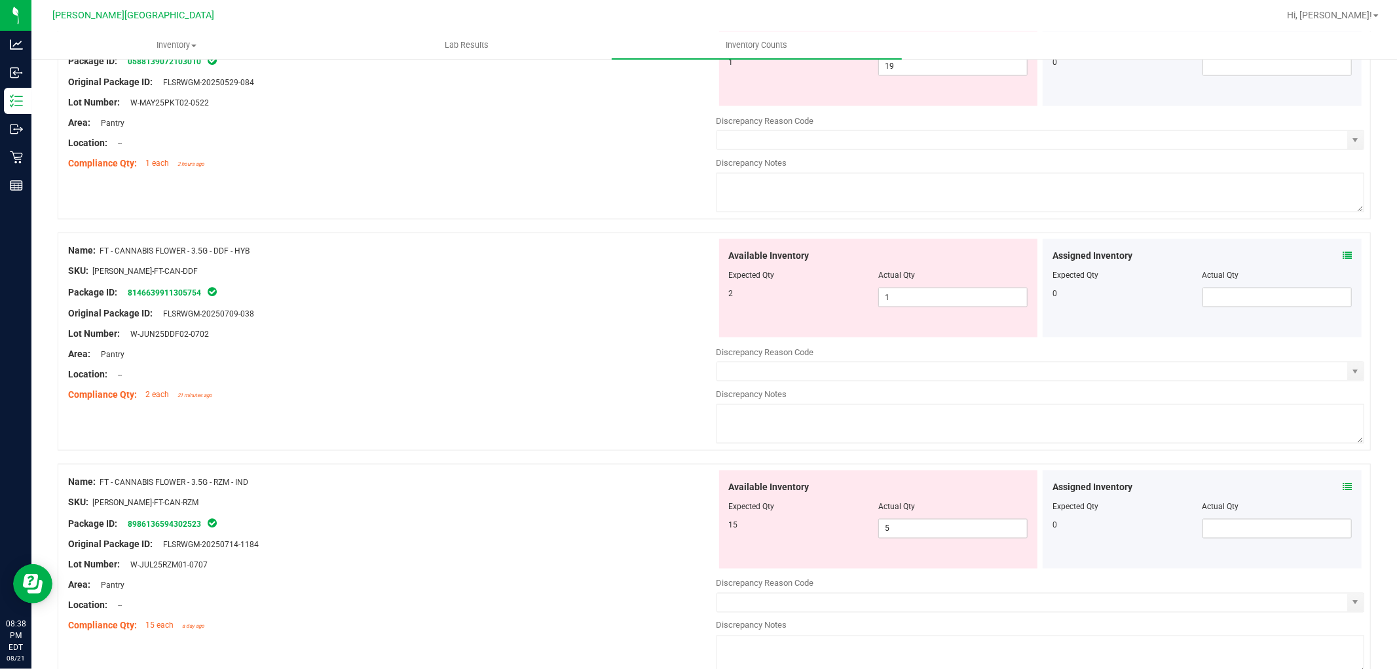
scroll to position [1599, 0]
drag, startPoint x: 908, startPoint y: 531, endPoint x: 865, endPoint y: 535, distance: 43.4
click at [865, 535] on div "15 5 5" at bounding box center [878, 530] width 299 height 20
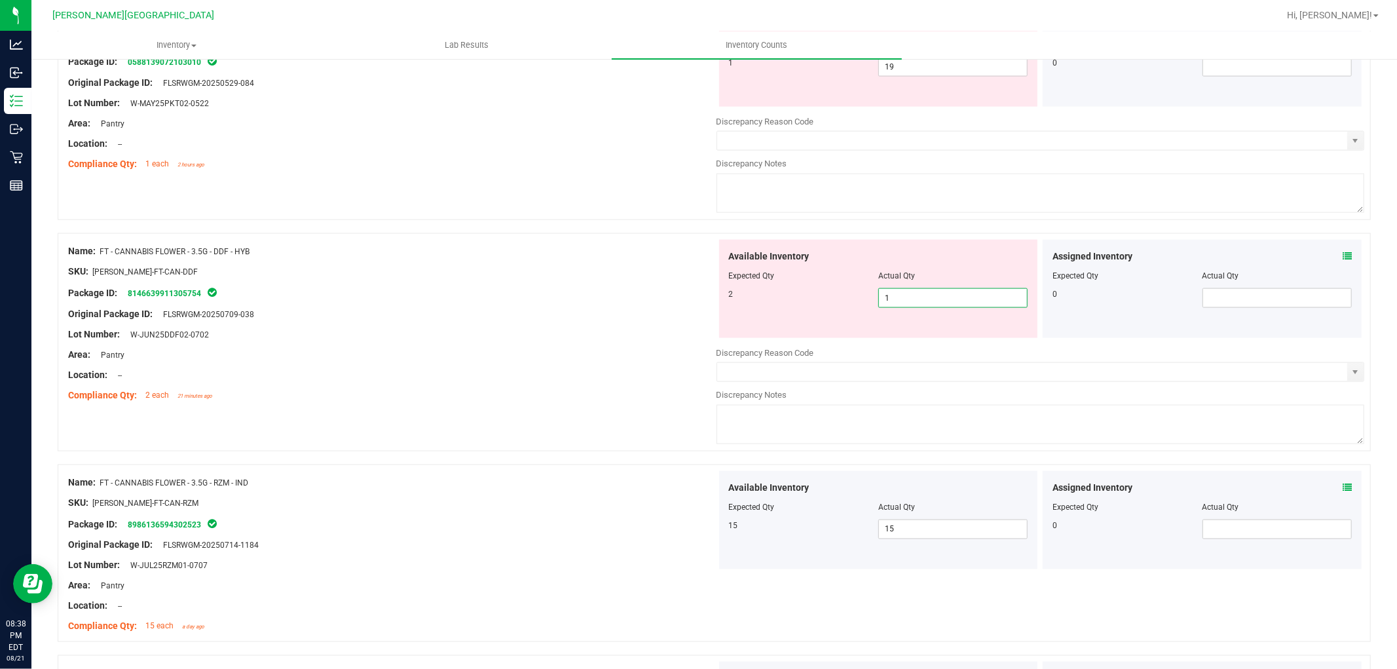
drag, startPoint x: 868, startPoint y: 302, endPoint x: 860, endPoint y: 303, distance: 7.9
click at [863, 302] on div "2 1 1" at bounding box center [878, 298] width 299 height 20
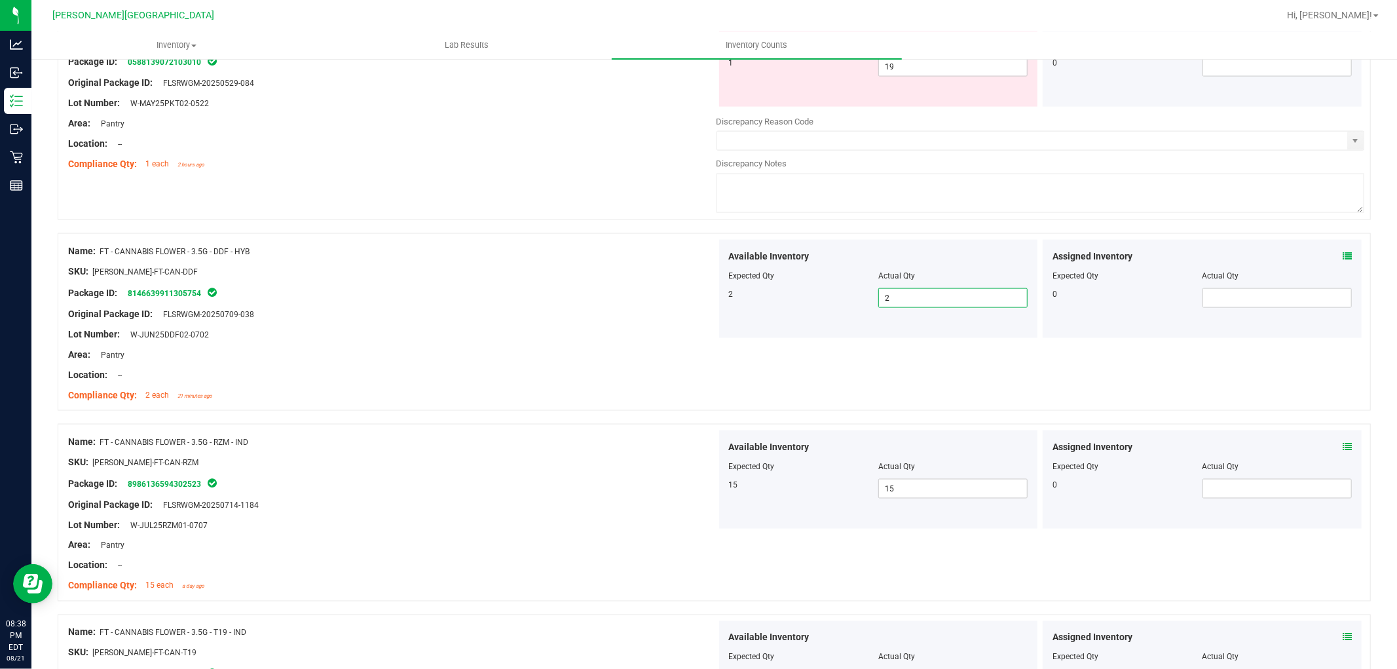
scroll to position [1307, 0]
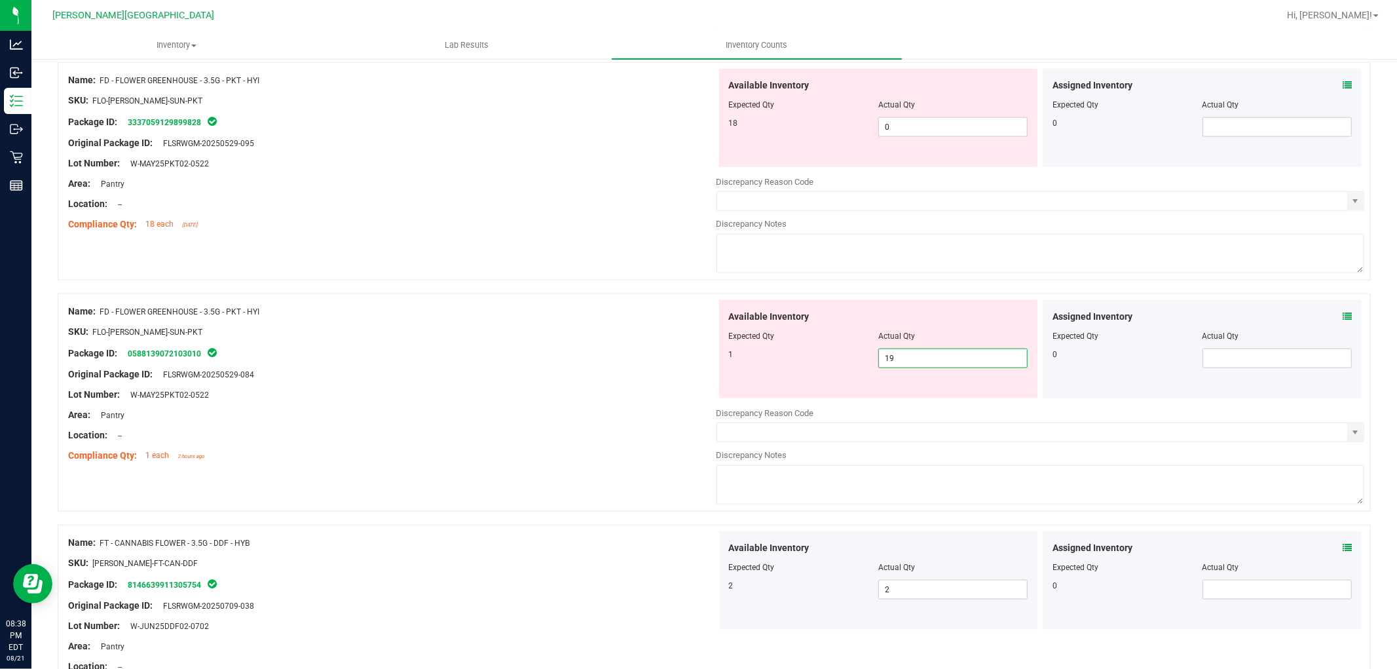
drag, startPoint x: 901, startPoint y: 362, endPoint x: 869, endPoint y: 365, distance: 31.6
click at [869, 365] on div "1 19 19" at bounding box center [878, 359] width 299 height 20
drag, startPoint x: 865, startPoint y: 126, endPoint x: 854, endPoint y: 134, distance: 13.1
click at [855, 133] on div "18 0 0" at bounding box center [878, 127] width 299 height 20
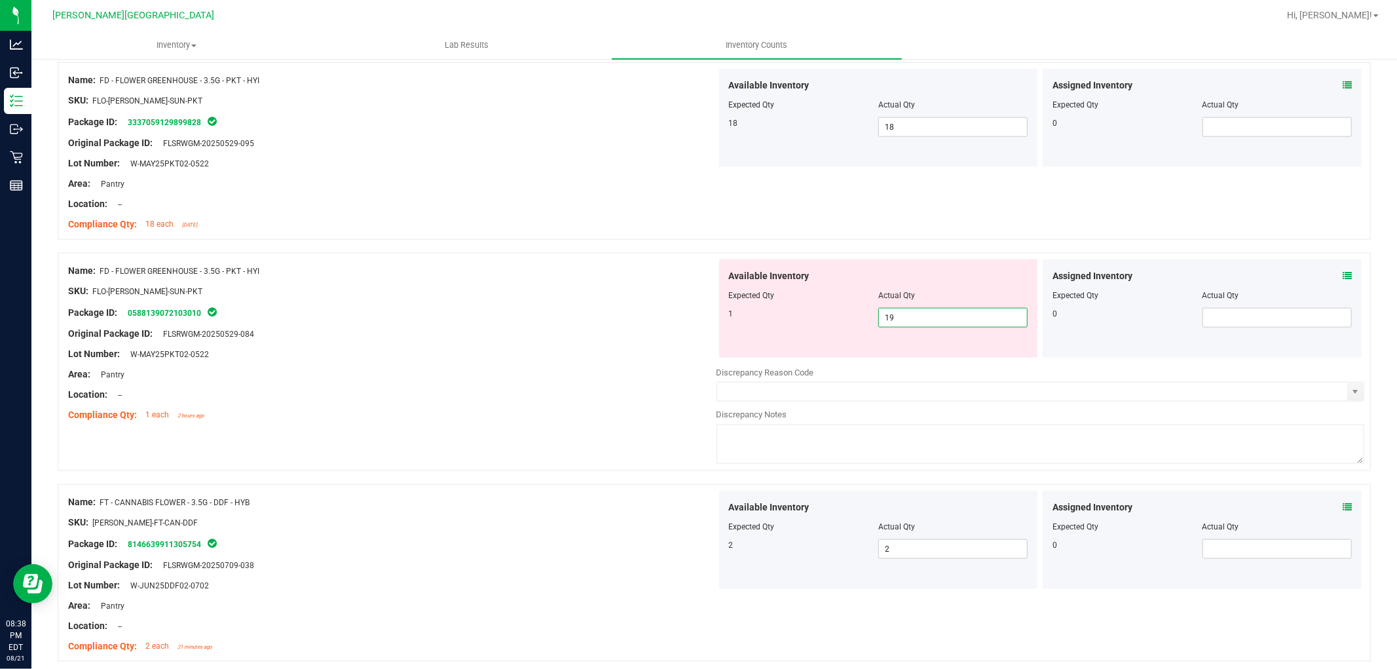
drag, startPoint x: 894, startPoint y: 316, endPoint x: 831, endPoint y: 331, distance: 64.5
click at [835, 328] on div "1 19 19" at bounding box center [878, 318] width 299 height 20
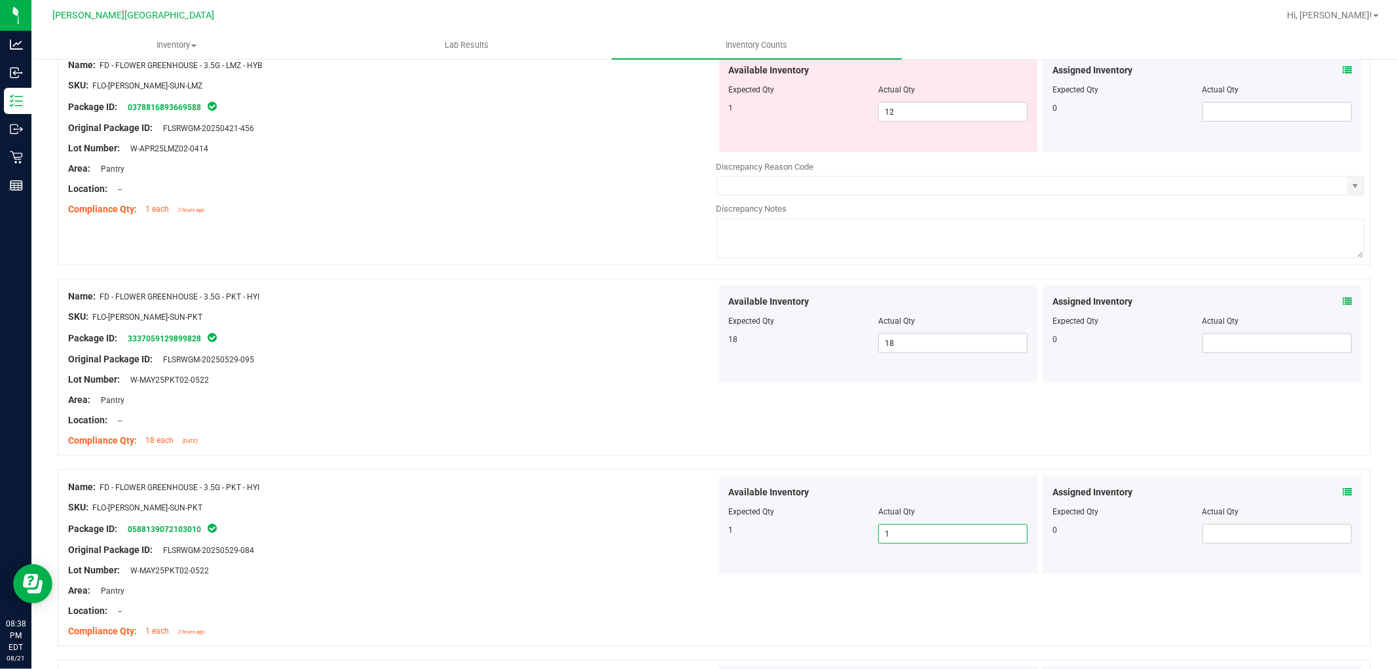
scroll to position [870, 0]
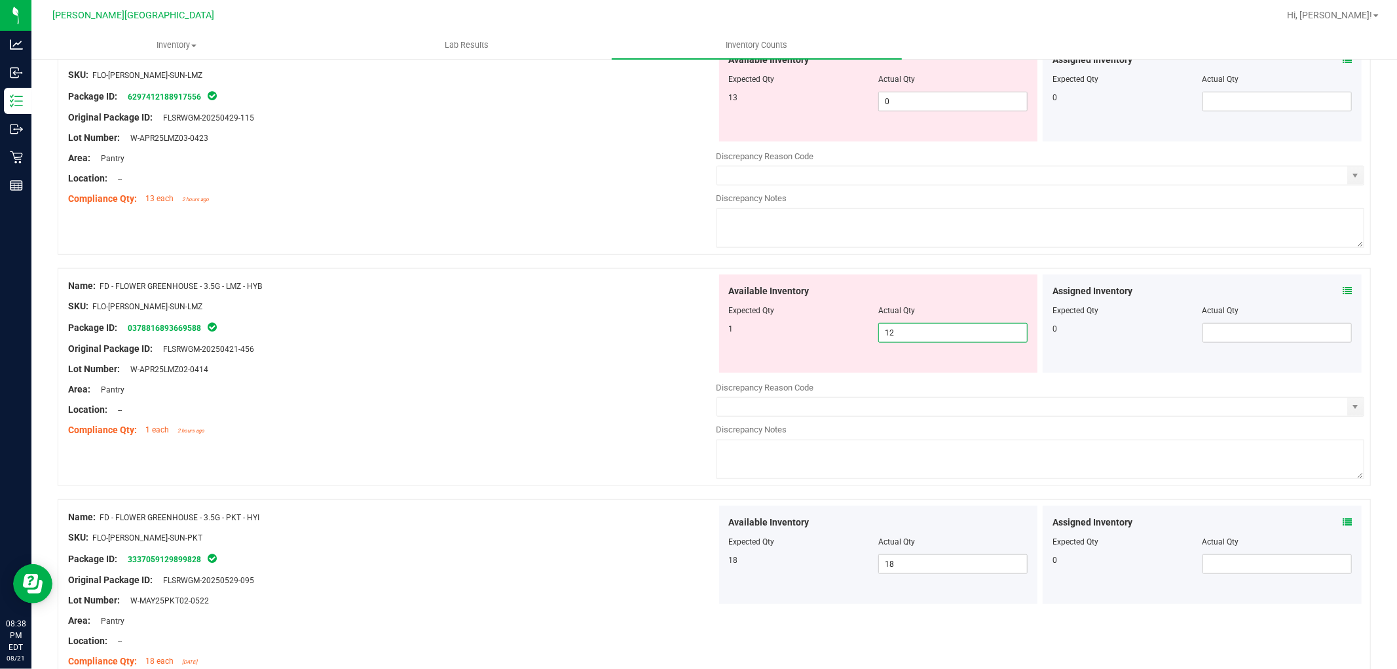
drag, startPoint x: 896, startPoint y: 330, endPoint x: 849, endPoint y: 322, distance: 47.8
click at [849, 322] on div "Available Inventory Expected Qty Actual Qty 1 12 12" at bounding box center [878, 324] width 319 height 98
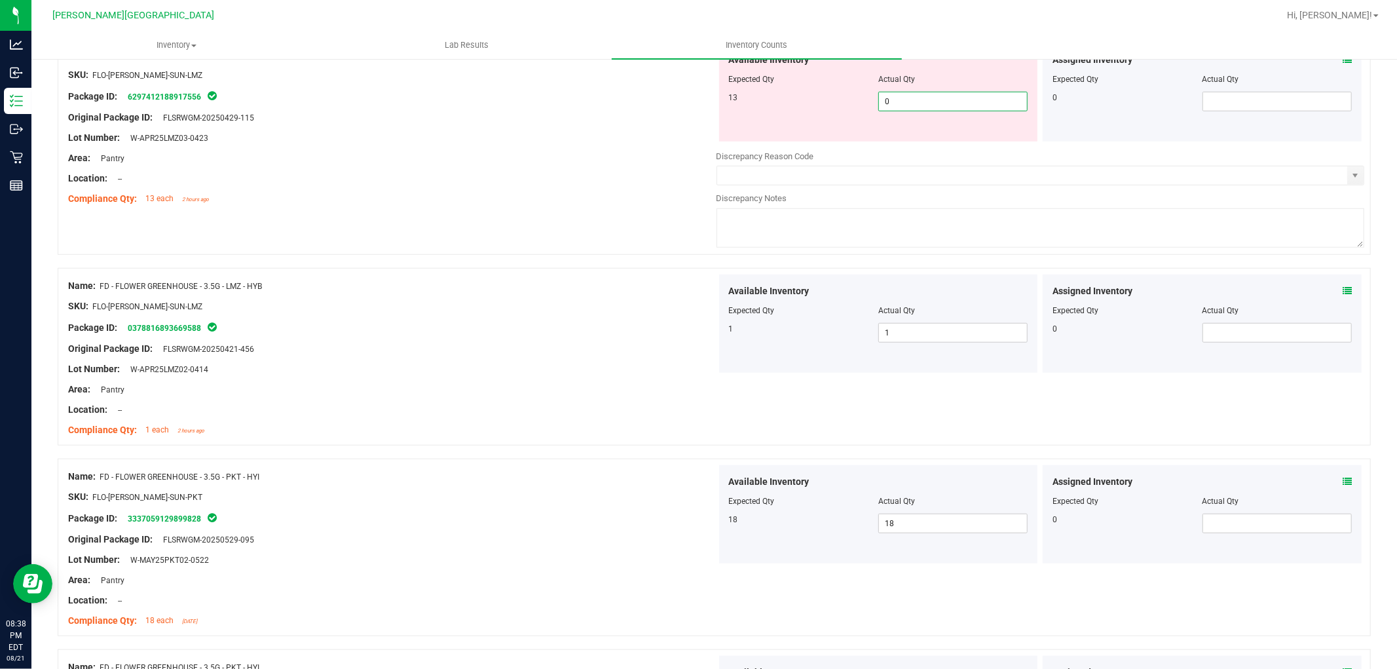
drag, startPoint x: 902, startPoint y: 102, endPoint x: 839, endPoint y: 107, distance: 63.8
click at [839, 105] on div "13 0 0" at bounding box center [878, 102] width 299 height 20
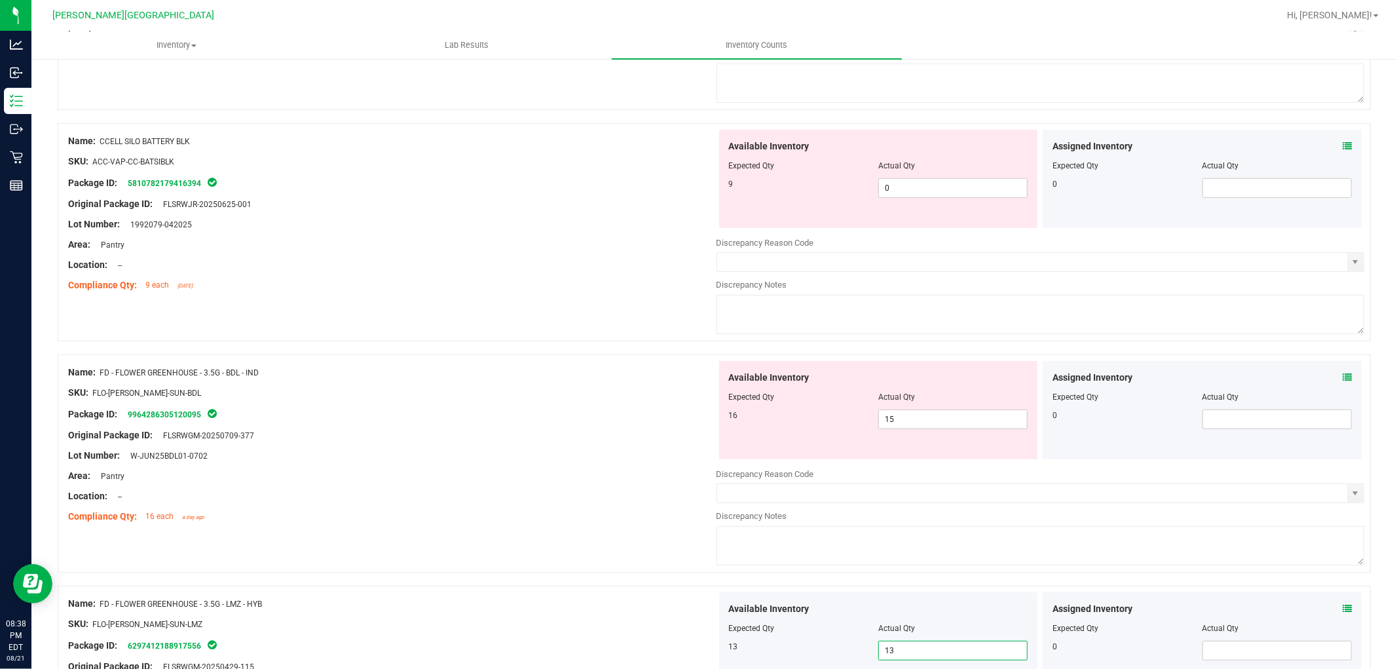
scroll to position [142, 0]
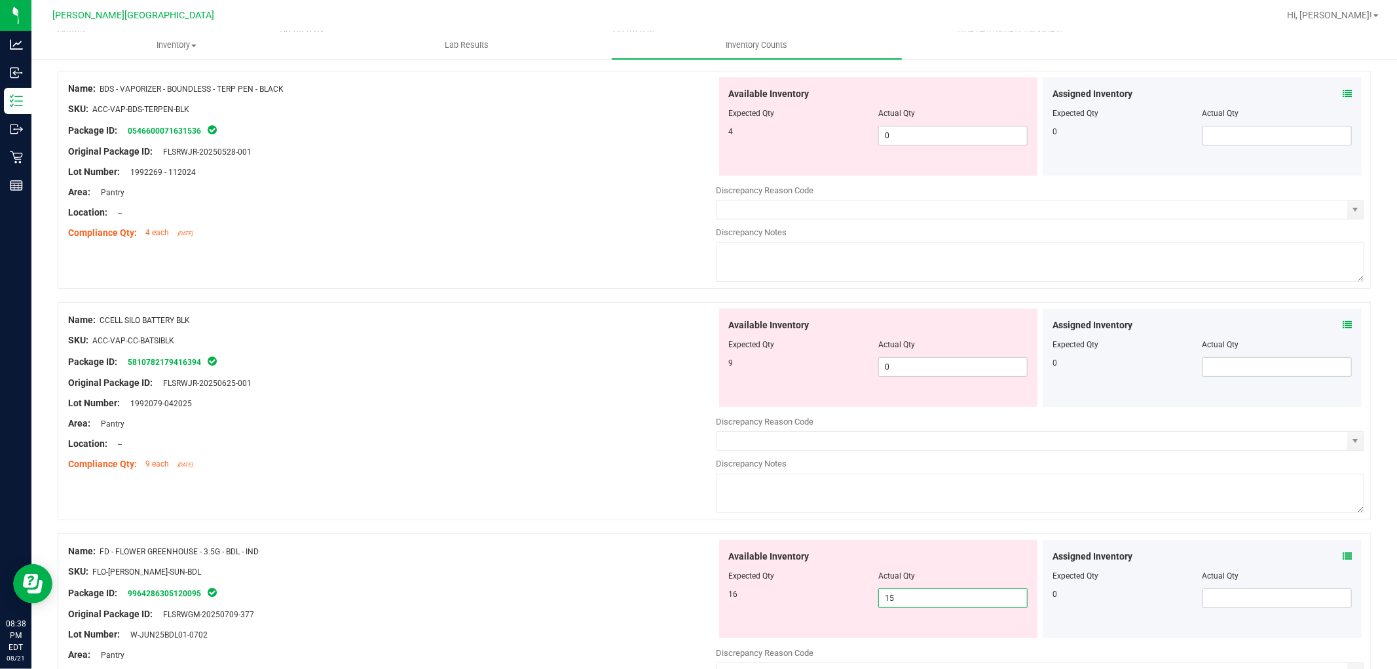
drag, startPoint x: 902, startPoint y: 594, endPoint x: 871, endPoint y: 595, distance: 30.8
click at [879, 594] on span "15 15" at bounding box center [953, 598] width 149 height 20
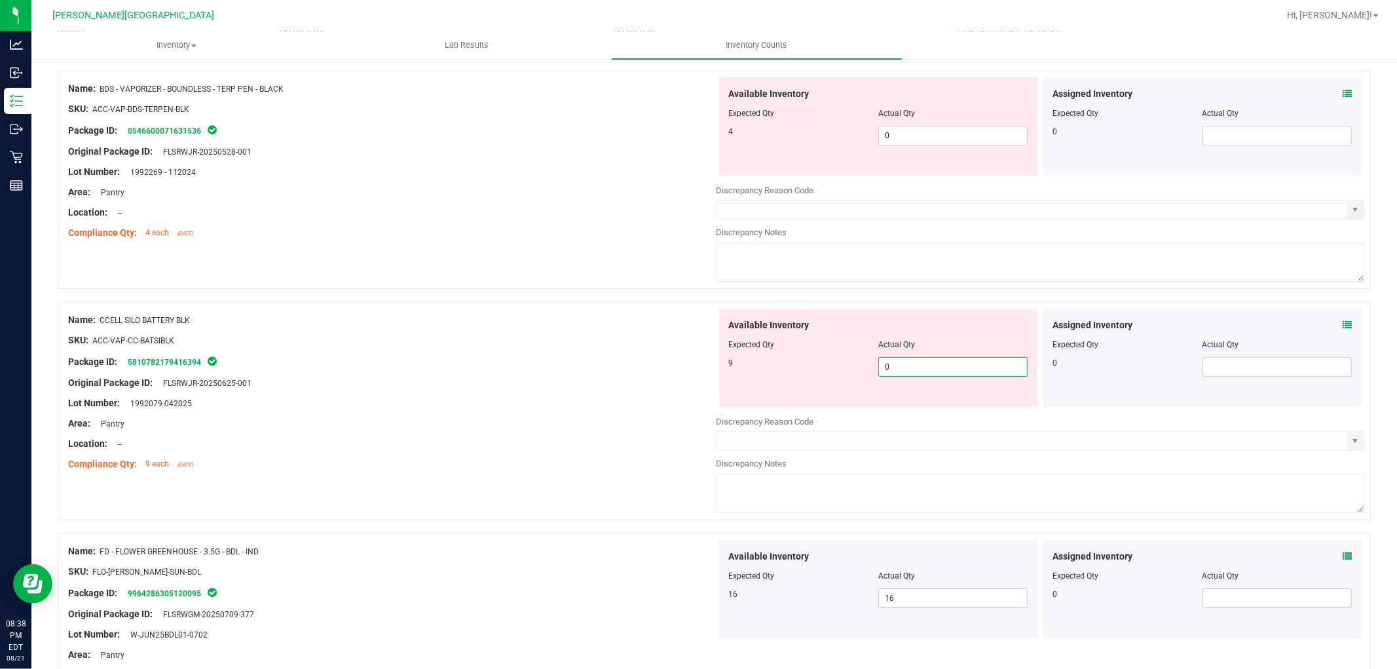
drag, startPoint x: 863, startPoint y: 371, endPoint x: 856, endPoint y: 371, distance: 7.9
click at [856, 371] on div "9 0 0" at bounding box center [878, 367] width 299 height 20
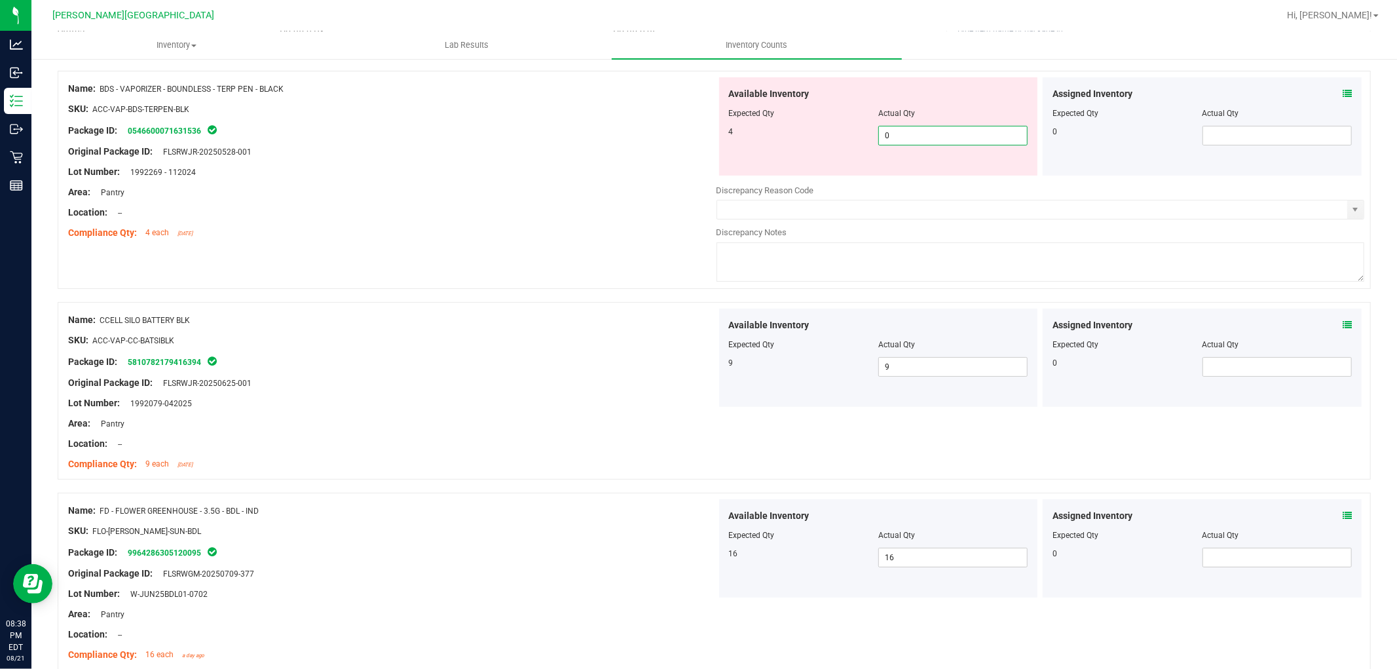
click at [867, 136] on div "4 0 0" at bounding box center [878, 136] width 299 height 20
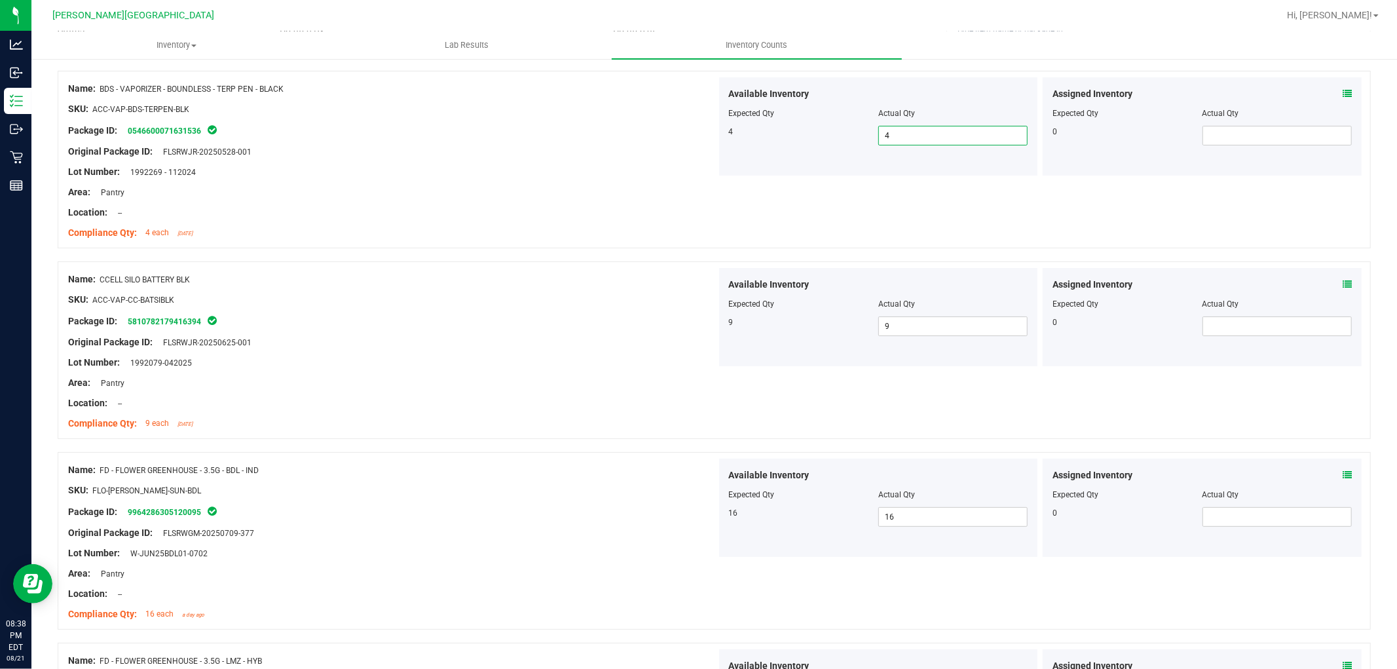
scroll to position [0, 0]
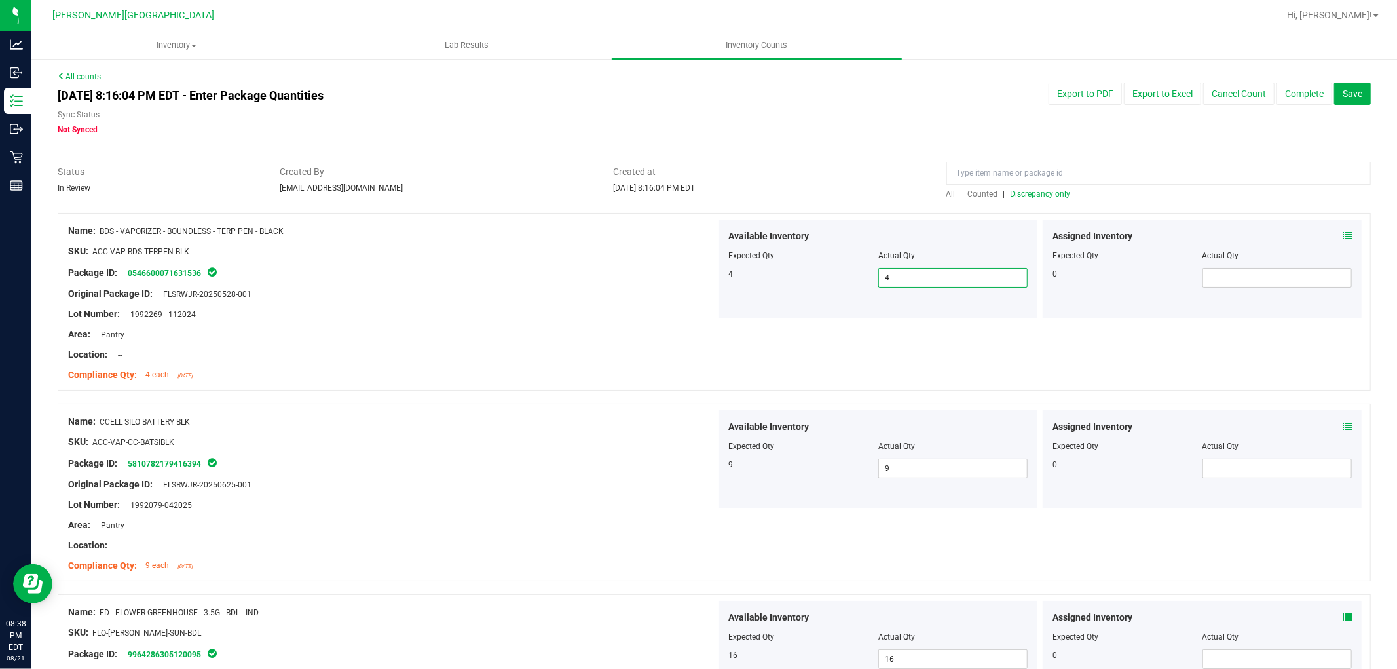
click at [1035, 193] on span "Discrepancy only" at bounding box center [1041, 193] width 60 height 9
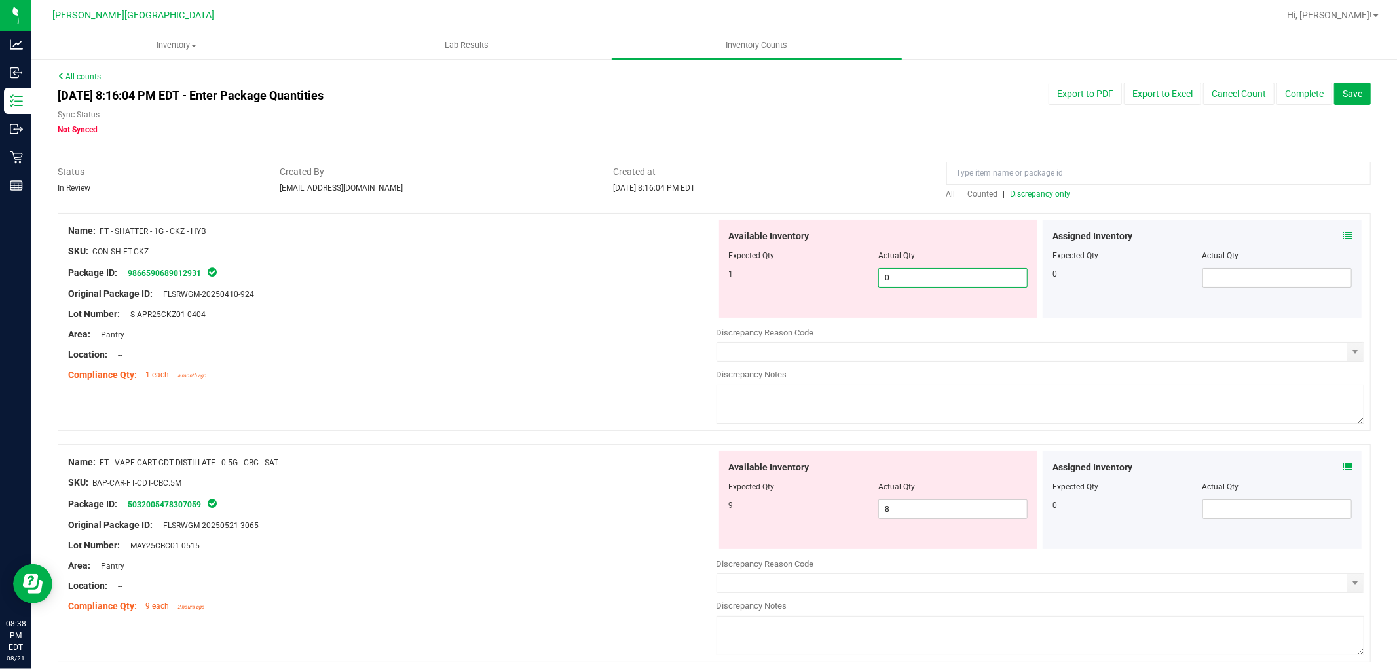
drag, startPoint x: 890, startPoint y: 273, endPoint x: 873, endPoint y: 275, distance: 17.2
click at [879, 273] on span "0 0" at bounding box center [953, 278] width 149 height 20
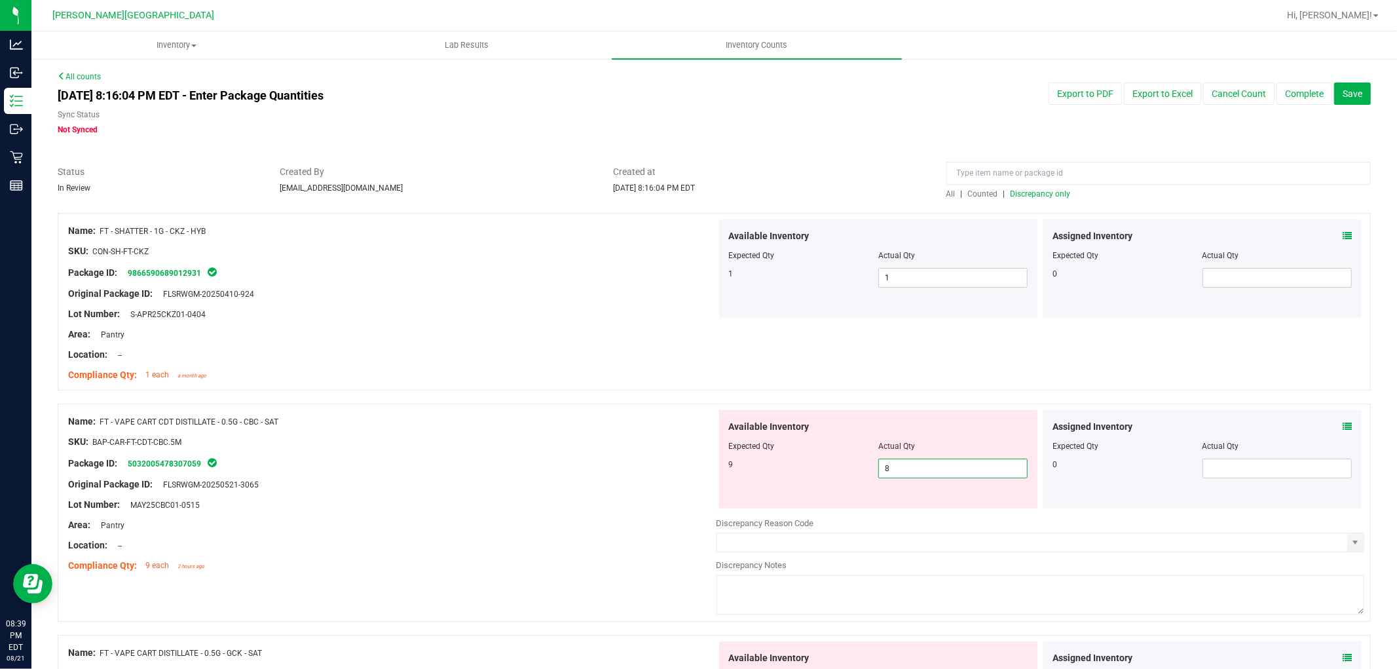
drag, startPoint x: 888, startPoint y: 468, endPoint x: 866, endPoint y: 480, distance: 24.3
click at [867, 480] on div "Available Inventory Expected Qty Actual Qty 9 8 8" at bounding box center [878, 459] width 319 height 98
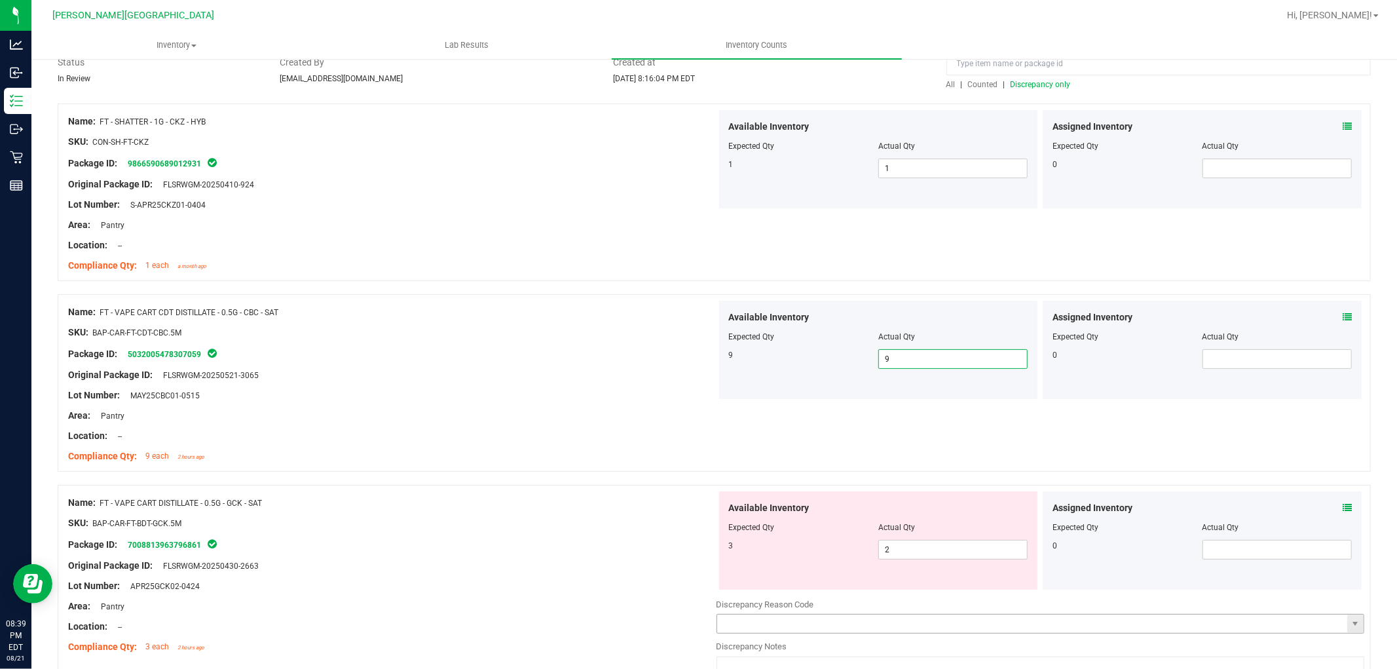
scroll to position [145, 0]
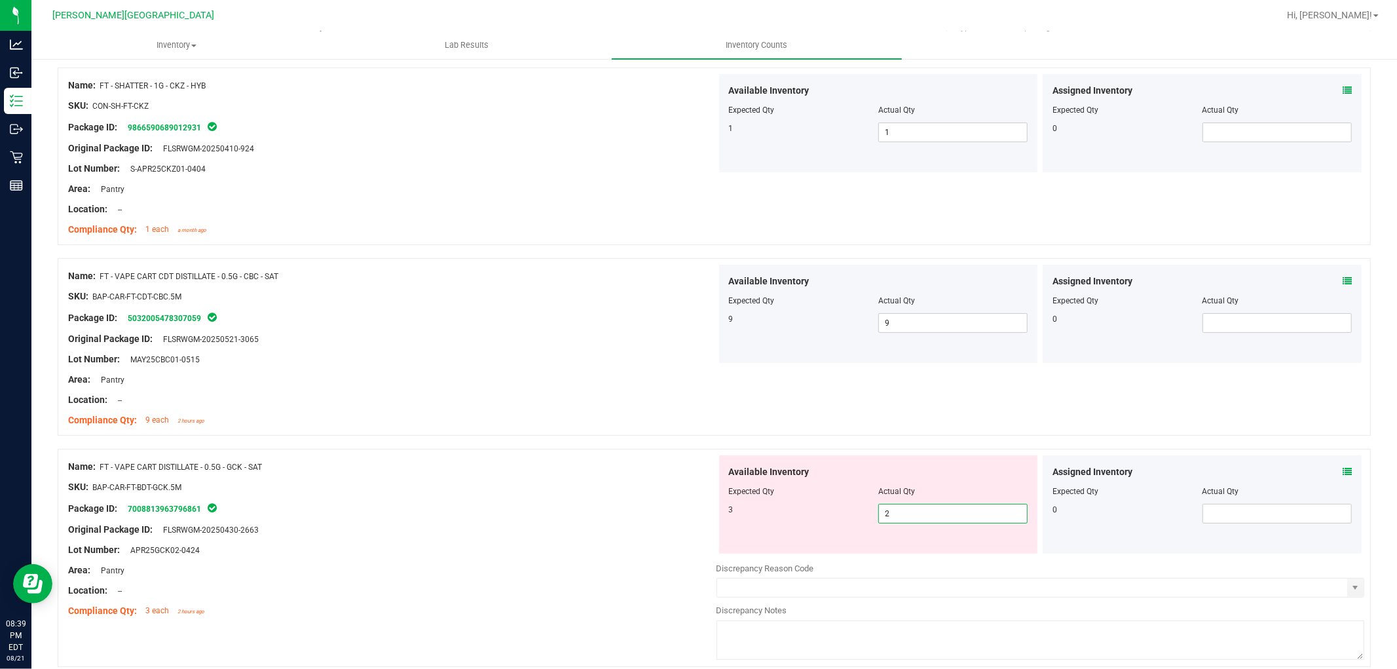
drag, startPoint x: 882, startPoint y: 520, endPoint x: 852, endPoint y: 520, distance: 30.1
click at [852, 520] on div "3 2 2" at bounding box center [878, 514] width 299 height 20
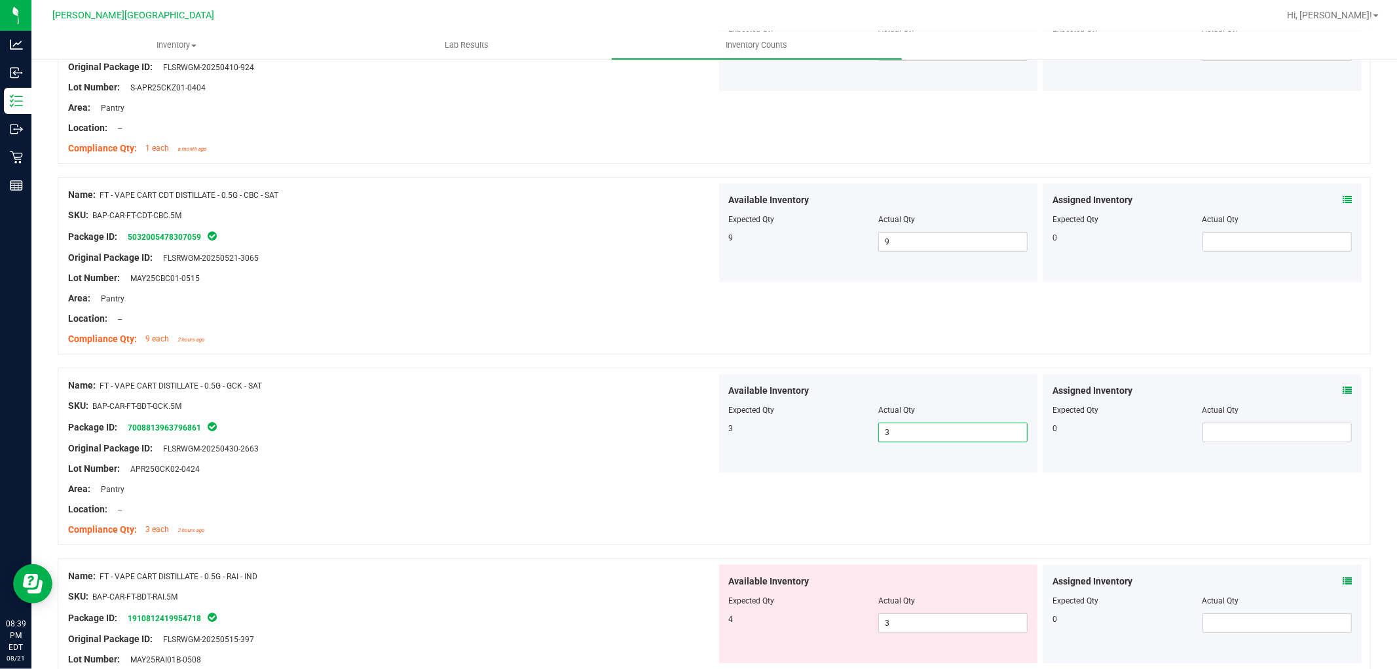
scroll to position [436, 0]
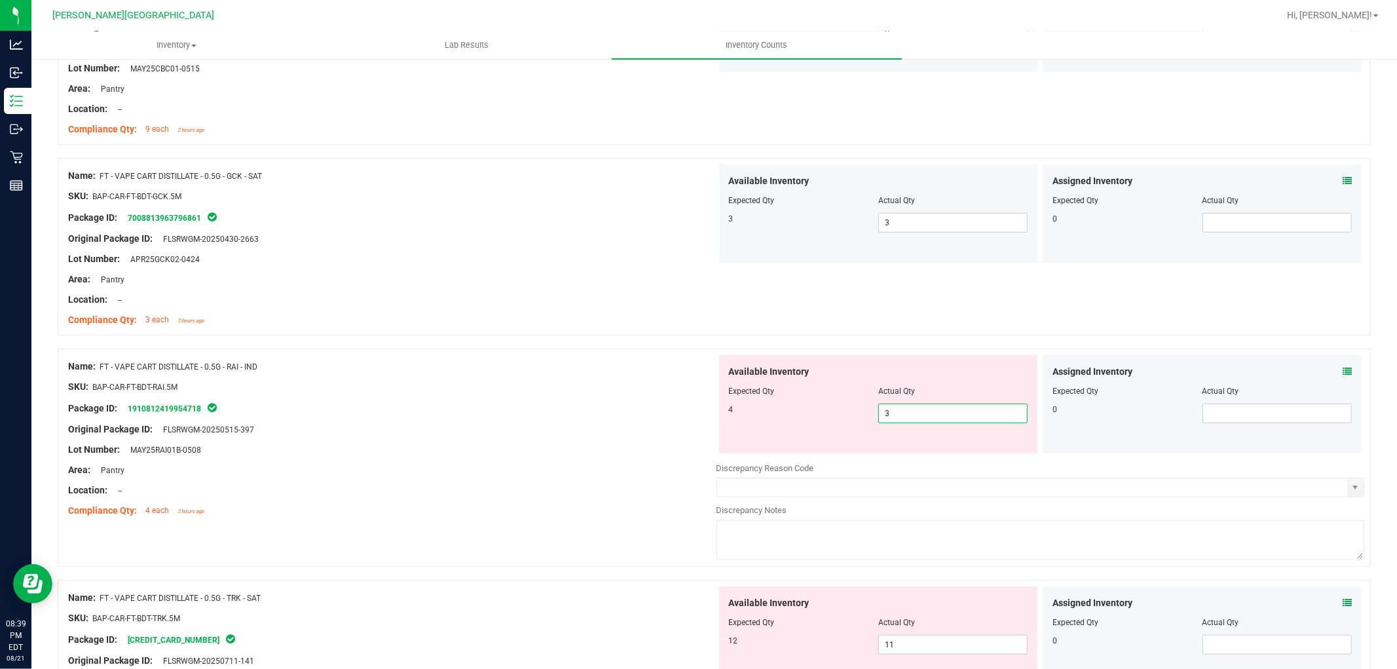
drag, startPoint x: 863, startPoint y: 414, endPoint x: 847, endPoint y: 418, distance: 16.2
click at [848, 417] on div "4 3 3" at bounding box center [878, 414] width 299 height 20
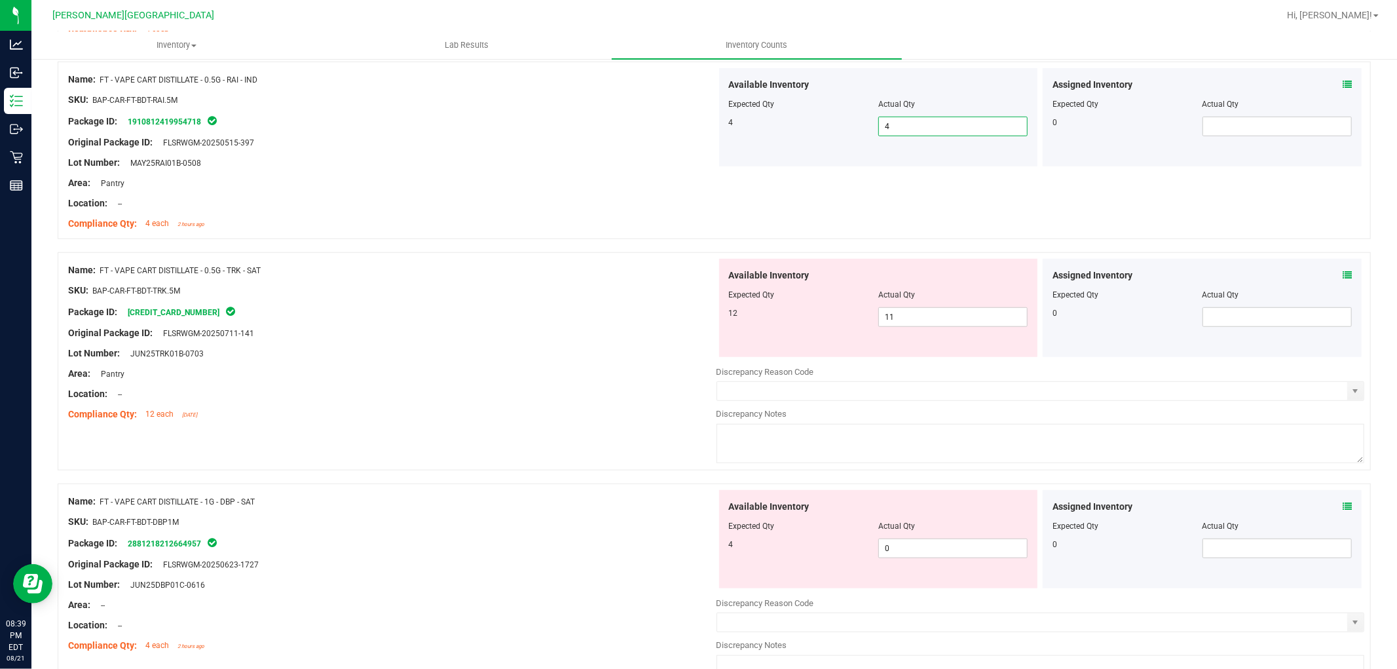
scroll to position [728, 0]
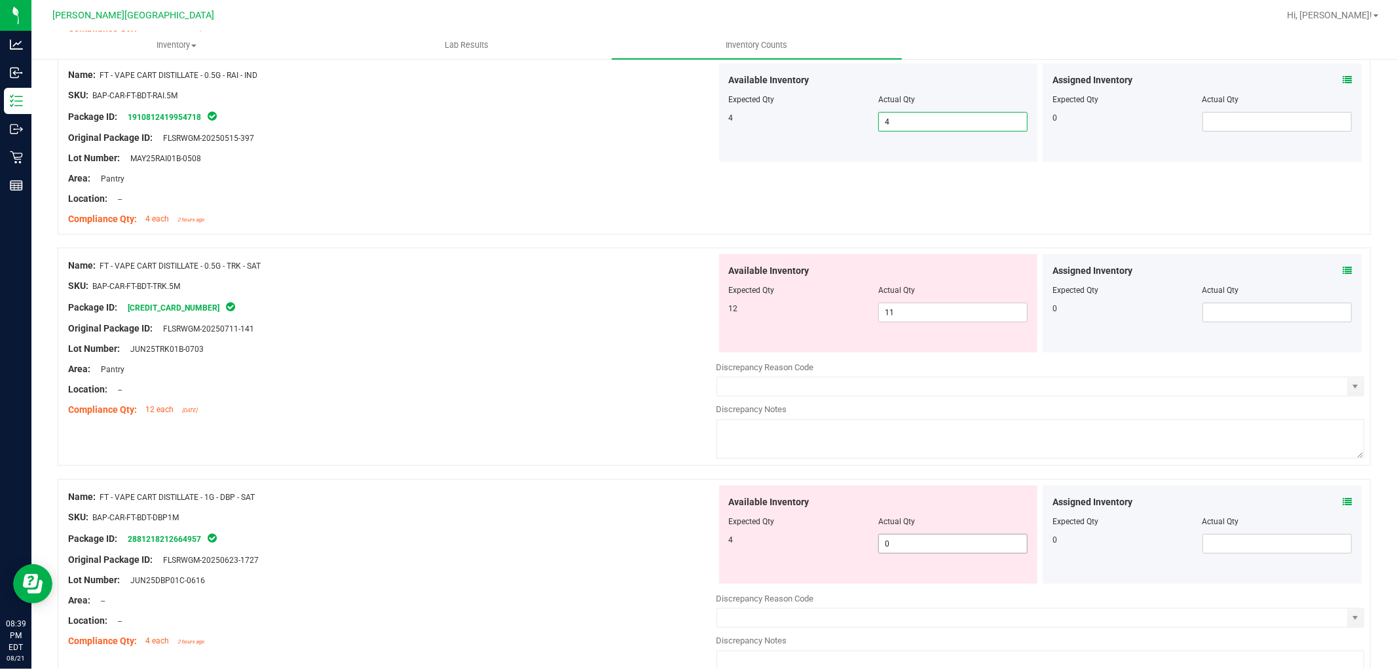
click at [862, 554] on div "Available Inventory Expected Qty Actual Qty 4 0 0" at bounding box center [878, 534] width 319 height 98
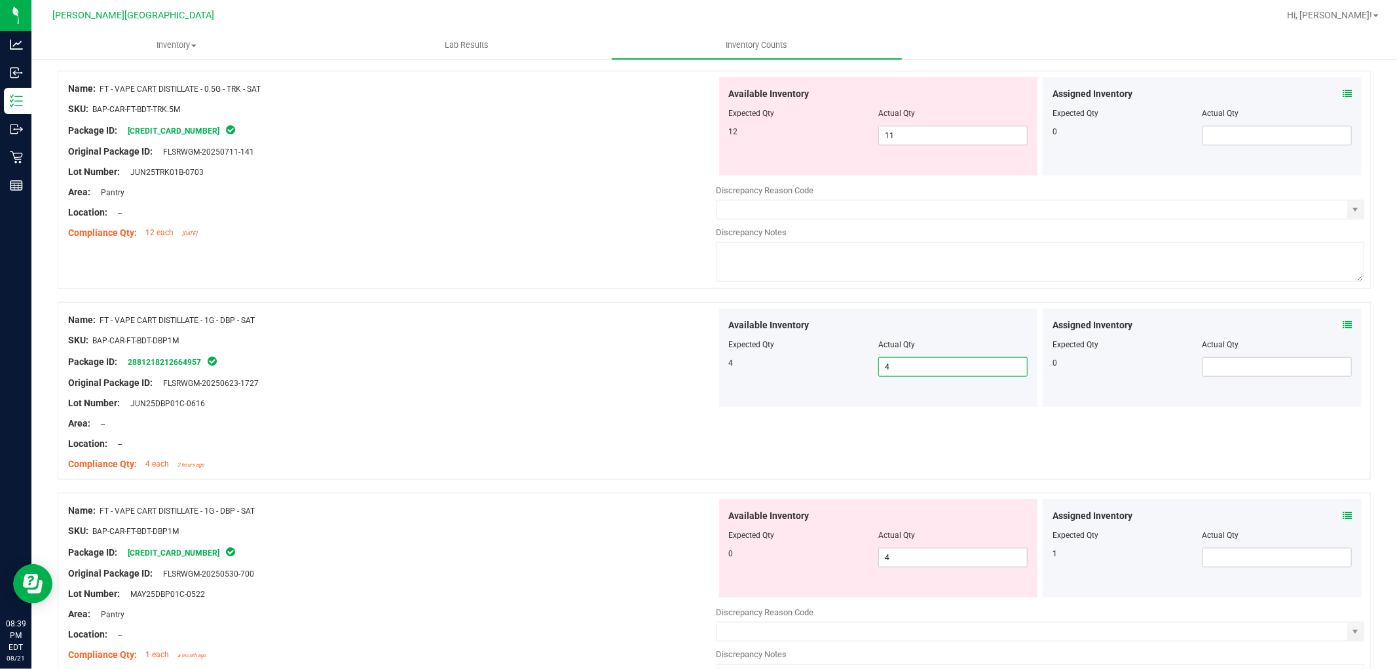
scroll to position [1019, 0]
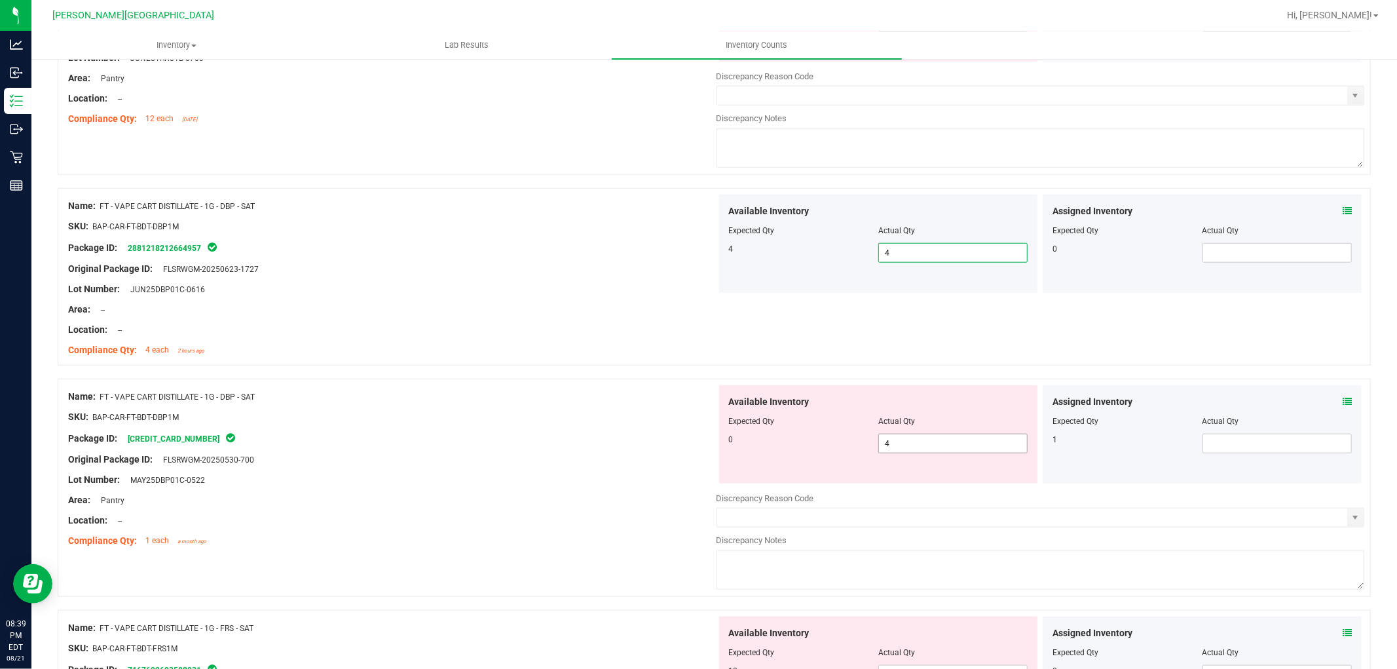
drag, startPoint x: 841, startPoint y: 441, endPoint x: 832, endPoint y: 441, distance: 9.2
click at [832, 441] on div "0 4 4" at bounding box center [878, 444] width 299 height 20
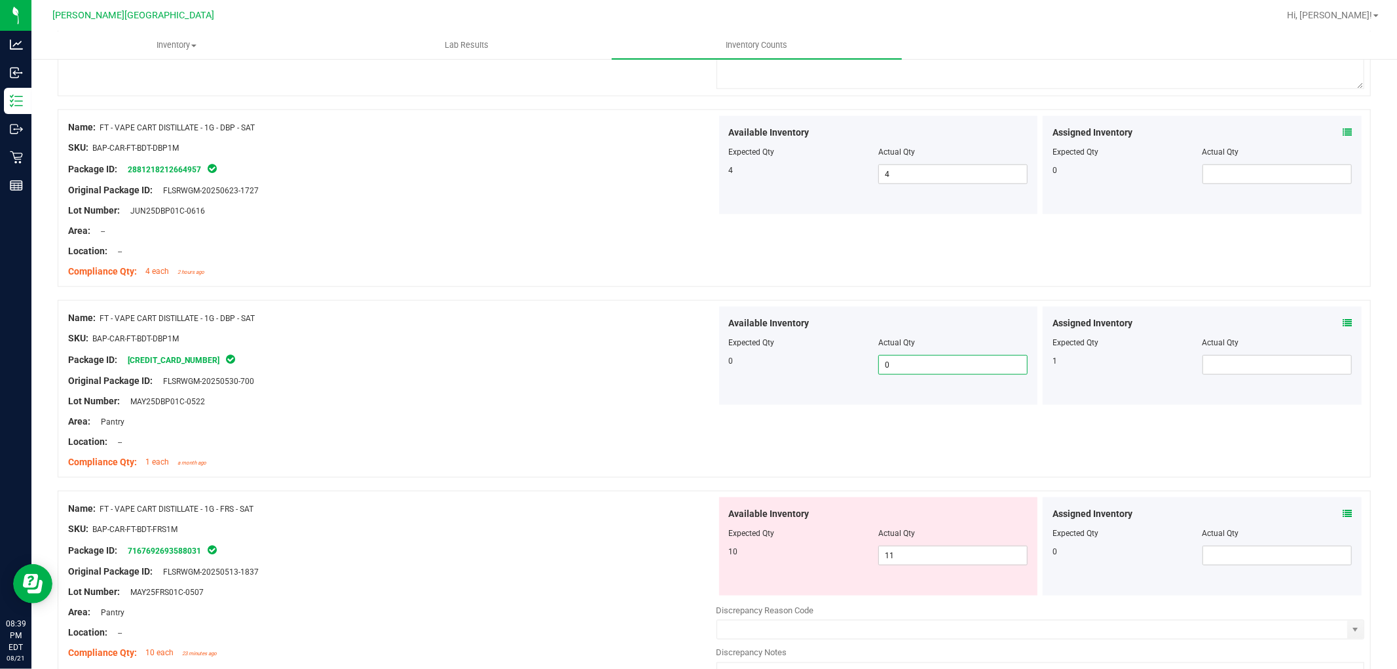
scroll to position [1237, 0]
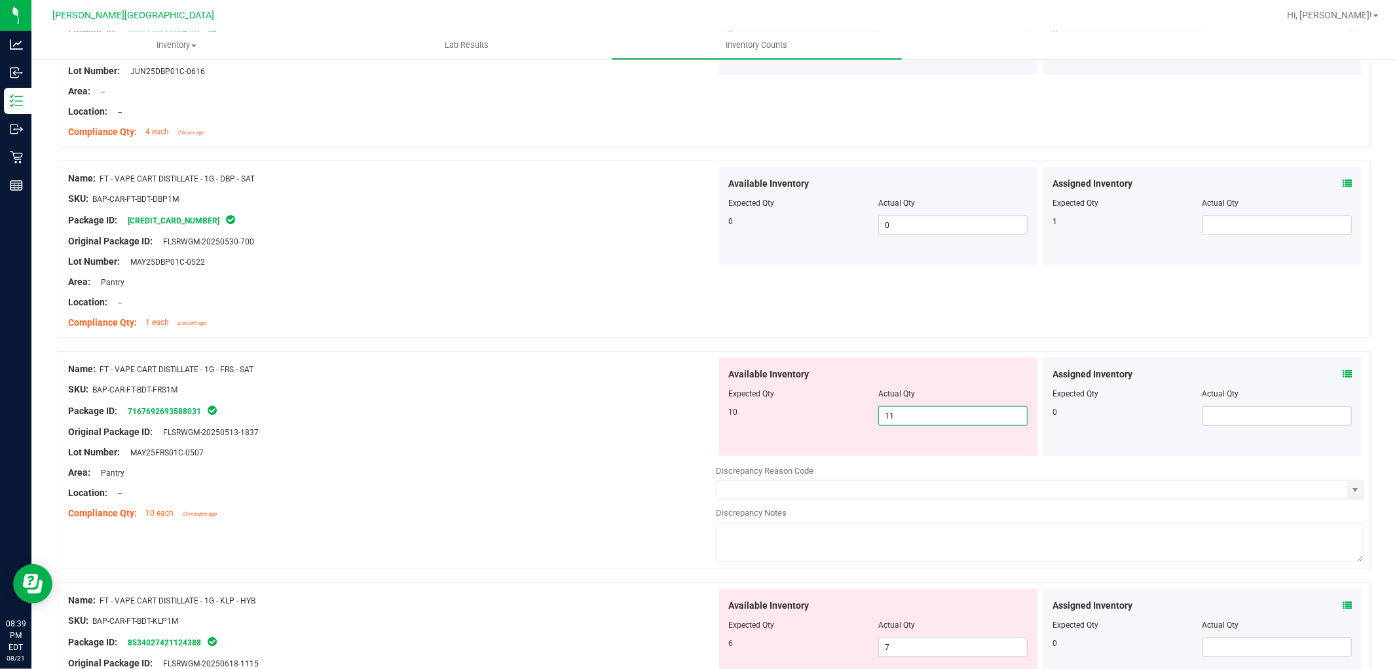
drag, startPoint x: 914, startPoint y: 415, endPoint x: 876, endPoint y: 419, distance: 38.3
click at [879, 419] on span "11 11" at bounding box center [953, 416] width 149 height 20
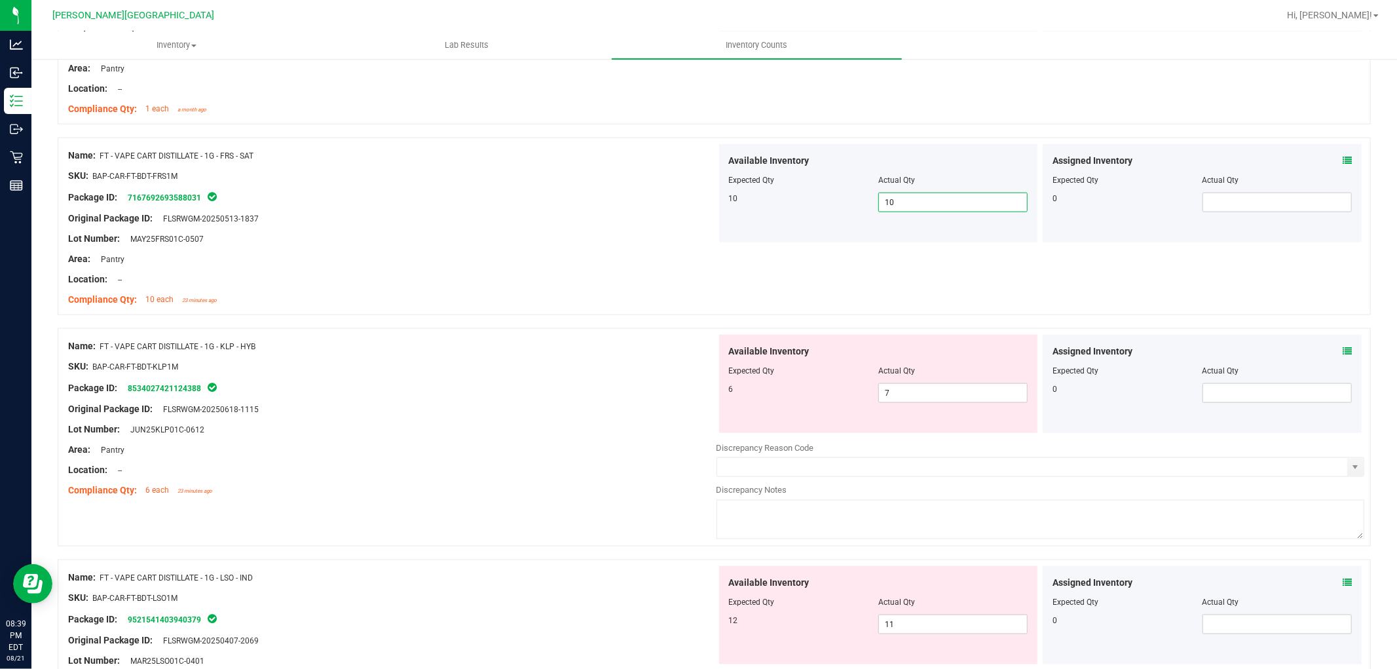
scroll to position [1456, 0]
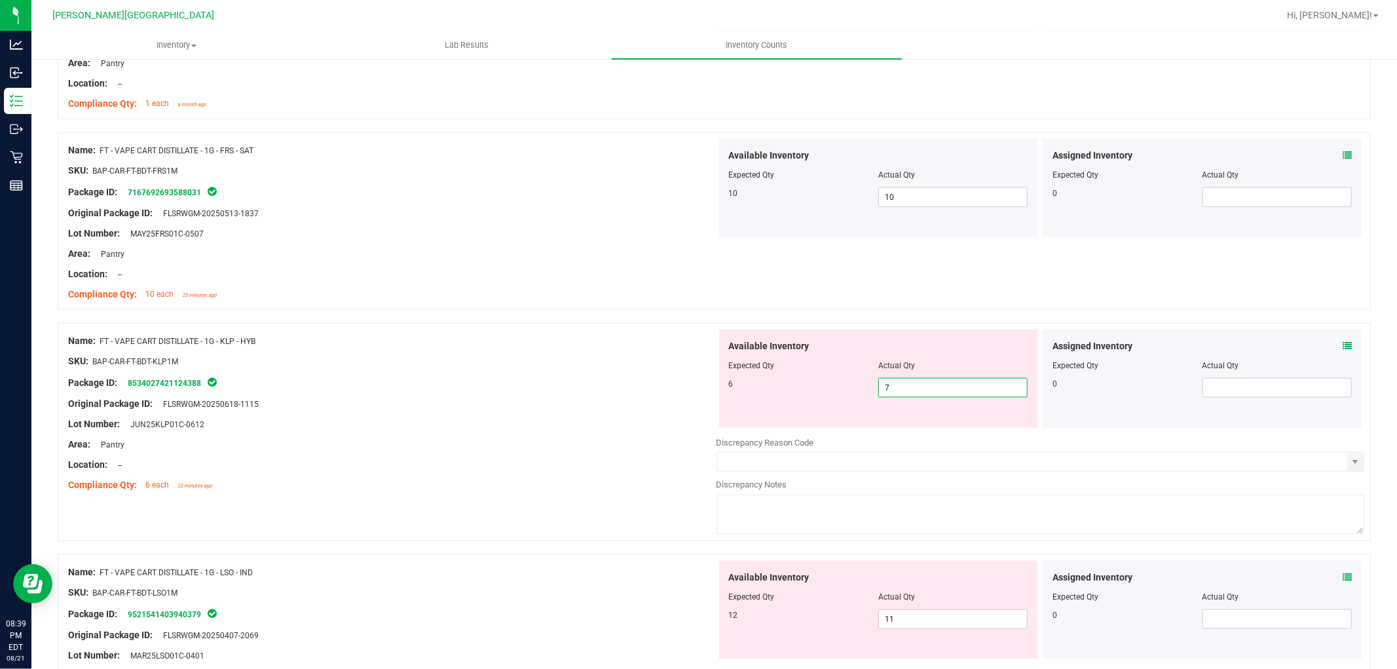
drag, startPoint x: 899, startPoint y: 390, endPoint x: 924, endPoint y: 391, distance: 25.6
click at [846, 389] on div "6 7 7" at bounding box center [878, 388] width 299 height 20
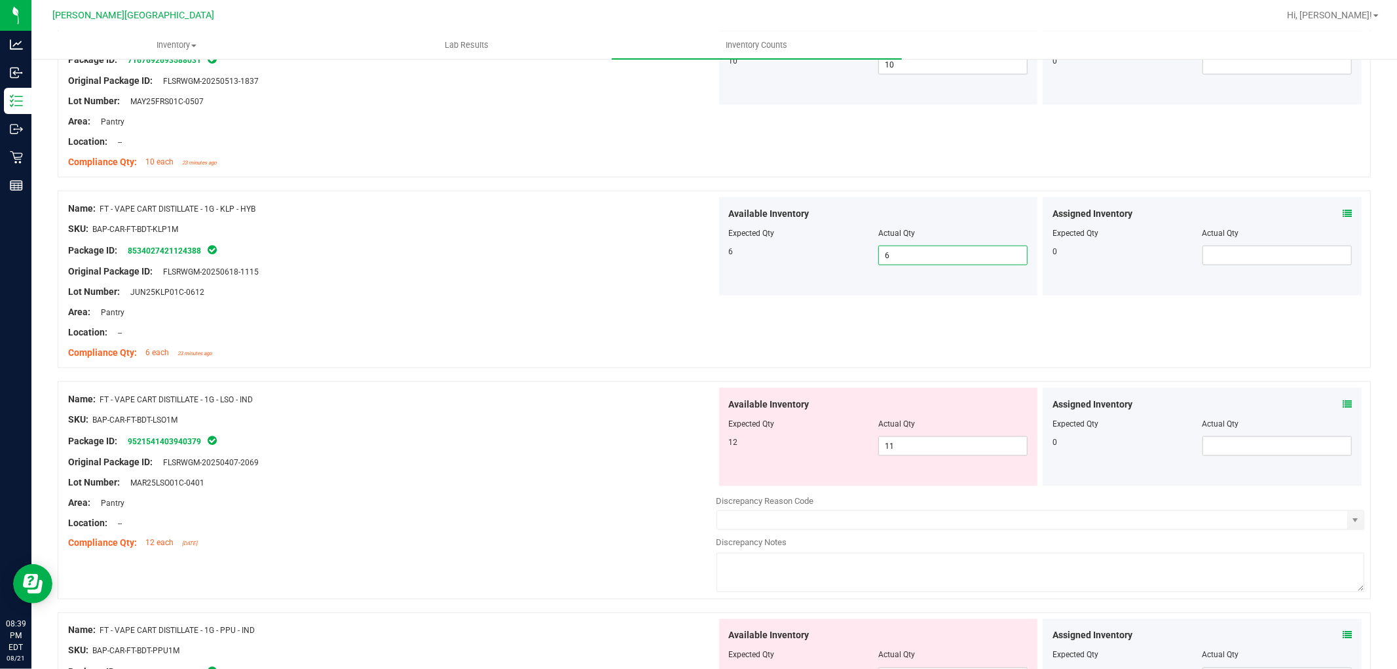
scroll to position [1747, 0]
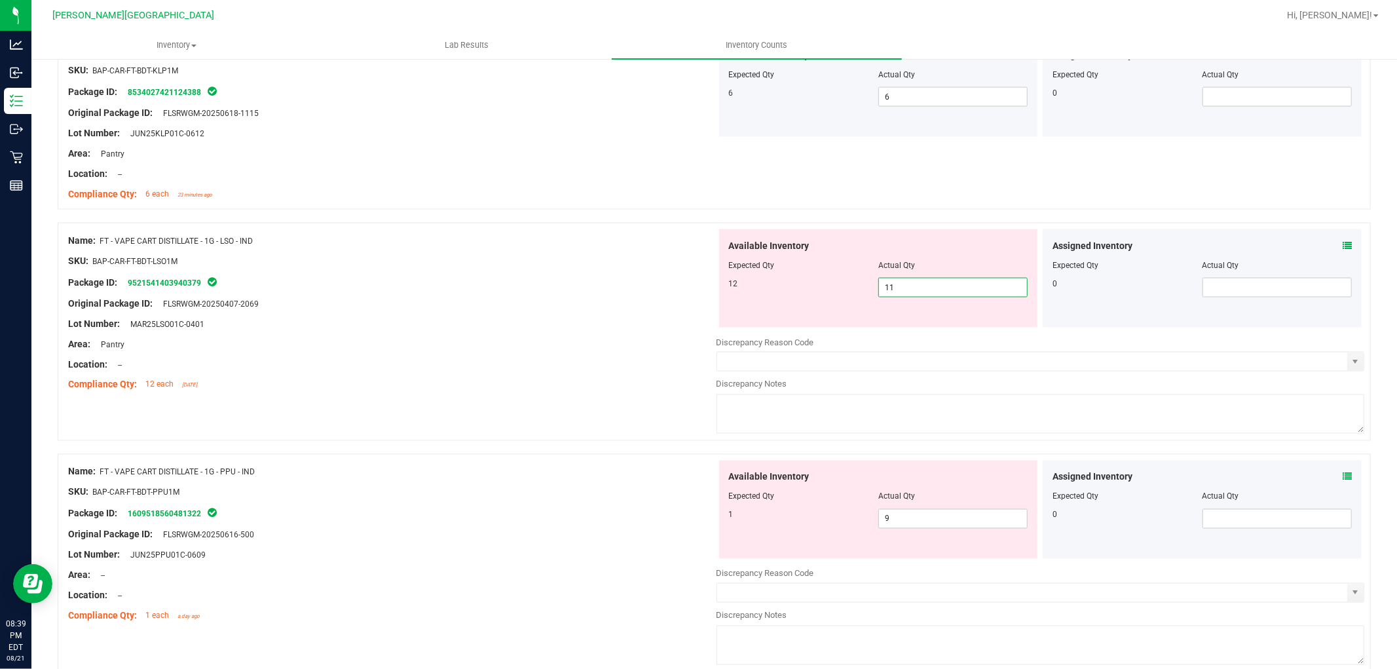
drag, startPoint x: 863, startPoint y: 291, endPoint x: 853, endPoint y: 296, distance: 11.7
click at [852, 292] on div "12 11 11" at bounding box center [878, 288] width 299 height 20
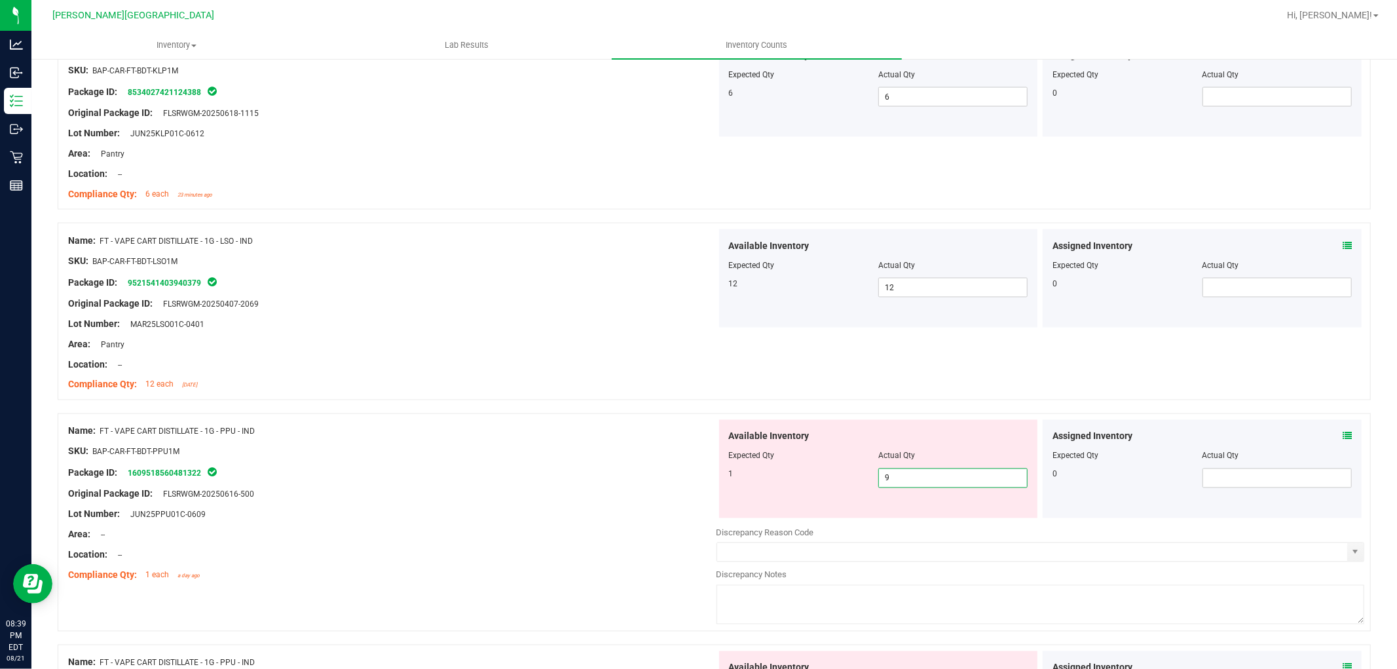
drag, startPoint x: 894, startPoint y: 474, endPoint x: 850, endPoint y: 482, distance: 45.4
click at [850, 480] on div "1 9 9" at bounding box center [878, 478] width 299 height 20
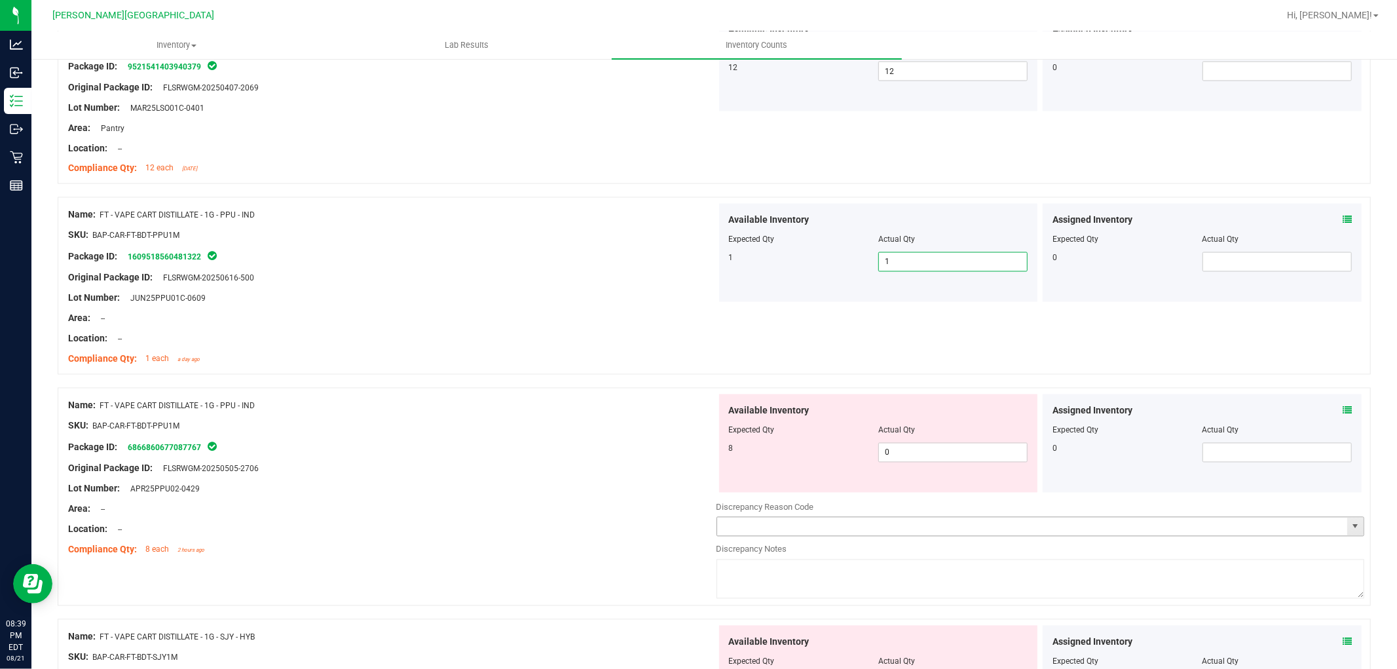
scroll to position [1965, 0]
drag, startPoint x: 867, startPoint y: 449, endPoint x: 843, endPoint y: 452, distance: 24.4
click at [850, 448] on div "8 0 0" at bounding box center [878, 450] width 299 height 20
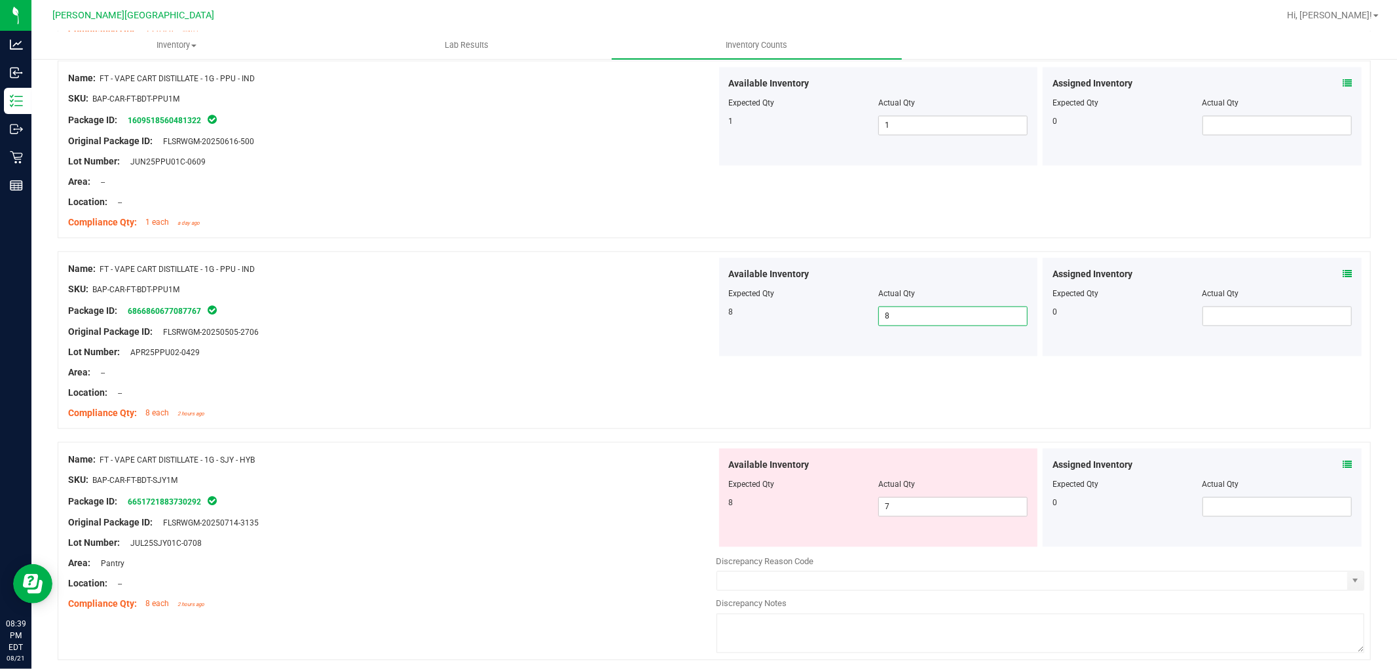
scroll to position [2329, 0]
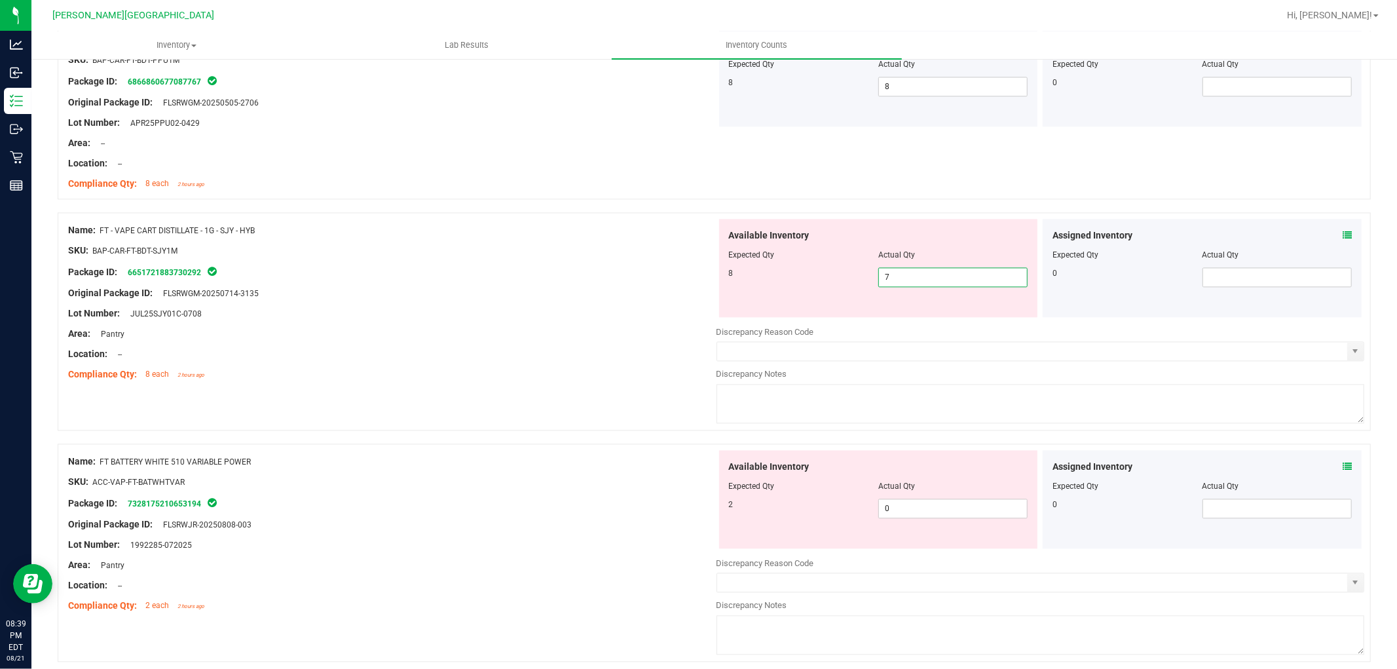
drag, startPoint x: 895, startPoint y: 276, endPoint x: 870, endPoint y: 275, distance: 24.9
click at [870, 275] on div "8 7 7" at bounding box center [878, 277] width 299 height 20
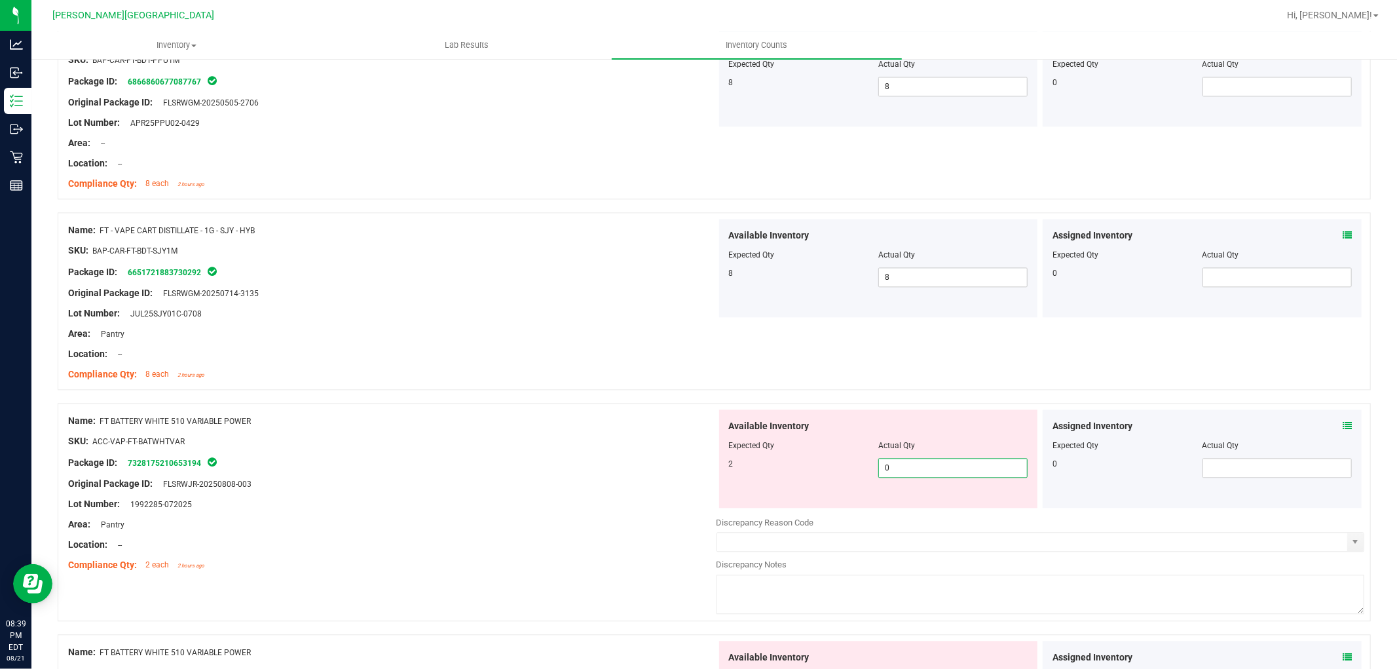
drag, startPoint x: 892, startPoint y: 467, endPoint x: 834, endPoint y: 474, distance: 58.0
click at [835, 474] on div "2 0 0" at bounding box center [878, 468] width 299 height 20
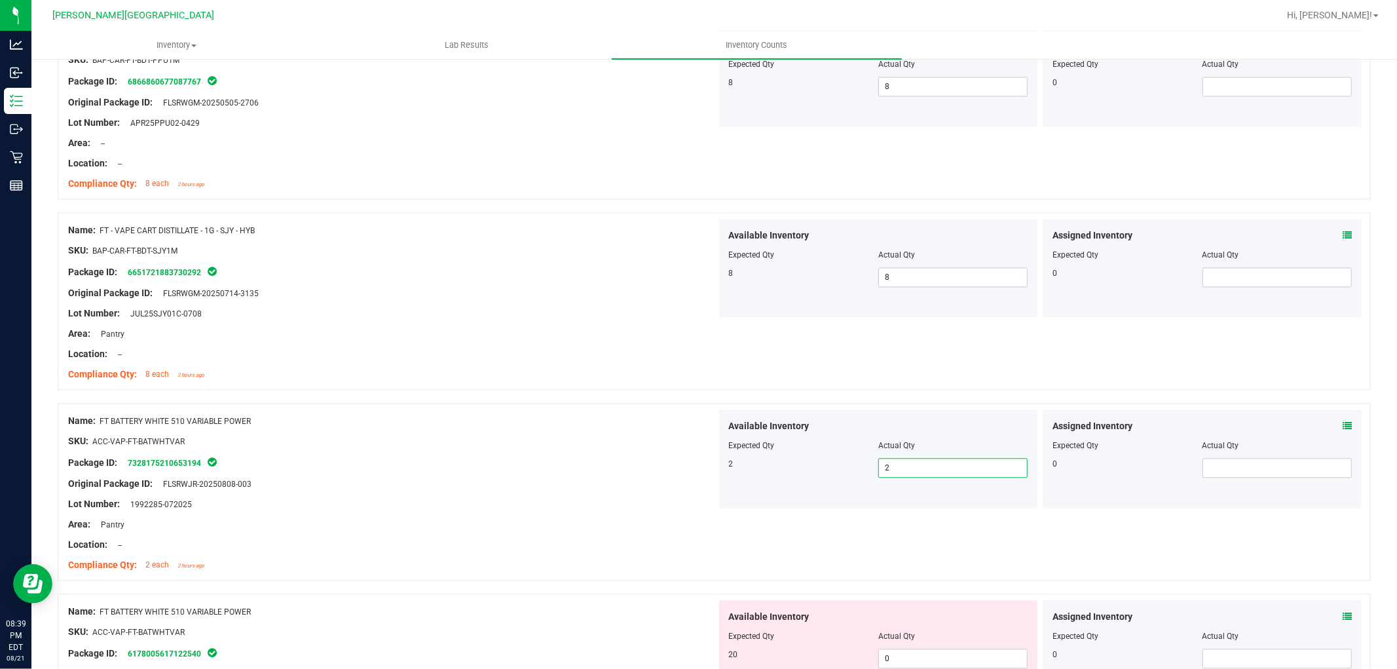
scroll to position [2693, 0]
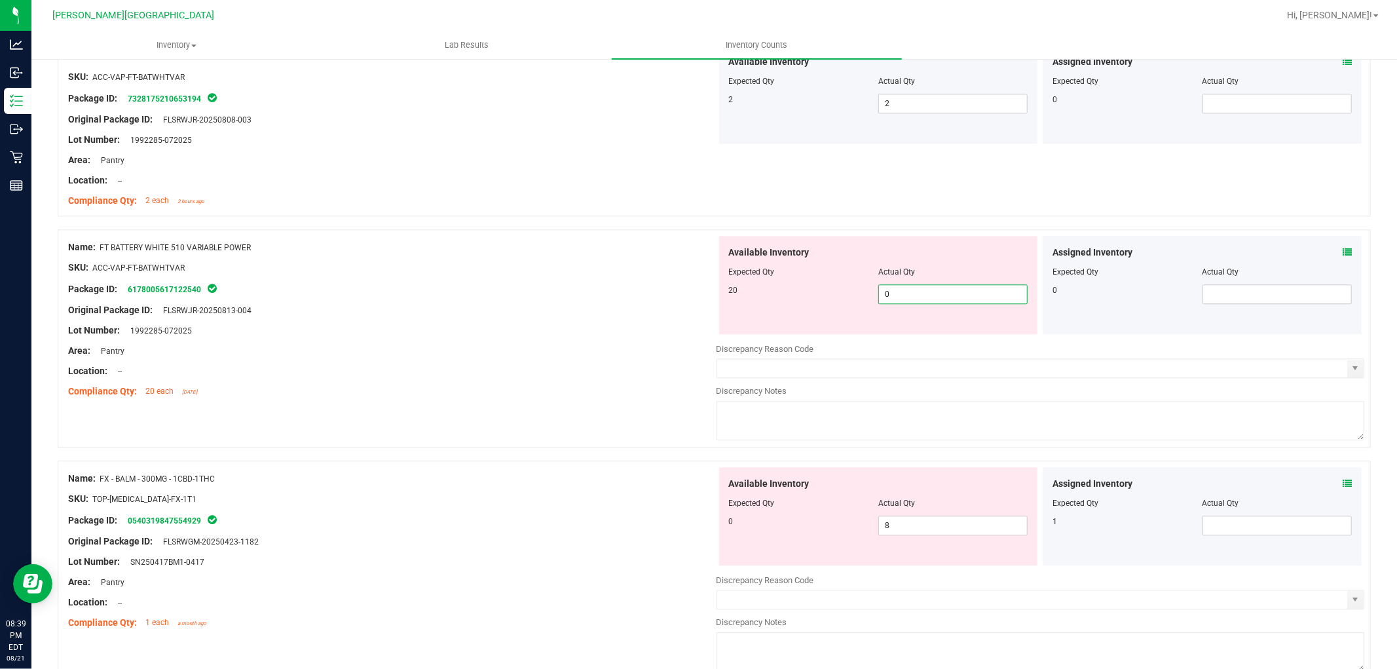
drag, startPoint x: 886, startPoint y: 295, endPoint x: 842, endPoint y: 299, distance: 44.1
click at [842, 297] on div "20 0 0" at bounding box center [878, 294] width 299 height 20
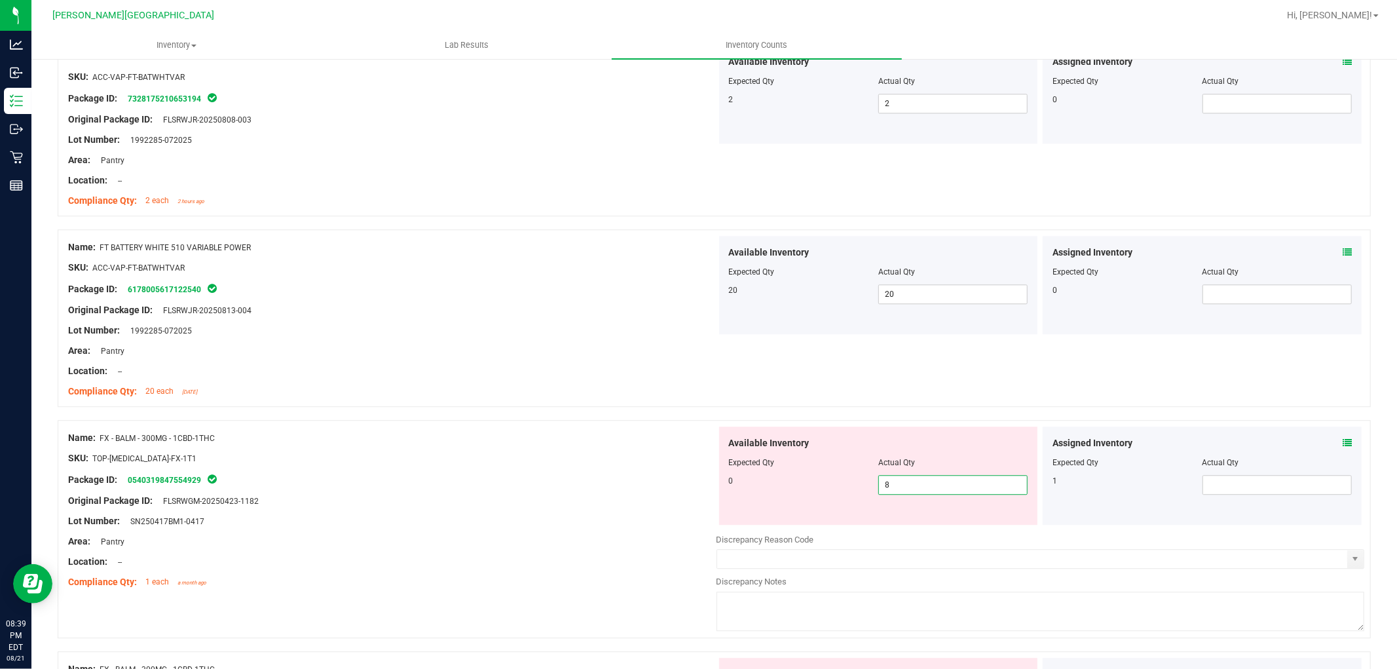
drag, startPoint x: 898, startPoint y: 485, endPoint x: 860, endPoint y: 489, distance: 37.5
click at [860, 486] on div "0 8 8" at bounding box center [878, 485] width 299 height 20
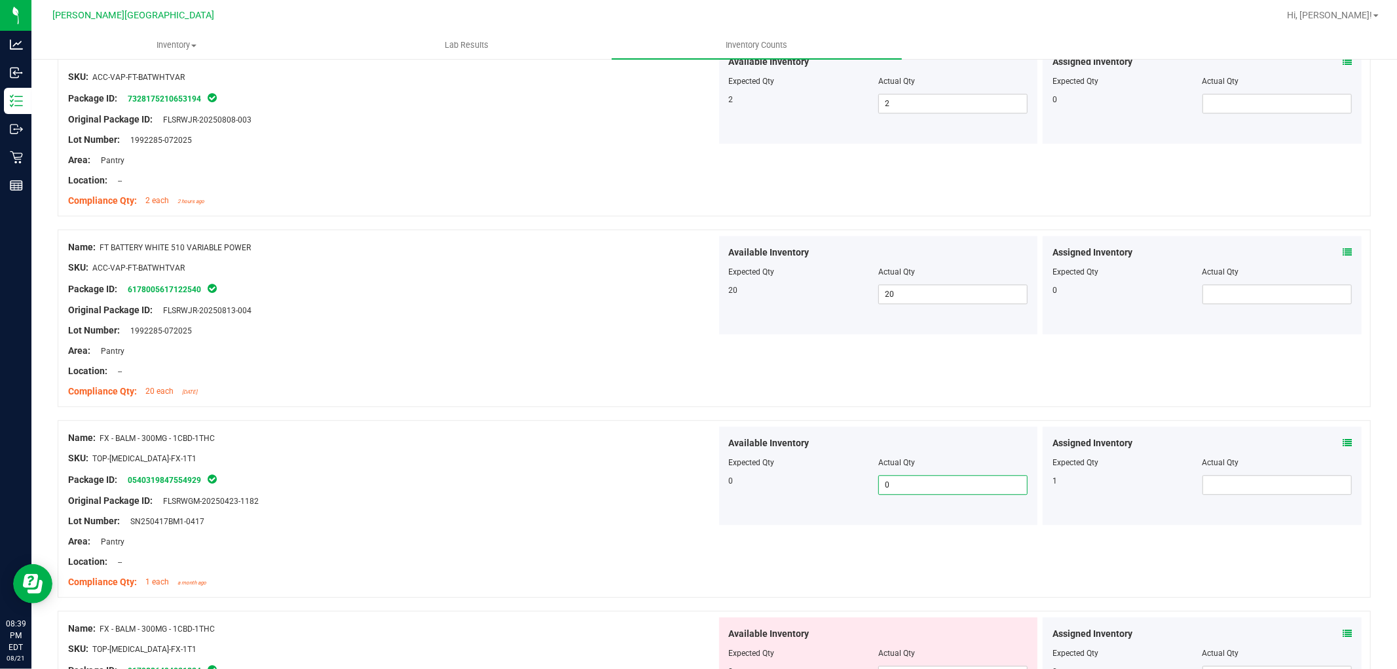
scroll to position [2984, 0]
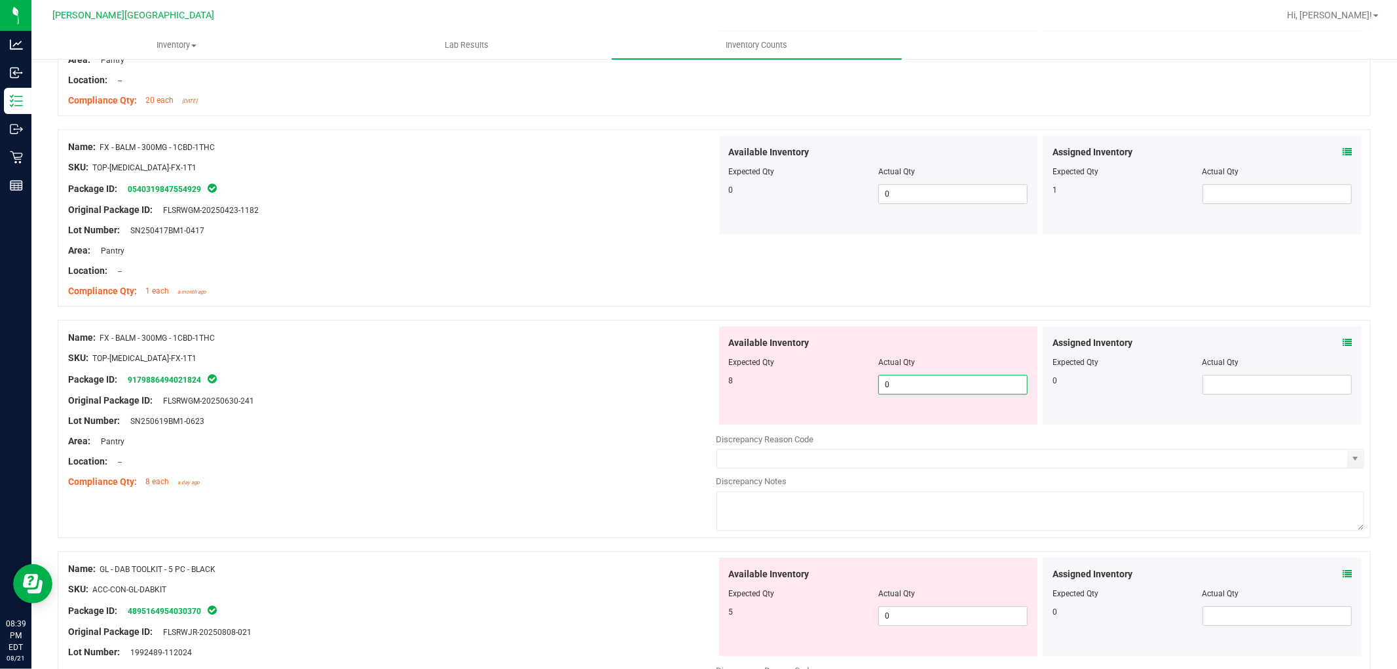
drag, startPoint x: 898, startPoint y: 381, endPoint x: 867, endPoint y: 387, distance: 30.7
click at [867, 387] on div "8 0 0" at bounding box center [878, 385] width 299 height 20
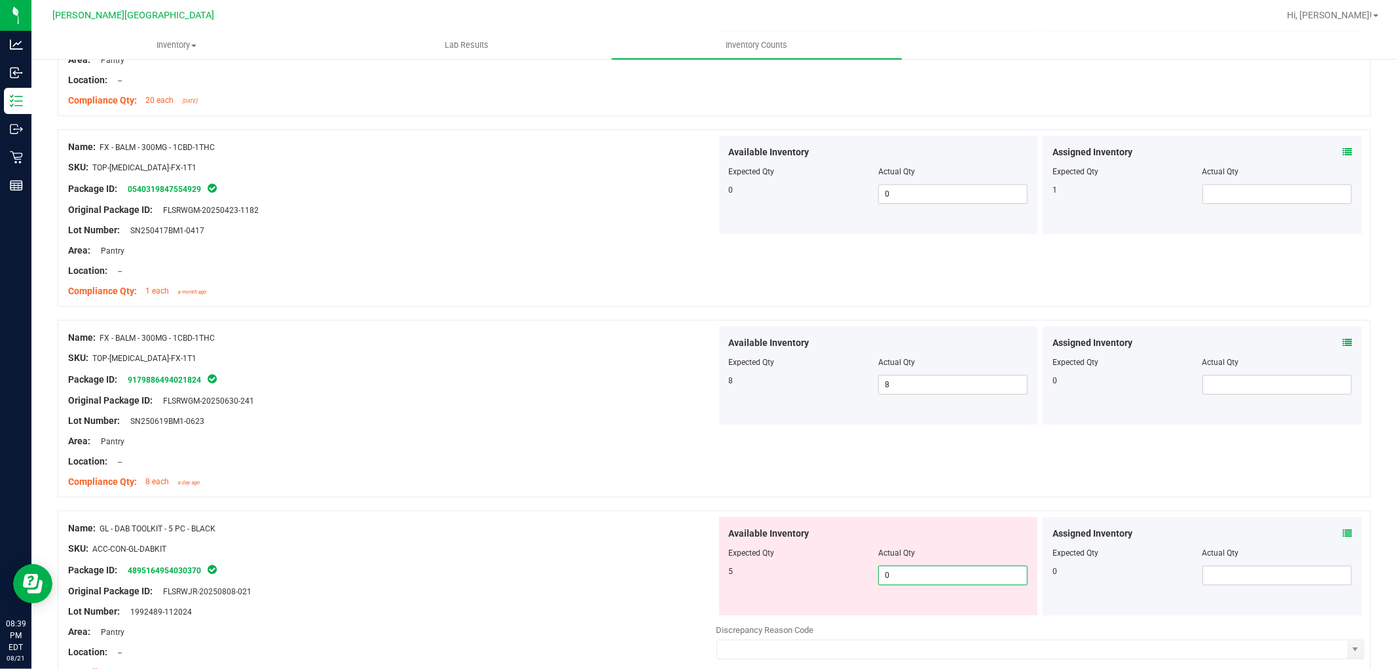
drag, startPoint x: 888, startPoint y: 577, endPoint x: 846, endPoint y: 584, distance: 42.0
click at [848, 581] on div "5 0 0" at bounding box center [878, 575] width 299 height 20
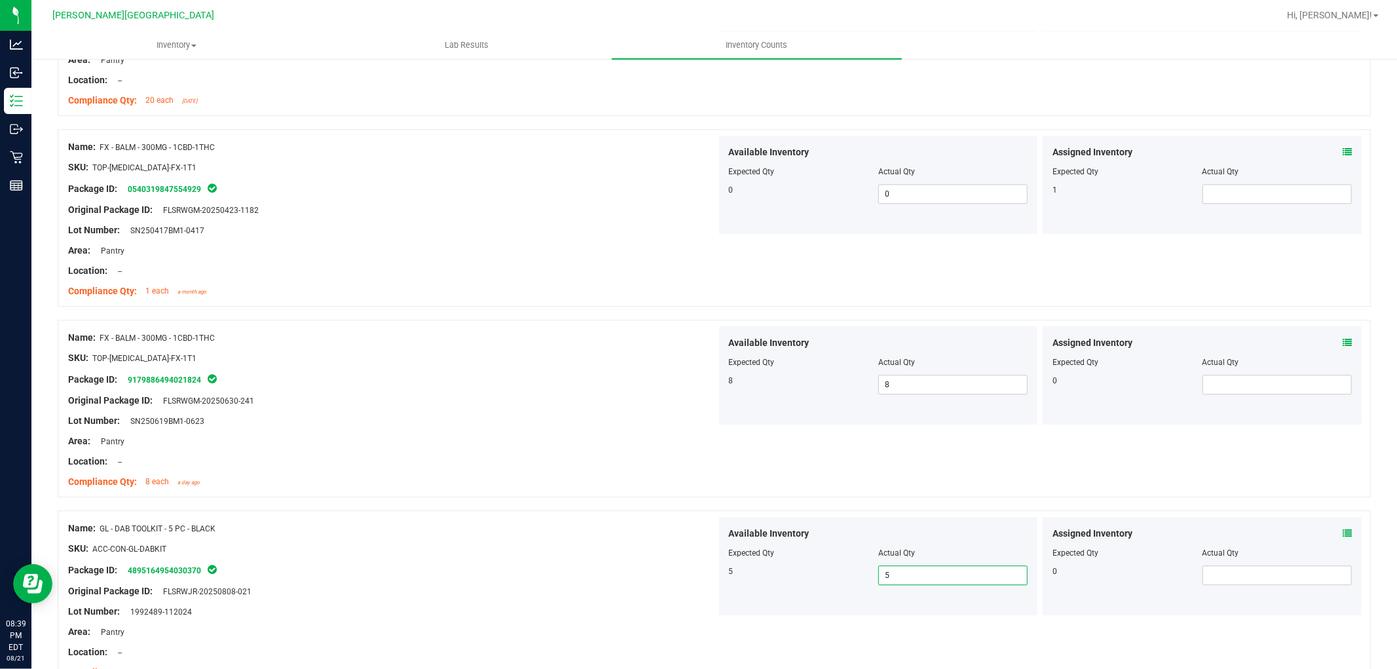
scroll to position [3276, 0]
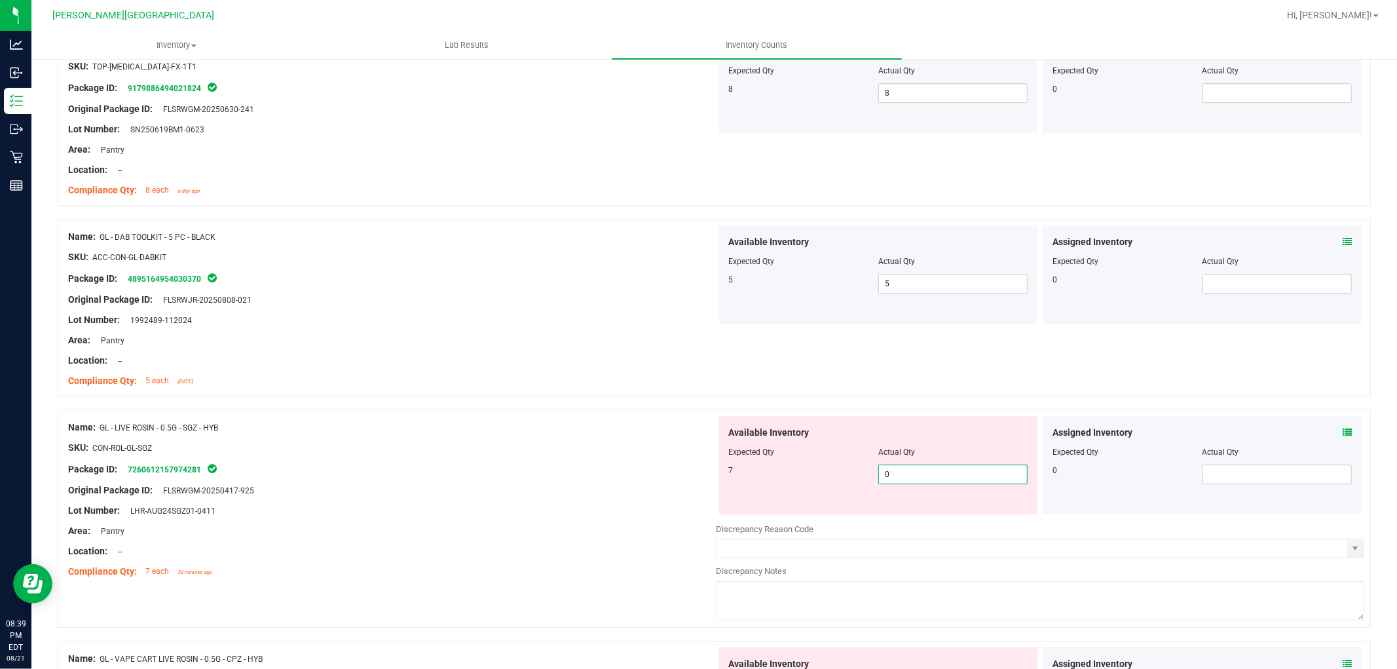
drag, startPoint x: 886, startPoint y: 472, endPoint x: 863, endPoint y: 481, distance: 25.1
click at [863, 480] on div "7 0 0" at bounding box center [878, 474] width 299 height 20
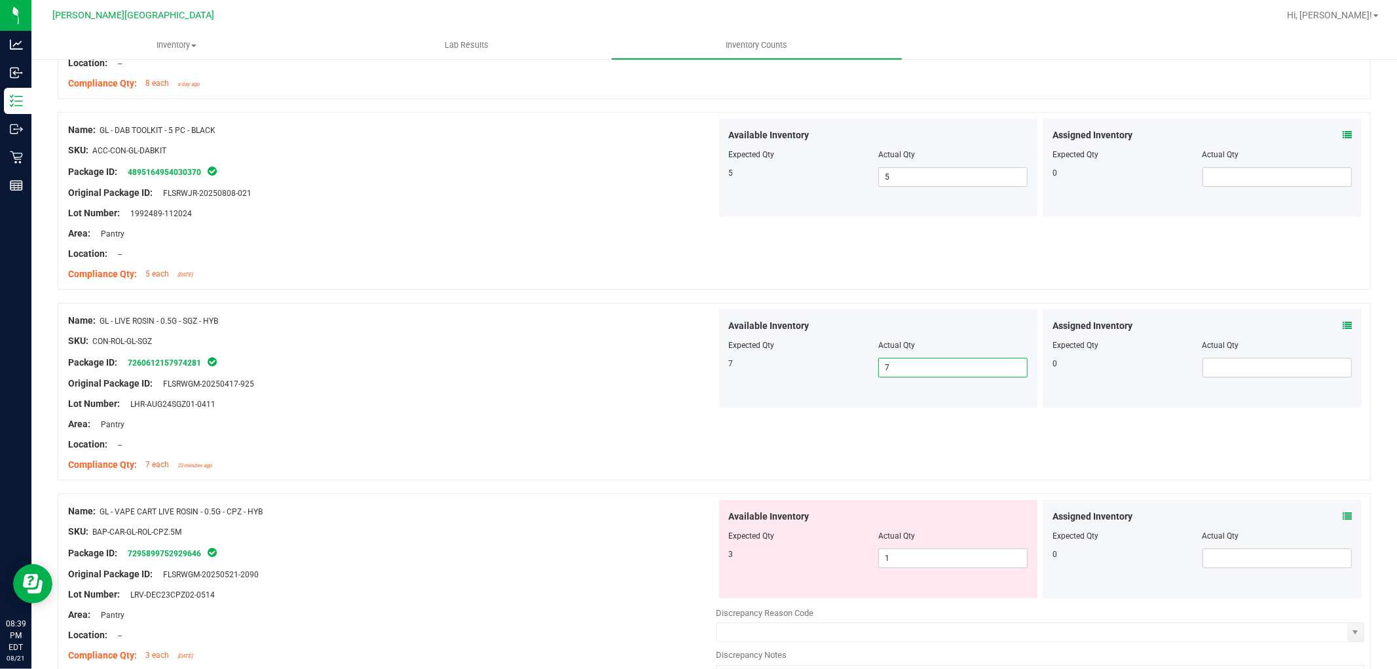
scroll to position [3485, 0]
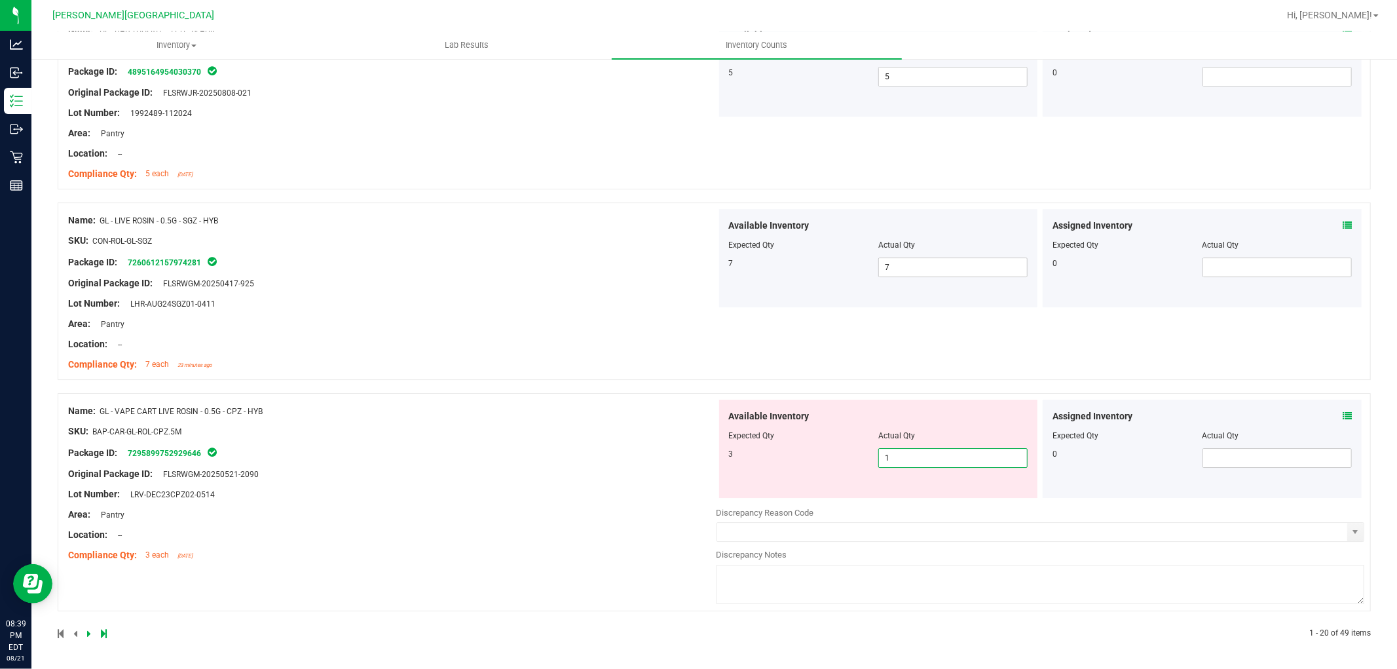
drag, startPoint x: 905, startPoint y: 463, endPoint x: 858, endPoint y: 475, distance: 48.2
click at [865, 469] on div "Available Inventory Expected Qty Actual Qty 3 1 1" at bounding box center [878, 449] width 319 height 98
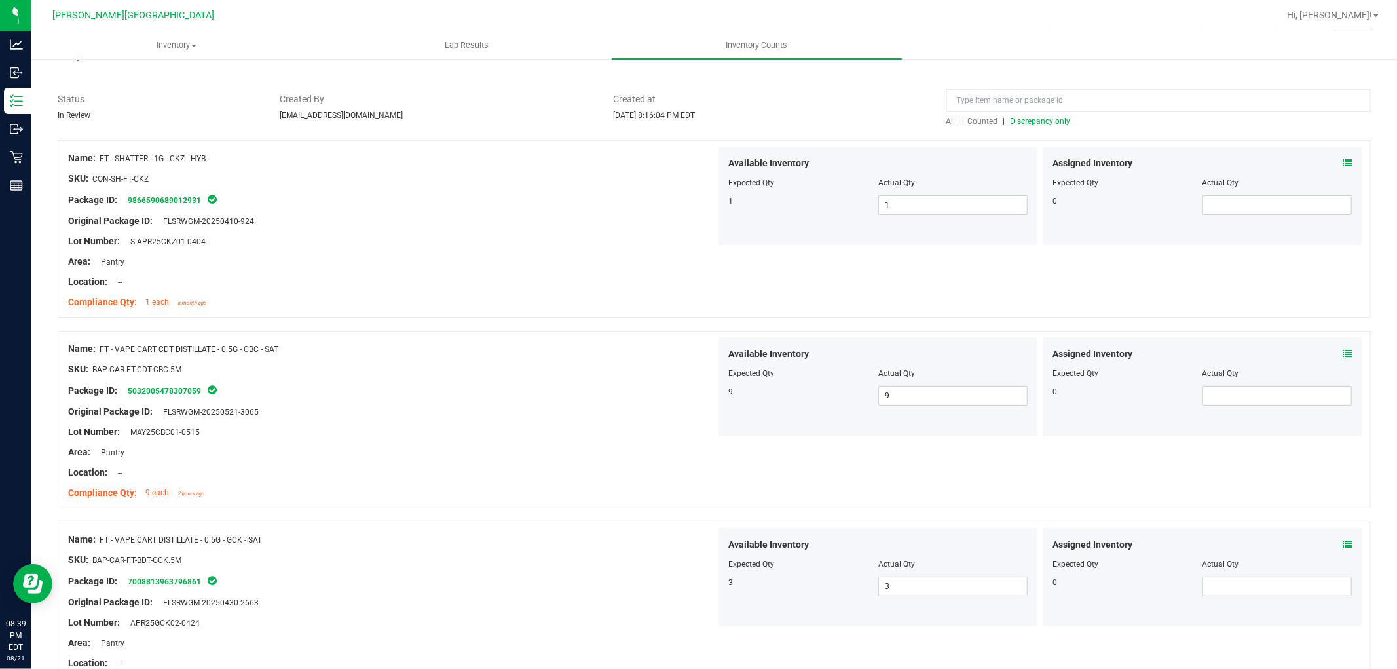
scroll to position [0, 0]
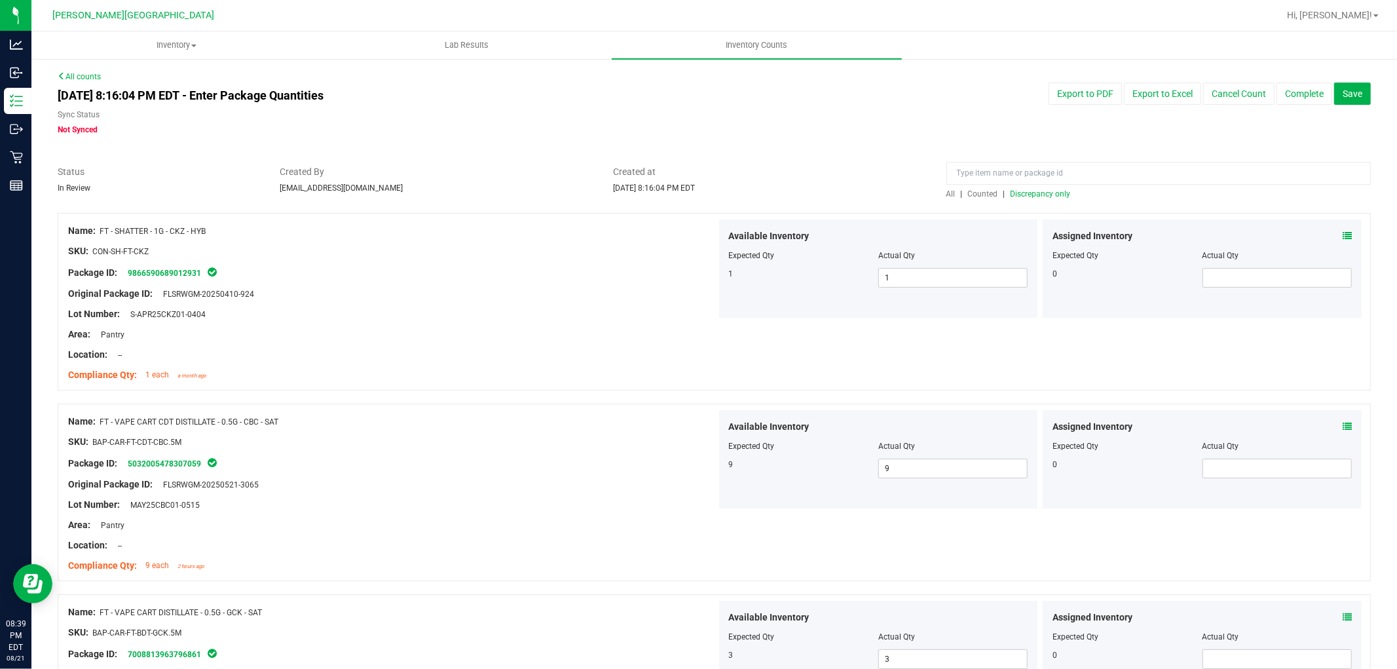
click at [1040, 193] on span "Discrepancy only" at bounding box center [1041, 193] width 60 height 9
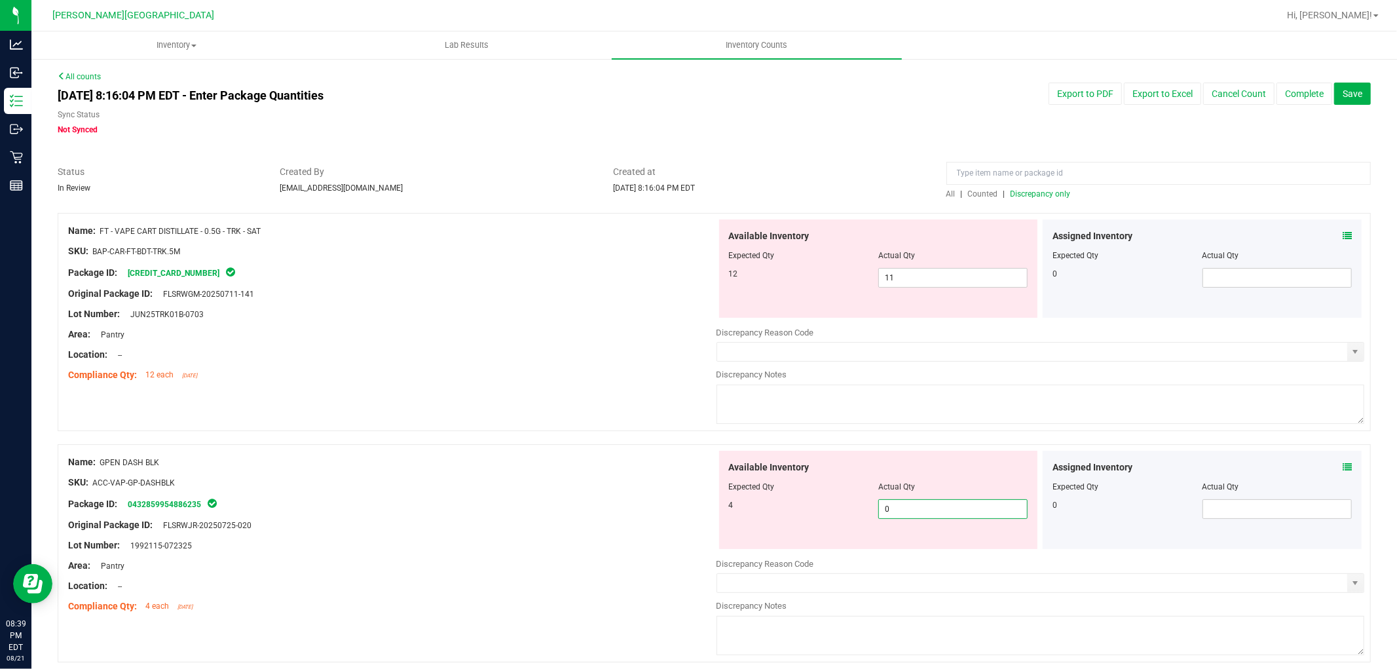
drag, startPoint x: 883, startPoint y: 506, endPoint x: 857, endPoint y: 512, distance: 26.9
click at [859, 512] on div "4 0 0" at bounding box center [878, 509] width 299 height 20
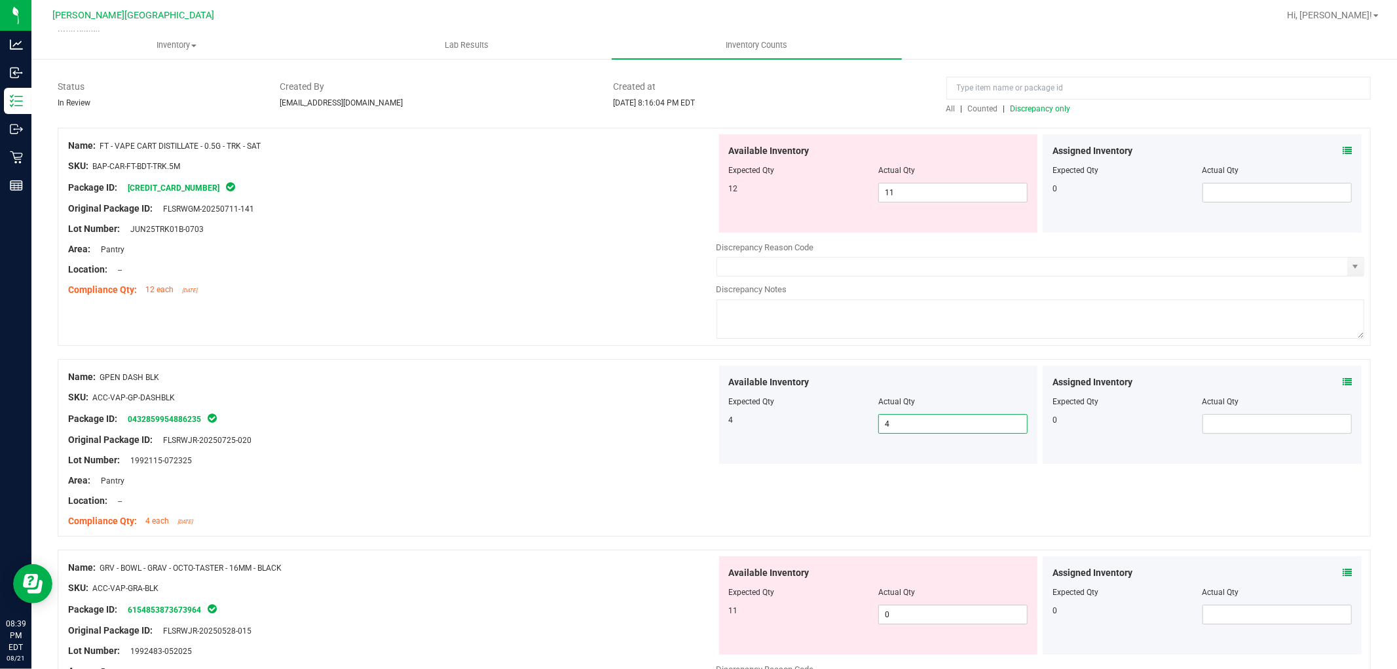
scroll to position [218, 0]
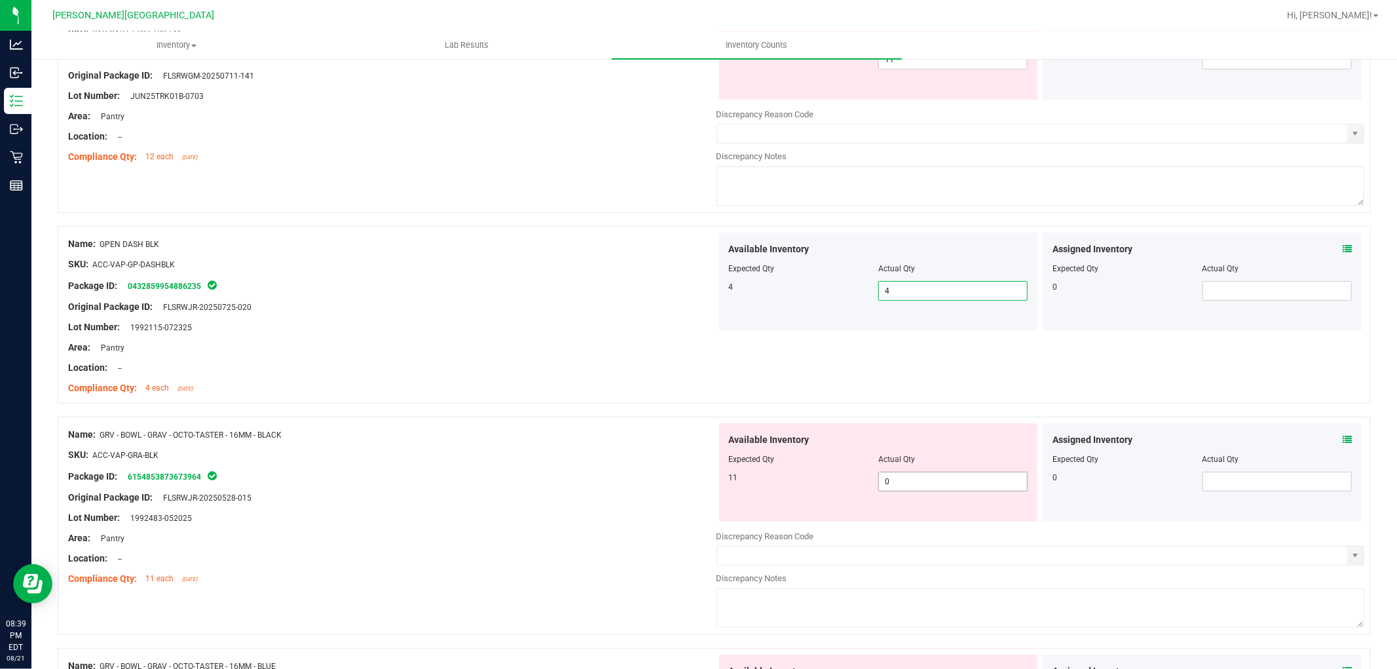
drag, startPoint x: 901, startPoint y: 485, endPoint x: 868, endPoint y: 480, distance: 33.1
click at [868, 480] on div "11 0 0" at bounding box center [878, 482] width 299 height 20
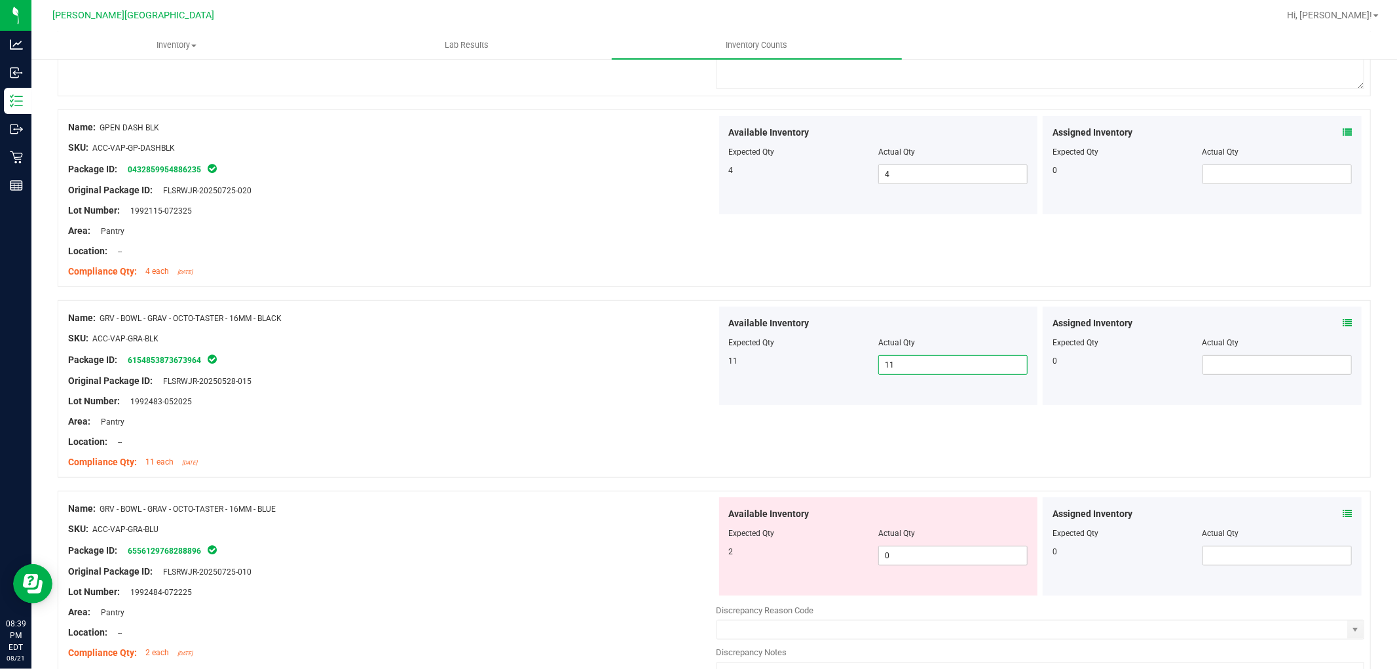
scroll to position [509, 0]
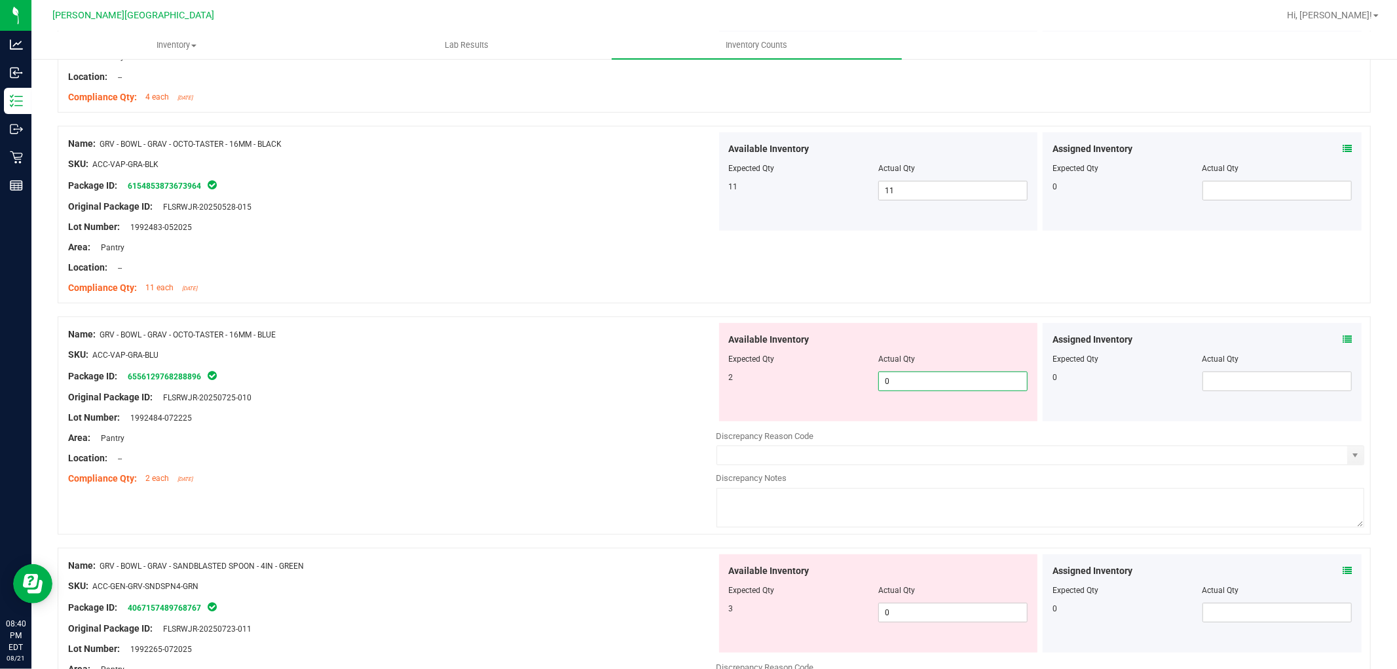
drag, startPoint x: 890, startPoint y: 378, endPoint x: 866, endPoint y: 381, distance: 23.8
click at [867, 379] on div "2 0 0" at bounding box center [878, 381] width 299 height 20
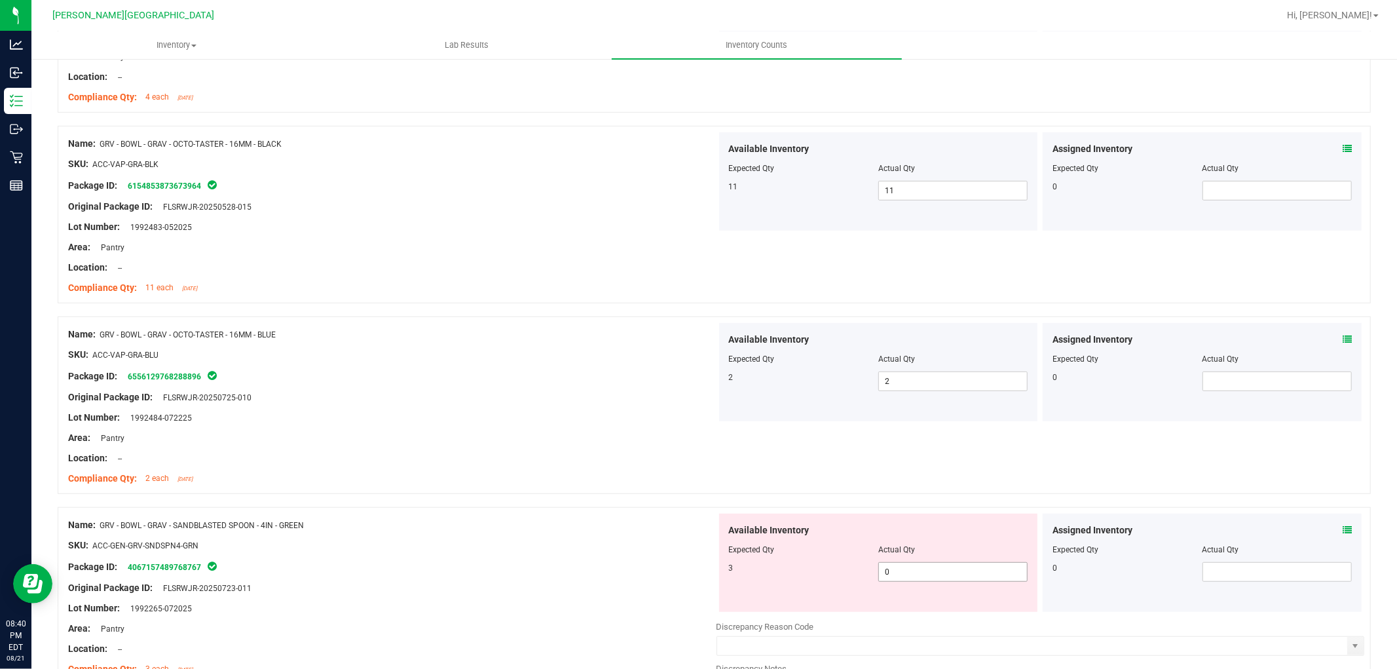
drag, startPoint x: 924, startPoint y: 561, endPoint x: 881, endPoint y: 566, distance: 42.8
click at [882, 566] on span "0 0" at bounding box center [953, 572] width 149 height 20
drag, startPoint x: 892, startPoint y: 578, endPoint x: 846, endPoint y: 592, distance: 47.9
click at [849, 584] on div "Available Inventory Expected Qty Actual Qty 3 0 0" at bounding box center [878, 563] width 319 height 98
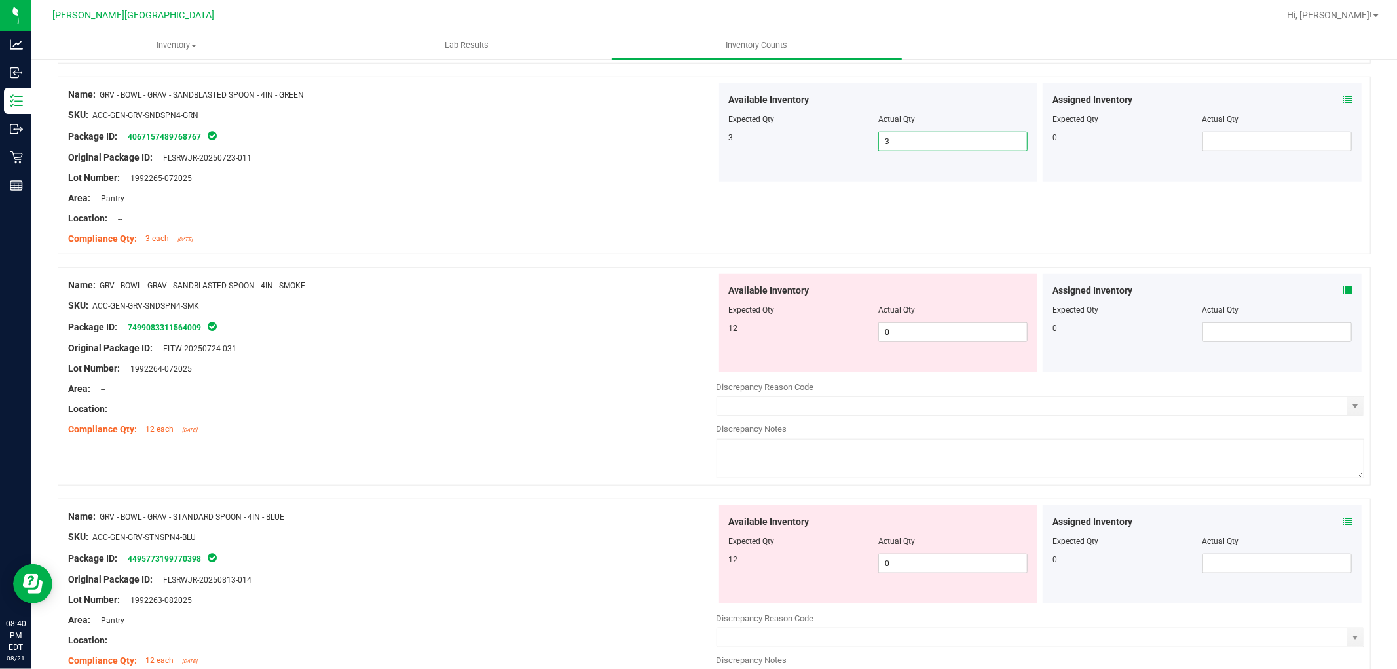
scroll to position [946, 0]
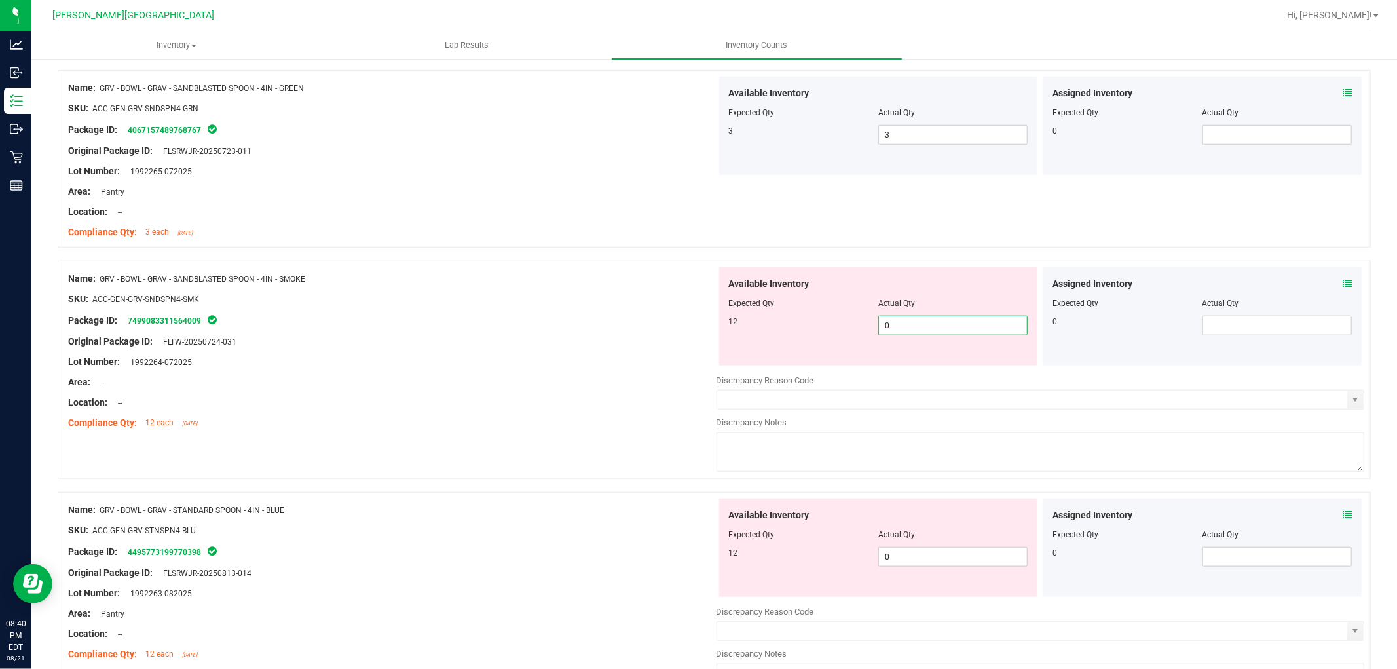
drag, startPoint x: 878, startPoint y: 319, endPoint x: 857, endPoint y: 322, distance: 21.1
click at [860, 319] on div "12 0 0" at bounding box center [878, 326] width 299 height 20
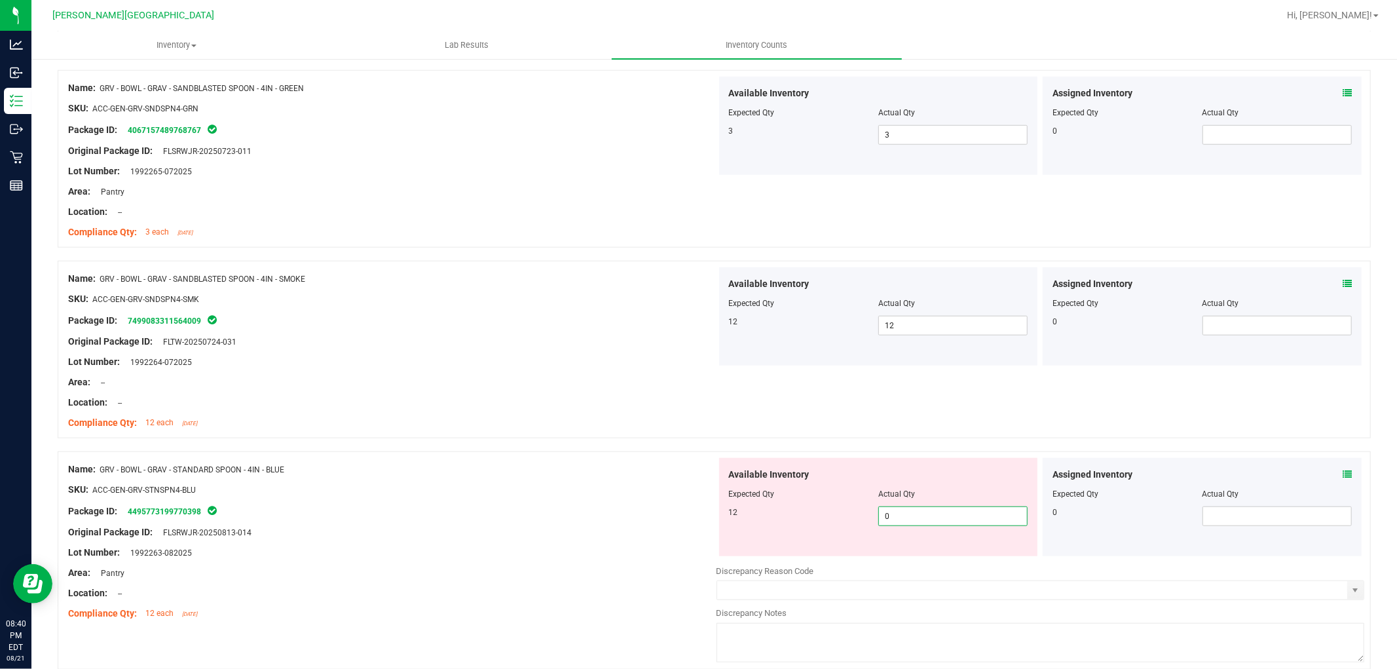
drag, startPoint x: 884, startPoint y: 519, endPoint x: 860, endPoint y: 516, distance: 25.0
click at [860, 516] on div "12 0 0" at bounding box center [878, 516] width 299 height 20
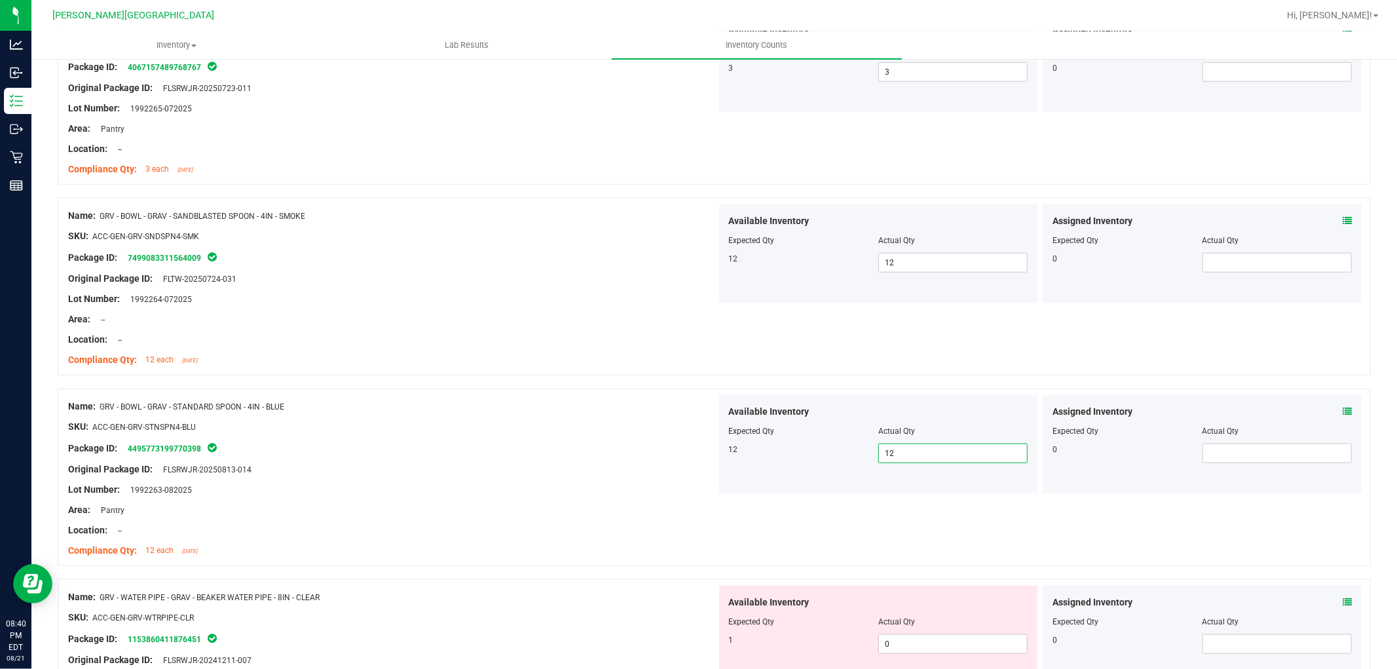
scroll to position [1237, 0]
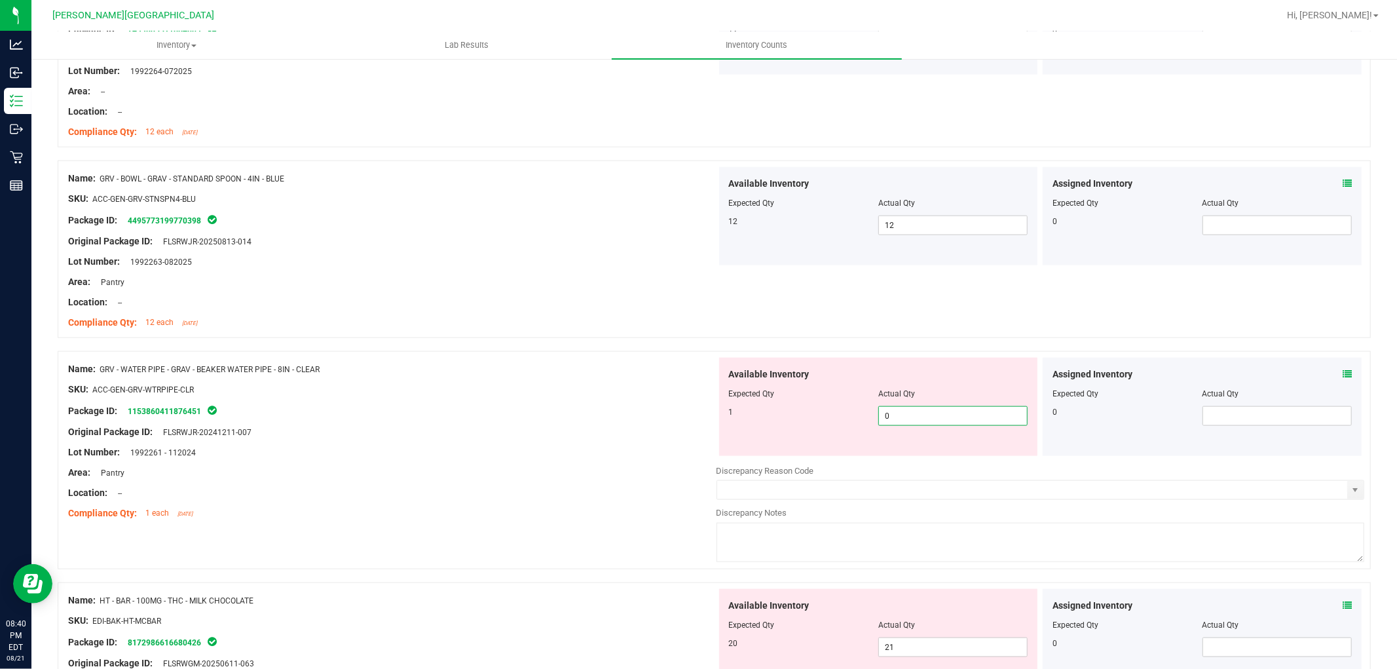
drag, startPoint x: 903, startPoint y: 410, endPoint x: 868, endPoint y: 411, distance: 34.7
click at [868, 409] on div "1 0 0" at bounding box center [878, 416] width 299 height 20
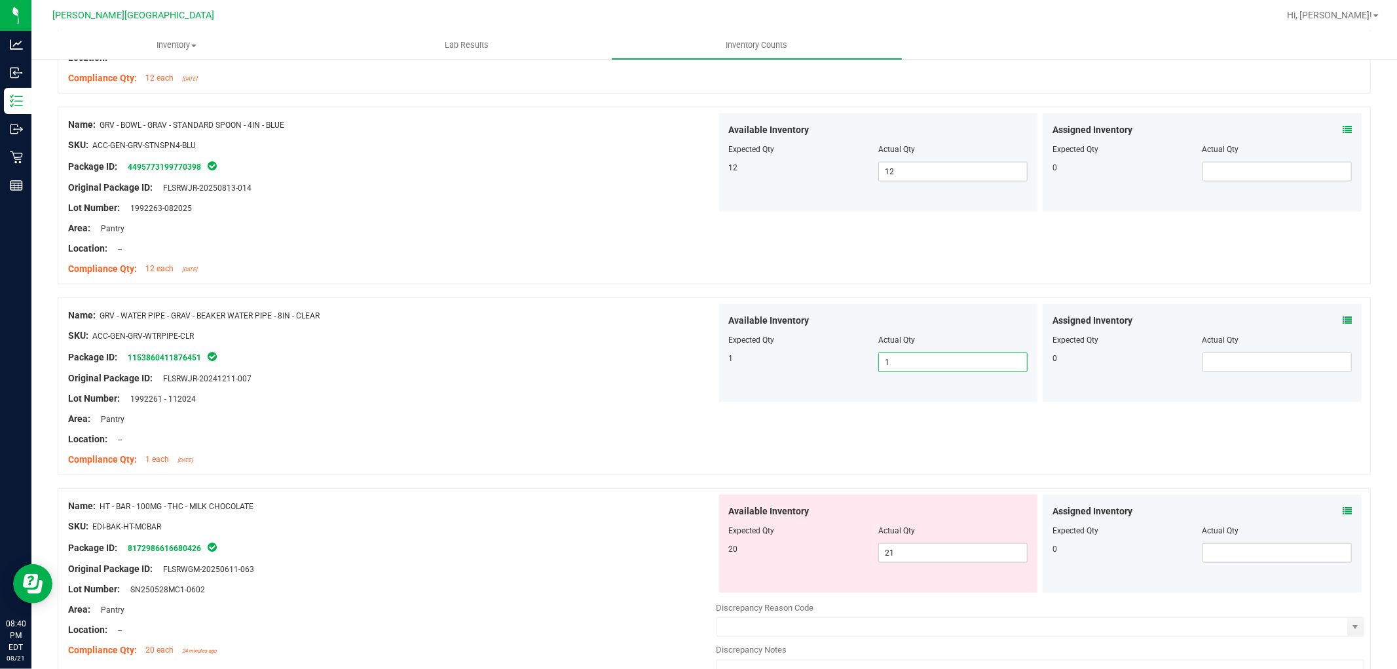
scroll to position [1383, 0]
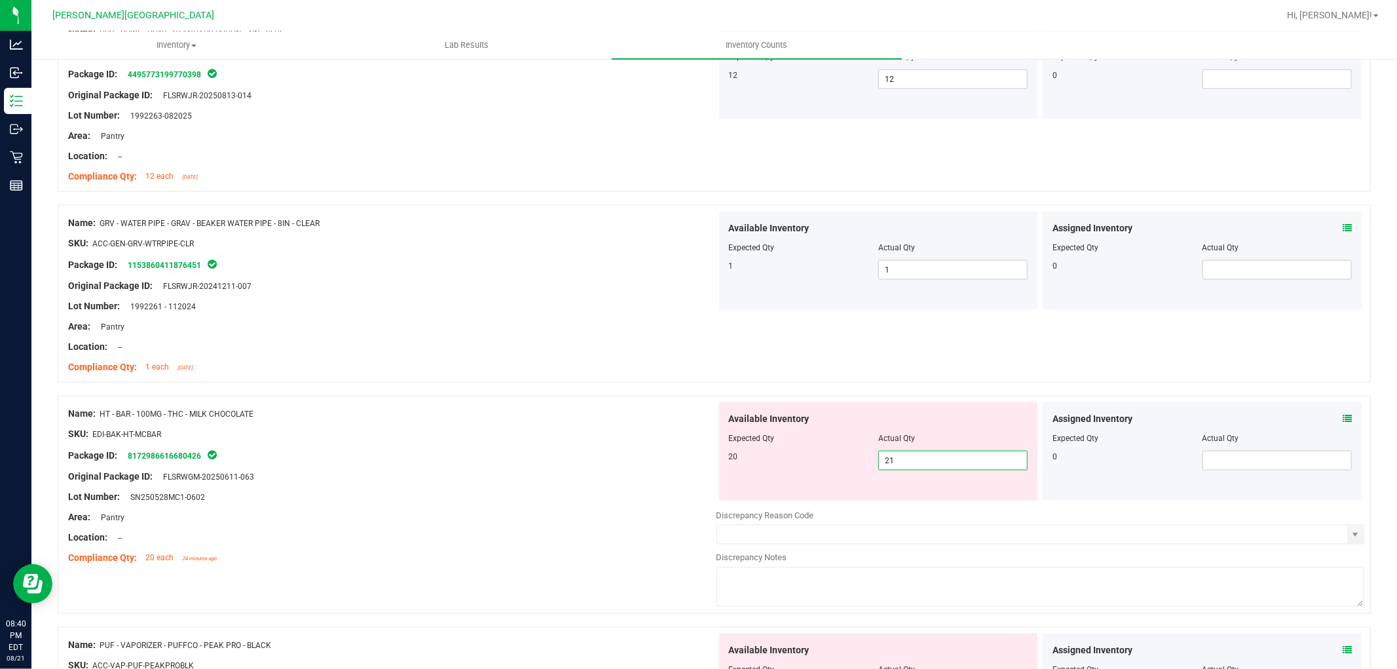
drag, startPoint x: 892, startPoint y: 459, endPoint x: 852, endPoint y: 454, distance: 40.2
click at [852, 453] on div "20 21 21" at bounding box center [878, 461] width 299 height 20
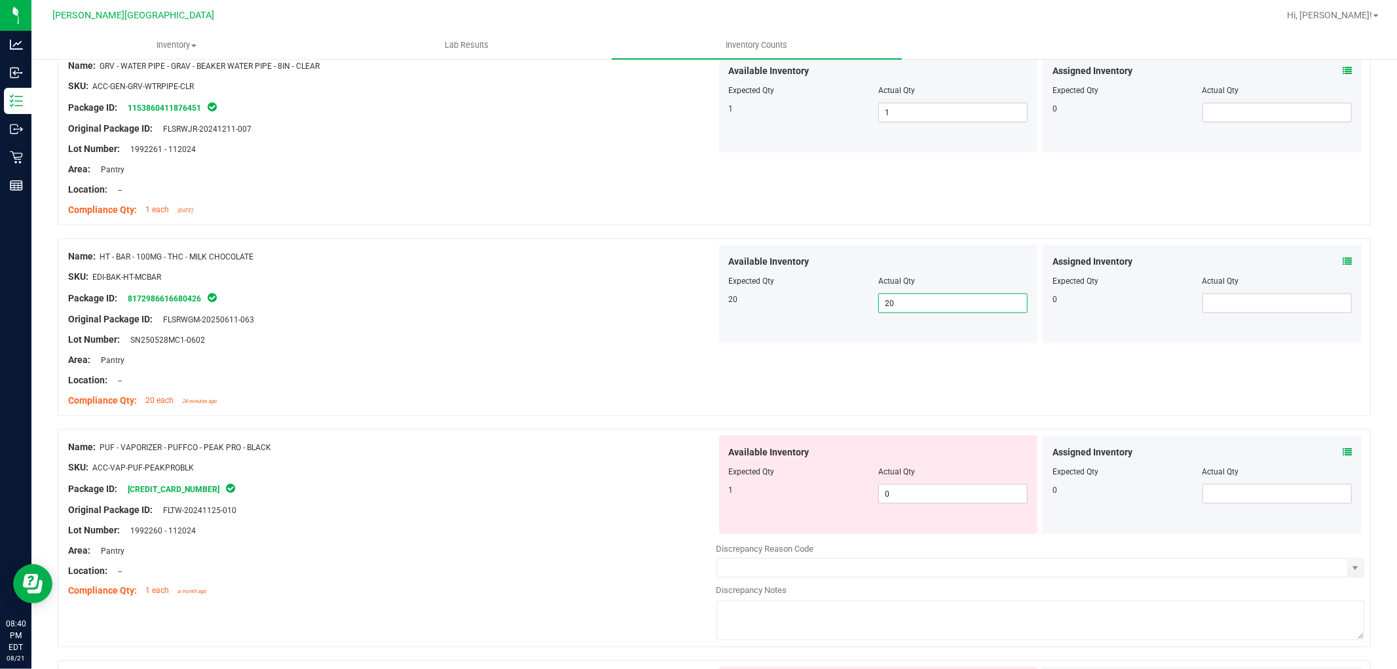
scroll to position [1674, 0]
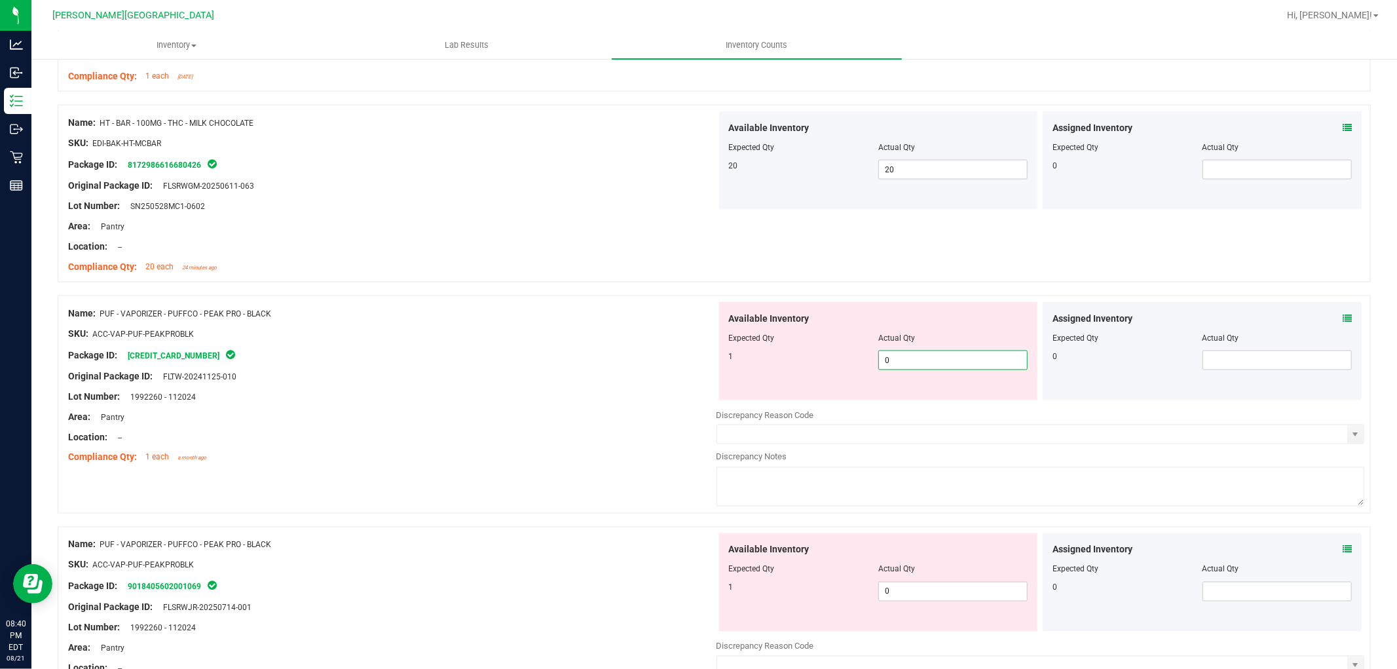
drag, startPoint x: 894, startPoint y: 362, endPoint x: 863, endPoint y: 363, distance: 30.8
click at [863, 363] on div "1 0 0" at bounding box center [878, 360] width 299 height 20
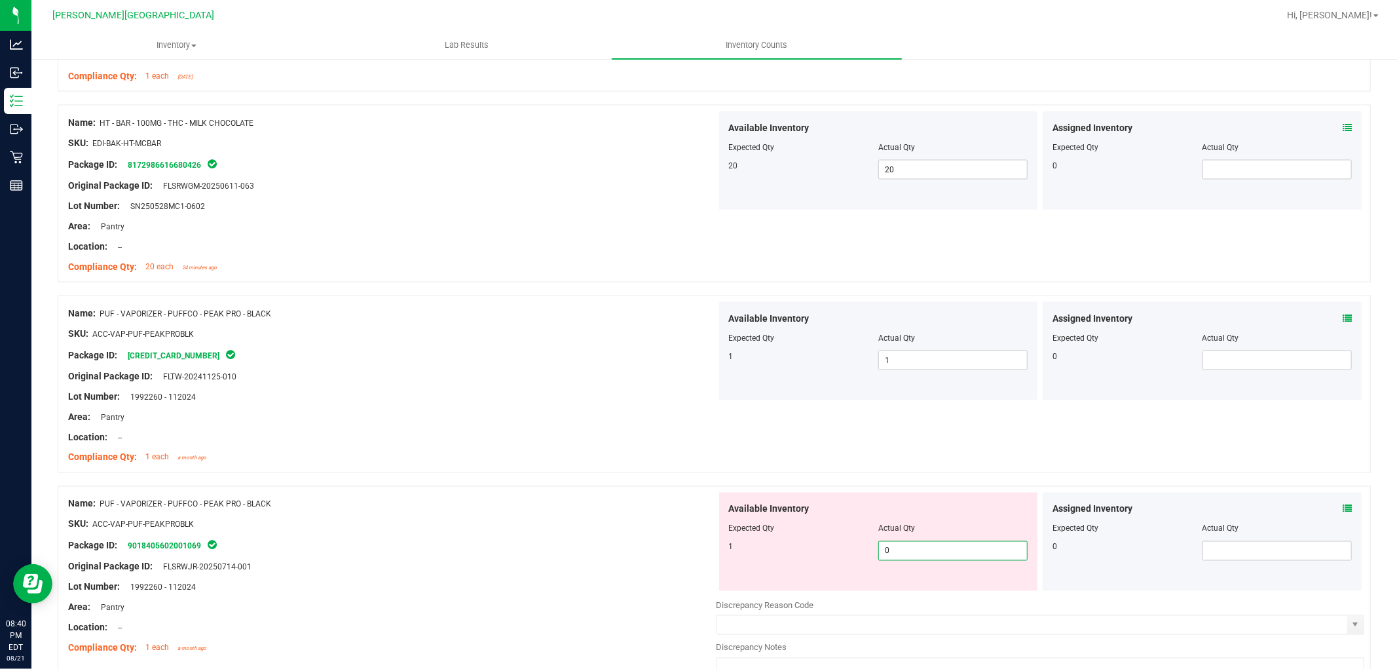
drag, startPoint x: 904, startPoint y: 546, endPoint x: 867, endPoint y: 547, distance: 36.7
click at [867, 547] on div "1 0 0" at bounding box center [878, 551] width 299 height 20
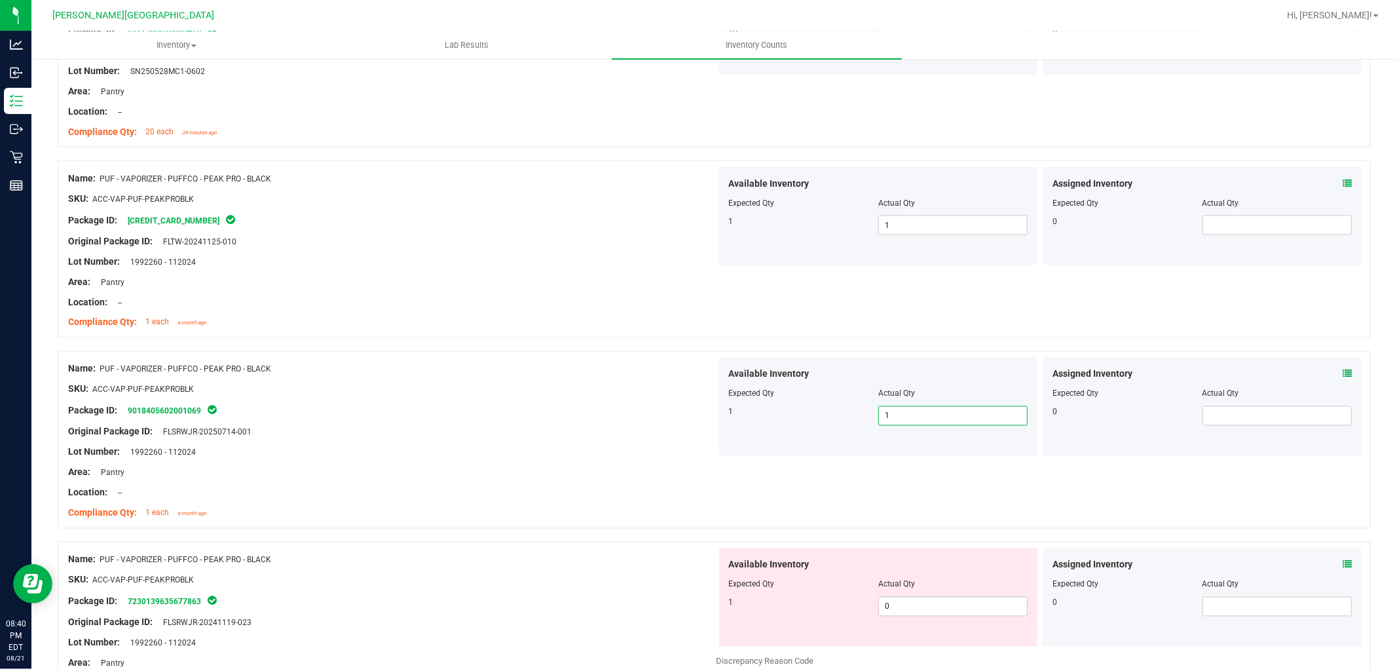
scroll to position [1965, 0]
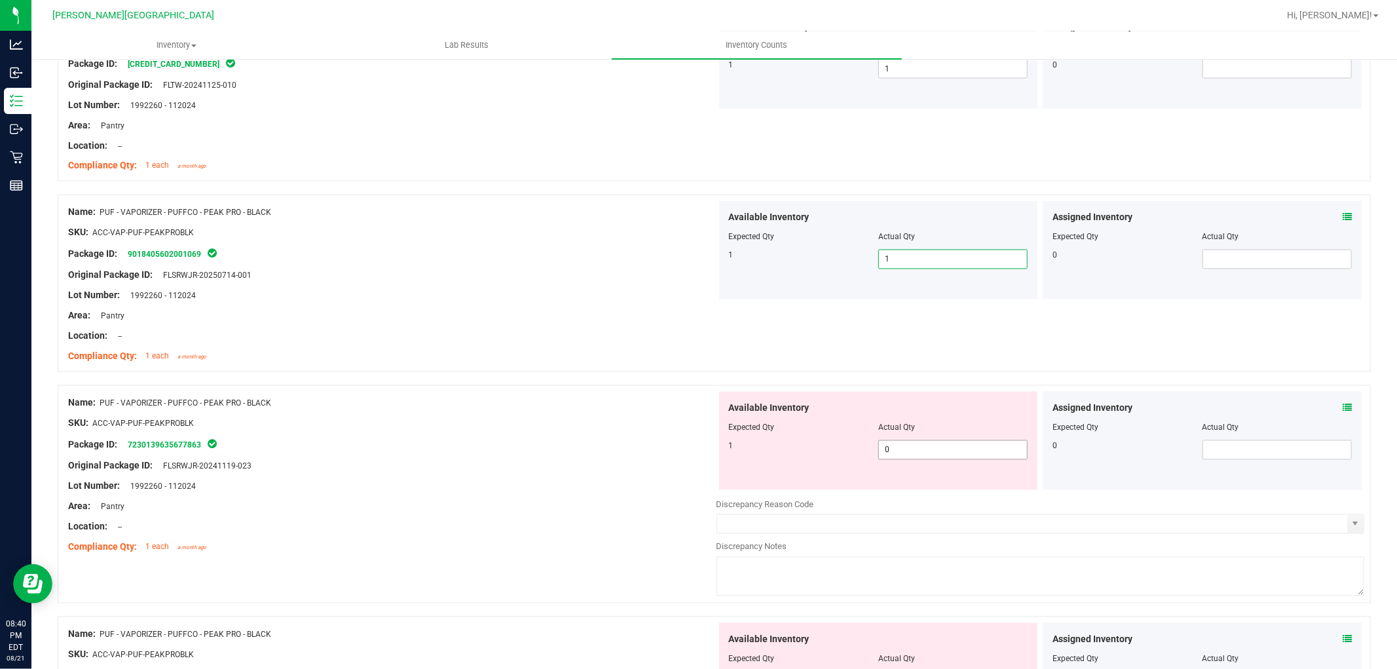
drag, startPoint x: 859, startPoint y: 456, endPoint x: 845, endPoint y: 459, distance: 14.1
click at [845, 459] on div "1 0 0" at bounding box center [878, 450] width 299 height 20
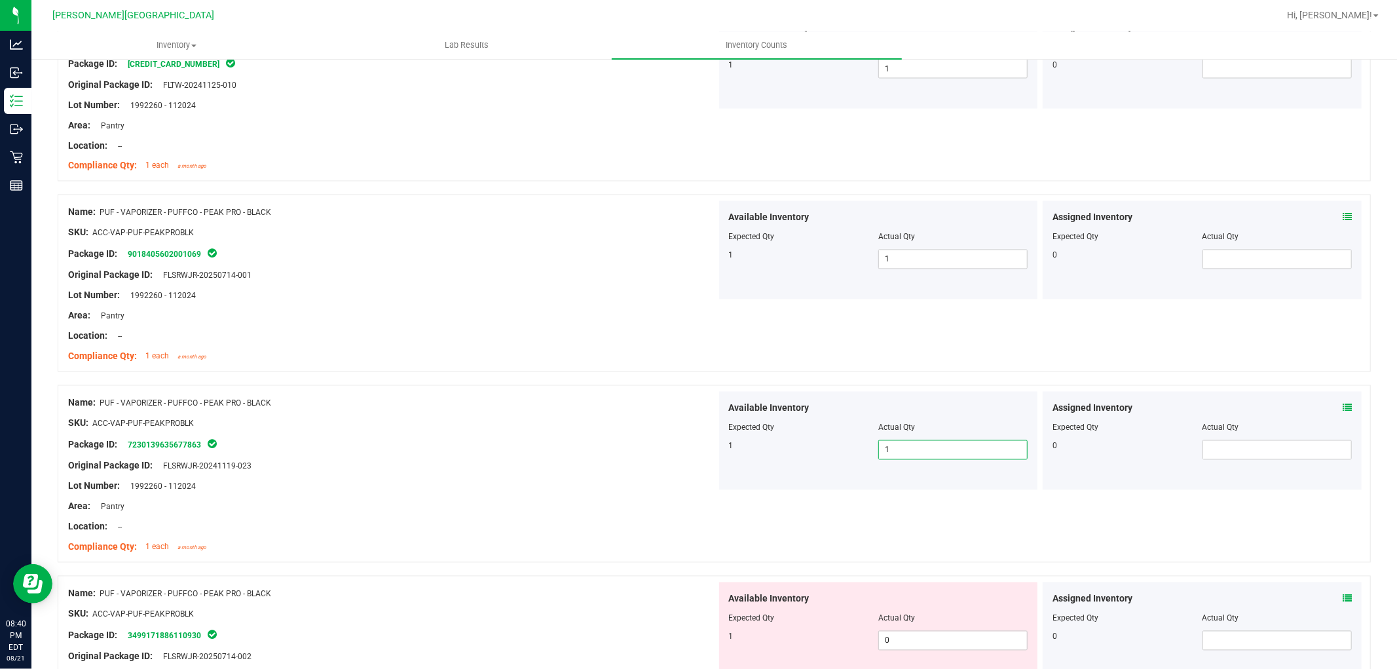
scroll to position [2038, 0]
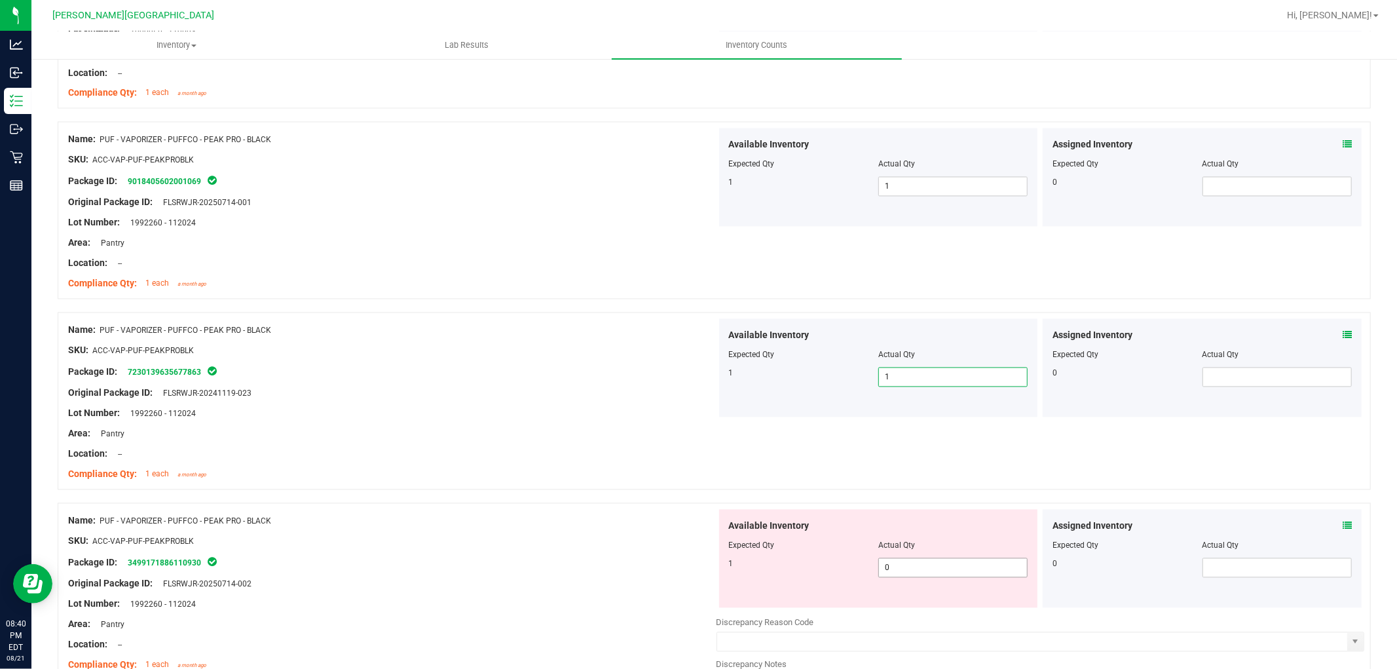
click at [833, 567] on div "1 0 0" at bounding box center [878, 568] width 299 height 20
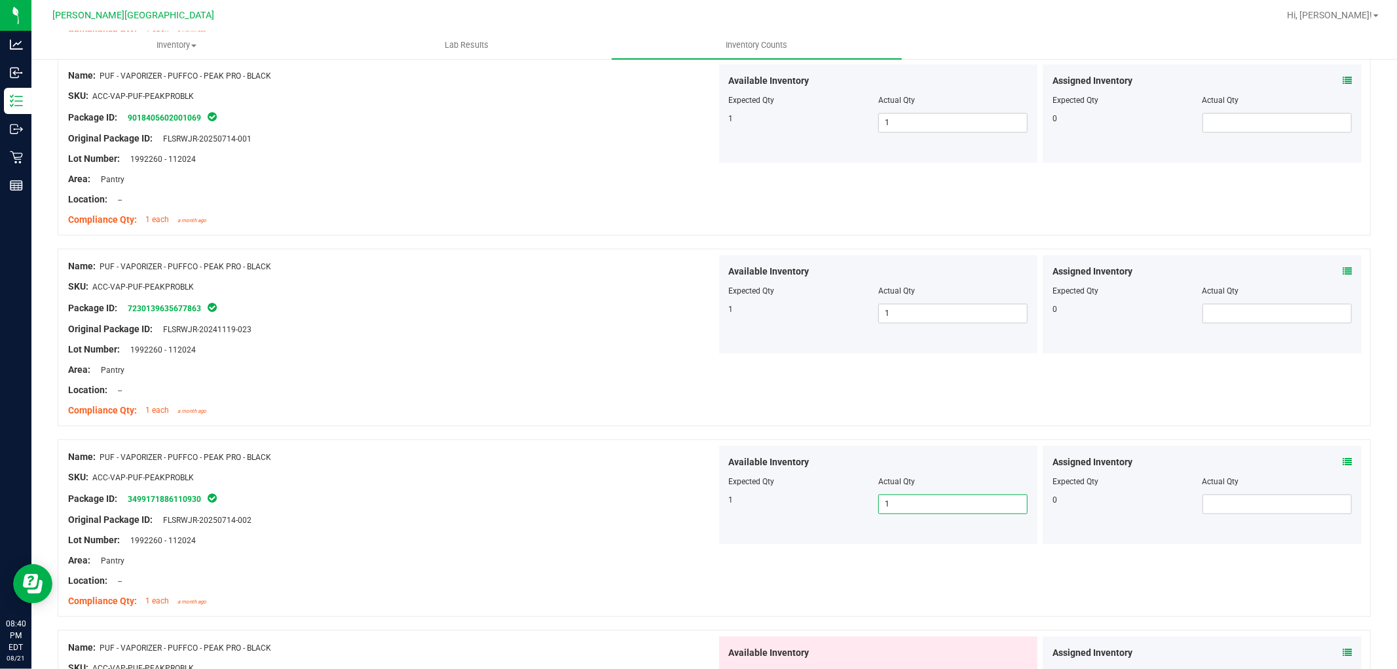
scroll to position [2256, 0]
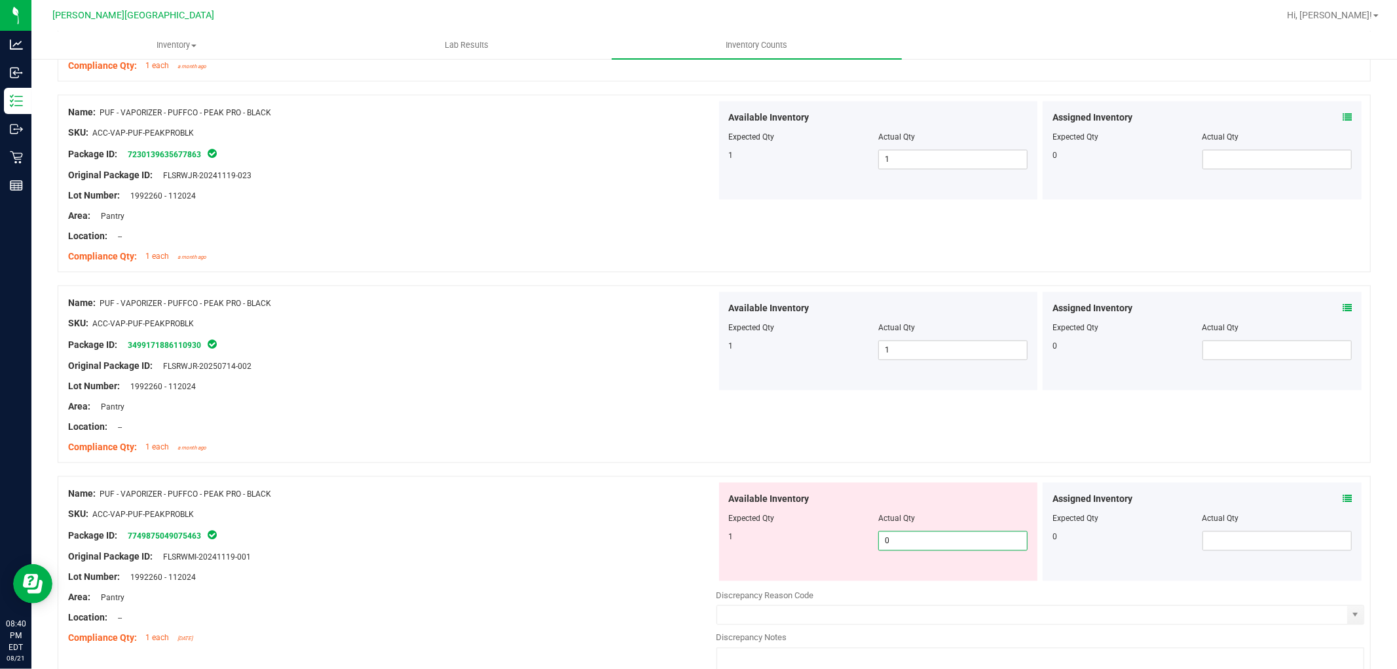
drag, startPoint x: 879, startPoint y: 539, endPoint x: 853, endPoint y: 540, distance: 25.6
click at [858, 537] on div "1 0 0" at bounding box center [878, 541] width 299 height 20
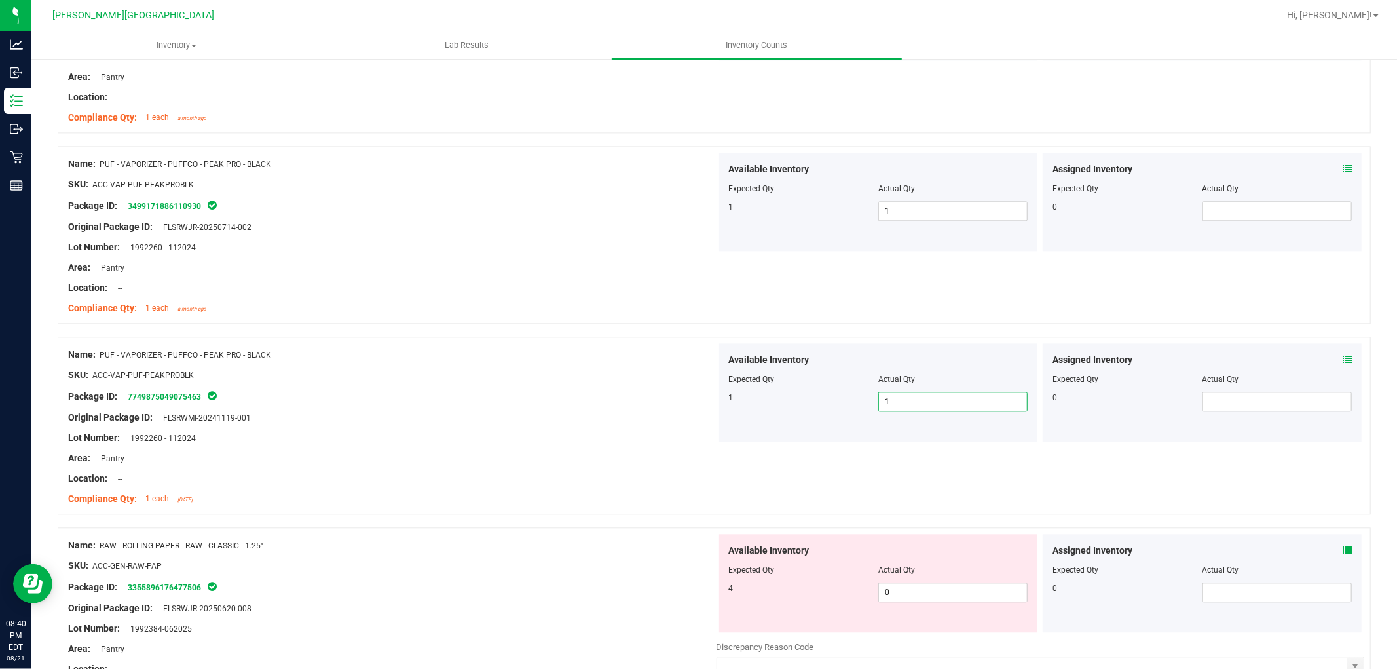
scroll to position [2474, 0]
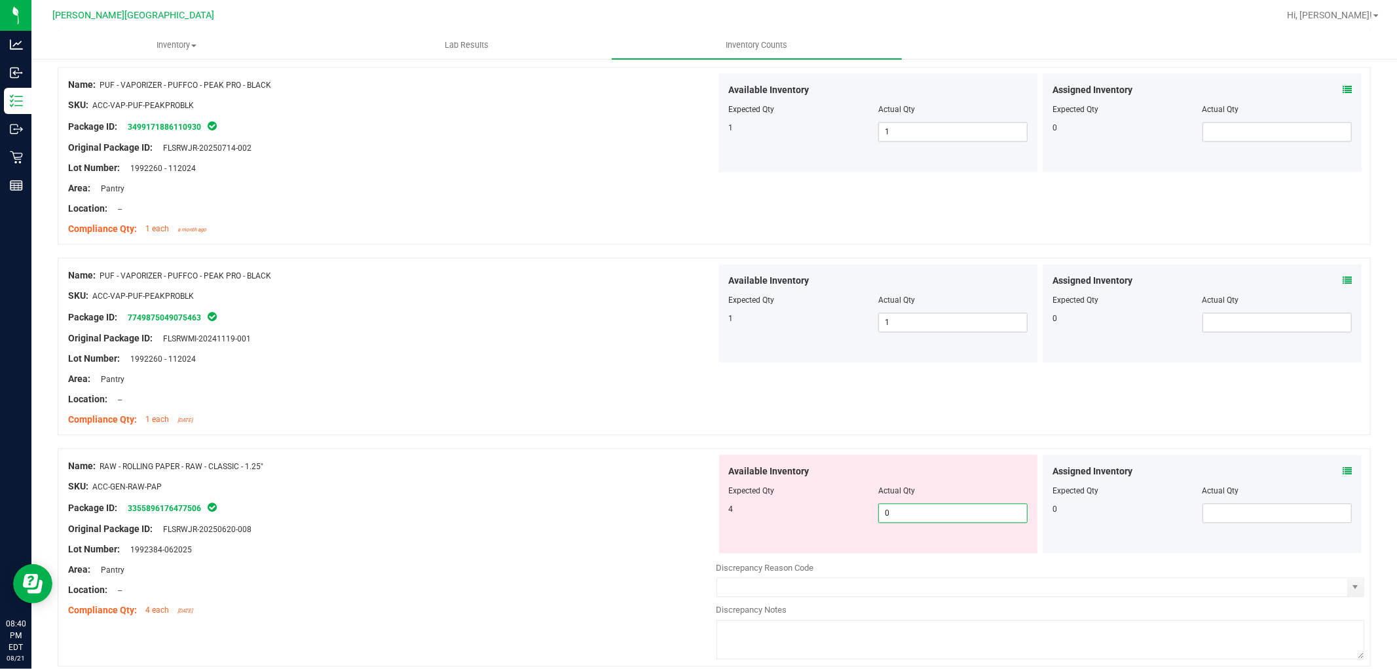
drag, startPoint x: 888, startPoint y: 518, endPoint x: 859, endPoint y: 514, distance: 29.8
click at [857, 510] on div "4 0 0" at bounding box center [878, 513] width 299 height 20
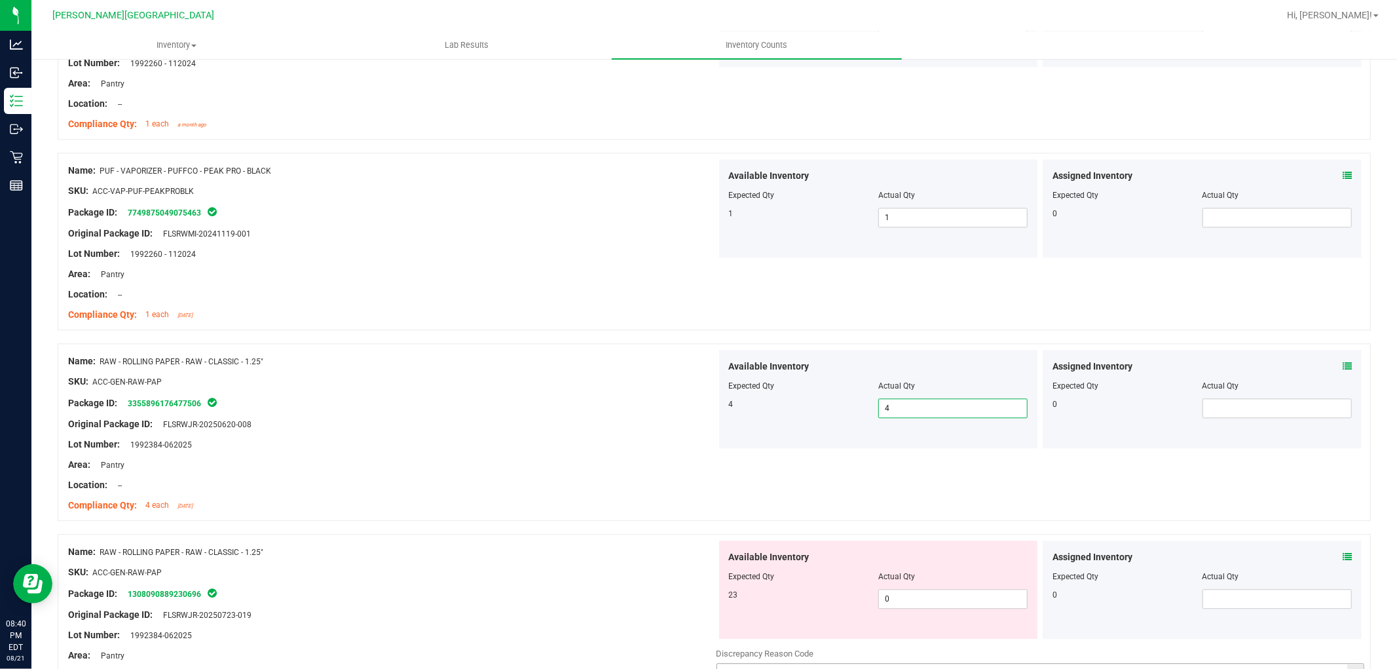
scroll to position [2693, 0]
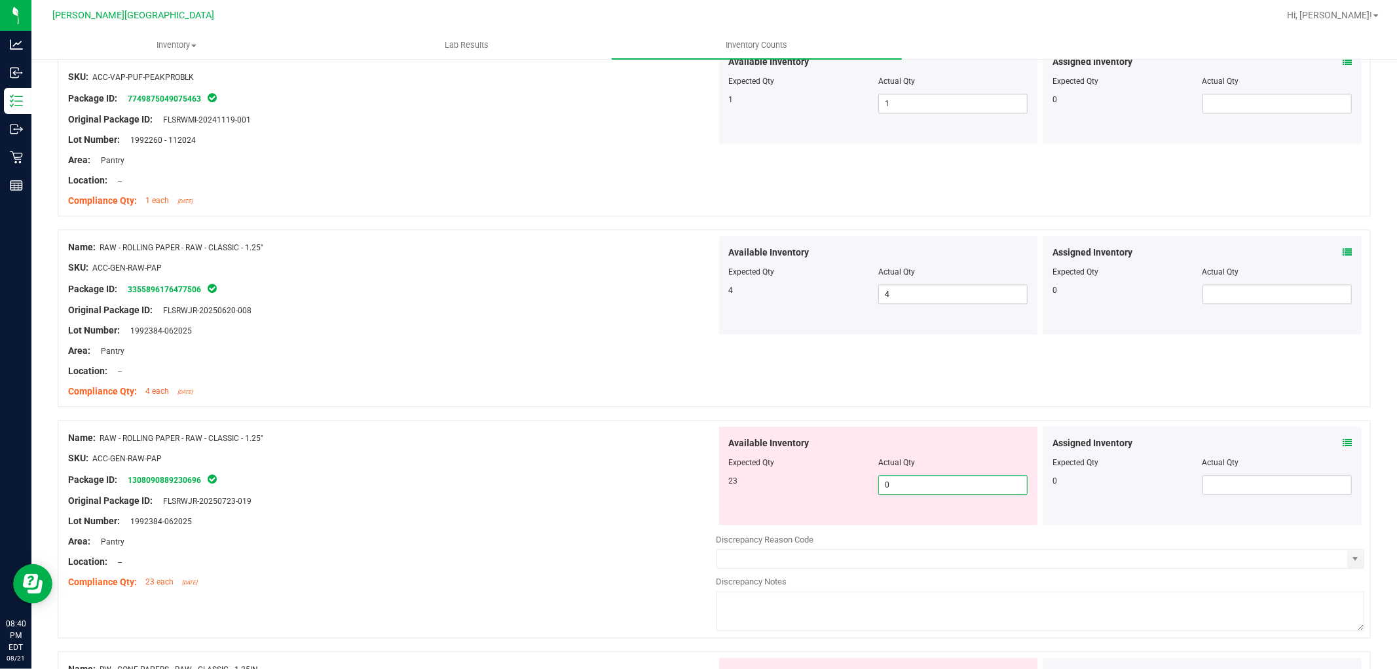
drag, startPoint x: 899, startPoint y: 489, endPoint x: 825, endPoint y: 488, distance: 74.0
click at [833, 482] on div "23 0 0" at bounding box center [878, 485] width 299 height 20
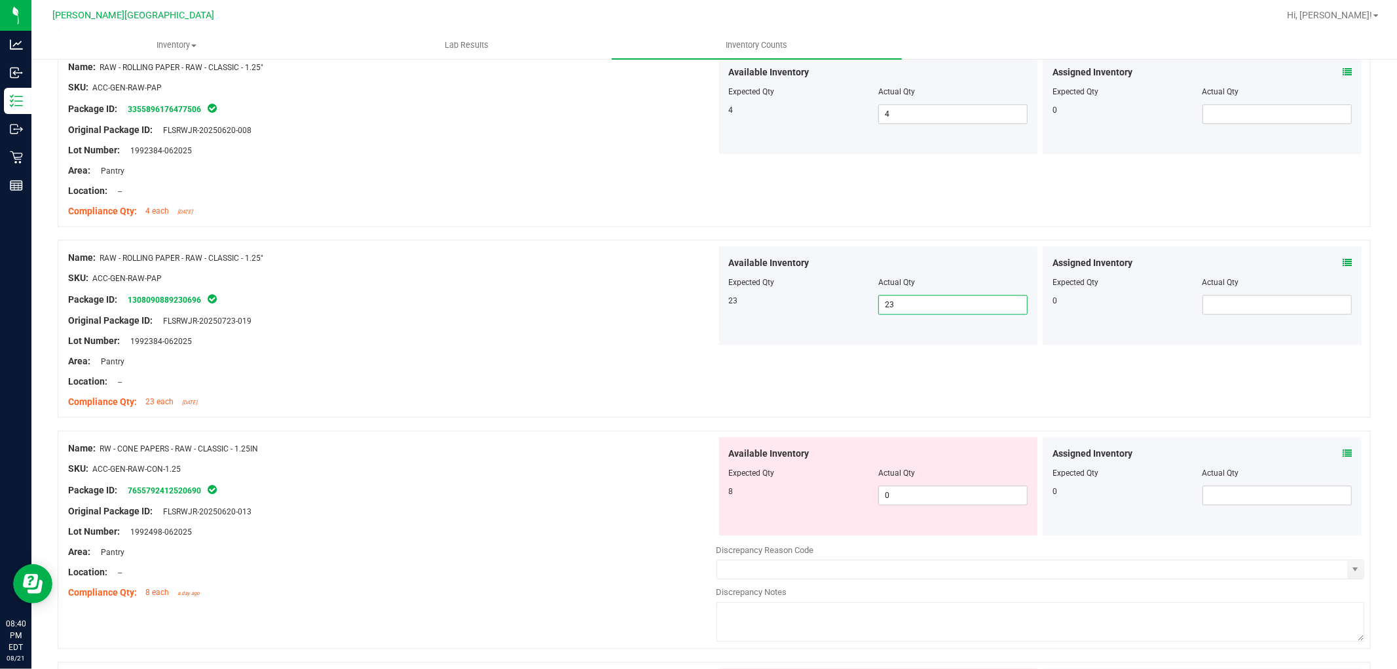
scroll to position [2984, 0]
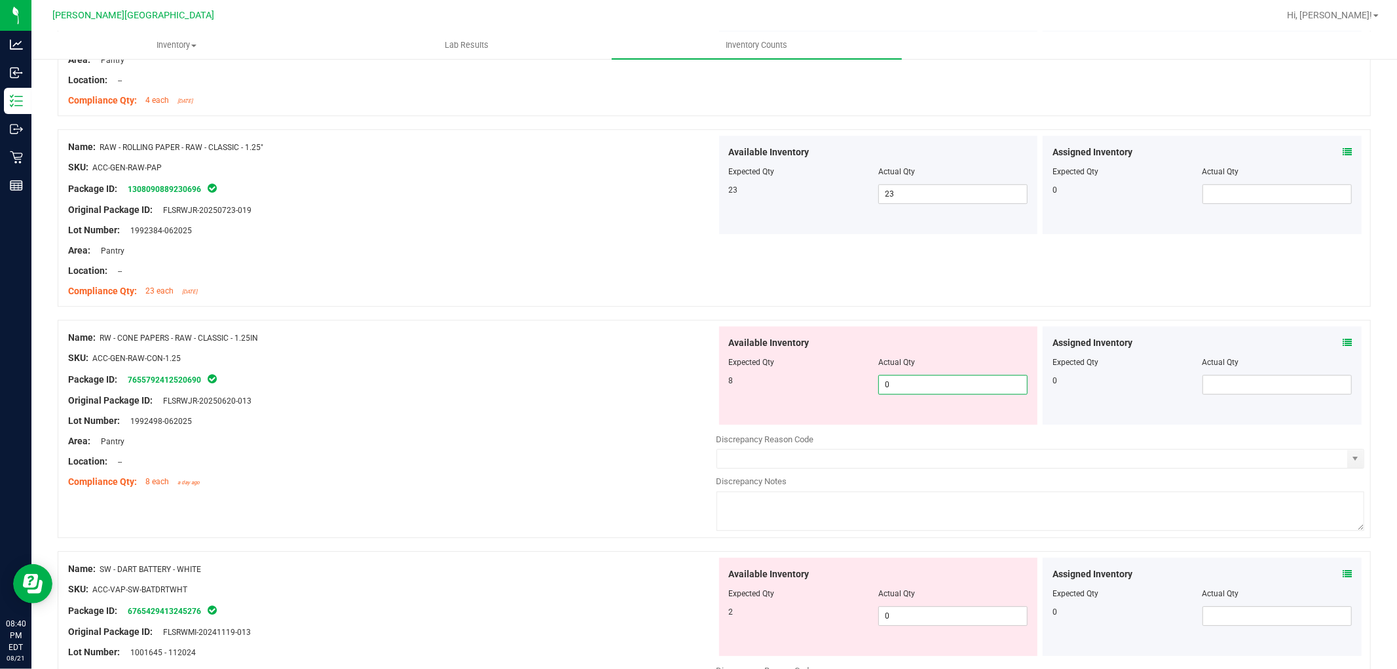
drag, startPoint x: 892, startPoint y: 381, endPoint x: 856, endPoint y: 387, distance: 37.3
click at [858, 384] on div "8 0 0" at bounding box center [878, 385] width 299 height 20
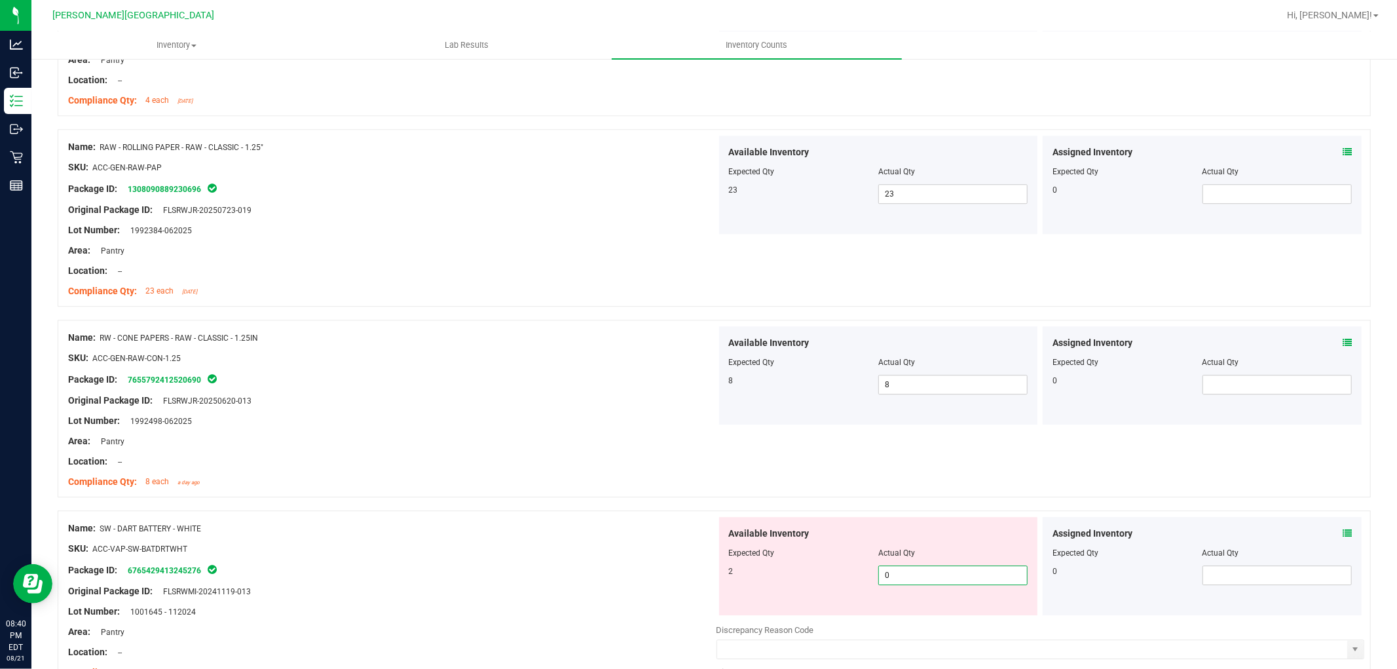
drag, startPoint x: 879, startPoint y: 577, endPoint x: 852, endPoint y: 580, distance: 26.4
click at [852, 578] on div "2 0 0" at bounding box center [878, 575] width 299 height 20
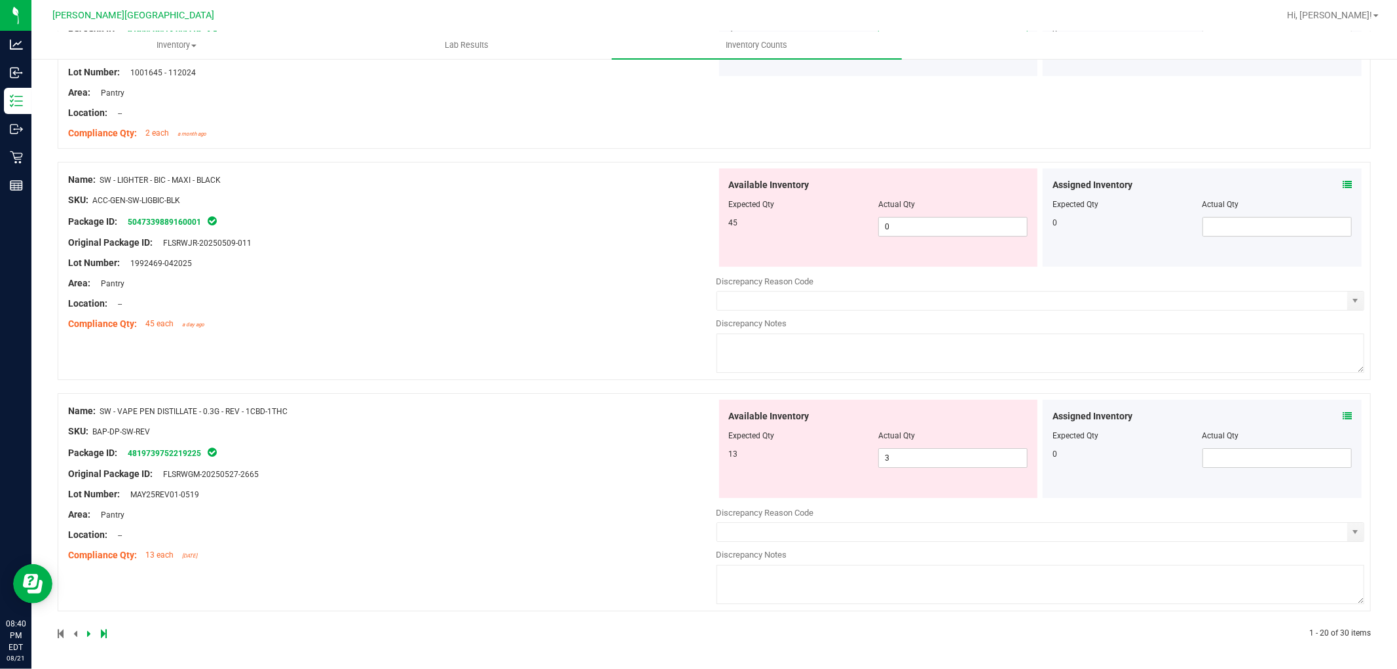
scroll to position [3527, 0]
drag, startPoint x: 896, startPoint y: 220, endPoint x: 871, endPoint y: 223, distance: 25.1
click at [879, 220] on span "0 0" at bounding box center [953, 227] width 149 height 20
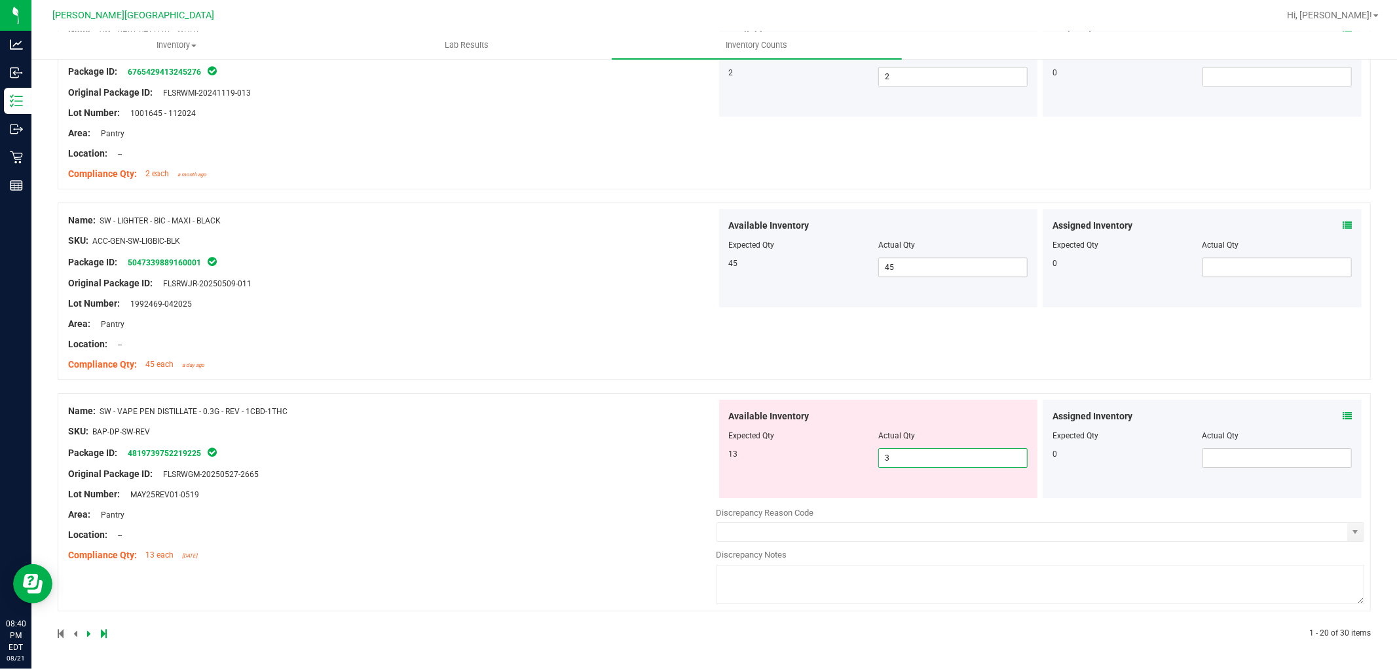
drag, startPoint x: 893, startPoint y: 457, endPoint x: 848, endPoint y: 463, distance: 45.5
click at [848, 463] on div "13 3 3" at bounding box center [878, 458] width 299 height 20
click at [591, 511] on div "Area: Pantry" at bounding box center [392, 515] width 649 height 14
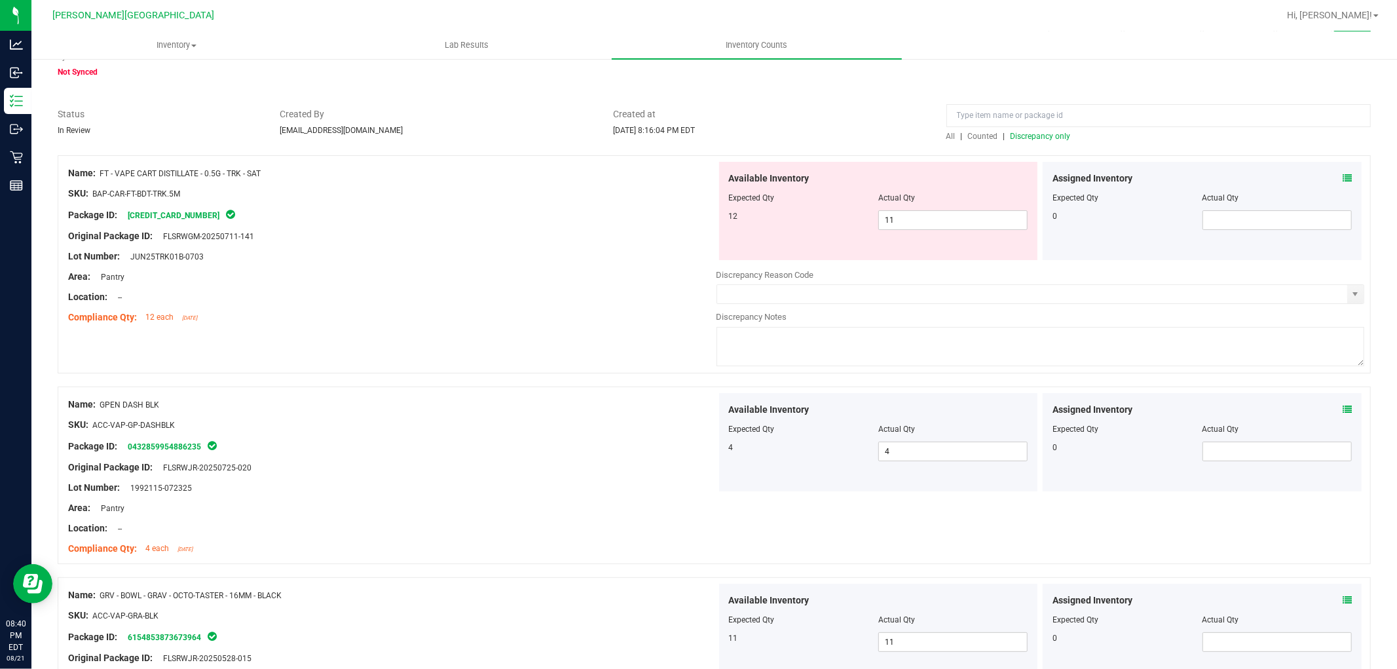
scroll to position [43, 0]
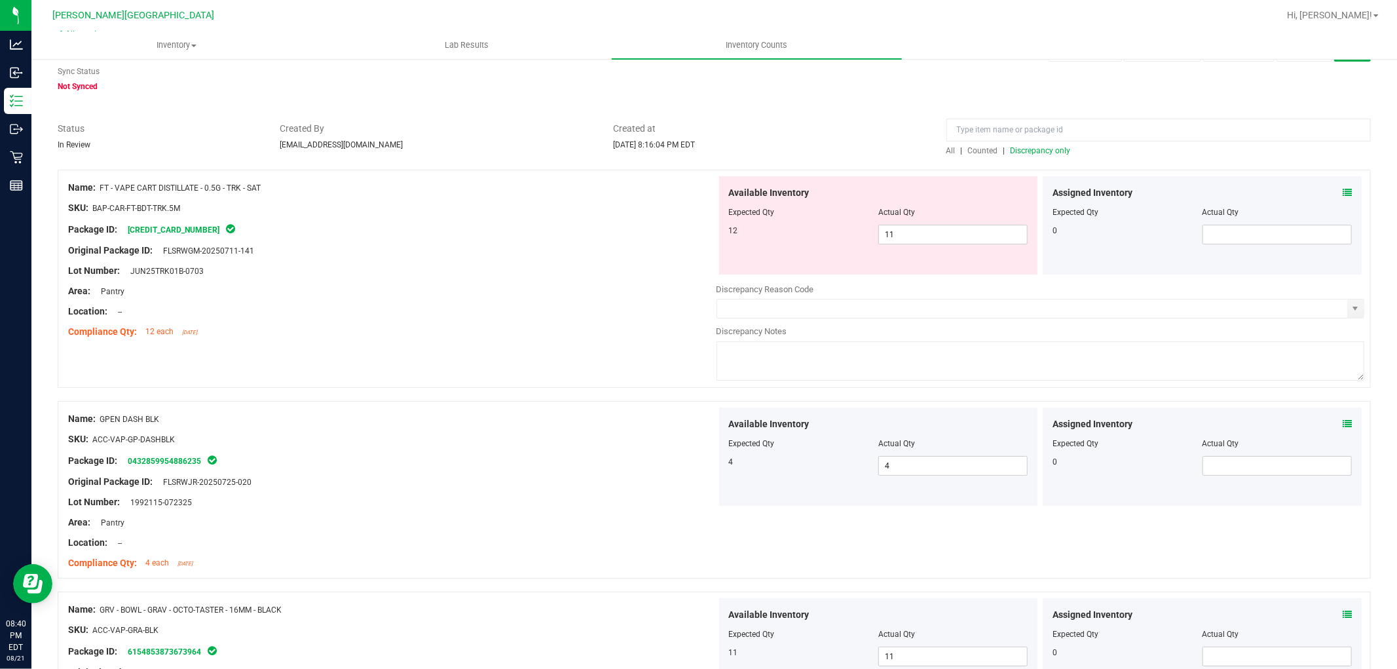
click at [1049, 149] on span "Discrepancy only" at bounding box center [1041, 150] width 60 height 9
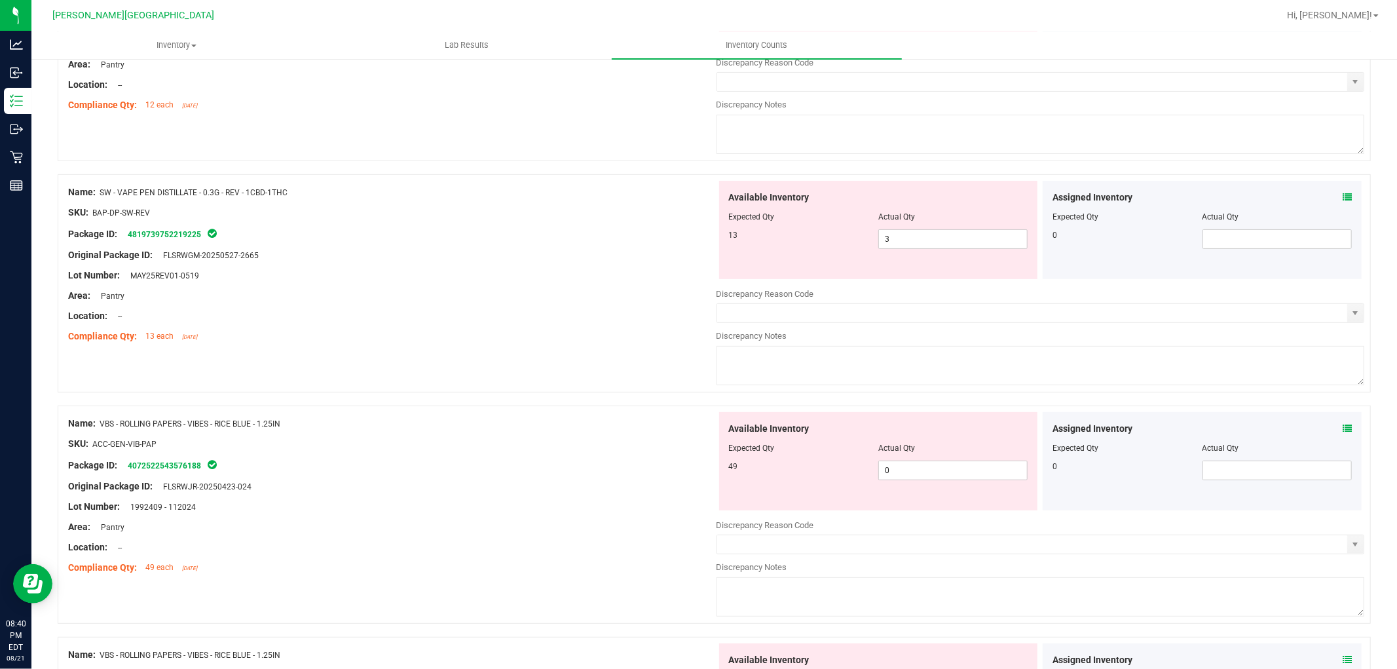
scroll to position [291, 0]
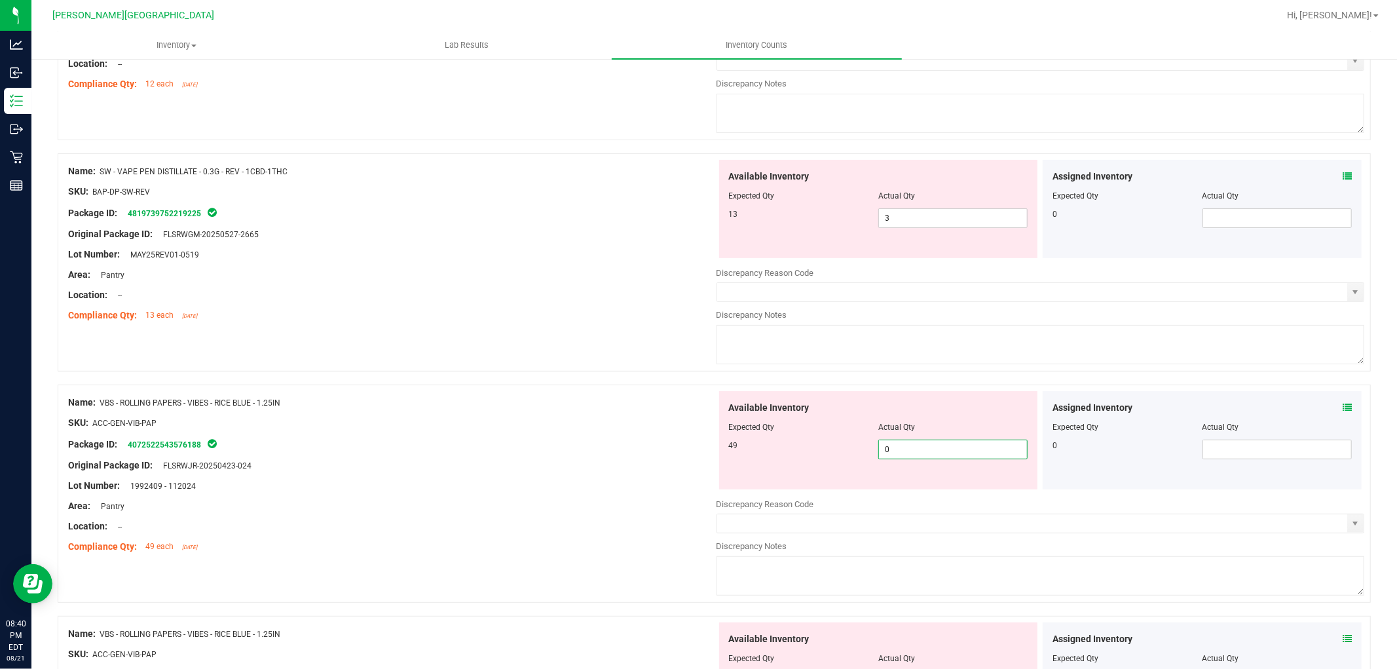
drag, startPoint x: 871, startPoint y: 451, endPoint x: 856, endPoint y: 453, distance: 15.3
click at [861, 451] on div "49 0 0" at bounding box center [878, 450] width 299 height 20
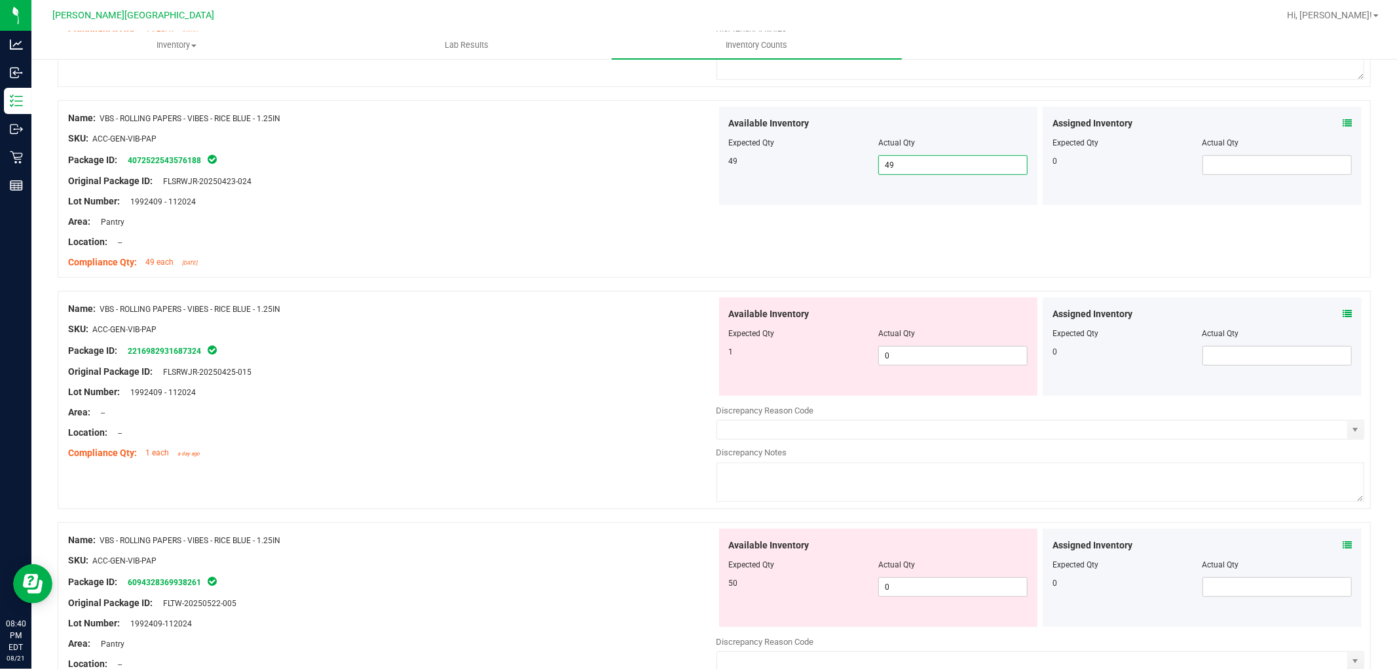
scroll to position [582, 0]
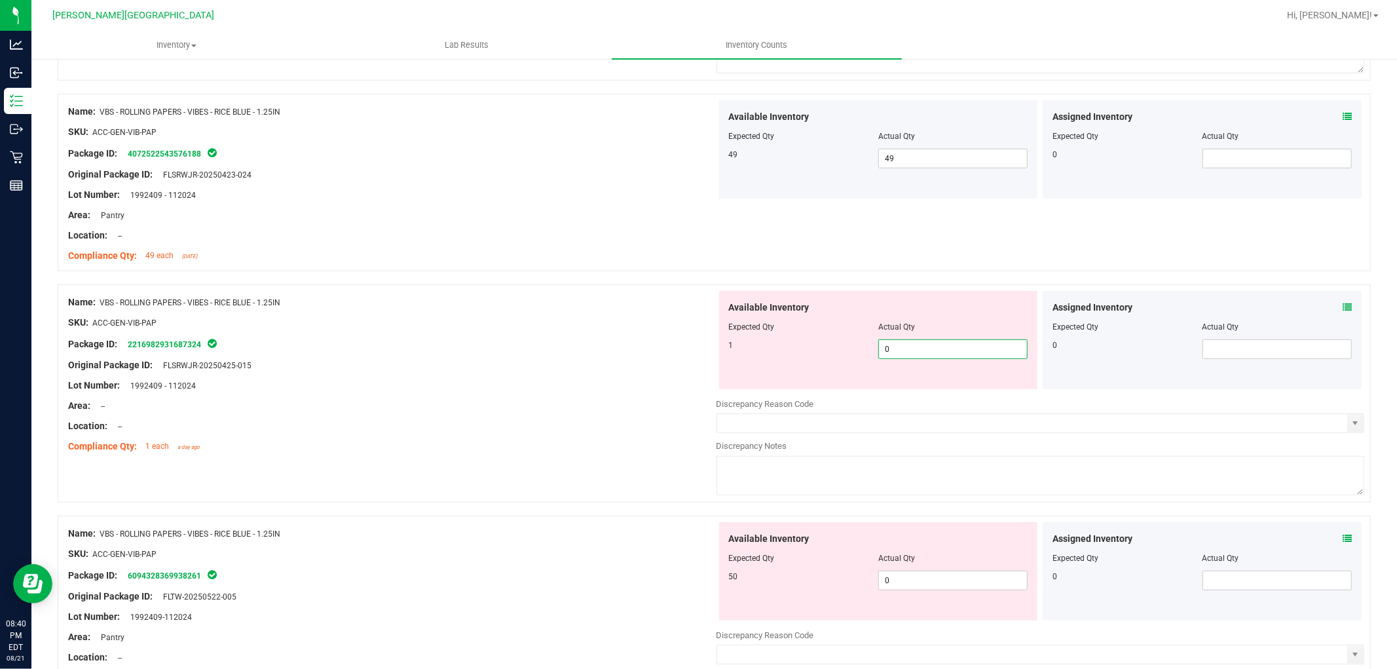
drag, startPoint x: 881, startPoint y: 348, endPoint x: 863, endPoint y: 348, distance: 17.0
click at [865, 348] on div "1 0 0" at bounding box center [878, 349] width 299 height 20
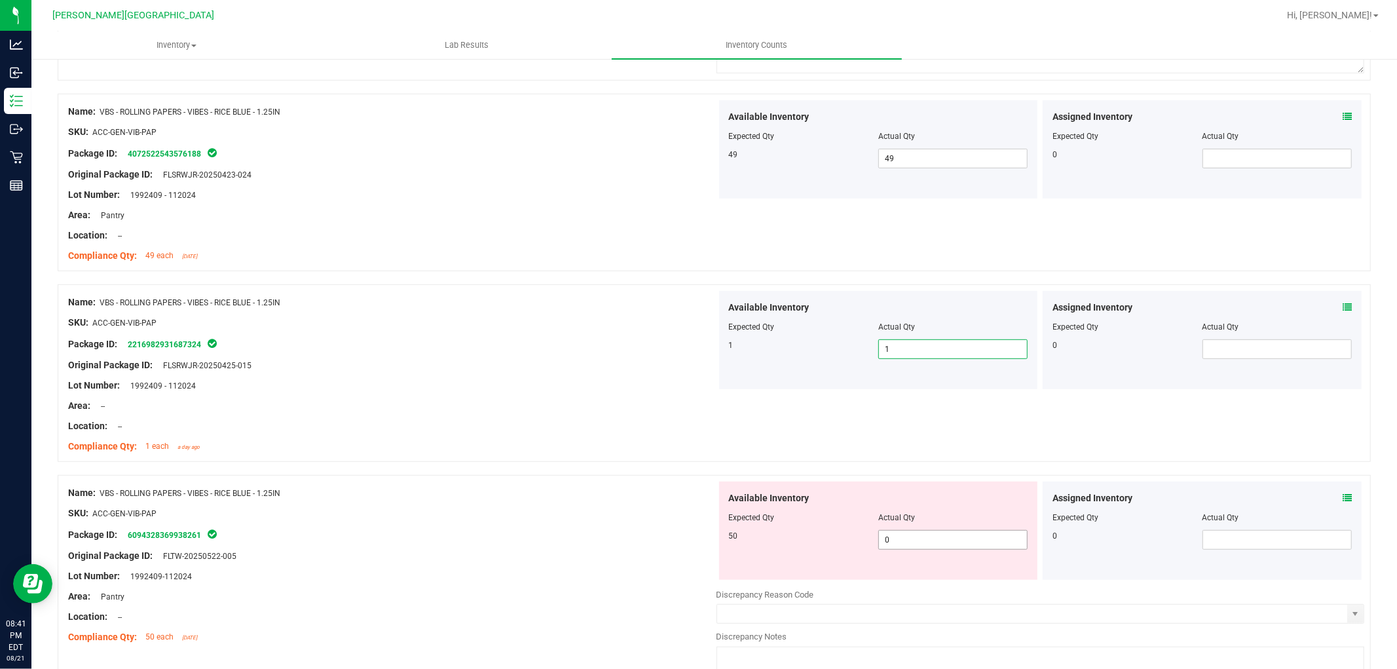
drag, startPoint x: 893, startPoint y: 537, endPoint x: 853, endPoint y: 544, distance: 40.6
click at [853, 544] on div "50 0 0" at bounding box center [878, 540] width 299 height 20
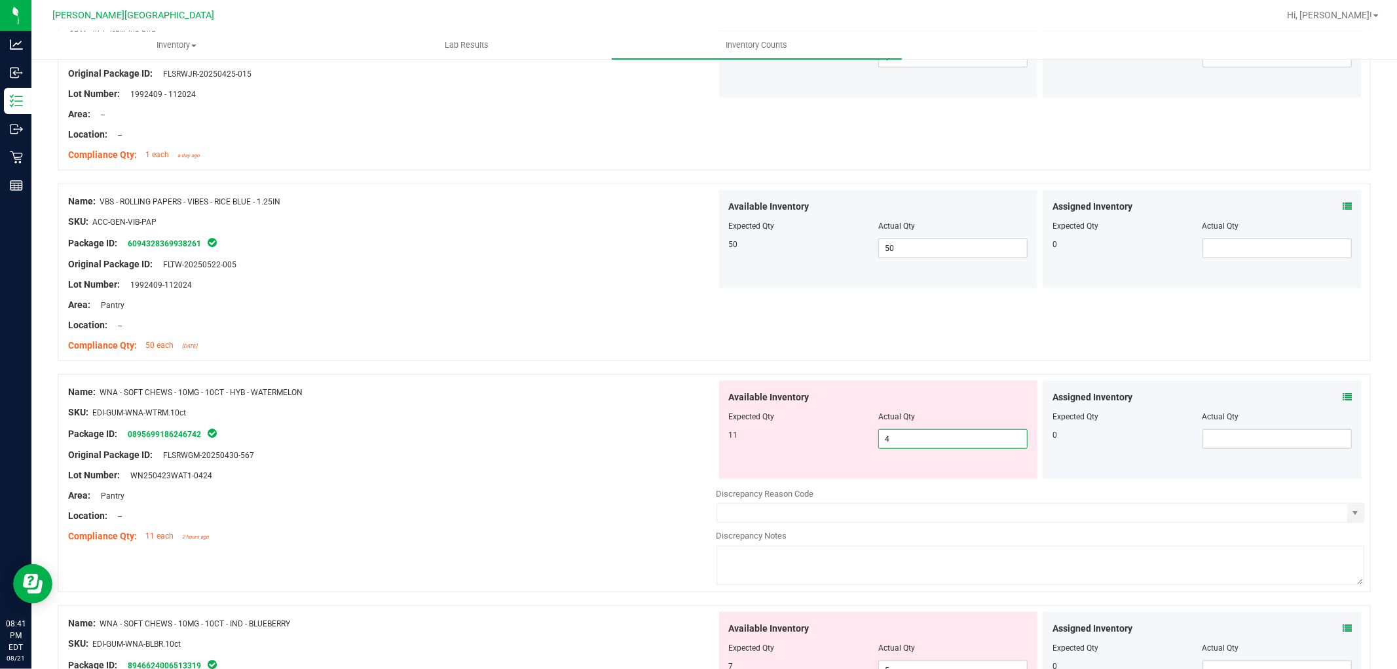
drag, startPoint x: 899, startPoint y: 444, endPoint x: 869, endPoint y: 466, distance: 37.5
click at [852, 453] on div "Available Inventory Expected Qty Actual Qty 11 4 4" at bounding box center [878, 430] width 319 height 98
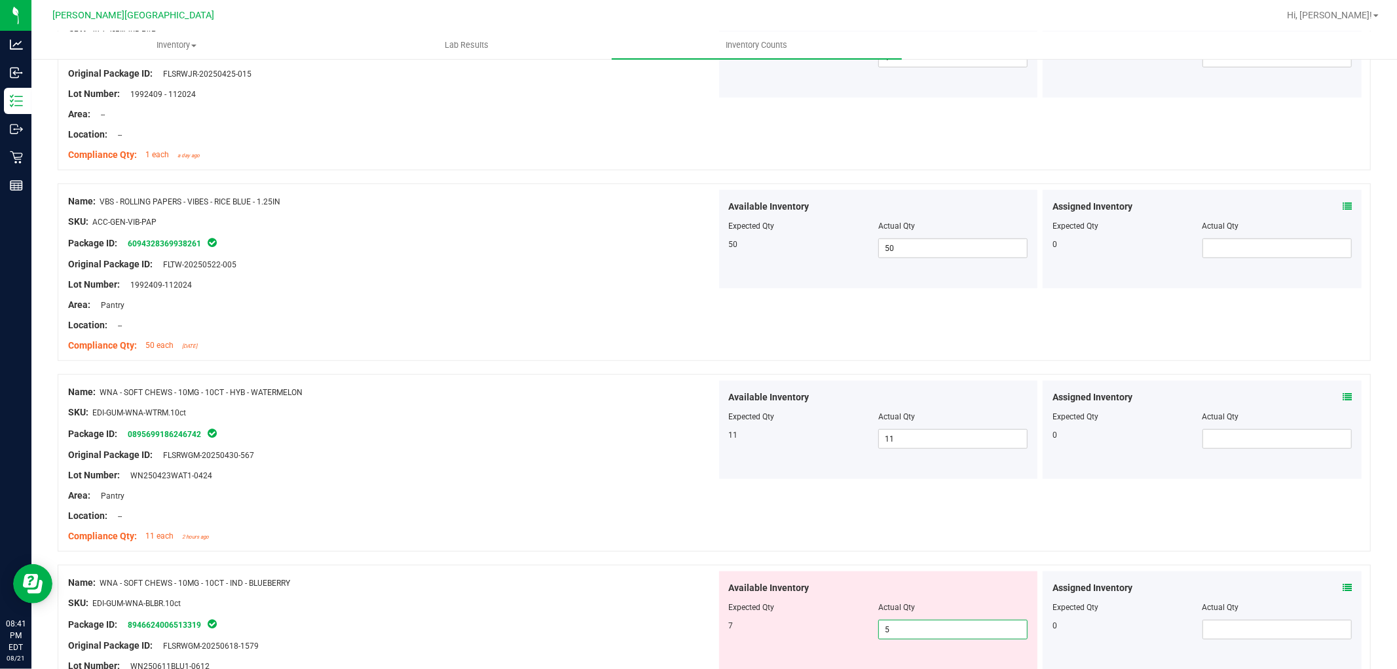
drag, startPoint x: 886, startPoint y: 630, endPoint x: 858, endPoint y: 634, distance: 27.8
click at [859, 633] on div "7 5 5" at bounding box center [878, 630] width 299 height 20
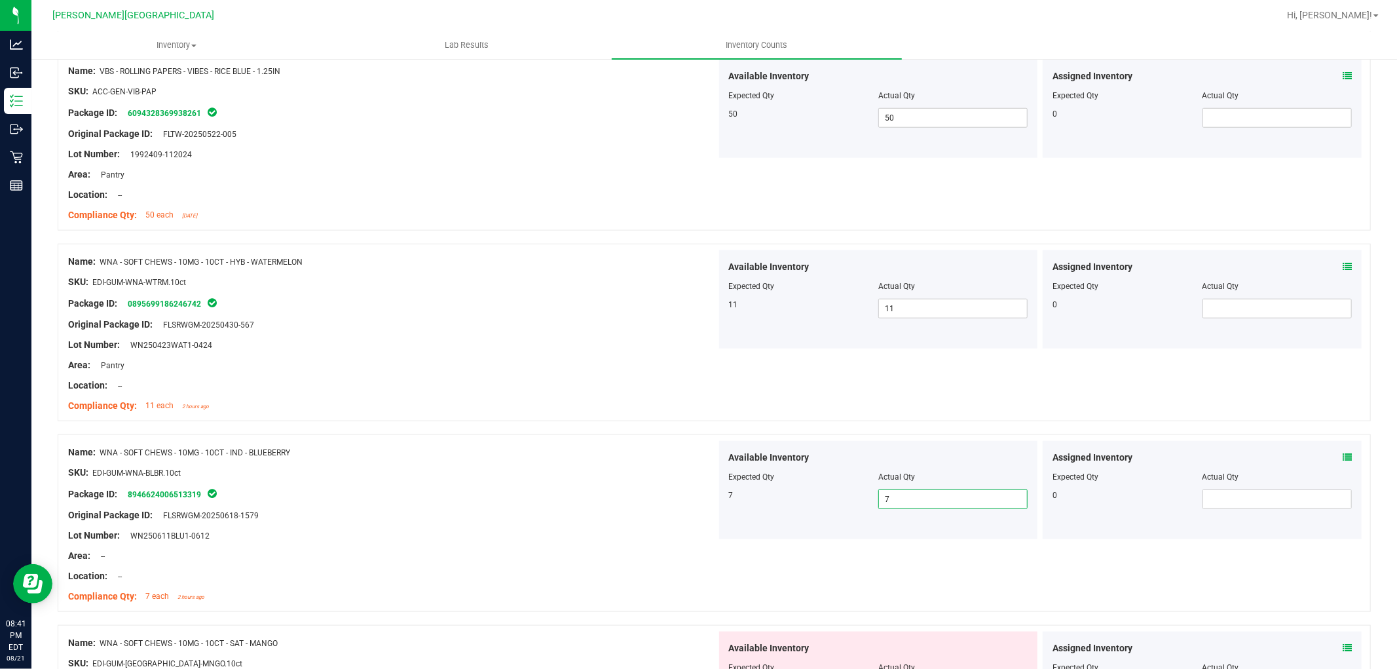
scroll to position [1164, 0]
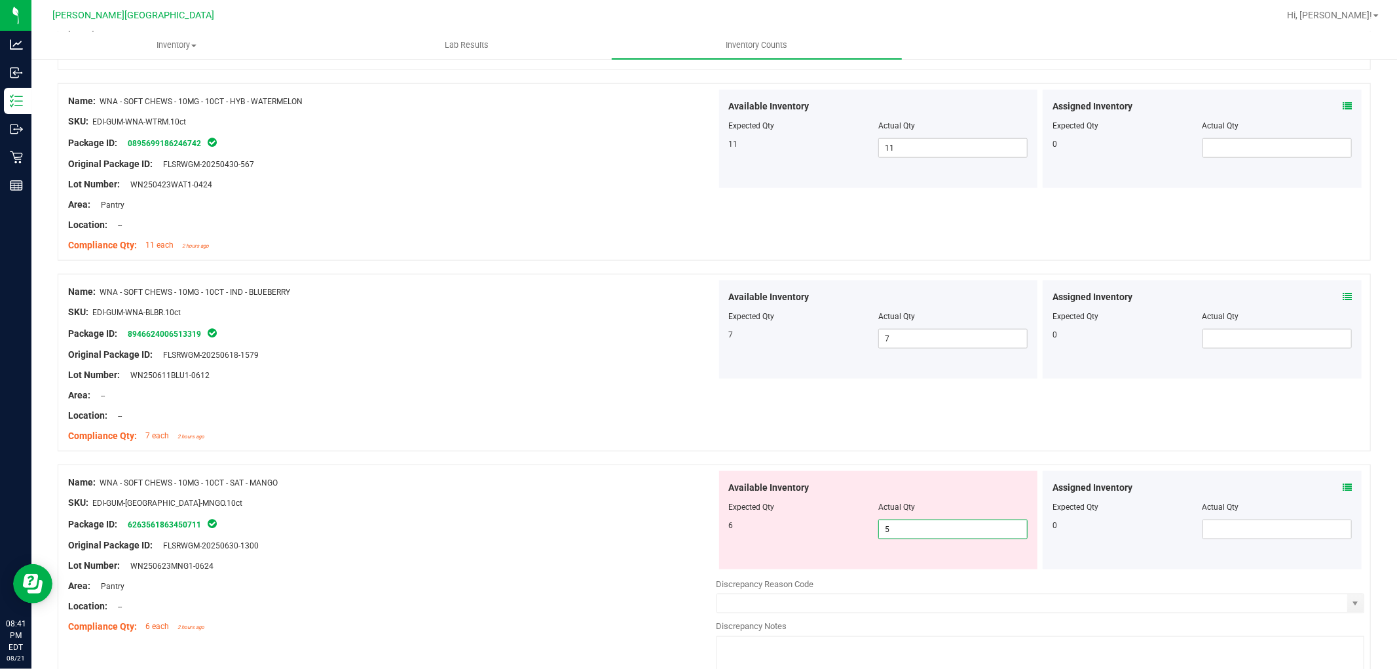
drag, startPoint x: 899, startPoint y: 528, endPoint x: 836, endPoint y: 542, distance: 64.4
click at [836, 541] on div "Available Inventory Expected Qty Actual Qty 6 5 5" at bounding box center [878, 520] width 319 height 98
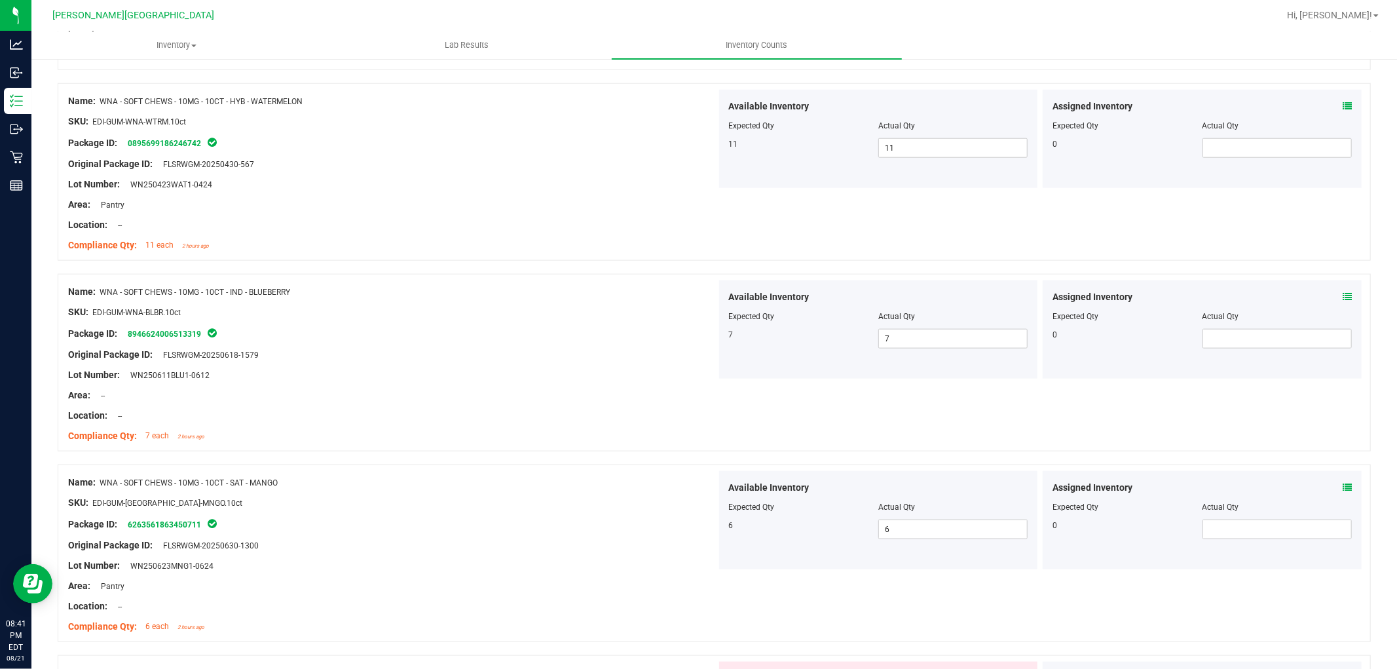
click at [546, 373] on div "Lot Number: WN250611BLU1-0612" at bounding box center [392, 375] width 649 height 14
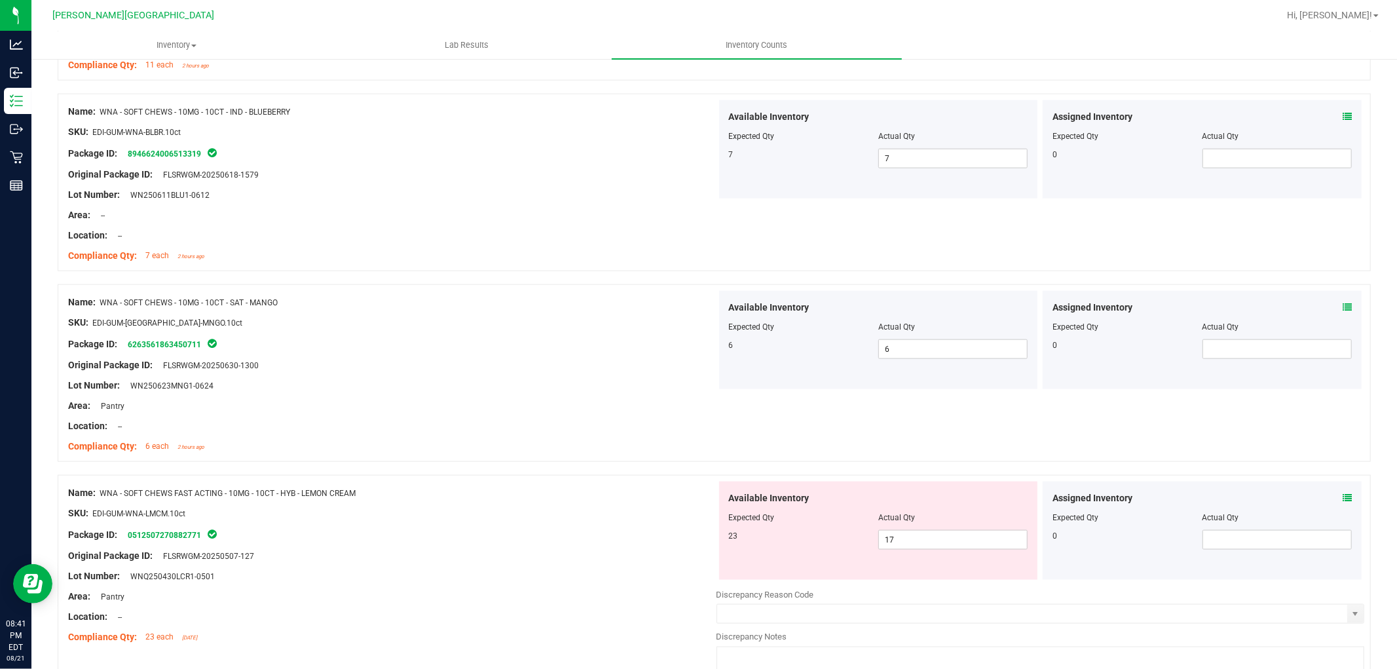
scroll to position [1601, 0]
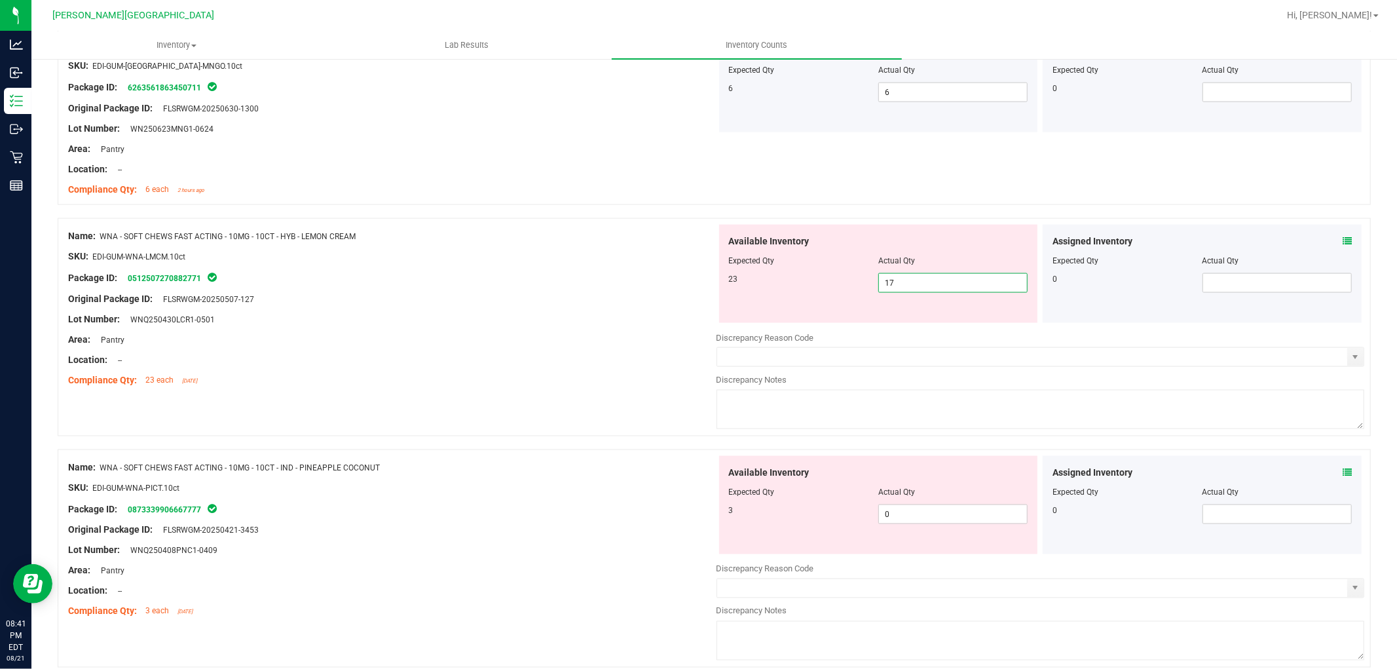
drag, startPoint x: 907, startPoint y: 280, endPoint x: 854, endPoint y: 286, distance: 54.1
click at [854, 286] on div "23 17 17" at bounding box center [878, 283] width 299 height 20
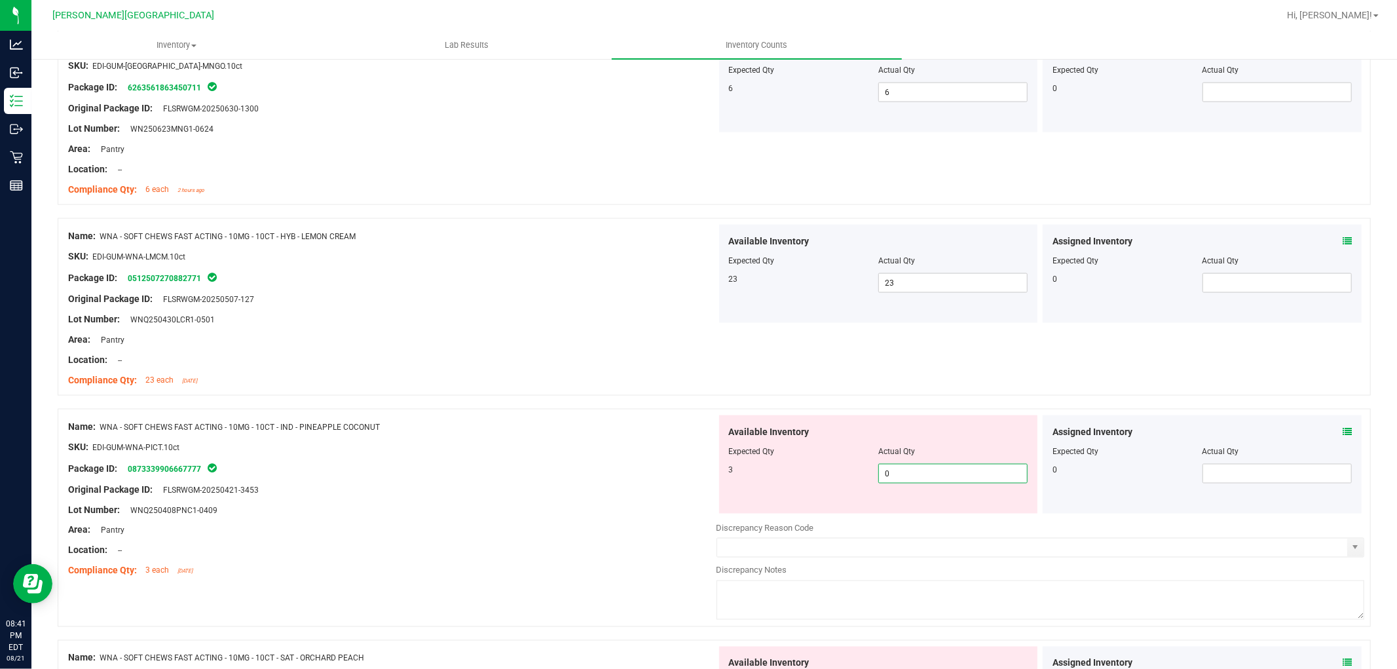
drag, startPoint x: 895, startPoint y: 474, endPoint x: 852, endPoint y: 475, distance: 42.6
click at [853, 473] on div "3 0 0" at bounding box center [878, 474] width 299 height 20
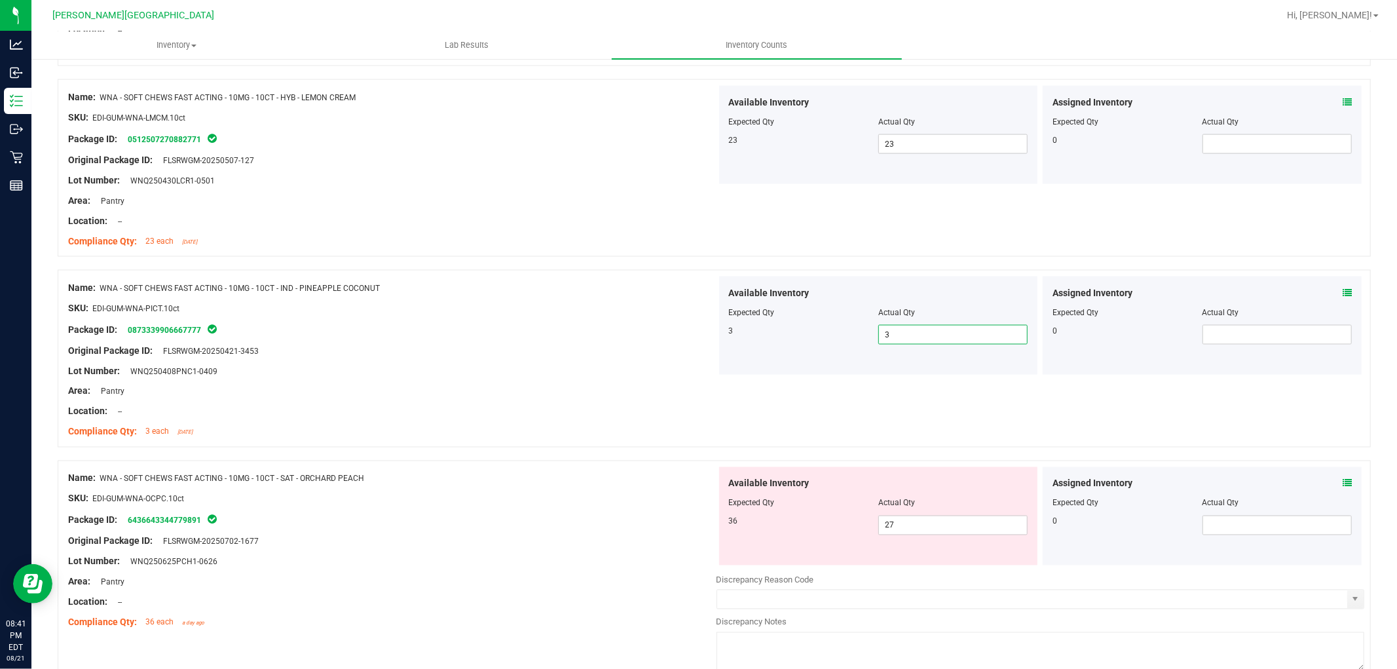
scroll to position [1892, 0]
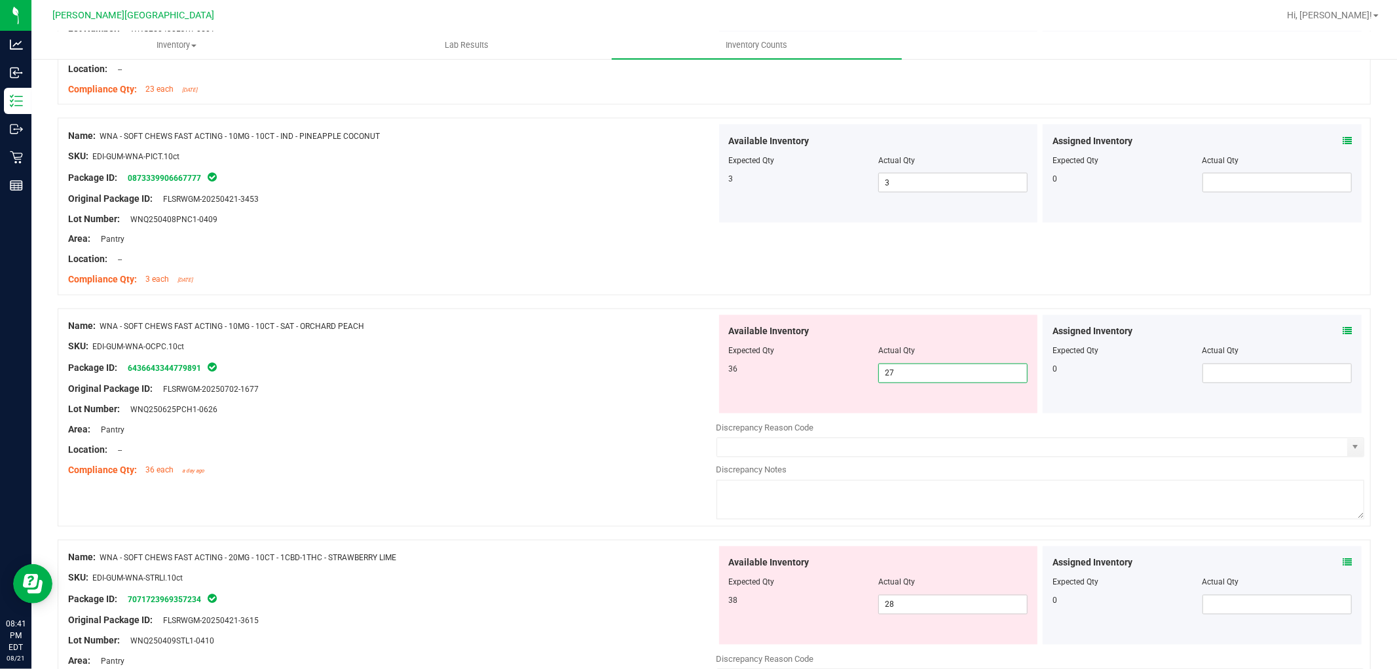
drag, startPoint x: 900, startPoint y: 377, endPoint x: 857, endPoint y: 376, distance: 43.3
click at [858, 375] on div "36 27 27" at bounding box center [878, 374] width 299 height 20
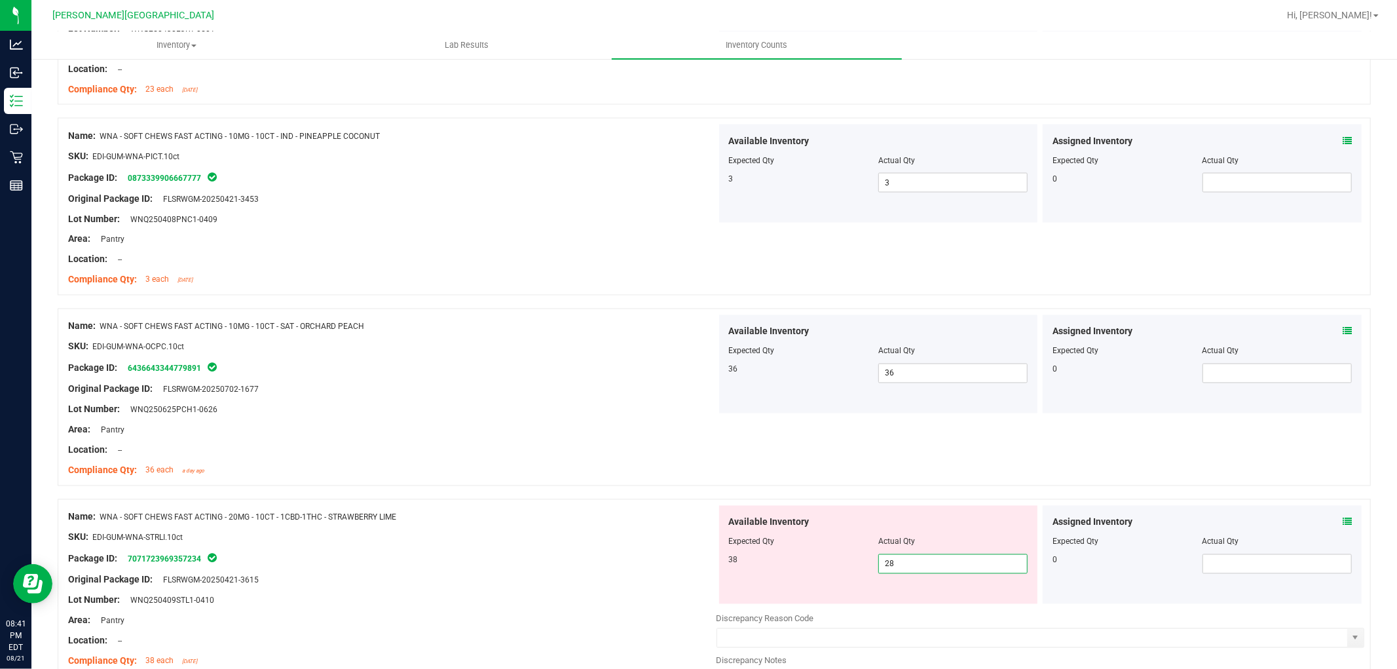
drag, startPoint x: 899, startPoint y: 561, endPoint x: 840, endPoint y: 567, distance: 59.3
click at [840, 565] on div "38 28 28" at bounding box center [878, 564] width 299 height 20
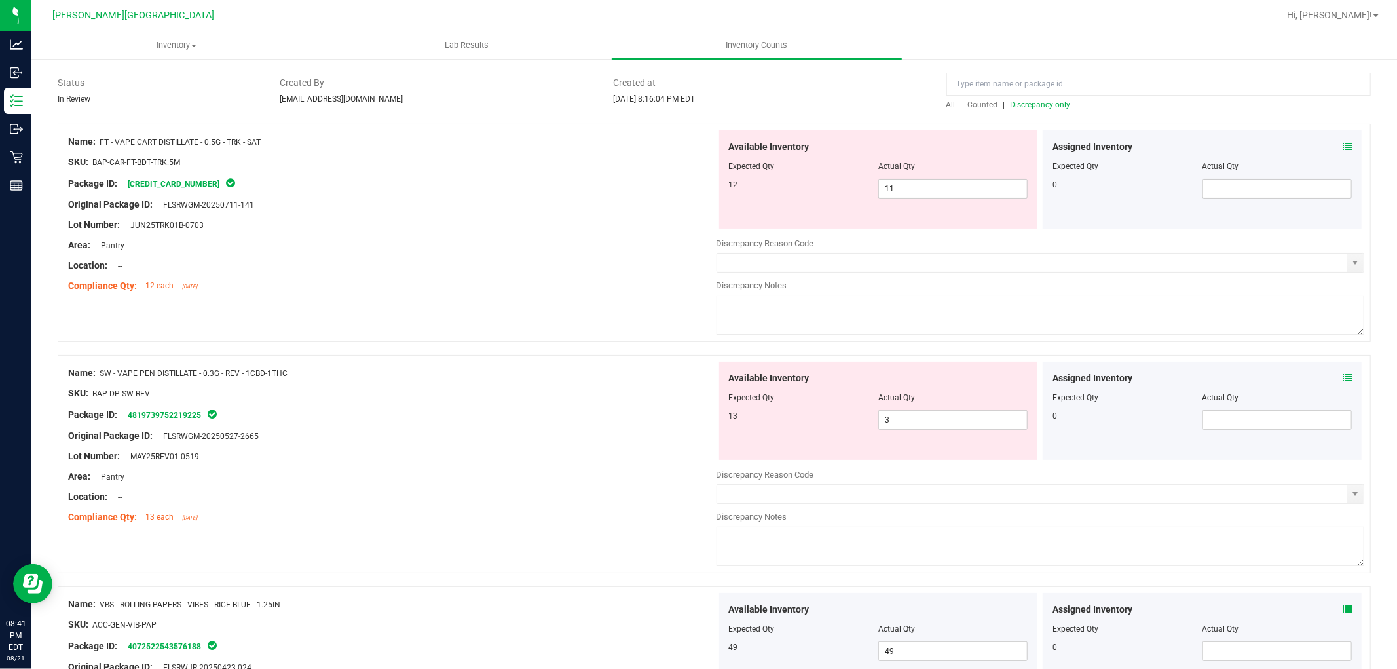
scroll to position [0, 0]
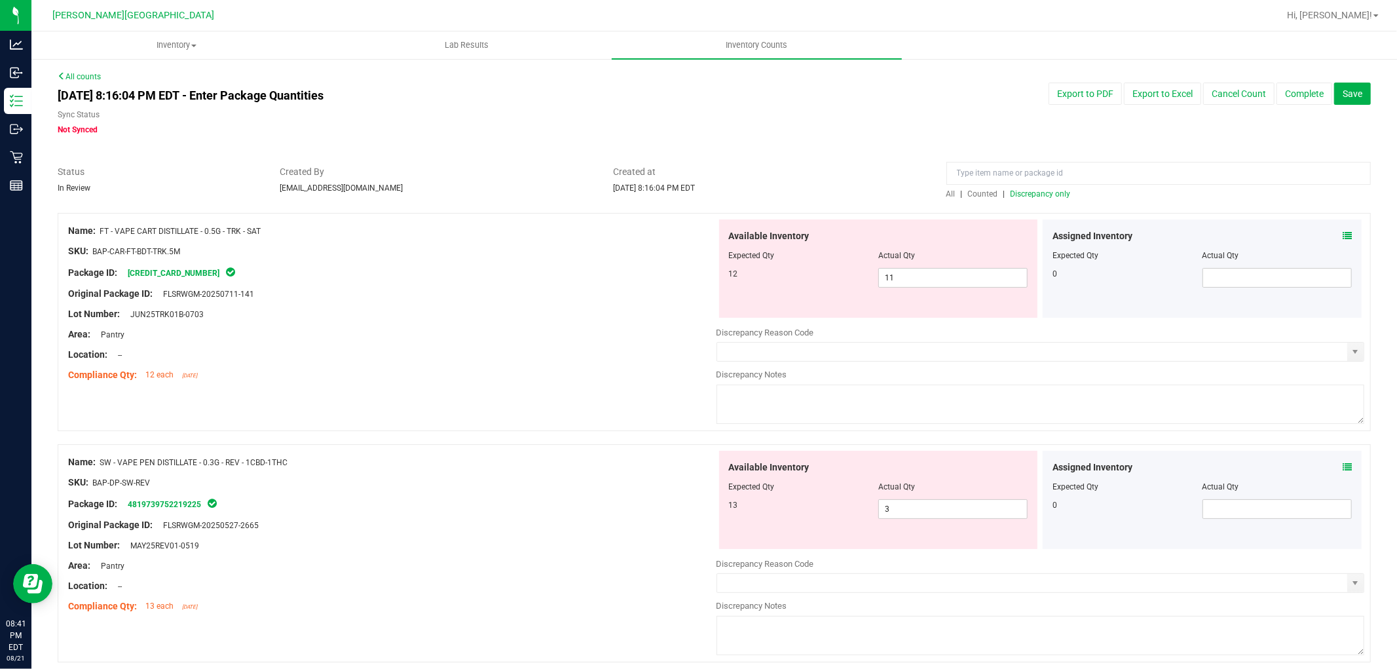
click at [1058, 191] on span "Discrepancy only" at bounding box center [1041, 193] width 60 height 9
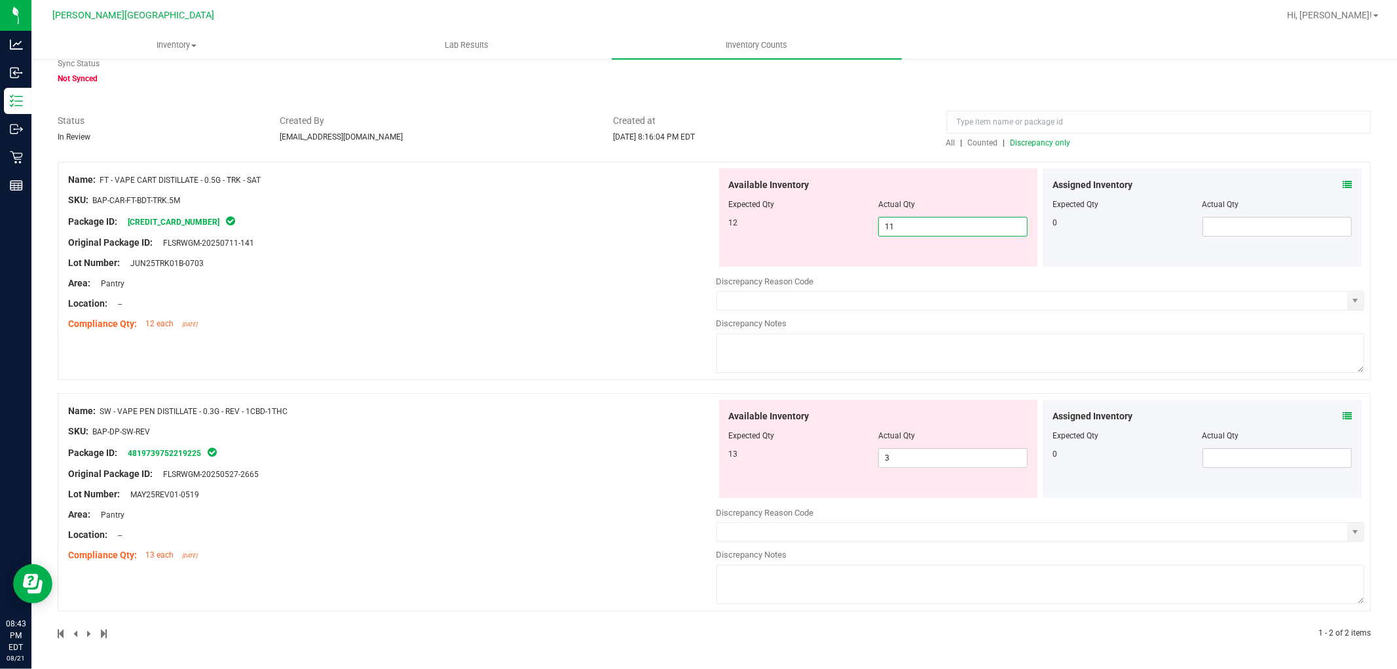
drag, startPoint x: 903, startPoint y: 227, endPoint x: 849, endPoint y: 227, distance: 53.7
click at [849, 227] on div "12 11 11" at bounding box center [878, 227] width 299 height 20
drag, startPoint x: 896, startPoint y: 221, endPoint x: 834, endPoint y: 238, distance: 64.7
click at [834, 237] on div "Available Inventory Expected Qty Actual Qty 12 11 13" at bounding box center [878, 217] width 319 height 98
drag, startPoint x: 869, startPoint y: 457, endPoint x: 844, endPoint y: 456, distance: 25.6
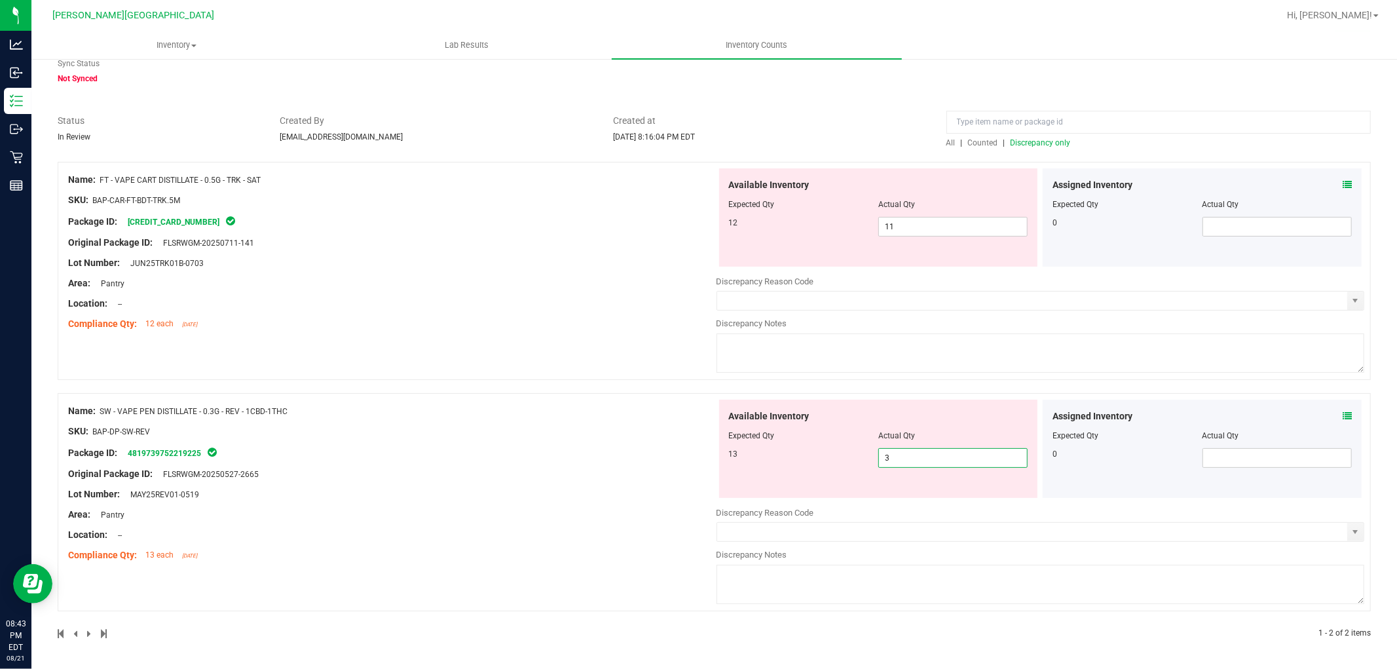
click at [846, 456] on div "13 3 3" at bounding box center [878, 458] width 299 height 20
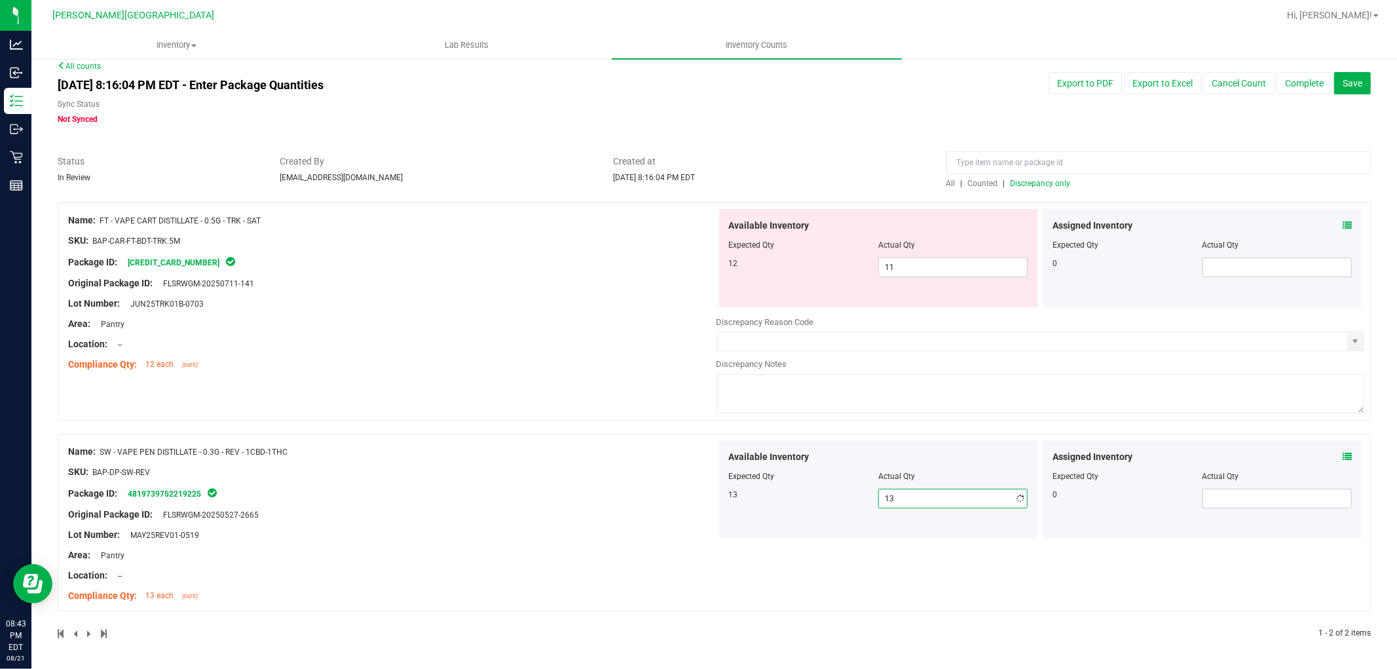
scroll to position [10, 0]
click at [601, 367] on div "Compliance Qty: 12 each [DATE]" at bounding box center [392, 365] width 649 height 14
click at [1037, 181] on span "Discrepancy only" at bounding box center [1041, 183] width 60 height 9
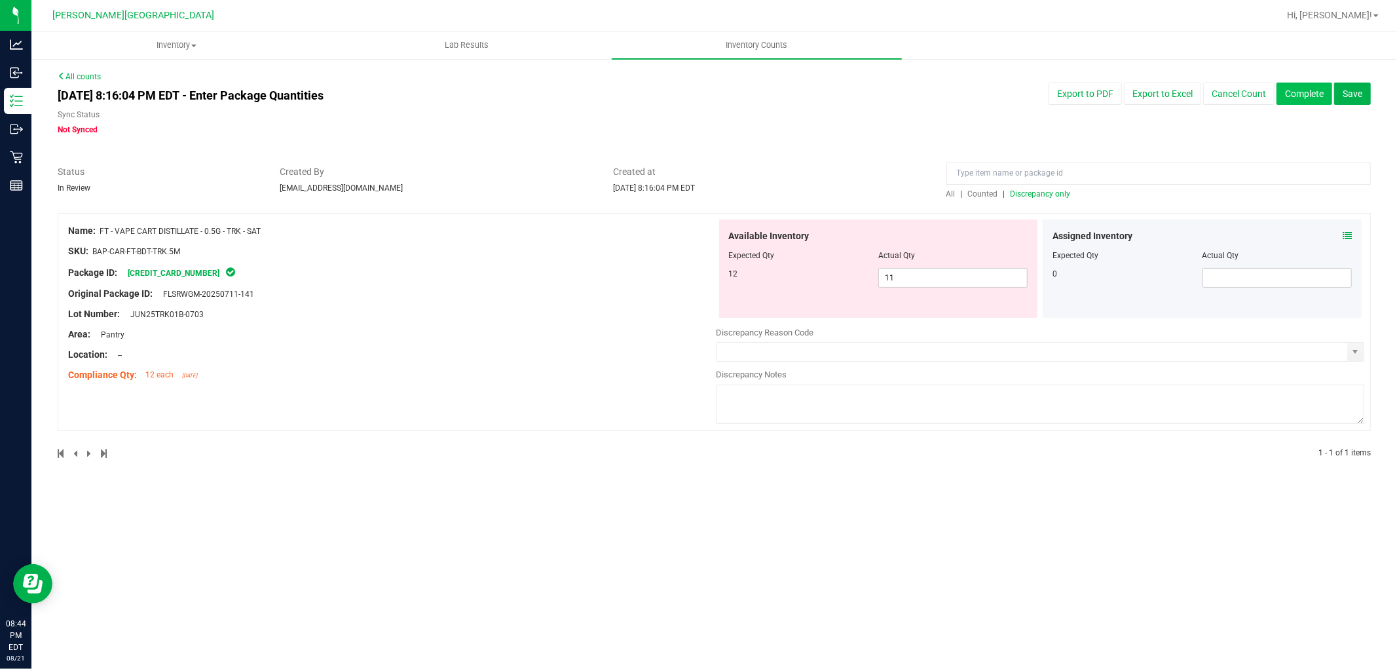
click at [1314, 94] on button "Complete" at bounding box center [1305, 94] width 56 height 22
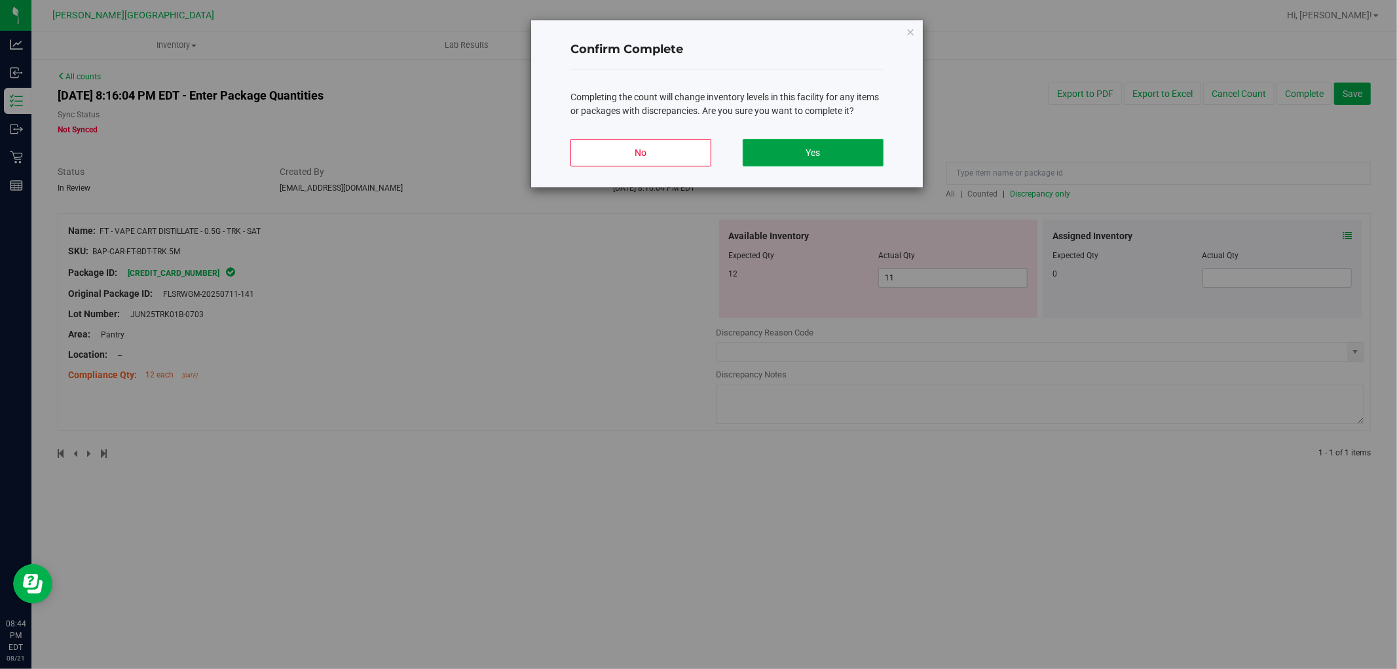
click at [848, 140] on button "Yes" at bounding box center [813, 153] width 141 height 28
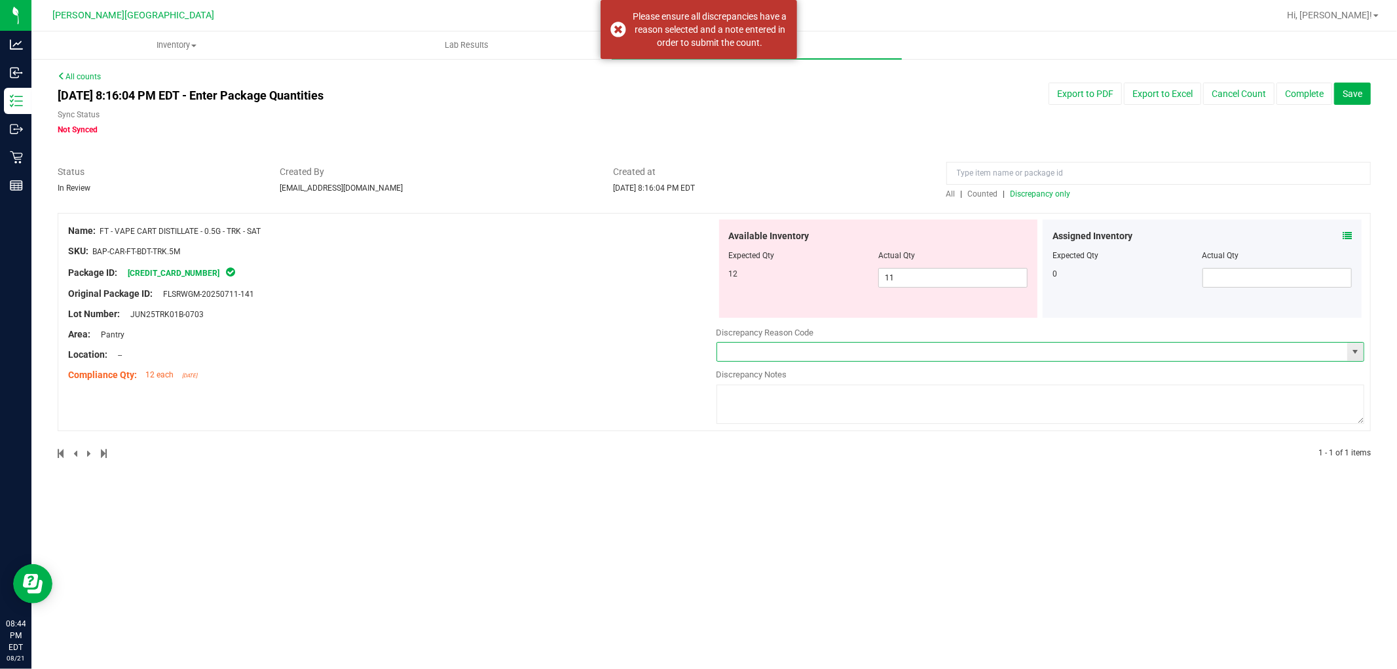
click at [824, 358] on input "text" at bounding box center [1032, 352] width 631 height 18
click at [1348, 346] on span "select" at bounding box center [1356, 352] width 16 height 18
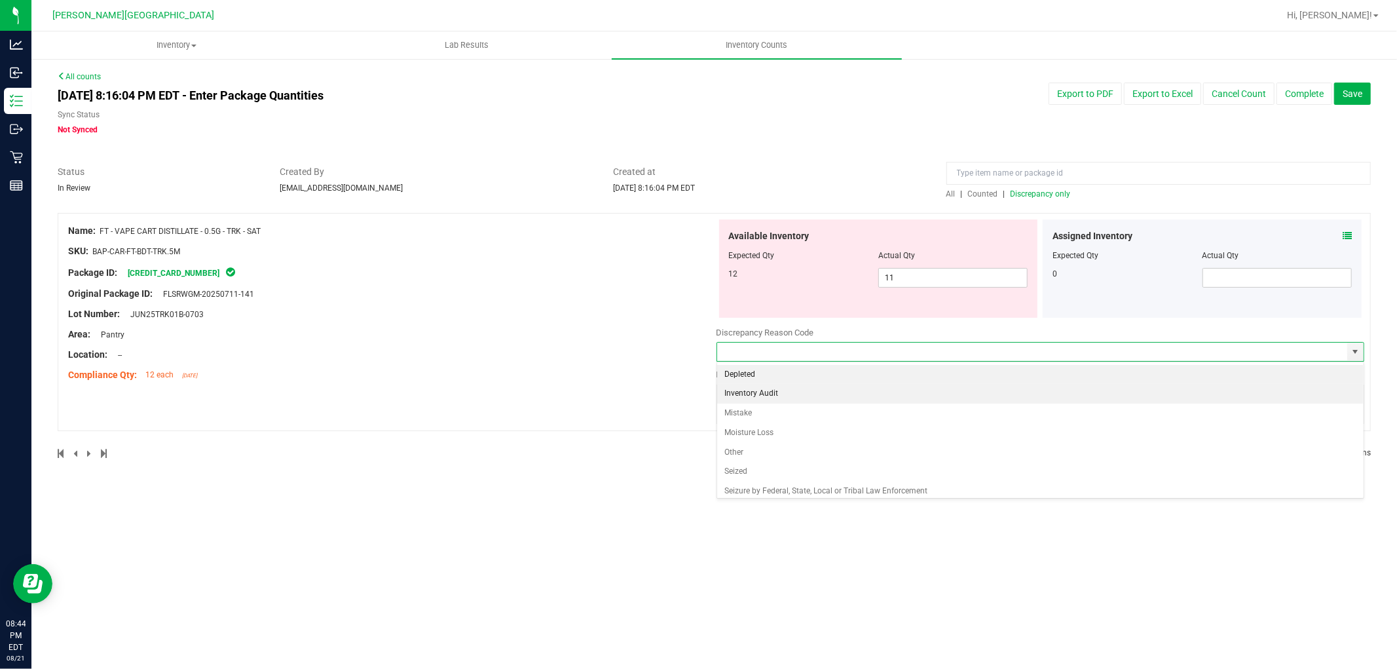
click at [776, 393] on li "Inventory Audit" at bounding box center [1040, 394] width 647 height 20
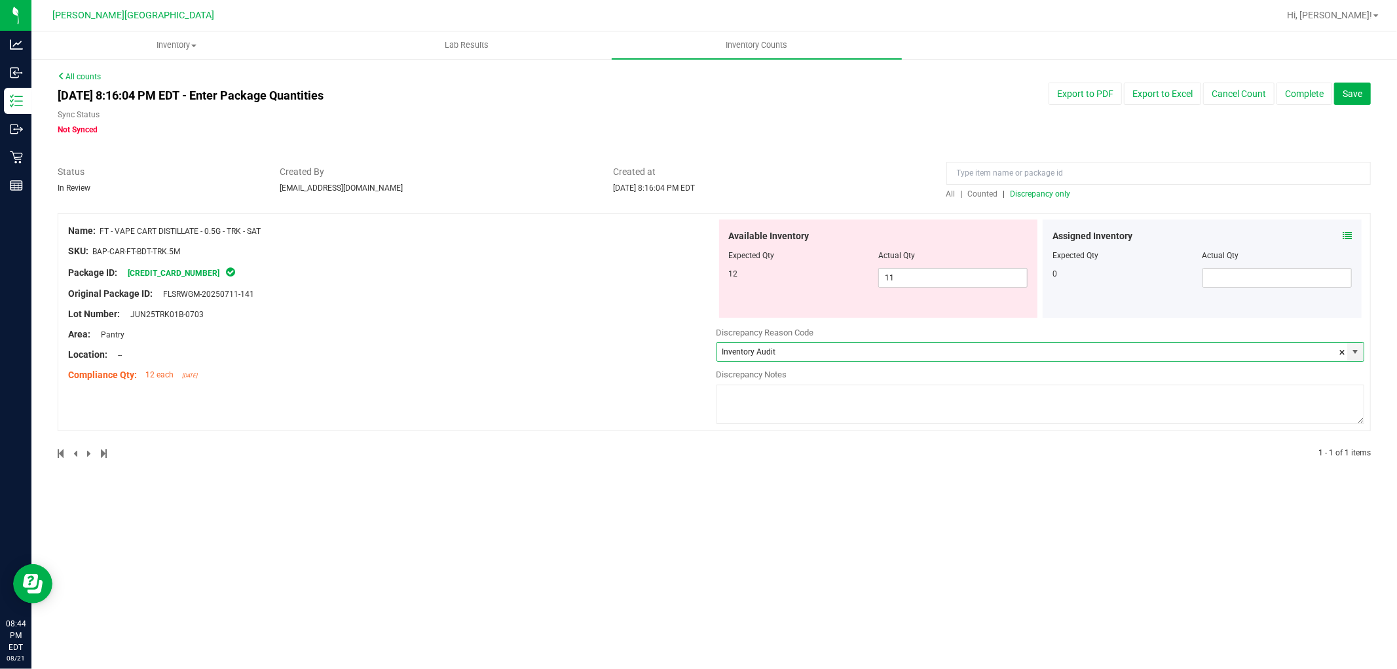
click at [760, 391] on textarea at bounding box center [1041, 404] width 649 height 39
click at [1292, 89] on button "Complete" at bounding box center [1305, 94] width 56 height 22
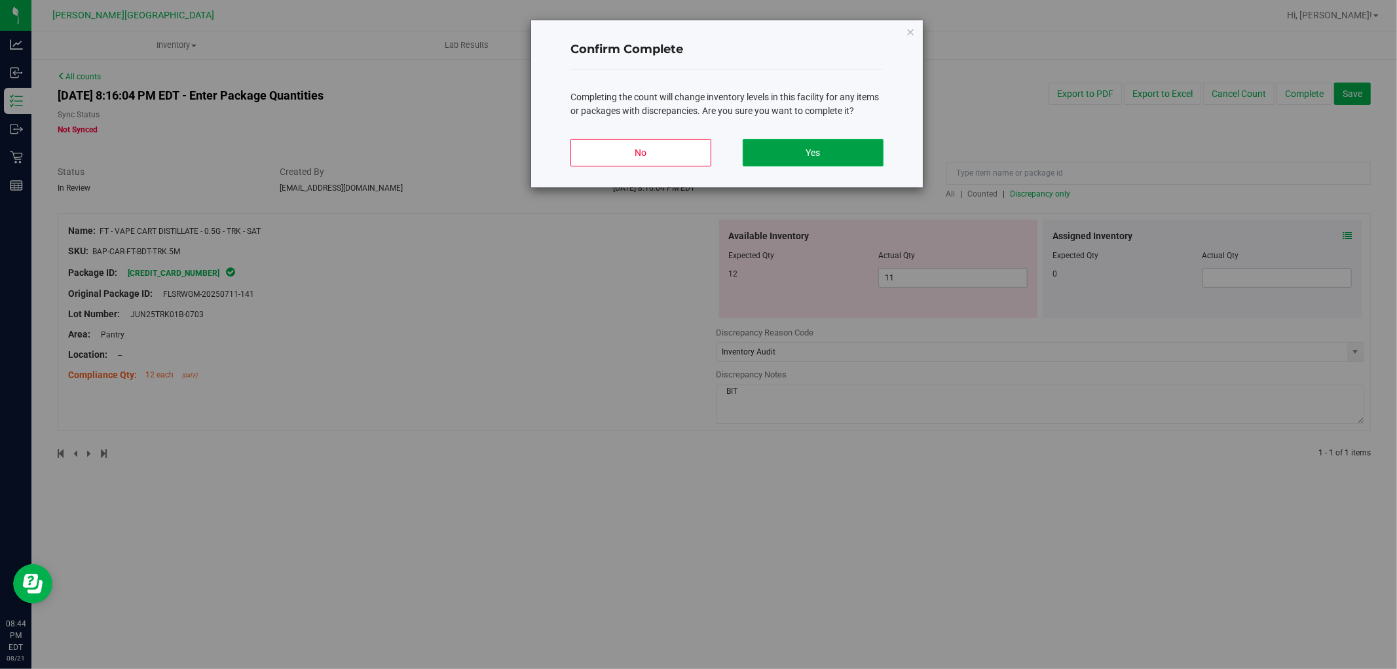
click at [801, 144] on button "Yes" at bounding box center [813, 153] width 141 height 28
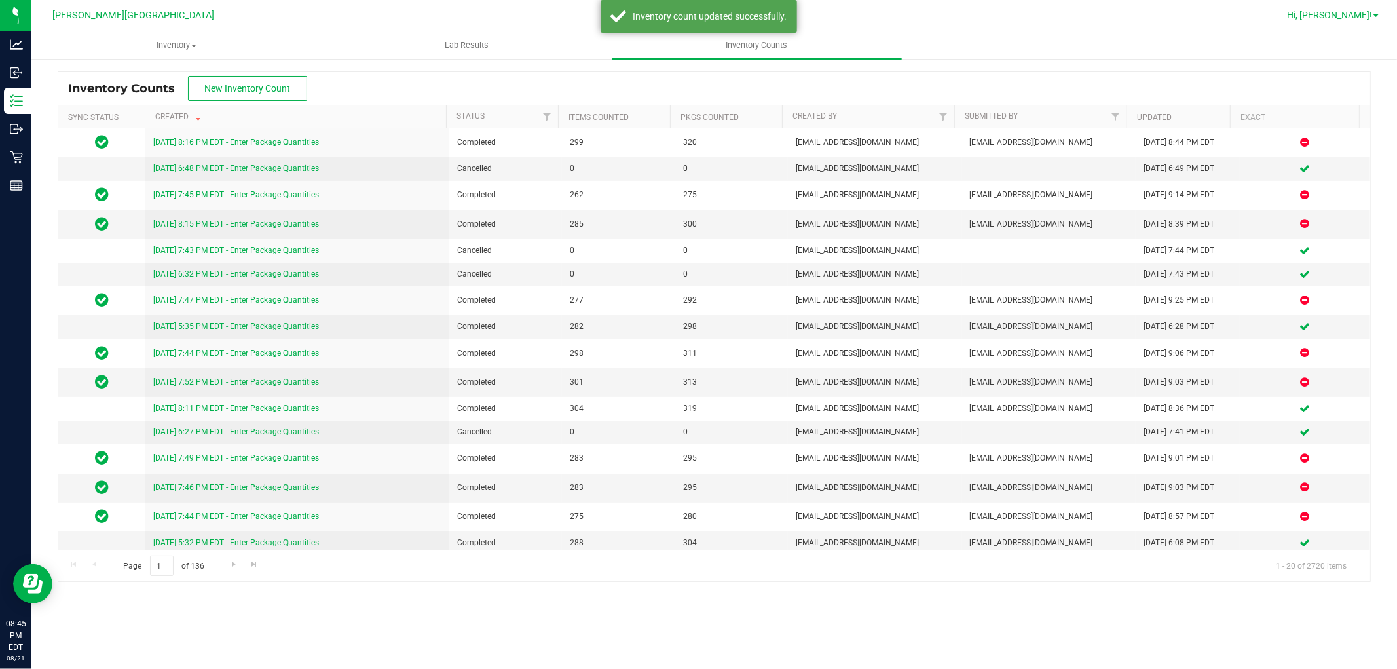
click at [1367, 10] on span "Hi, [PERSON_NAME]!" at bounding box center [1329, 15] width 85 height 10
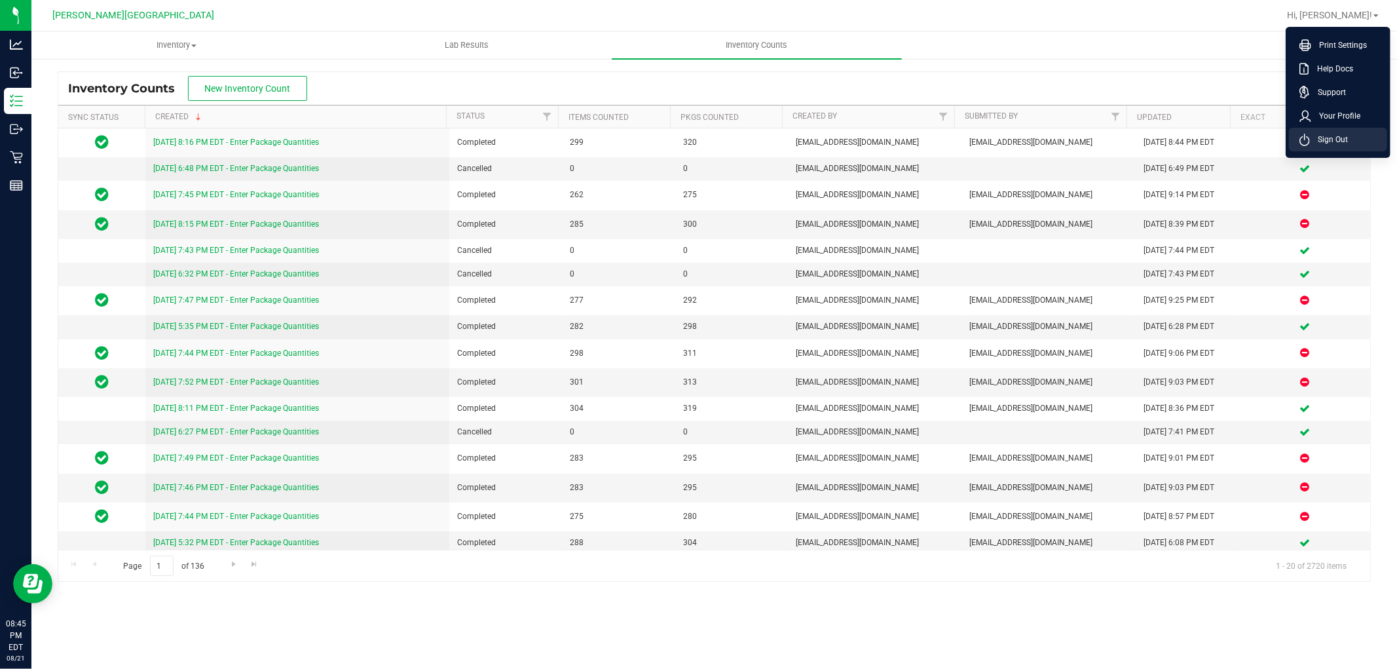
click at [1335, 144] on span "Sign Out" at bounding box center [1329, 139] width 38 height 13
